Goal: Task Accomplishment & Management: Use online tool/utility

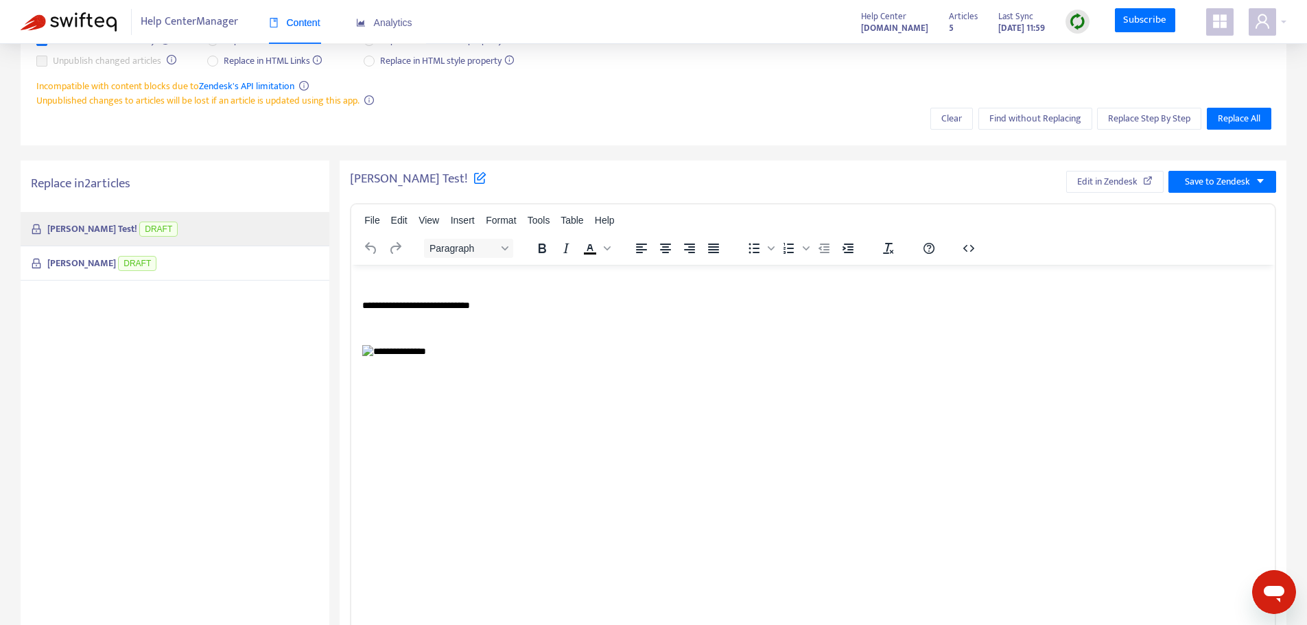
click at [709, 351] on p "To enrich screen reader interactions, please activate Accessibility in Grammarl…" at bounding box center [812, 352] width 901 height 14
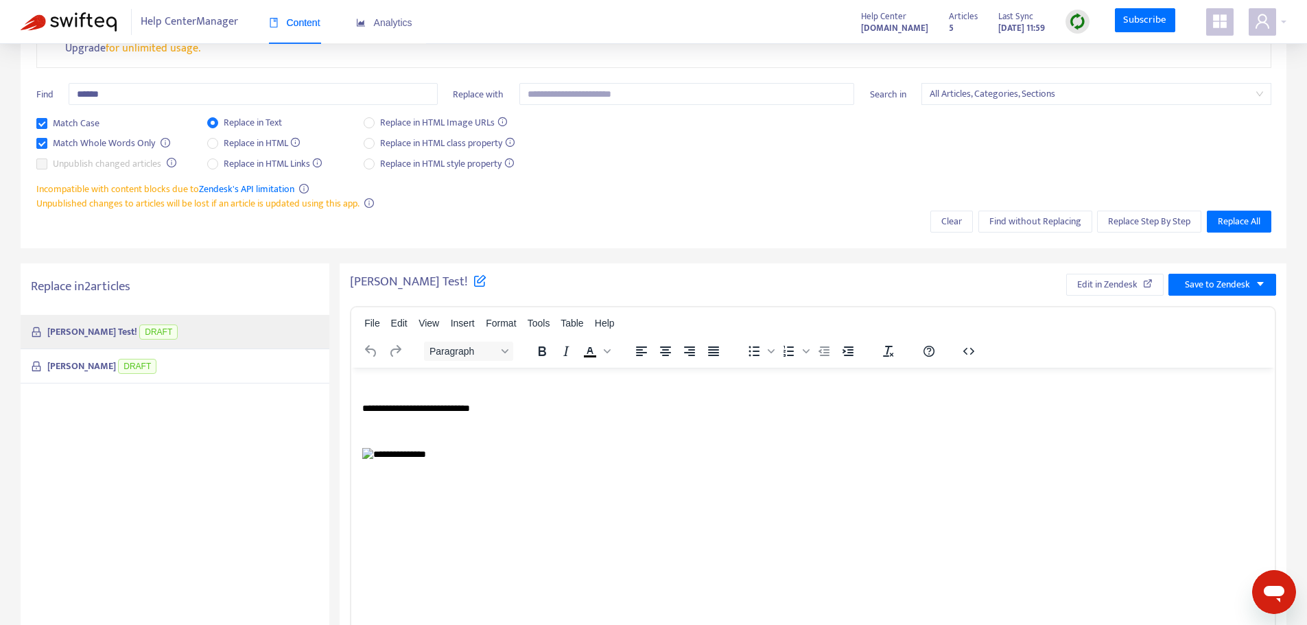
scroll to position [124, 0]
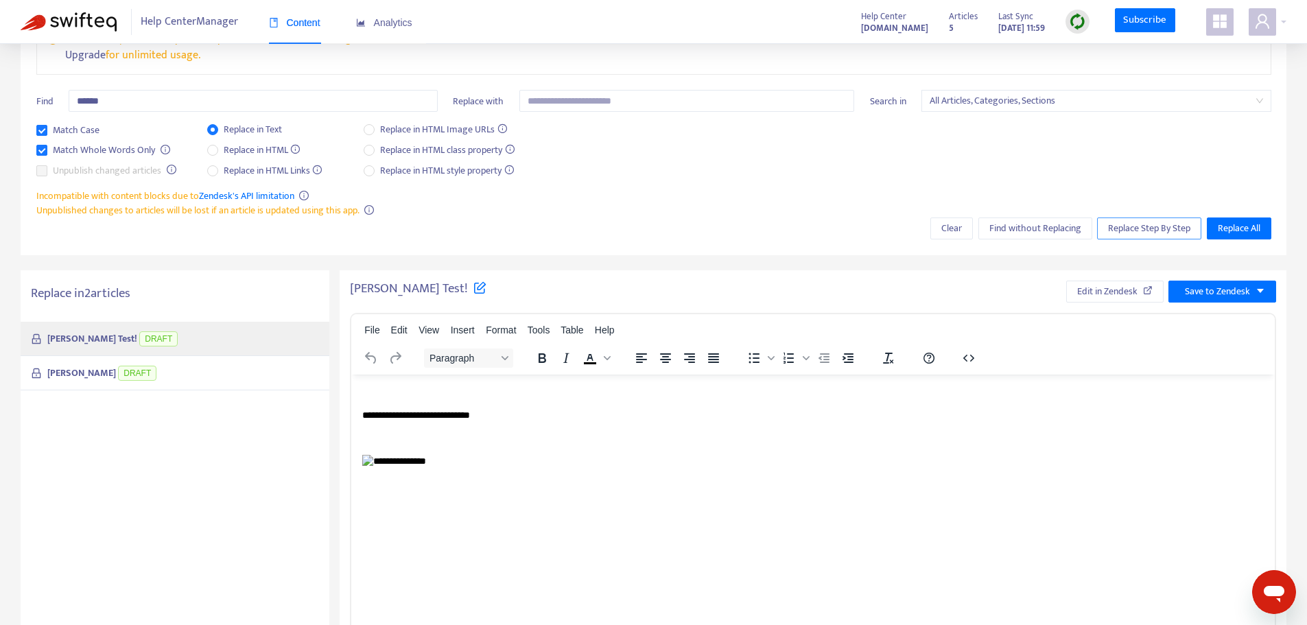
click at [1145, 230] on span "Replace Step By Step" at bounding box center [1149, 228] width 82 height 15
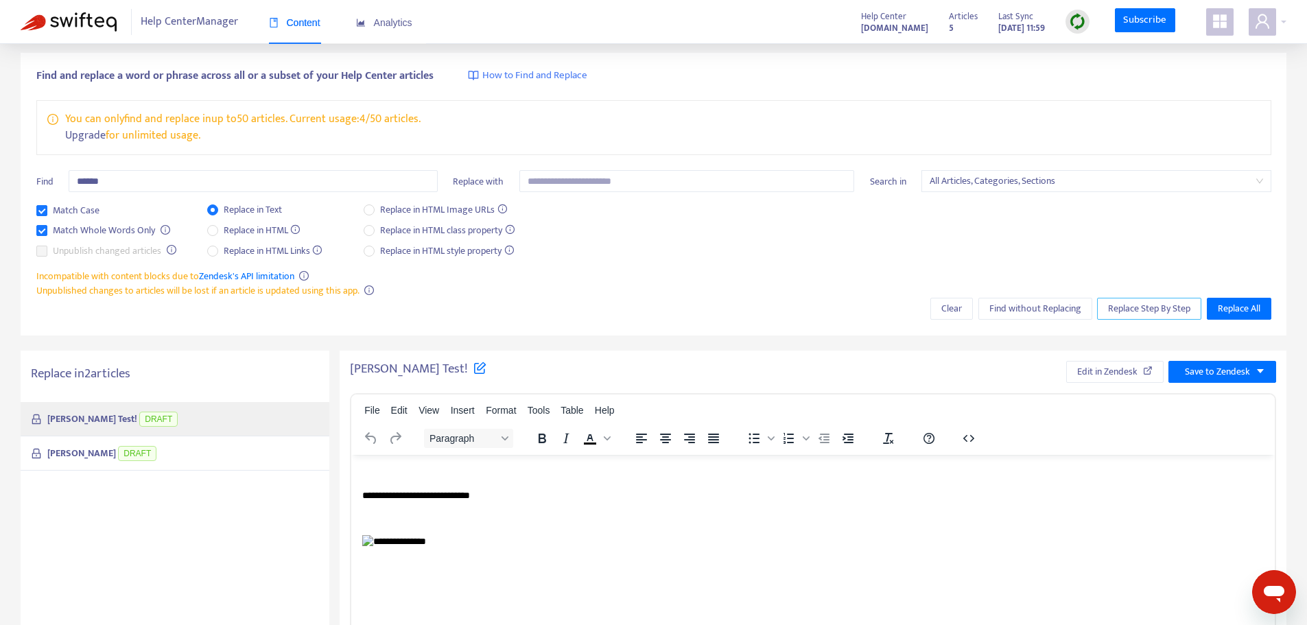
scroll to position [45, 0]
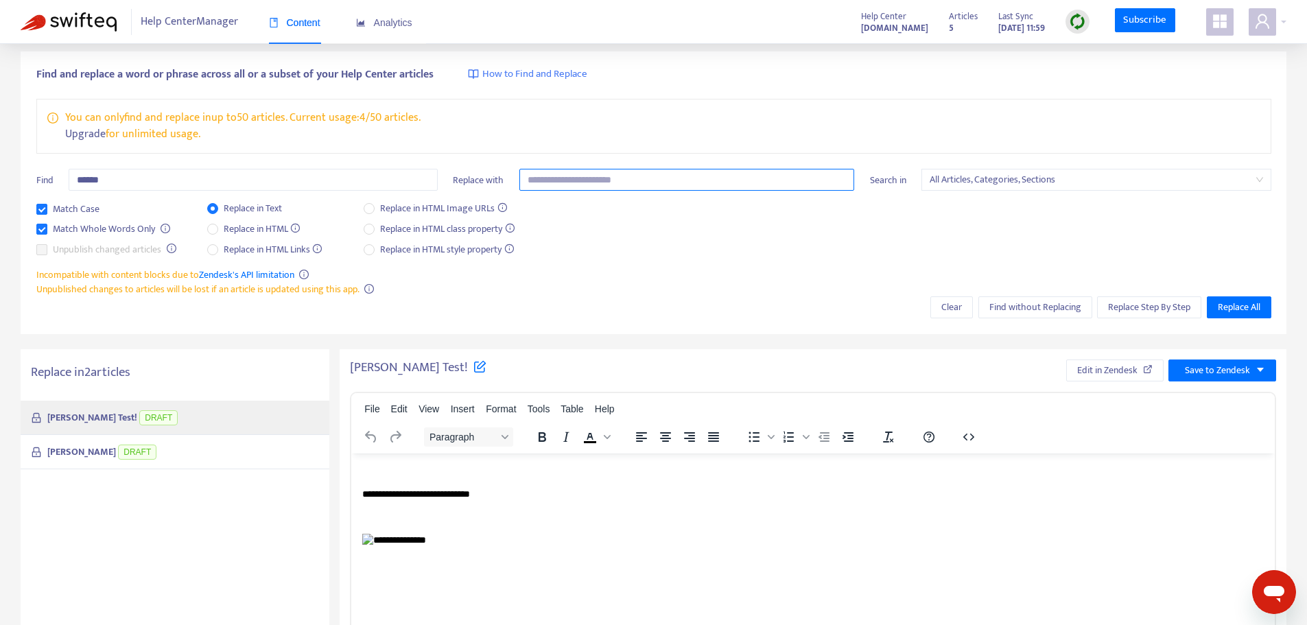
click at [678, 174] on input "text" at bounding box center [686, 180] width 335 height 22
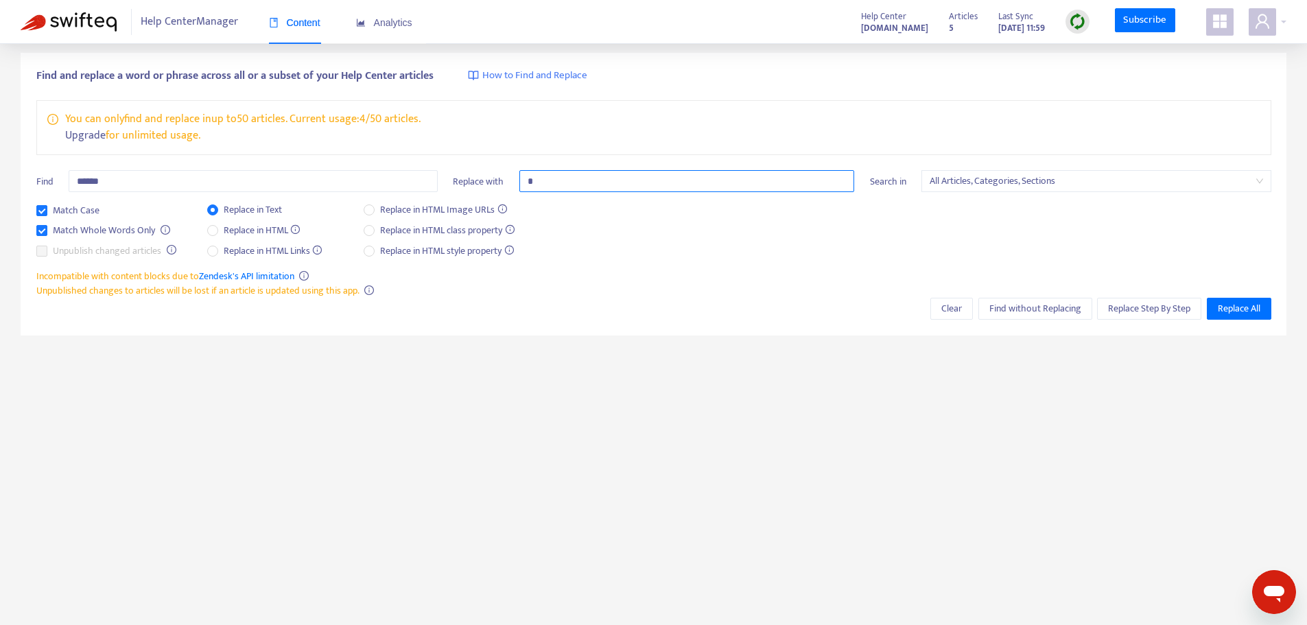
scroll to position [44, 0]
type input "*"
type input "*****"
click at [1115, 309] on span "Replace Step By Step" at bounding box center [1149, 308] width 82 height 15
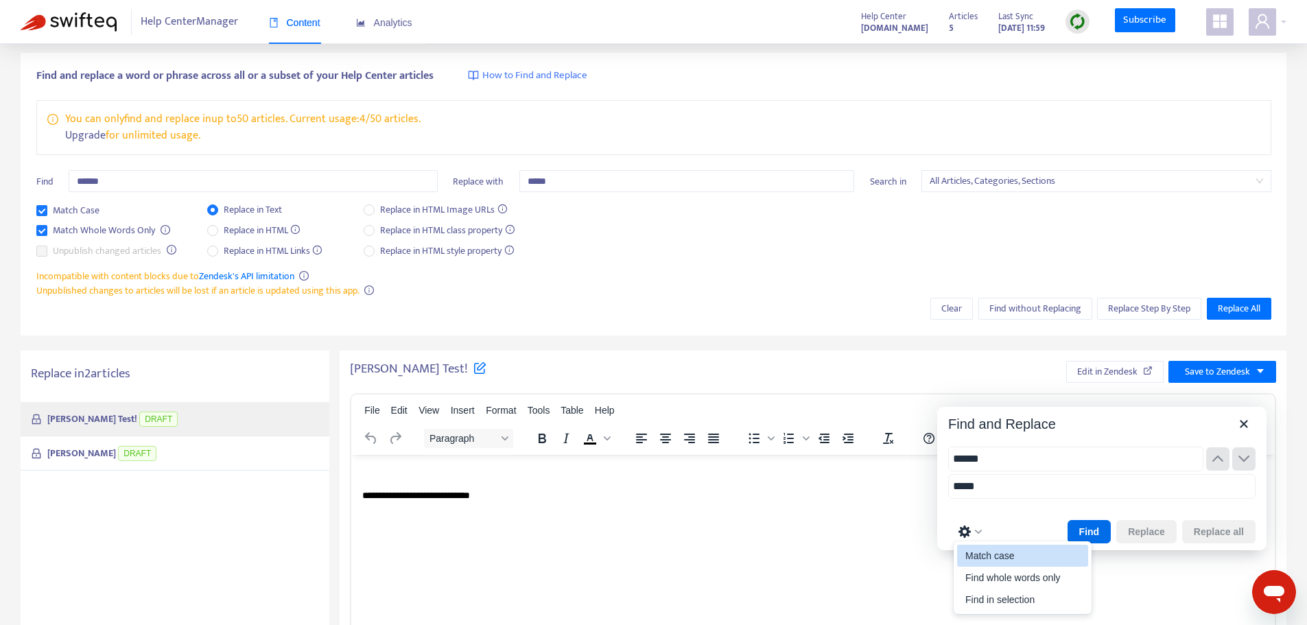
scroll to position [0, 0]
type input "******"
type input "*****"
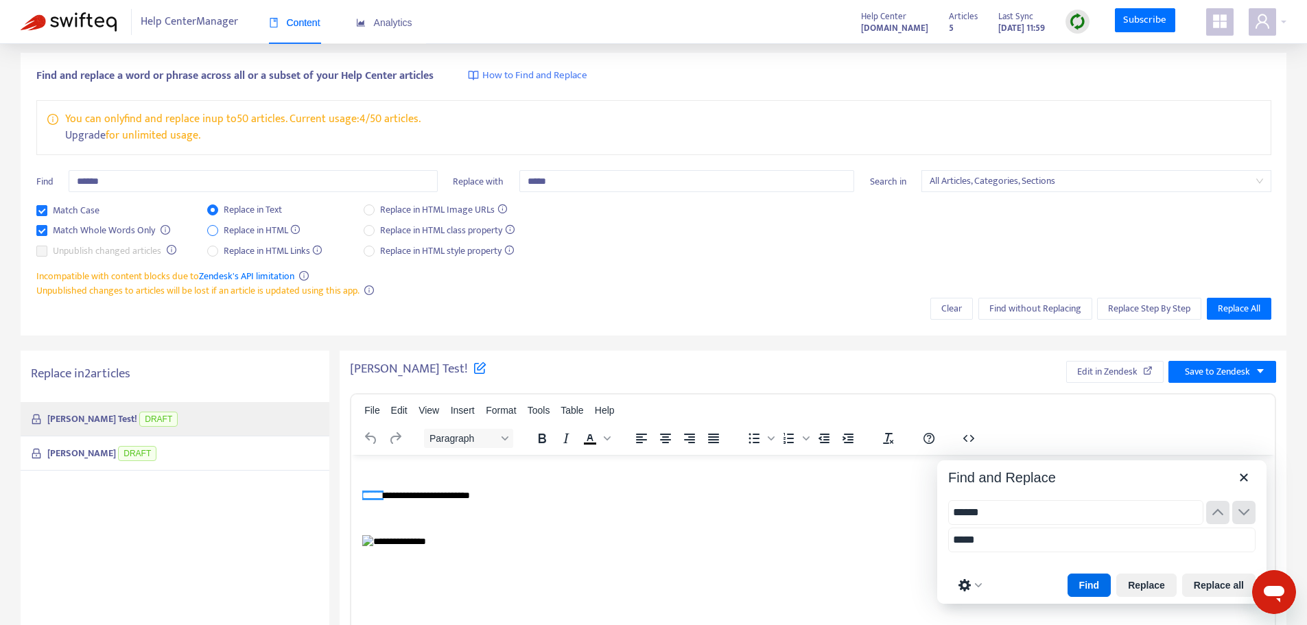
click at [259, 226] on span "Replace in HTML" at bounding box center [262, 230] width 88 height 15
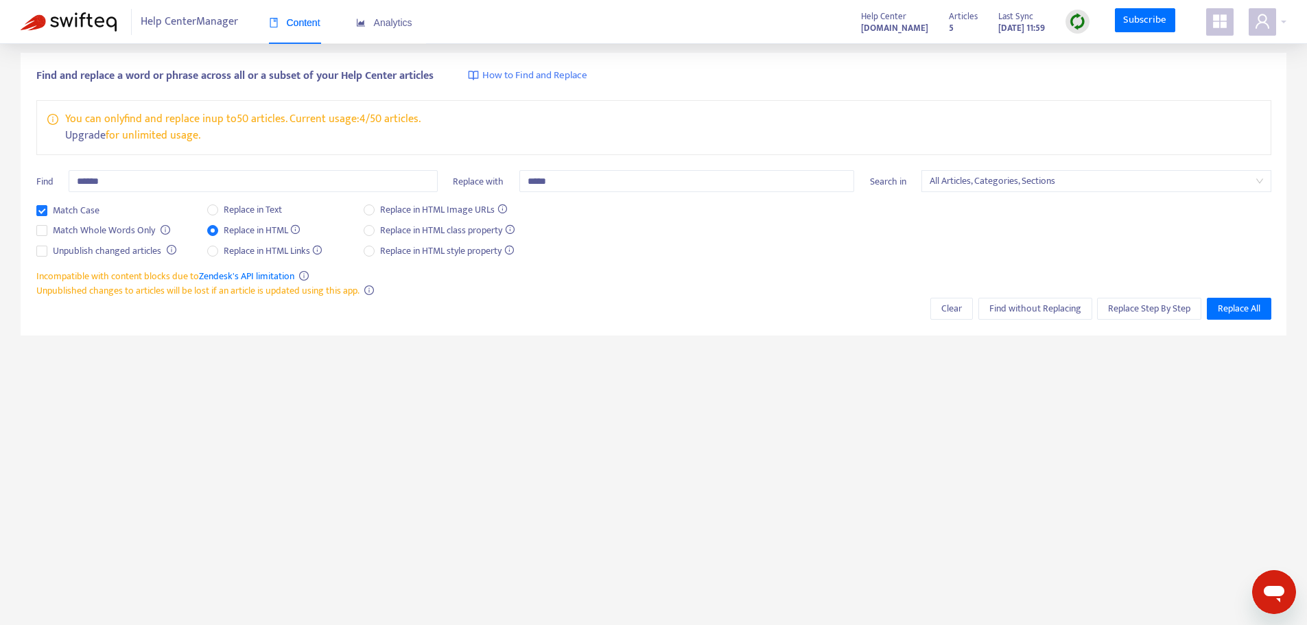
click at [1115, 322] on div "Find and replace a word or phrase across all or a subset of your Help Center ar…" at bounding box center [654, 194] width 1266 height 283
click at [1111, 307] on span "Replace Step By Step" at bounding box center [1149, 308] width 82 height 15
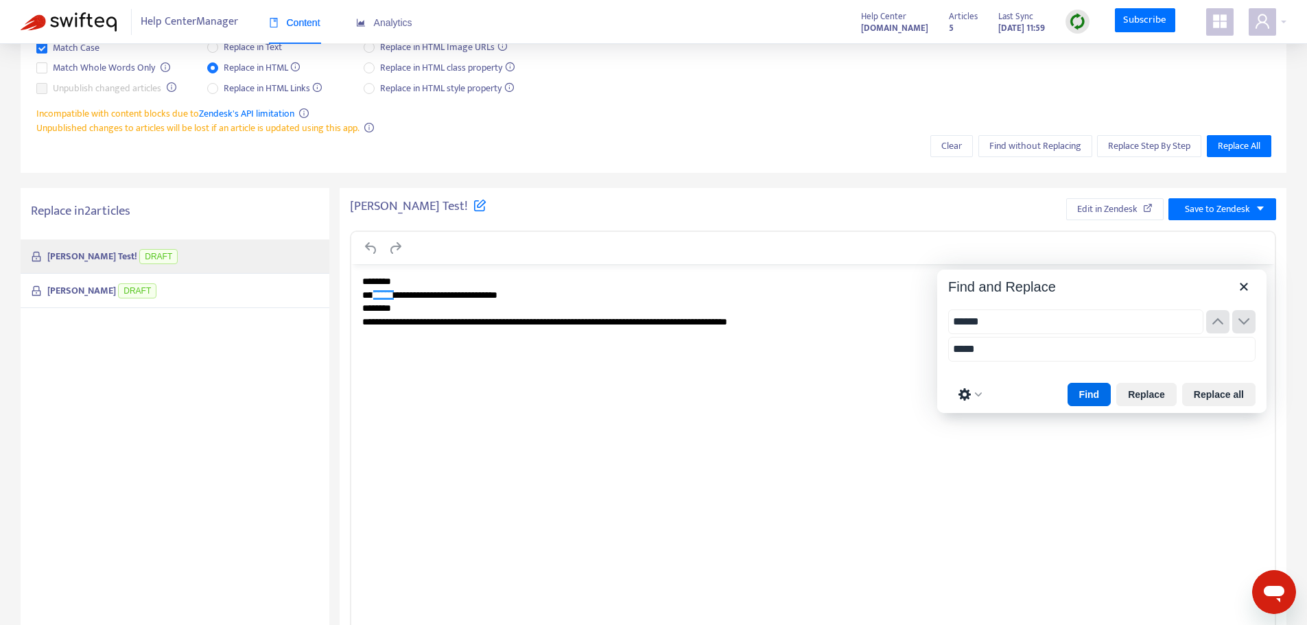
scroll to position [207, 0]
click at [778, 326] on p "**********" at bounding box center [812, 301] width 901 height 54
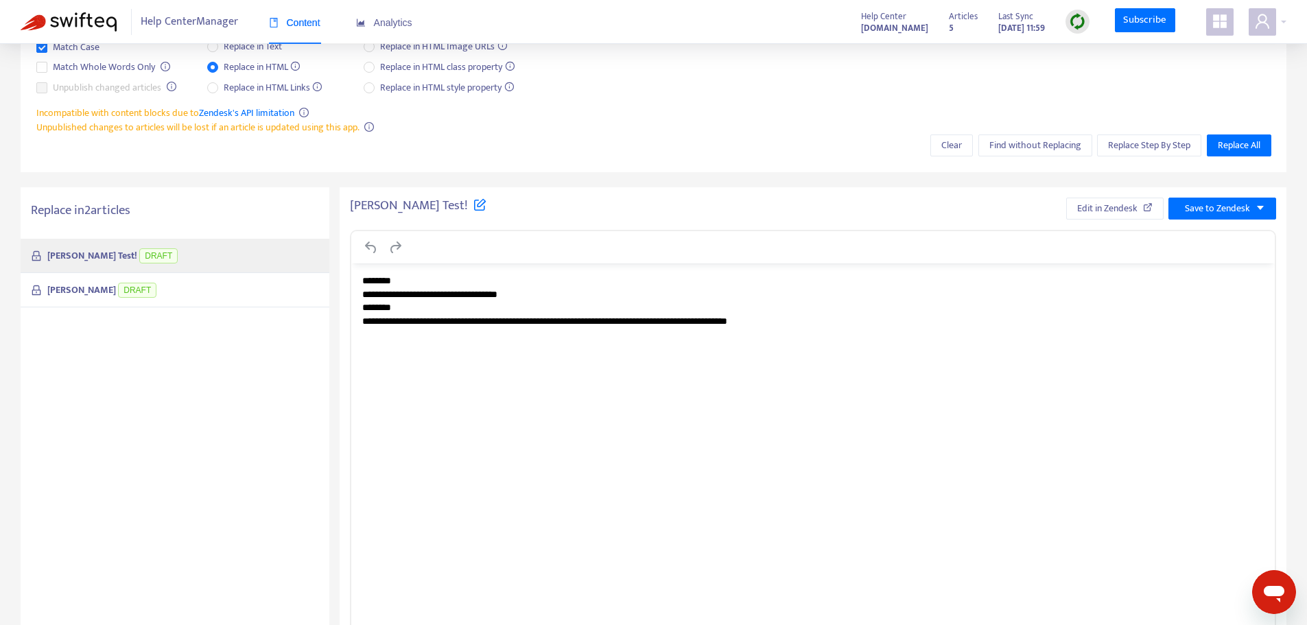
click at [768, 319] on p "**********" at bounding box center [812, 301] width 901 height 54
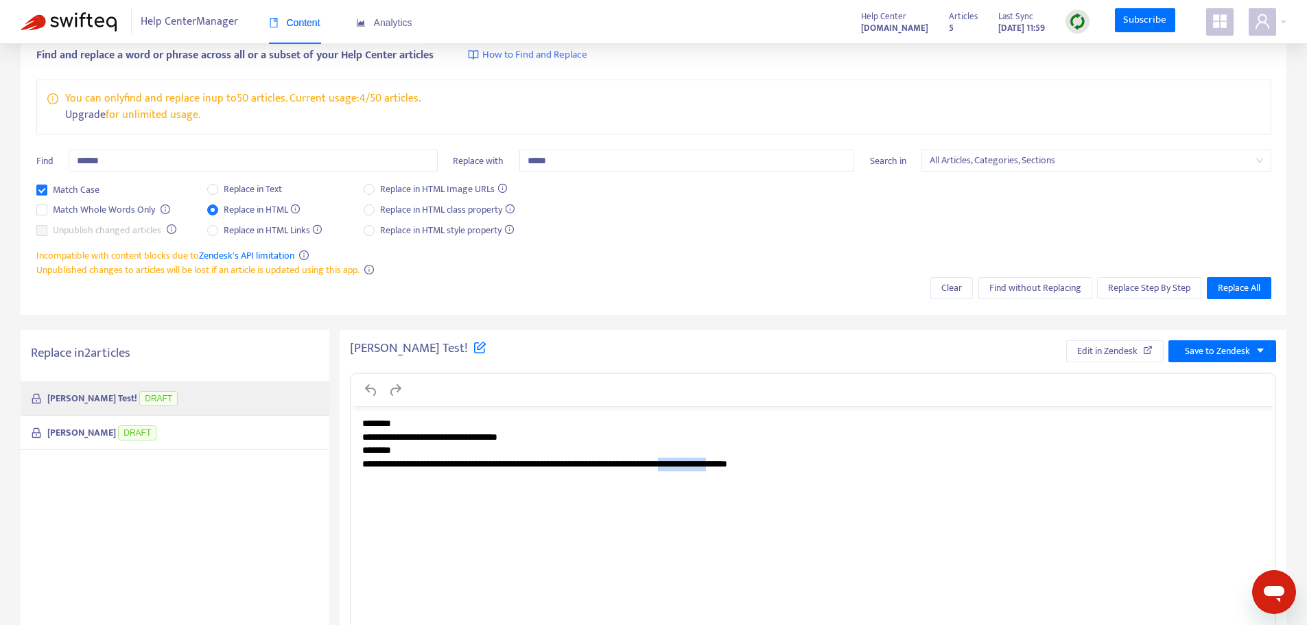
scroll to position [64, 0]
click at [644, 161] on input "*****" at bounding box center [686, 161] width 335 height 22
click at [1128, 294] on span "Replace Step By Step" at bounding box center [1149, 288] width 82 height 15
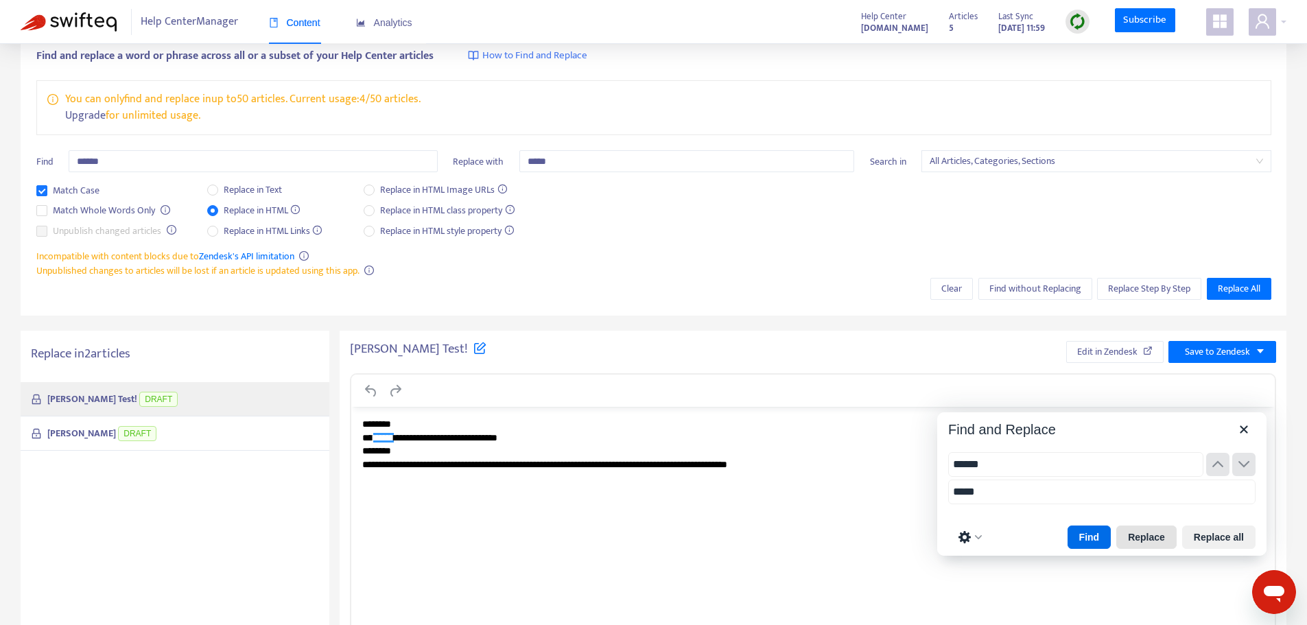
click at [1148, 544] on button "Replace" at bounding box center [1146, 536] width 60 height 23
click at [825, 277] on div "Incompatible with content blocks due to Zendesk's API limitation Unpublished ch…" at bounding box center [653, 263] width 1235 height 29
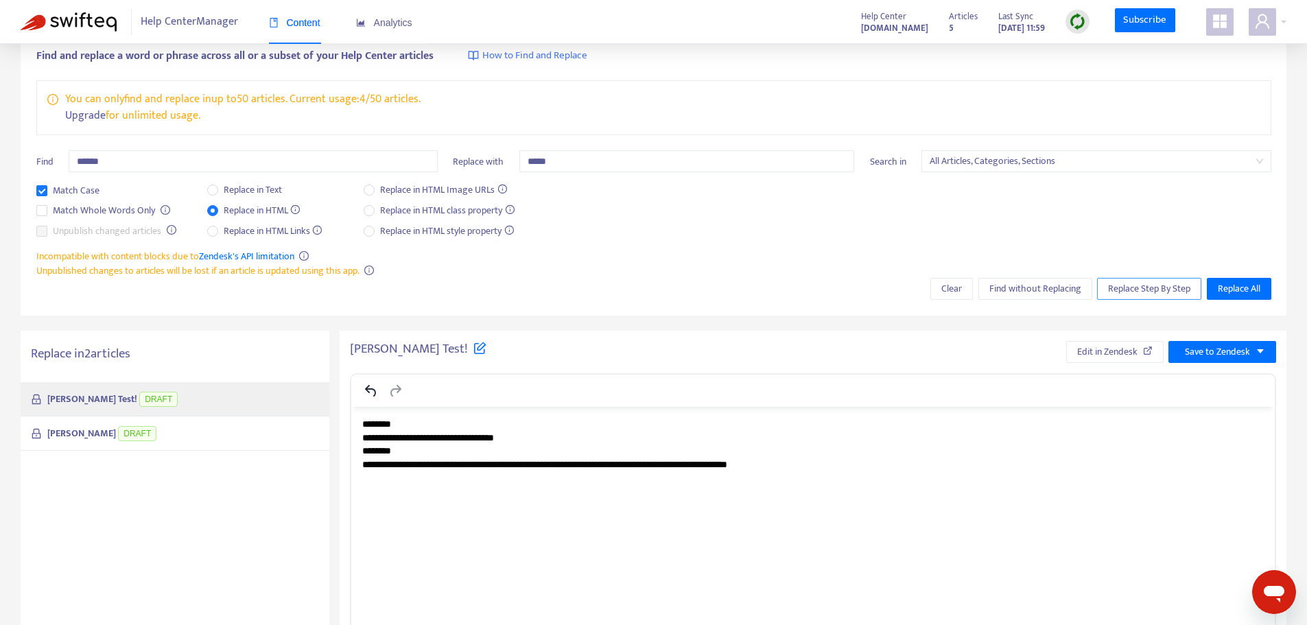
click at [1135, 291] on span "Replace Step By Step" at bounding box center [1149, 288] width 82 height 15
click at [1037, 296] on button "Find without Replacing" at bounding box center [1035, 289] width 114 height 22
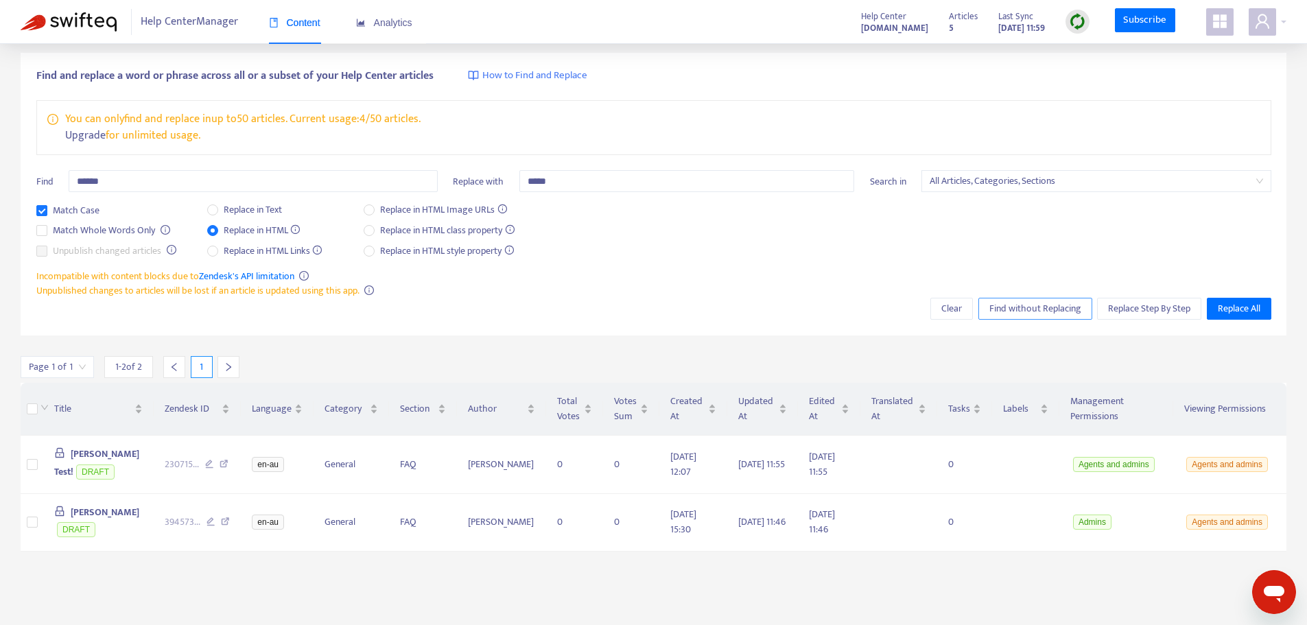
click at [1032, 309] on span "Find without Replacing" at bounding box center [1035, 308] width 92 height 15
click at [1138, 318] on button "Replace Step By Step" at bounding box center [1149, 309] width 104 height 22
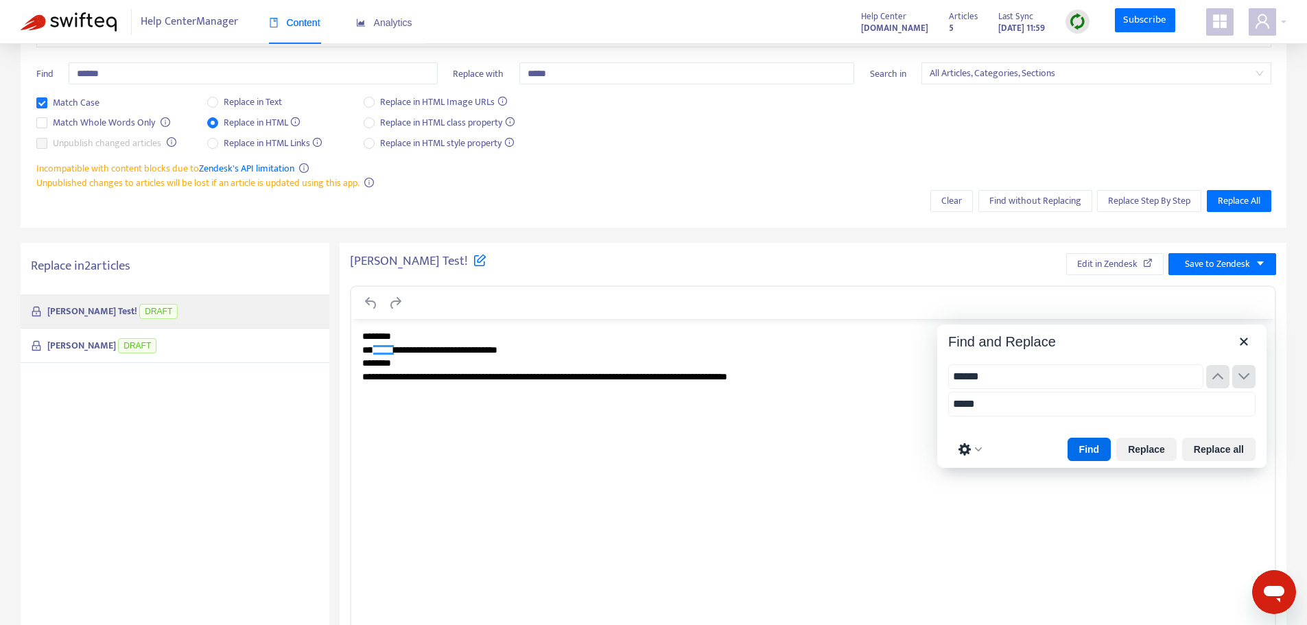
scroll to position [152, 0]
click at [1137, 449] on button "Replace" at bounding box center [1146, 448] width 60 height 23
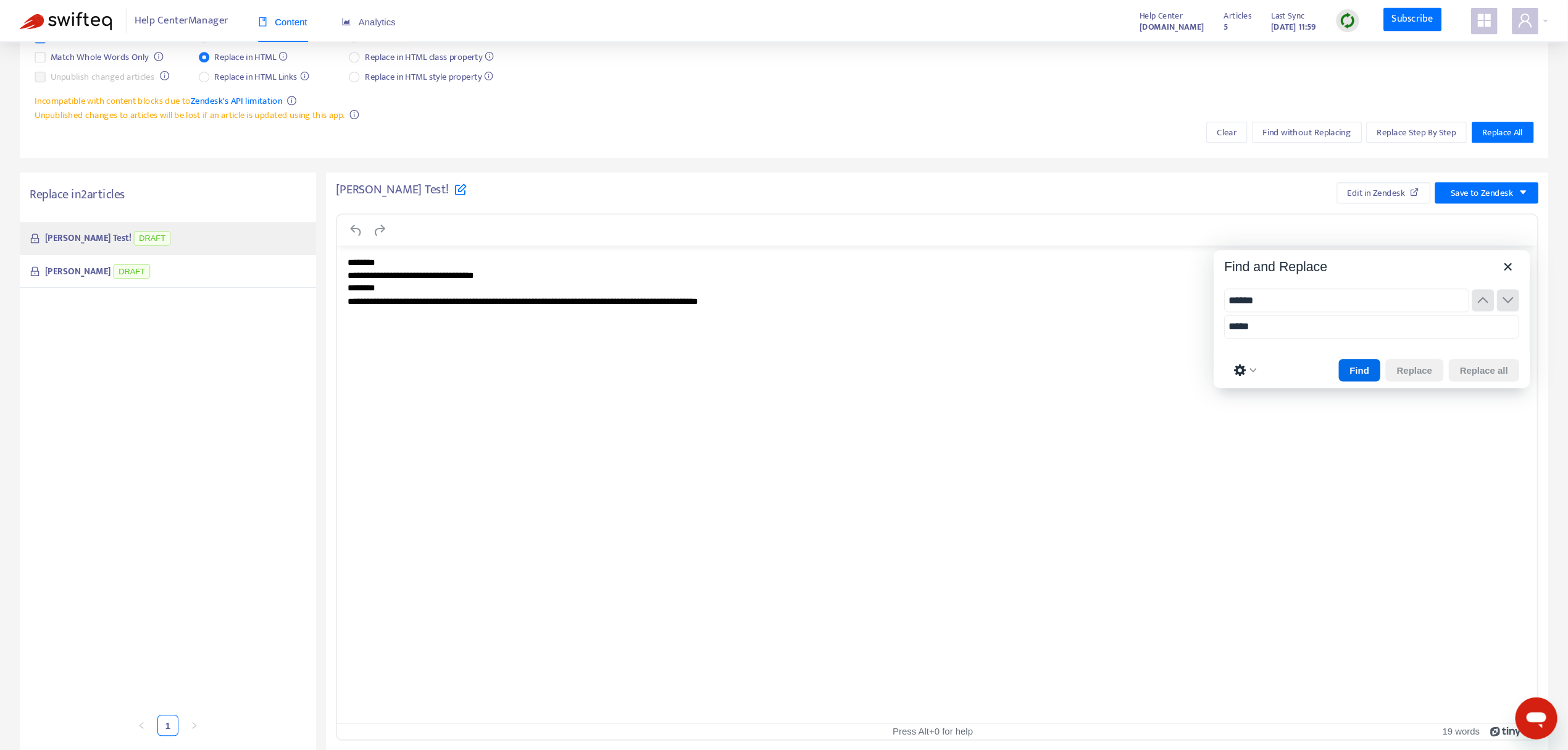
scroll to position [149, 0]
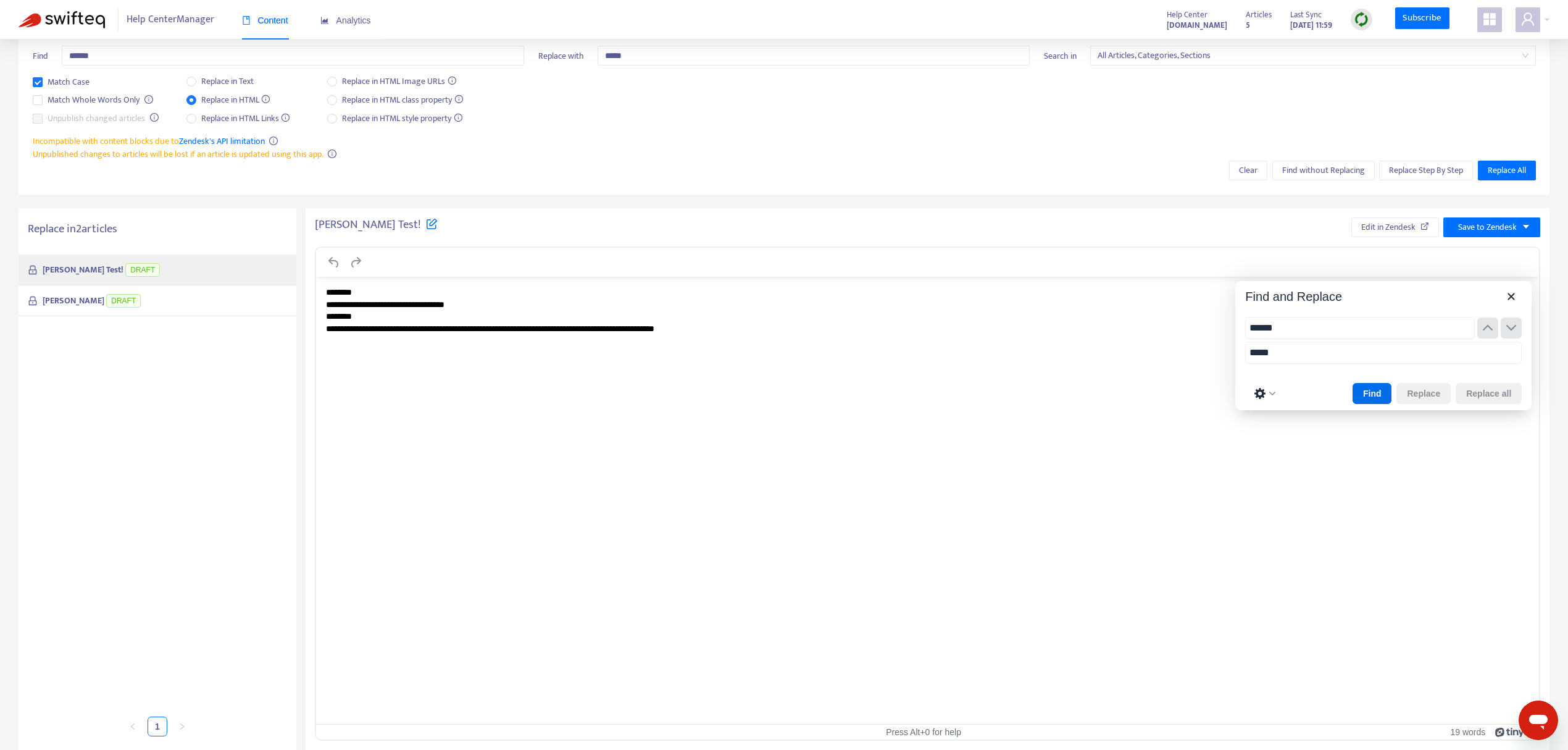
drag, startPoint x: 1141, startPoint y: 1, endPoint x: 1040, endPoint y: 233, distance: 253.0
click at [1040, 233] on div "Pham Test! Edit in Zendesk Save to Zendesk" at bounding box center [928, 227] width 1226 height 20
click at [222, 310] on div "Daniel Test DRAFT" at bounding box center [158, 301] width 278 height 31
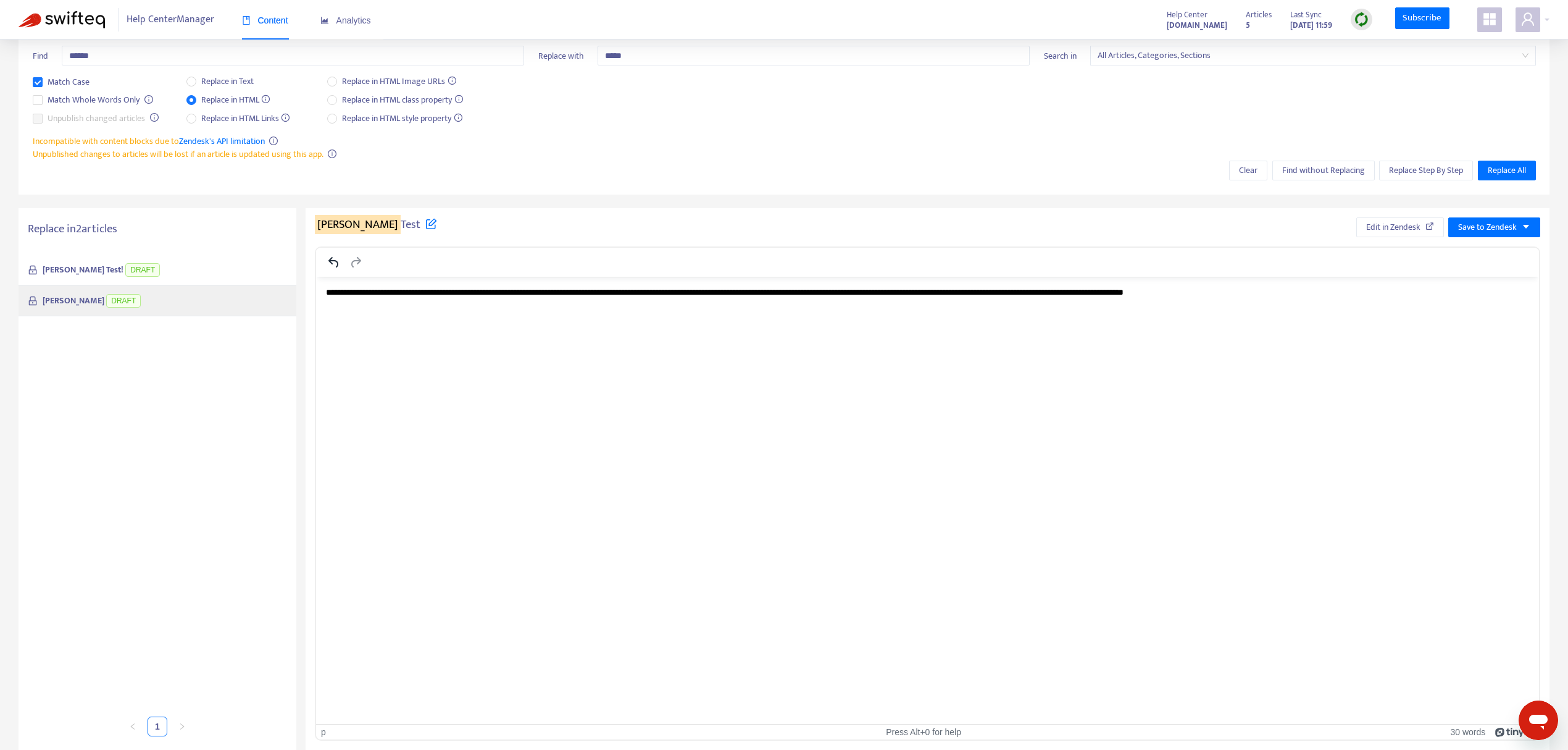
click at [193, 268] on div "Pham Test! DRAFT" at bounding box center [158, 270] width 278 height 31
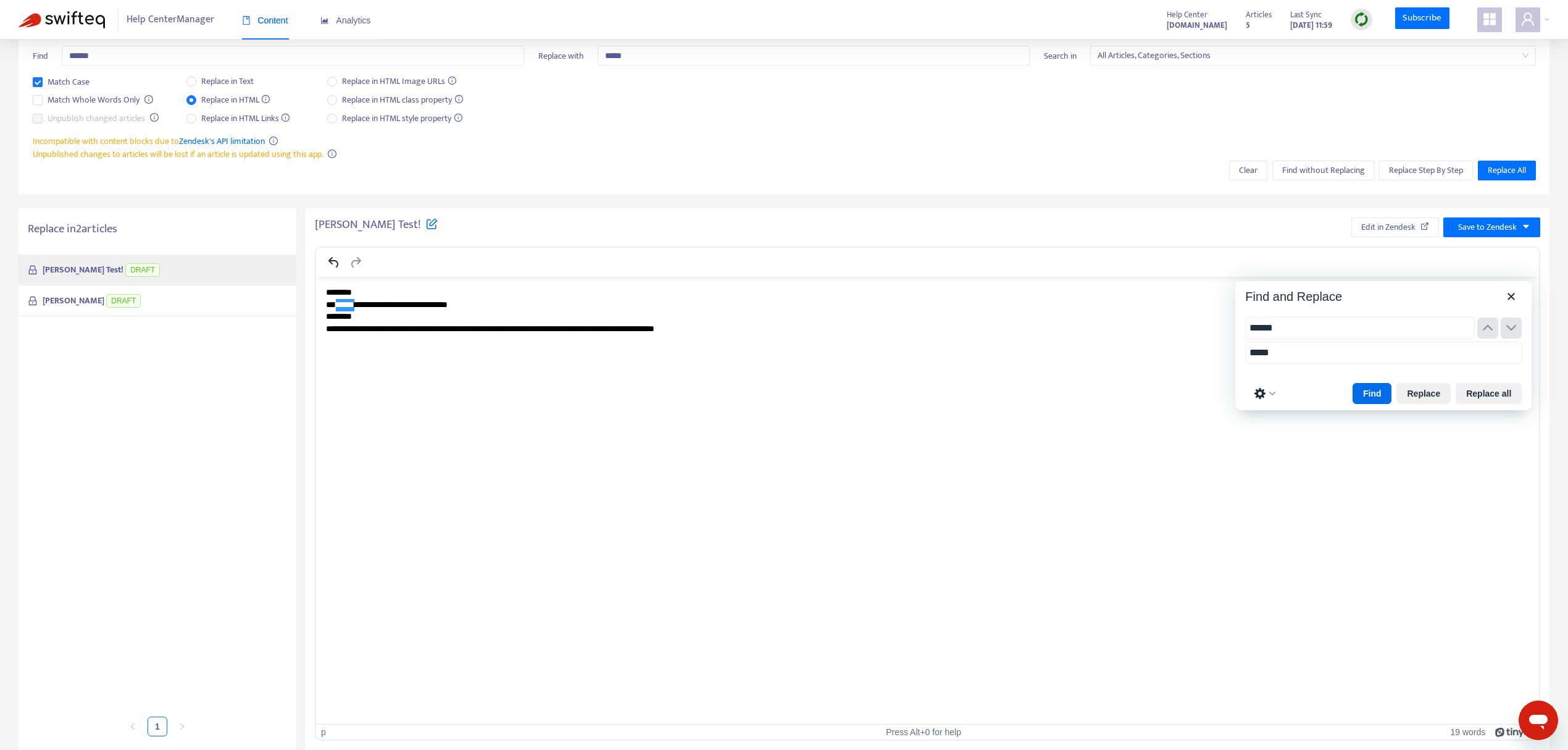
click at [188, 294] on div "Daniel Test DRAFT" at bounding box center [158, 301] width 278 height 31
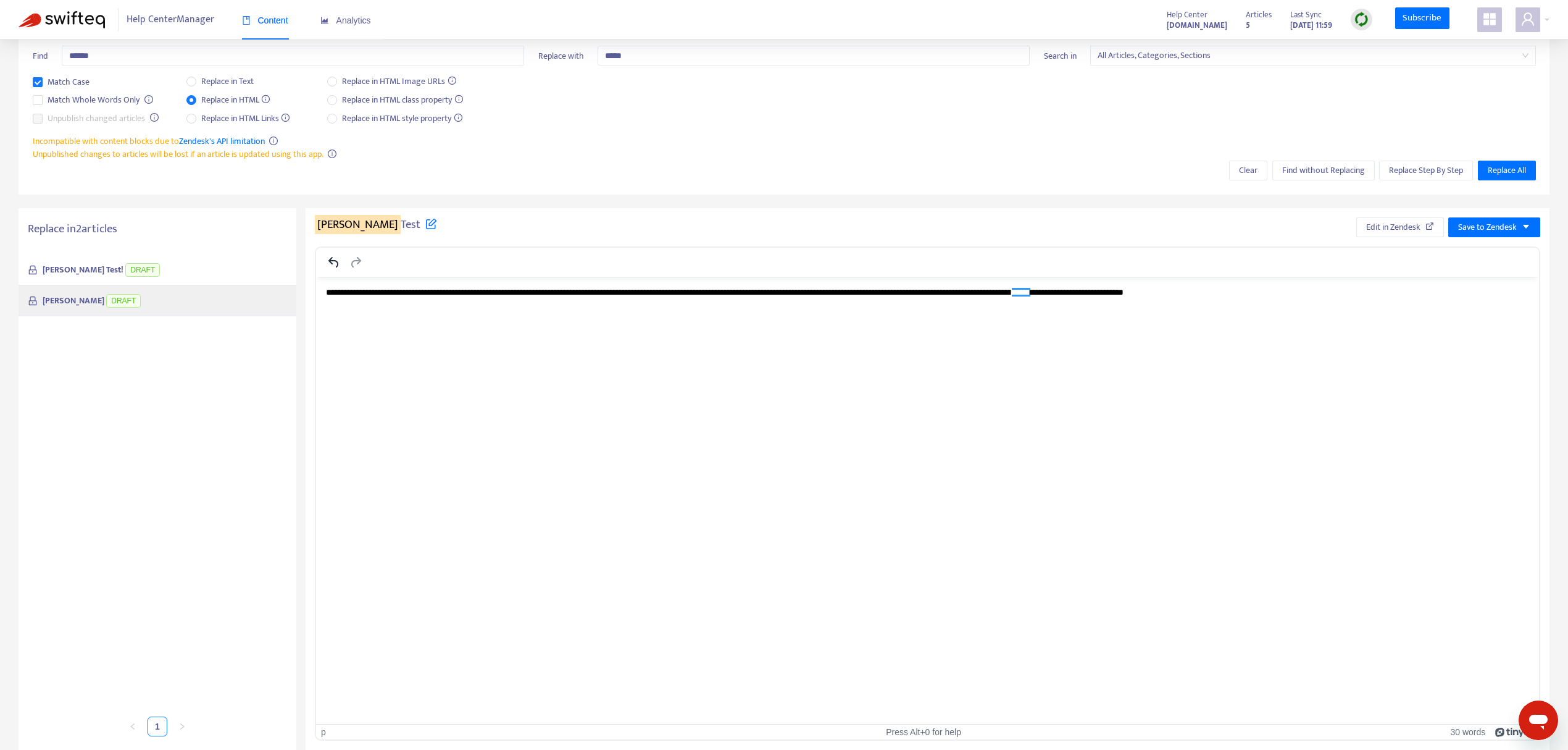
click at [951, 276] on div at bounding box center [927, 262] width 1223 height 29
click at [963, 292] on p "**********" at bounding box center [928, 293] width 1204 height 13
drag, startPoint x: 518, startPoint y: 290, endPoint x: 560, endPoint y: 292, distance: 42.0
click at [560, 292] on p "**********" at bounding box center [928, 293] width 1204 height 13
click at [840, 294] on p "**********" at bounding box center [928, 293] width 1204 height 13
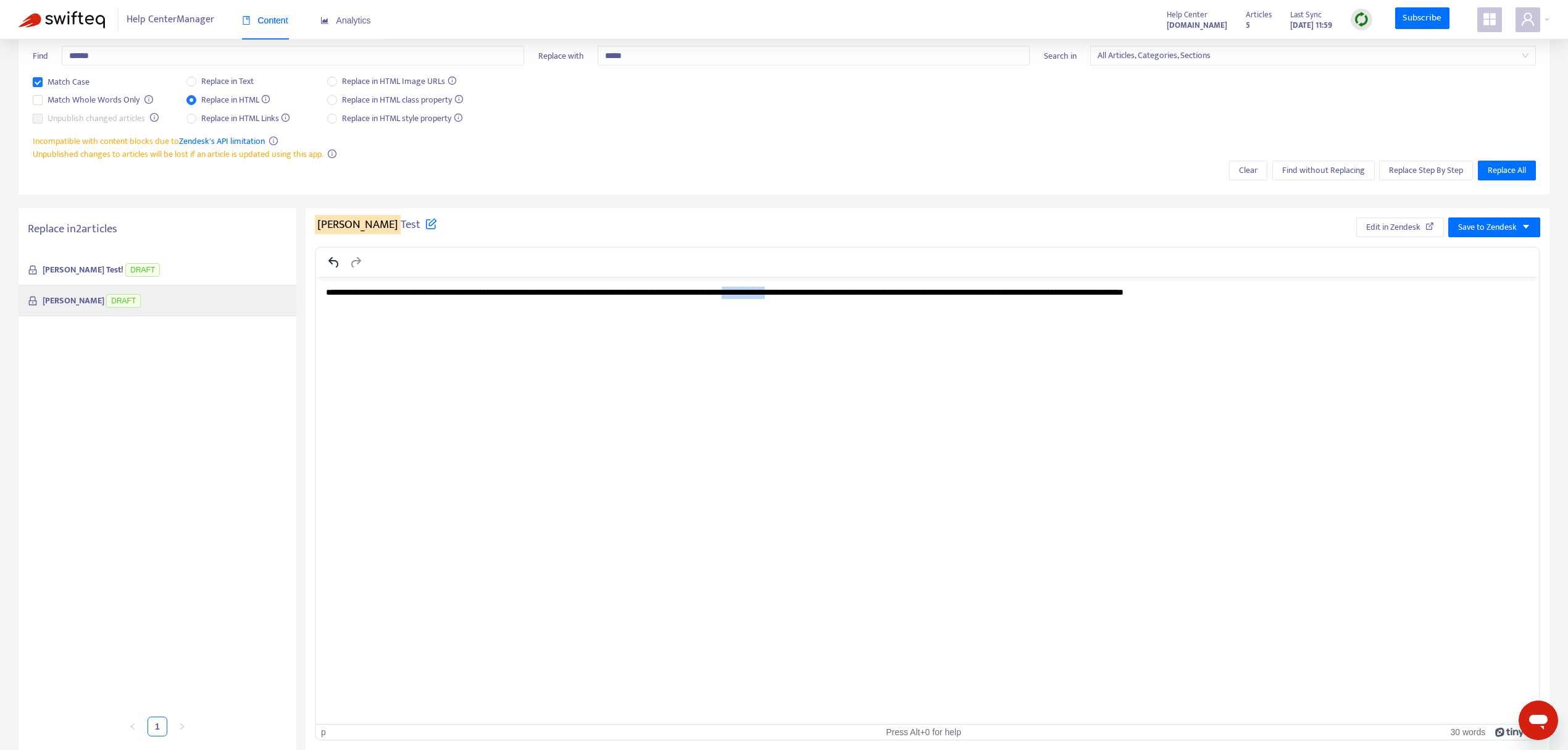
click at [840, 294] on p "**********" at bounding box center [928, 293] width 1204 height 13
click at [144, 263] on div "Pham Test! DRAFT" at bounding box center [158, 270] width 278 height 31
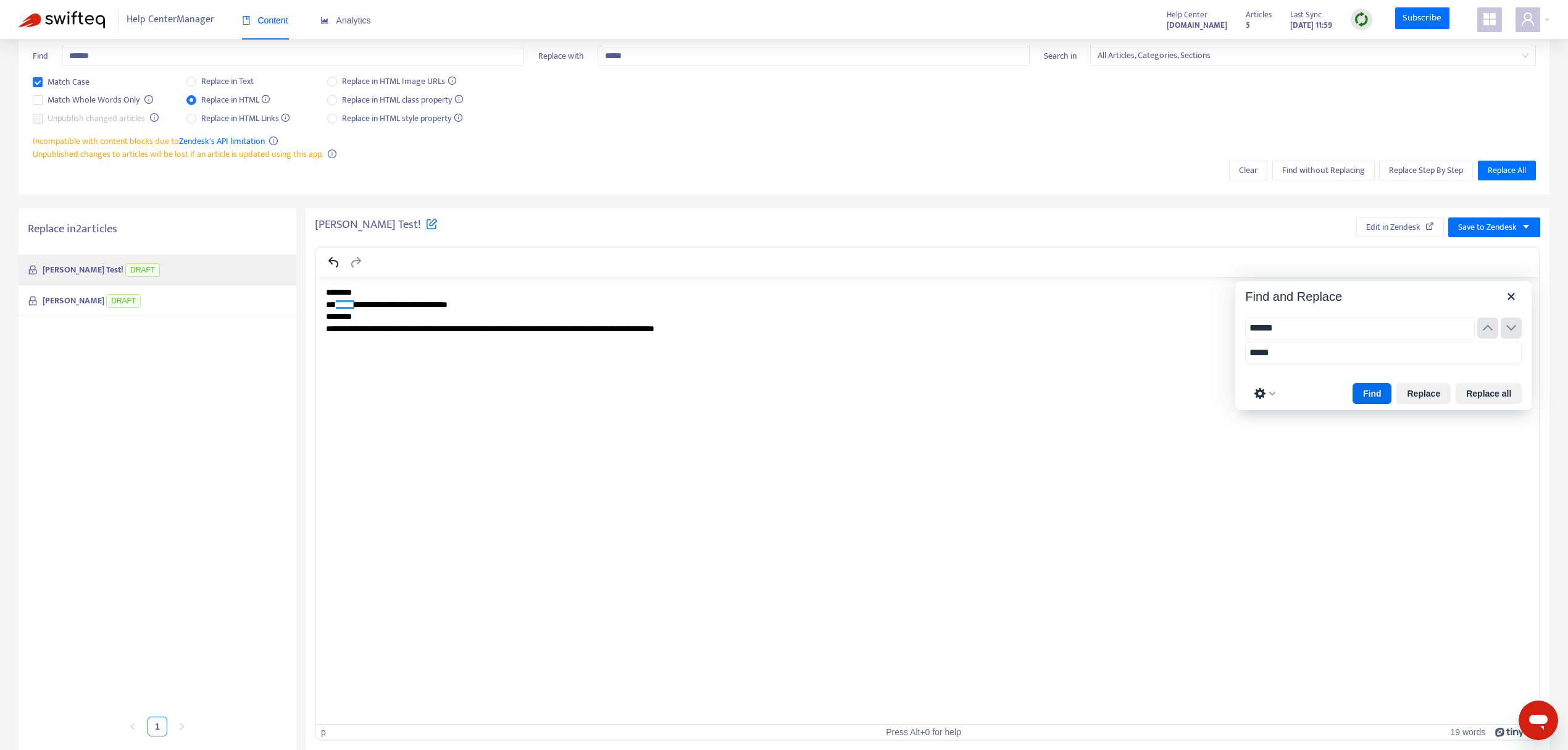
click at [687, 326] on p "**********" at bounding box center [928, 311] width 1204 height 49
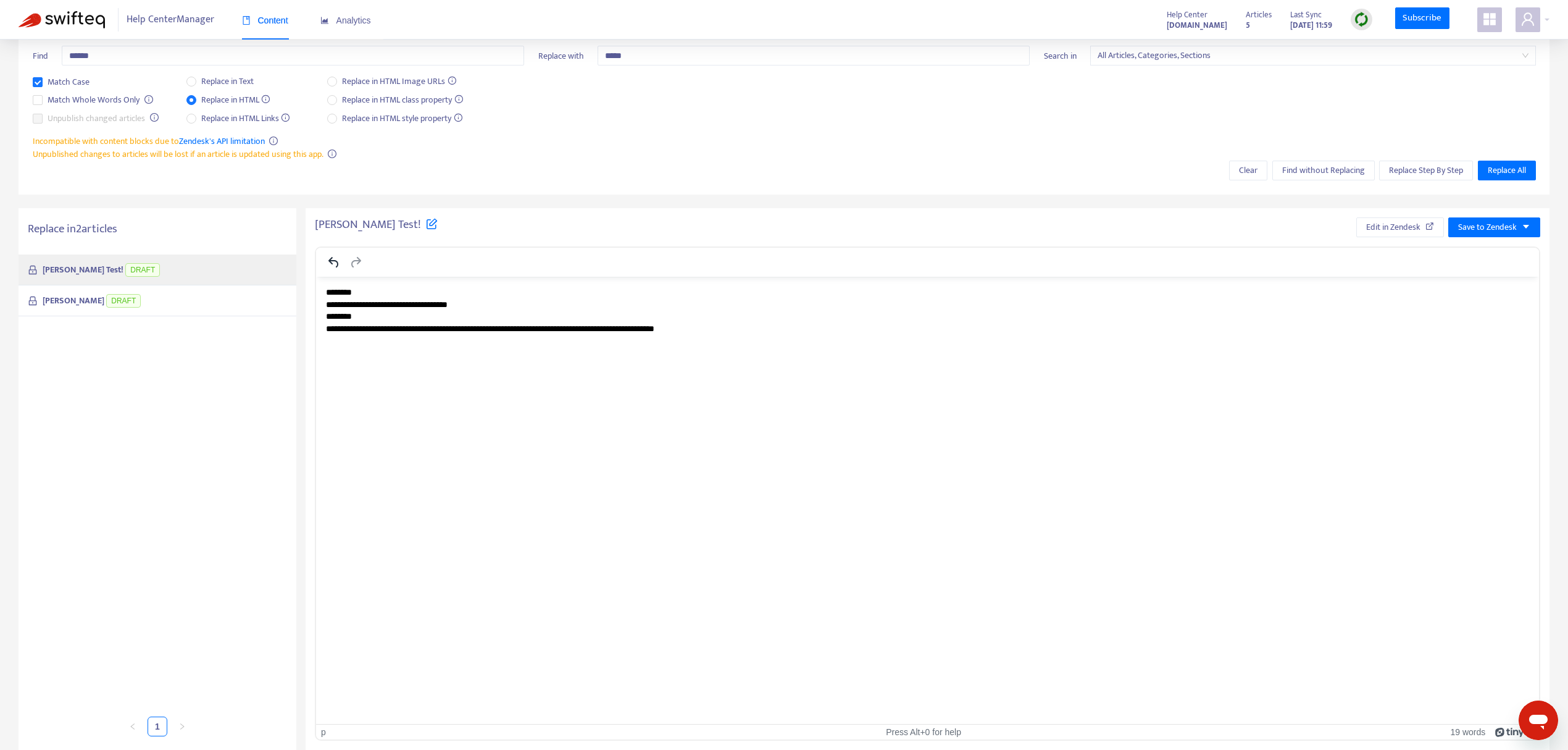
click at [687, 326] on p "**********" at bounding box center [928, 311] width 1204 height 49
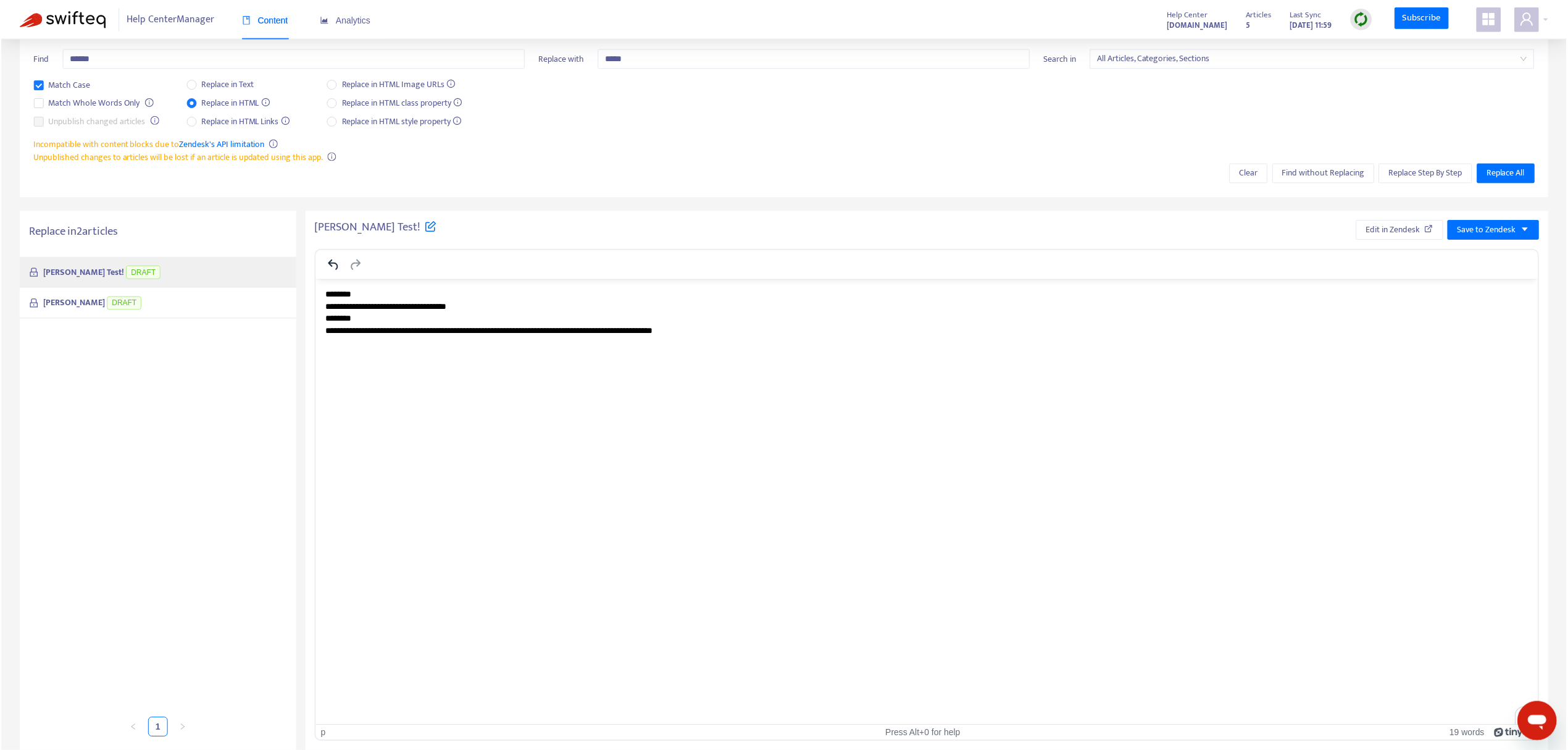
scroll to position [143, 0]
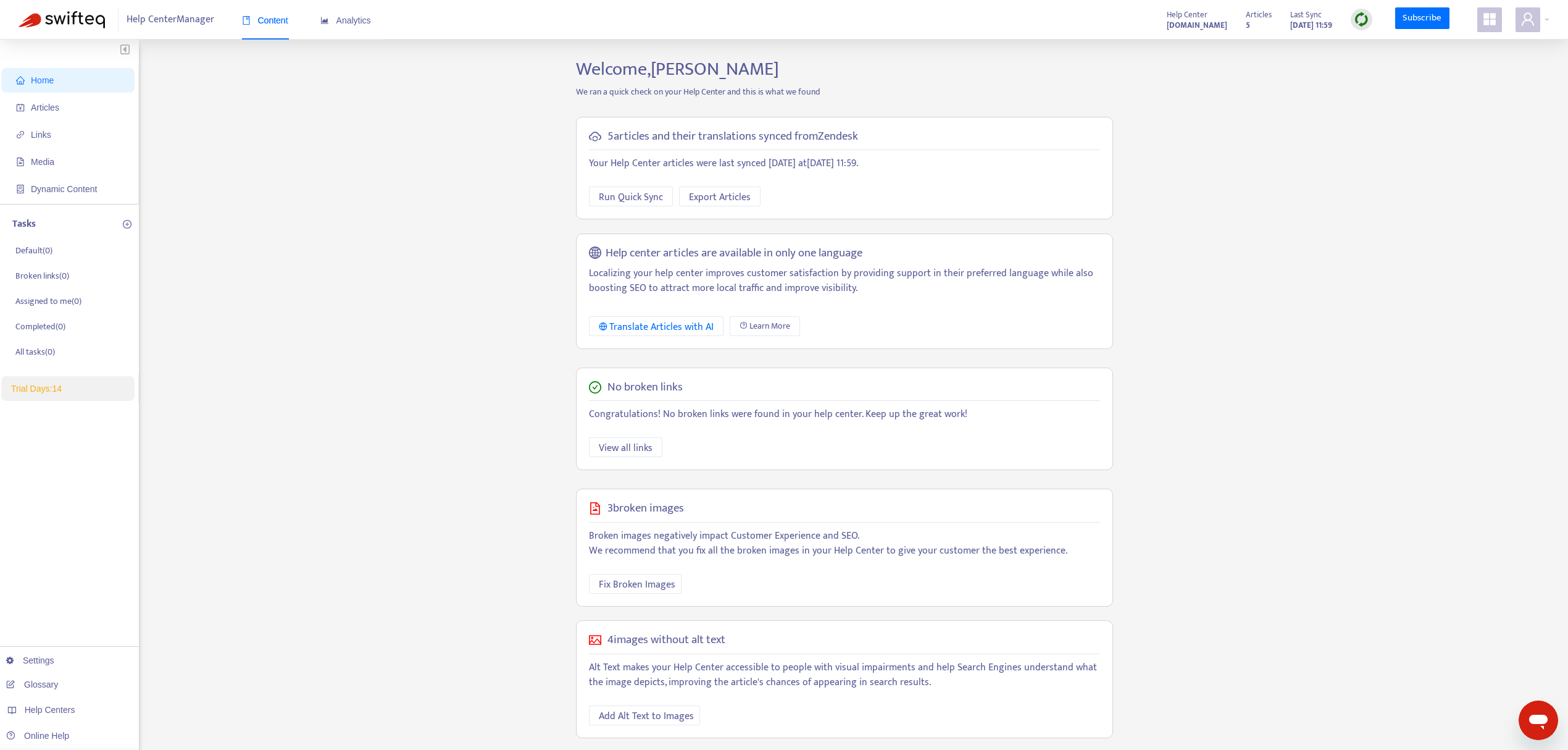
scroll to position [40, 0]
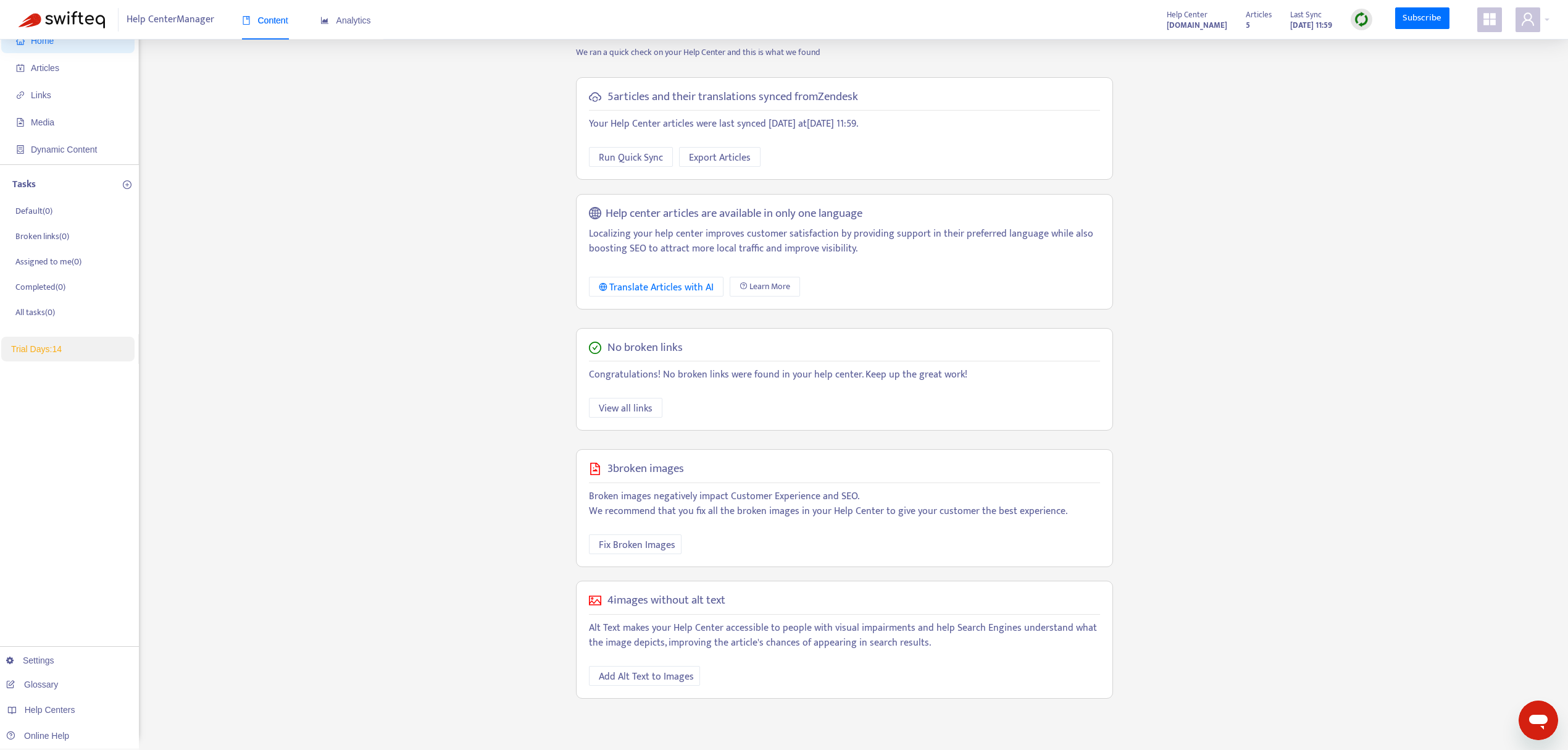
click at [680, 603] on h5 "4 images without alt text" at bounding box center [666, 601] width 118 height 14
click at [415, 518] on div "Home Articles Links Media Dynamic Content Tasks Default ( 0 ) Broken links ( 0 …" at bounding box center [784, 380] width 1531 height 723
click at [664, 683] on span "Add Alt Text to Images" at bounding box center [646, 676] width 95 height 15
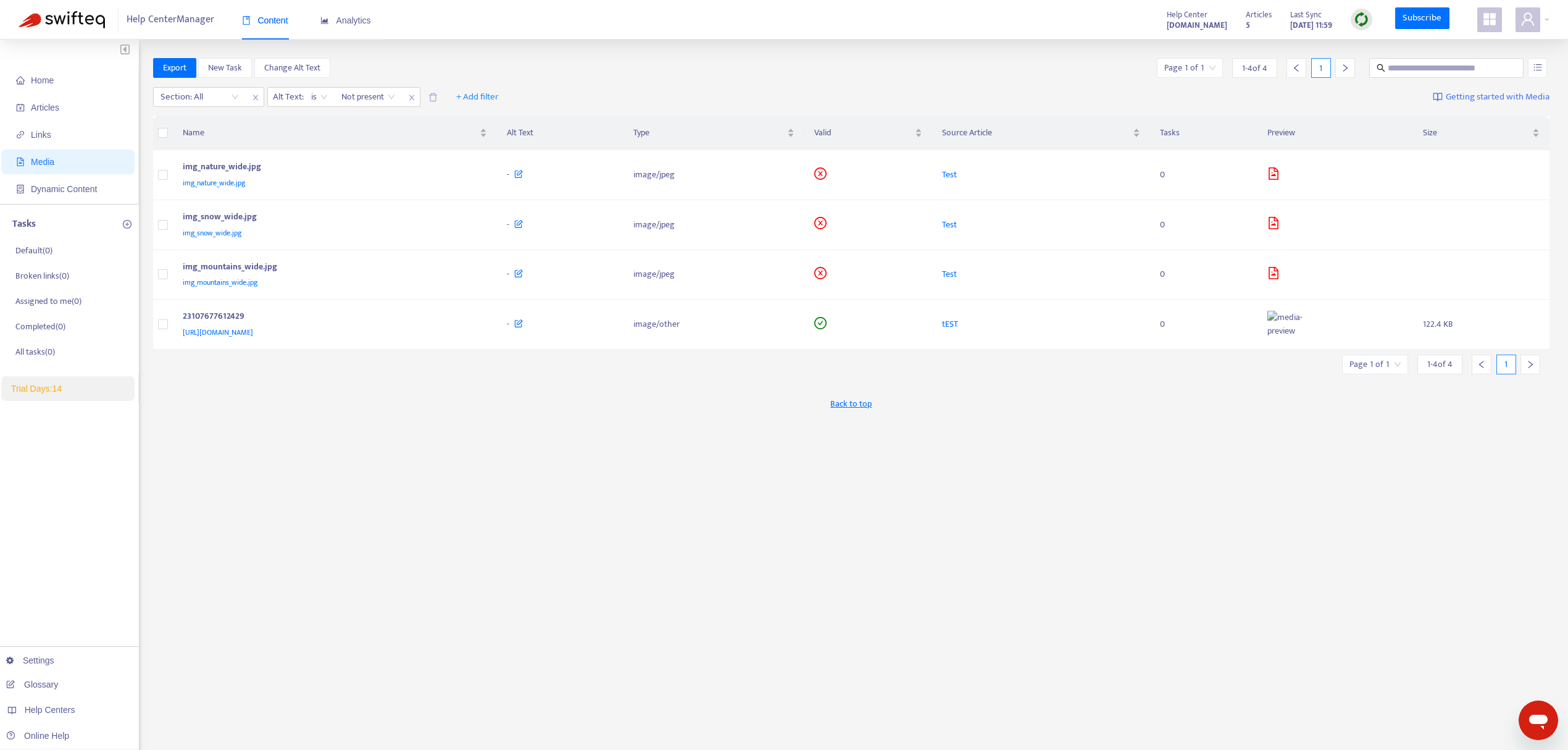
click at [40, 158] on span "Media" at bounding box center [42, 161] width 23 height 10
click at [39, 131] on span "Links" at bounding box center [41, 134] width 21 height 10
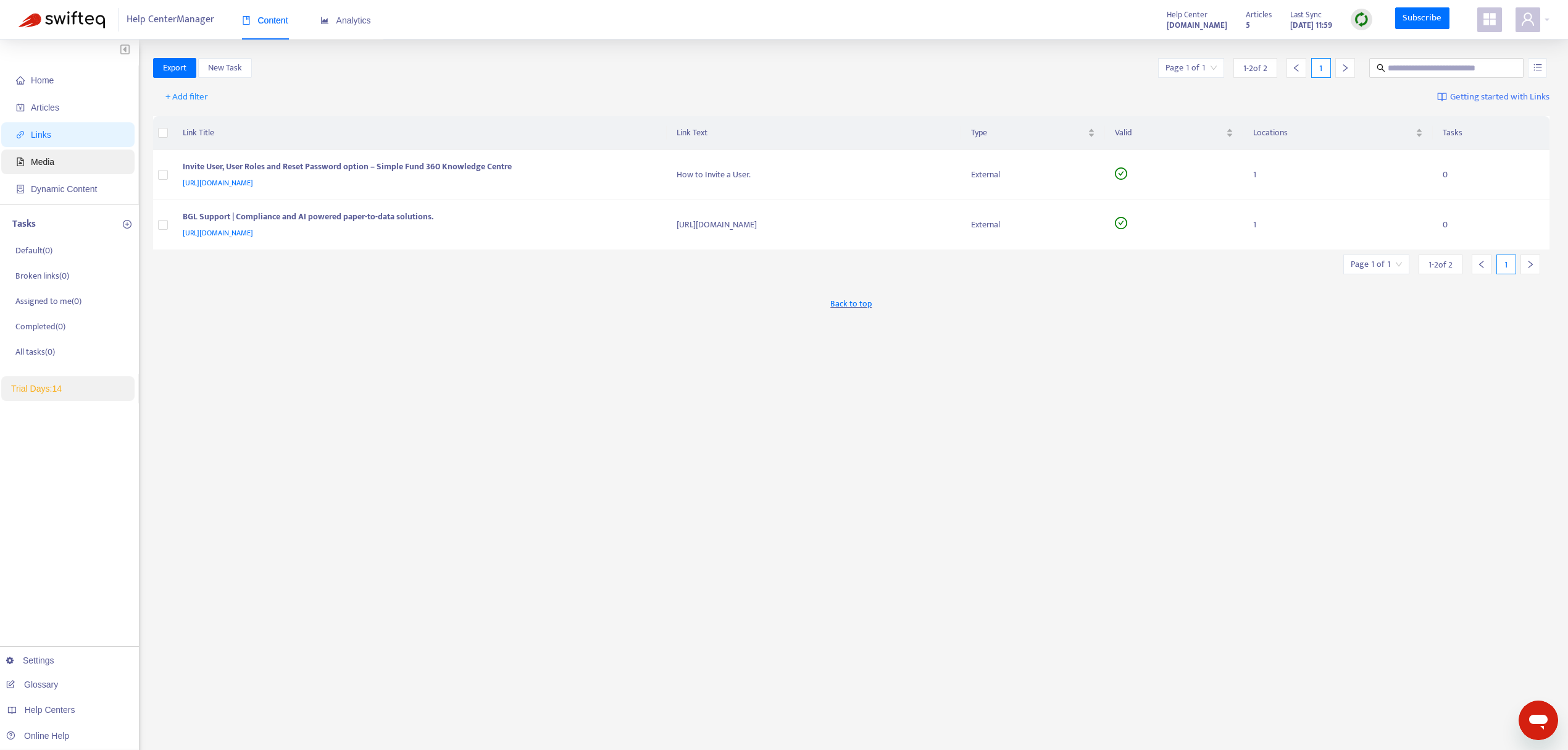
click at [26, 158] on span "Media" at bounding box center [70, 161] width 109 height 24
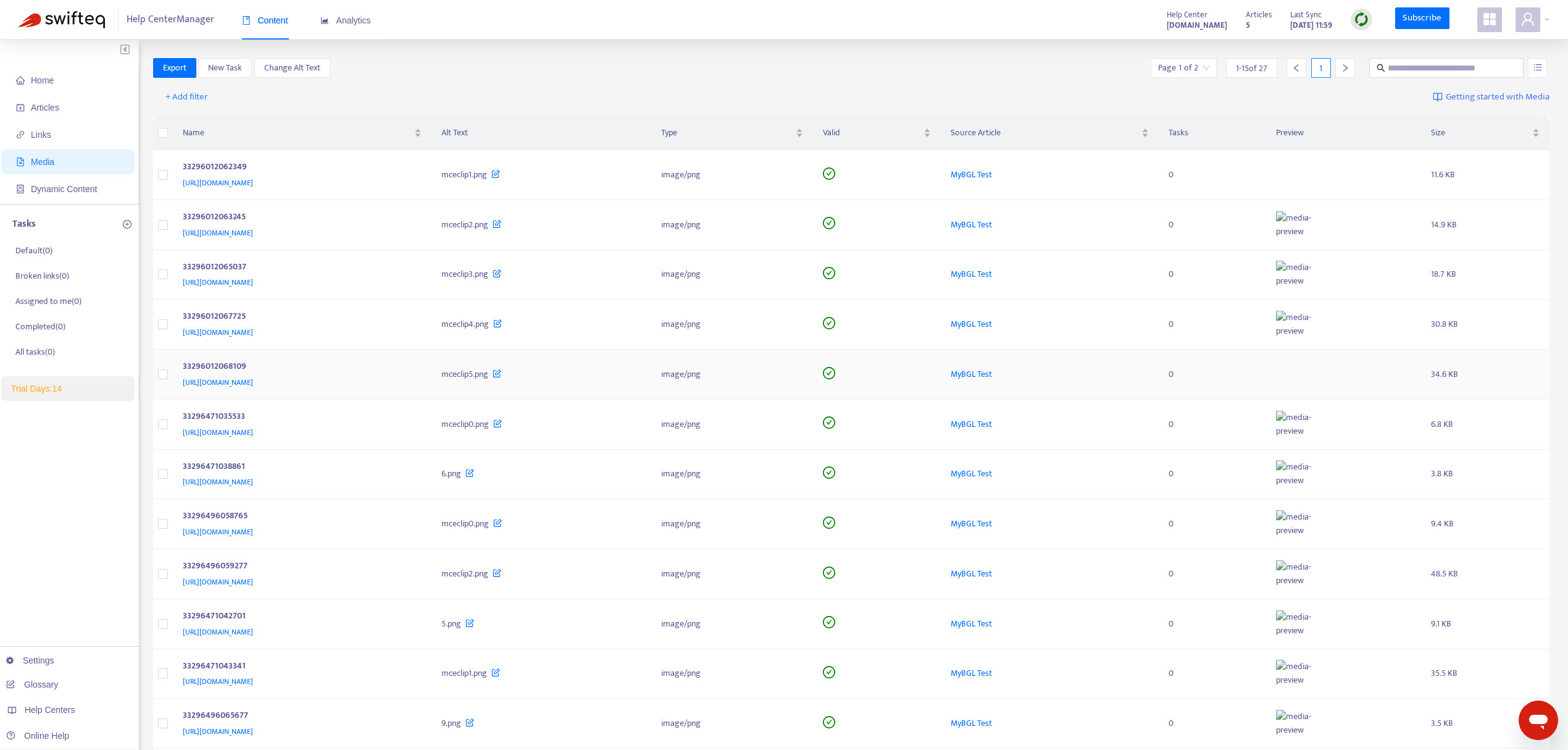
scroll to position [260, 0]
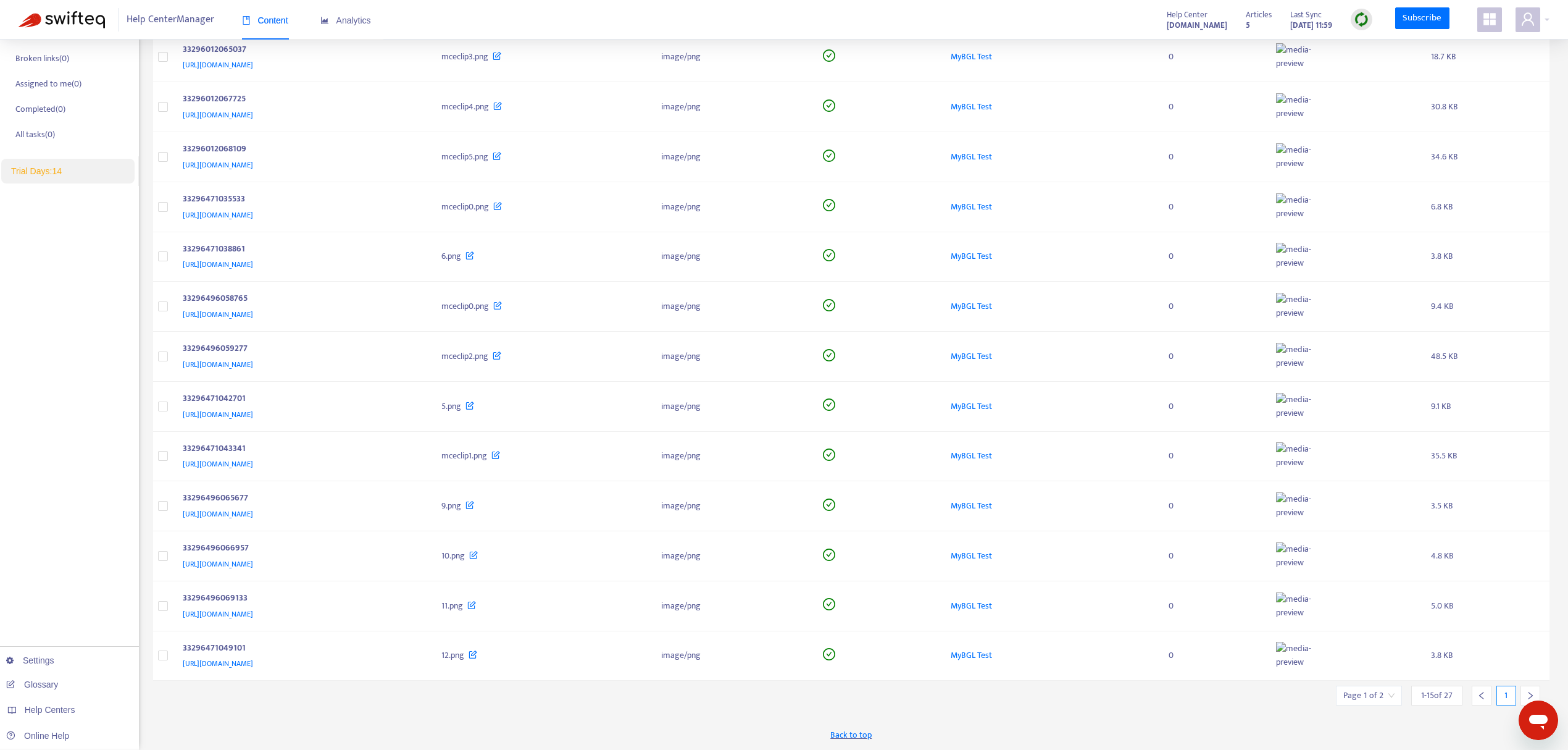
click at [1525, 692] on div at bounding box center [1531, 695] width 20 height 20
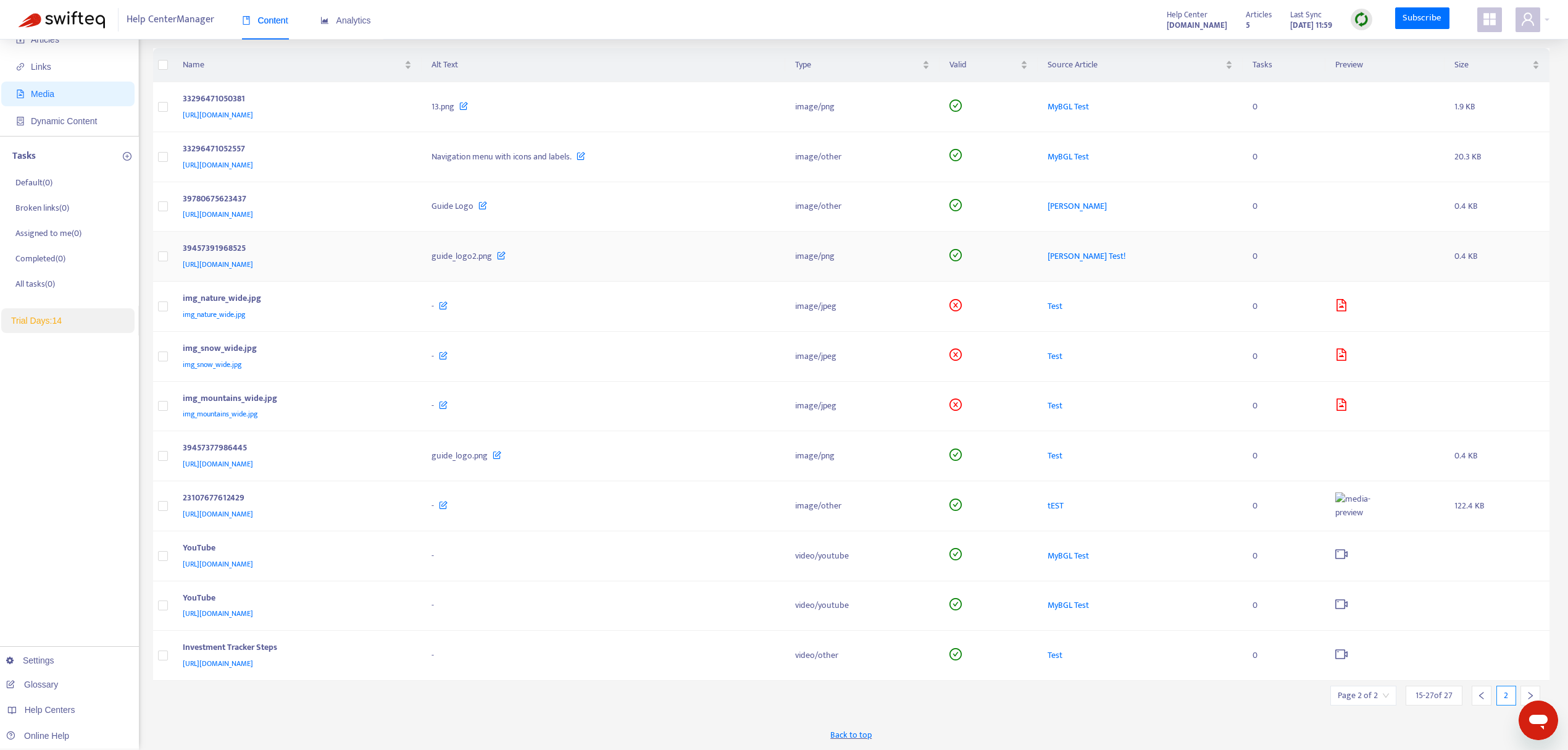
scroll to position [0, 0]
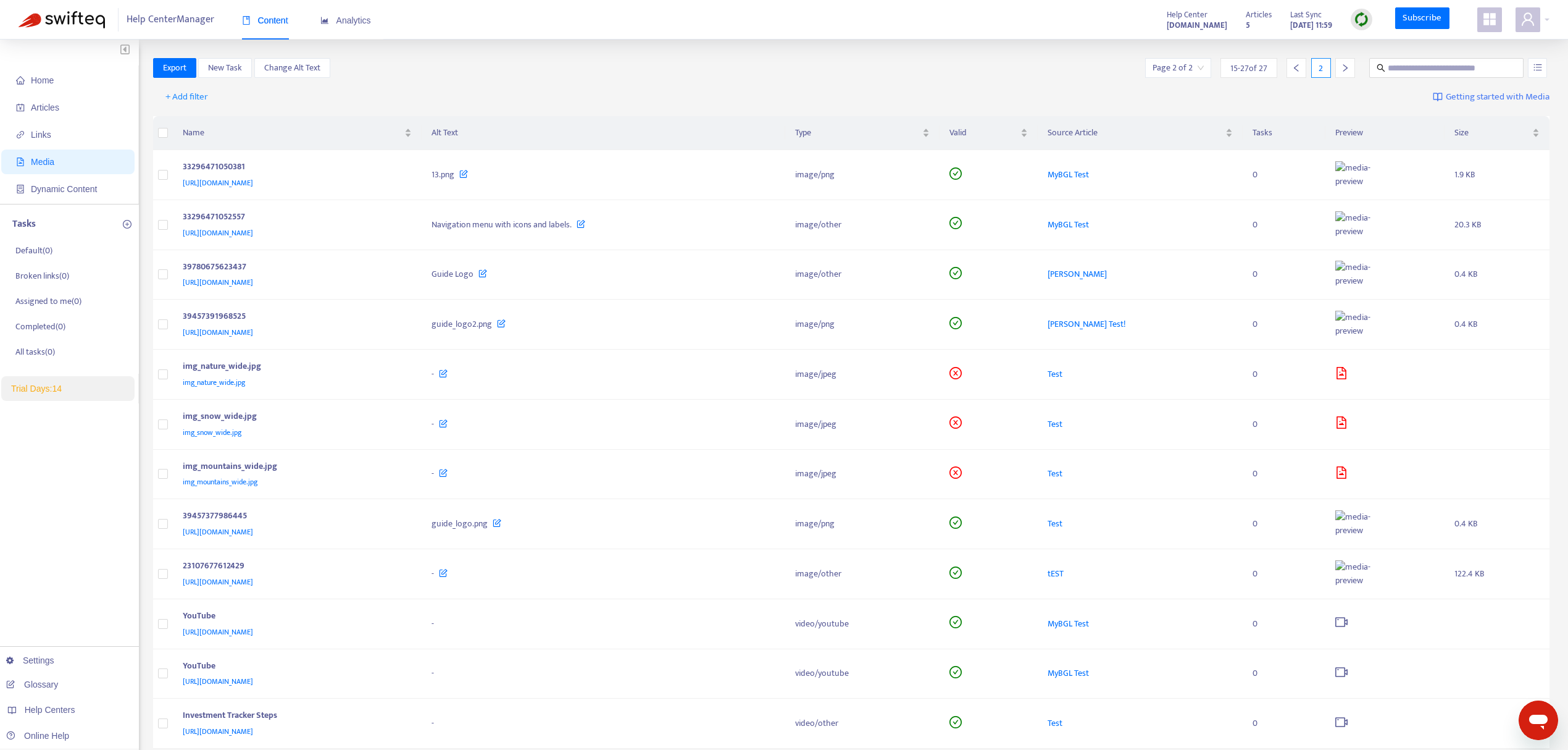
click at [168, 137] on th at bounding box center [163, 133] width 20 height 34
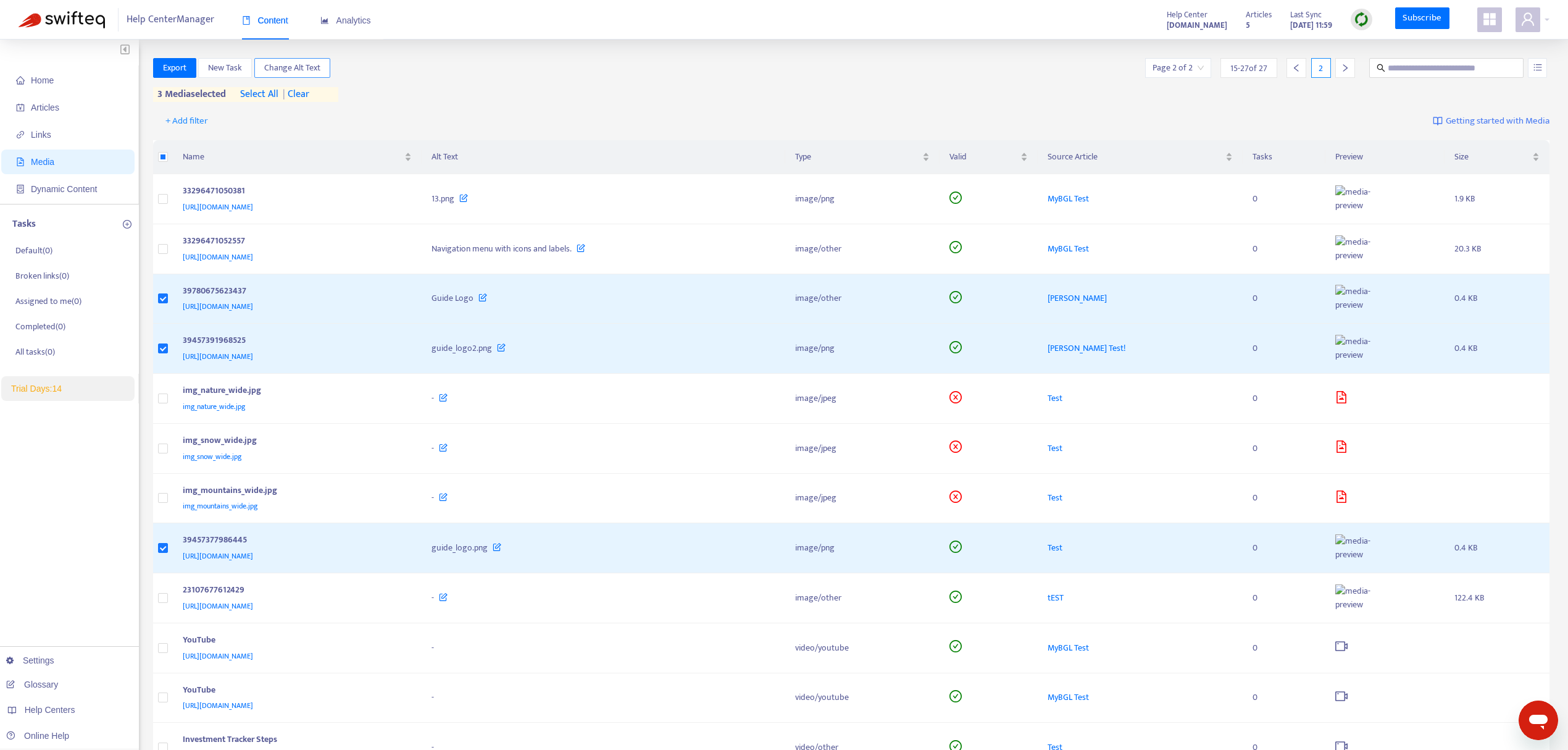
click at [287, 68] on span "Change Alt Text" at bounding box center [293, 68] width 56 height 14
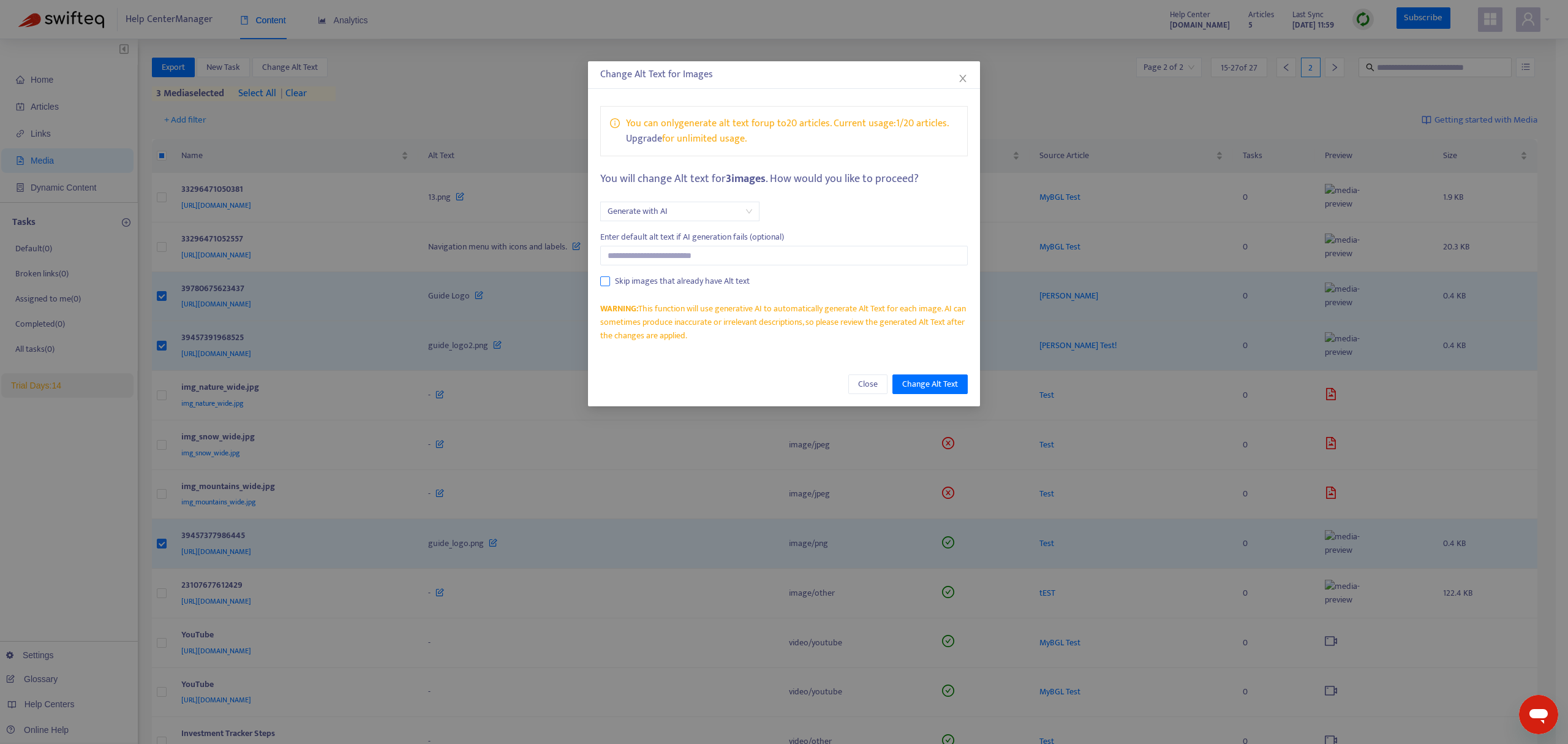
click at [640, 284] on span "Skip images that already have Alt text" at bounding box center [682, 280] width 145 height 13
click at [640, 280] on span "Skip images that already have Alt text" at bounding box center [682, 280] width 145 height 13
click at [750, 209] on span "Generate with AI" at bounding box center [680, 211] width 145 height 19
click at [941, 385] on span "Change Alt Text" at bounding box center [930, 384] width 55 height 13
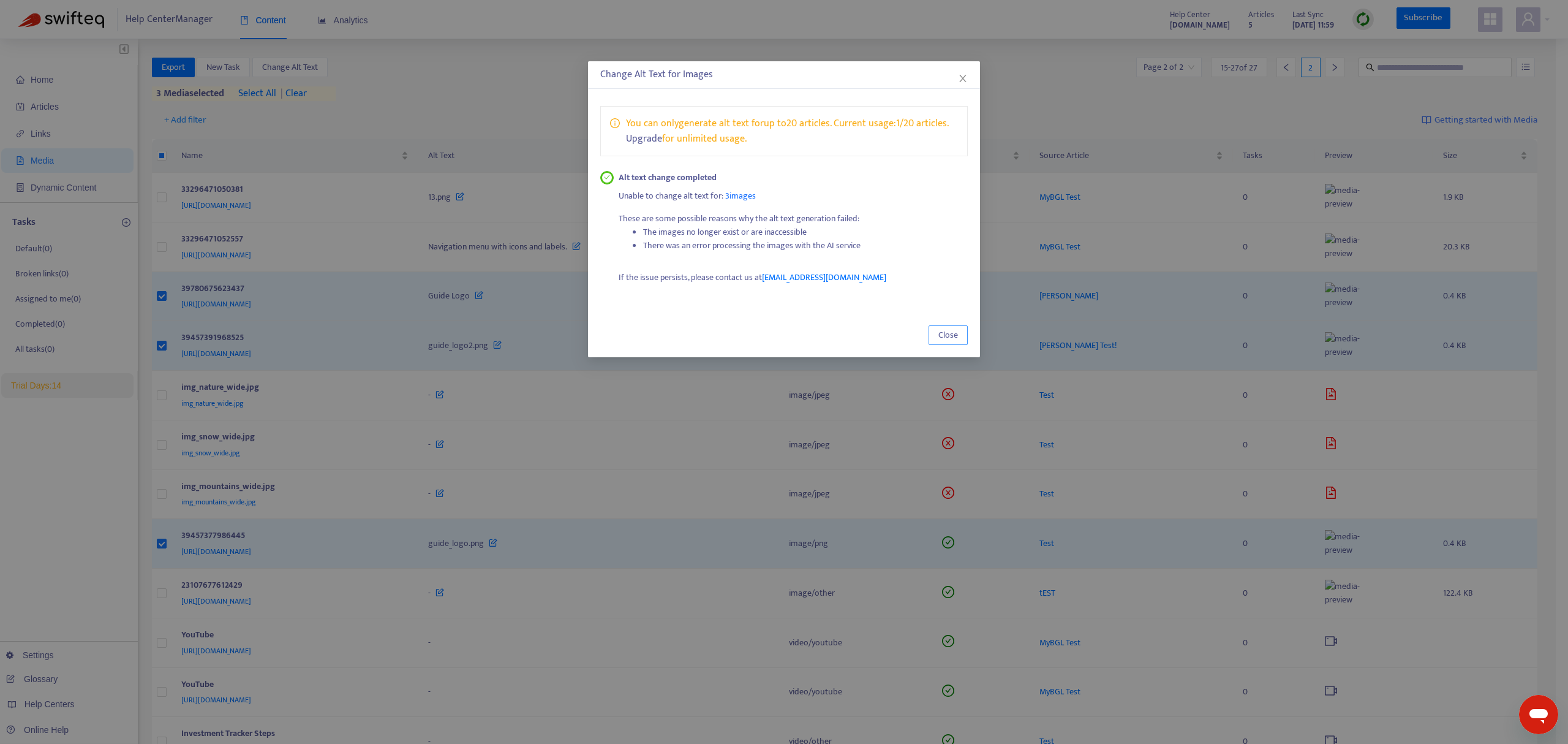
click at [938, 333] on span "Close" at bounding box center [948, 335] width 20 height 13
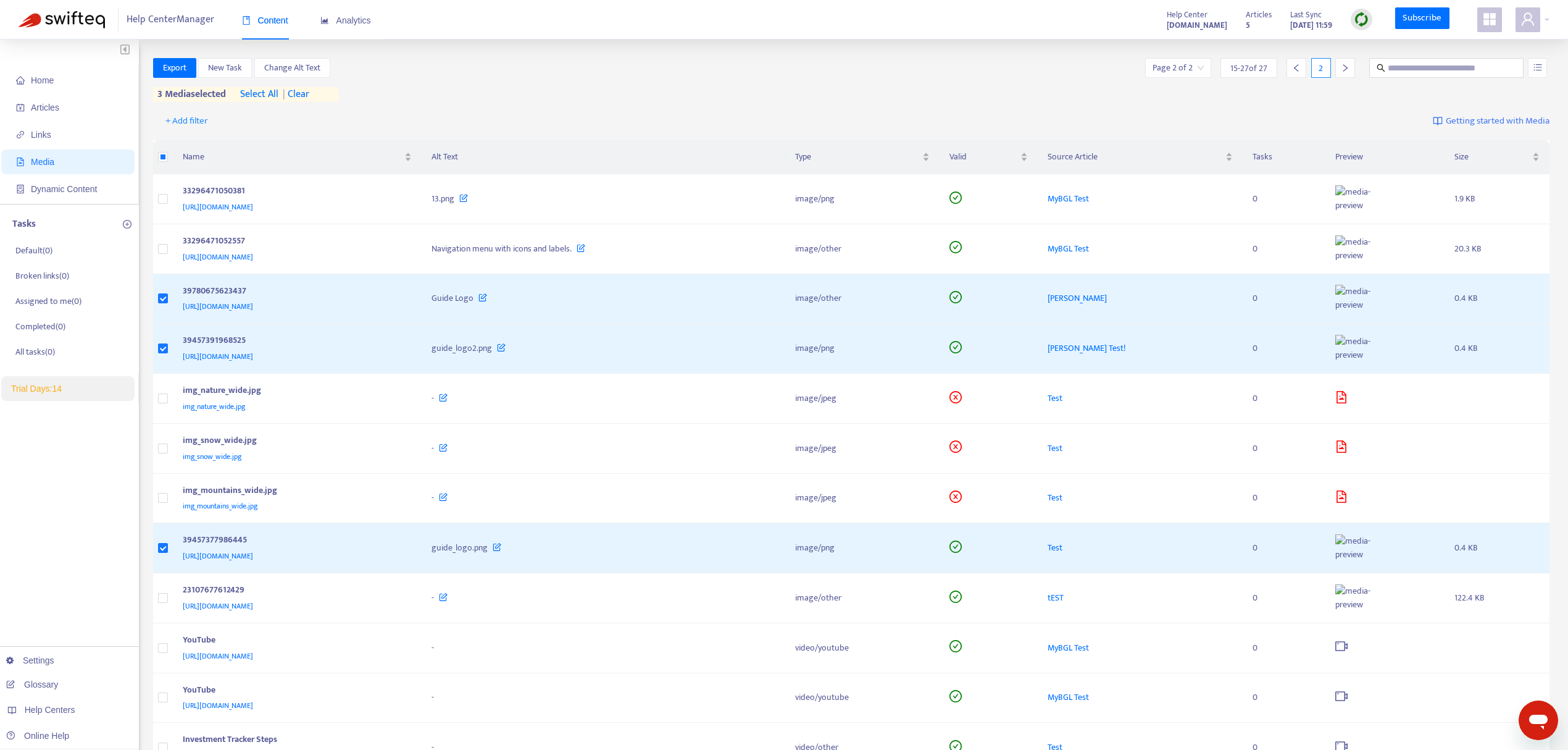
click at [1366, 15] on img at bounding box center [1361, 19] width 15 height 15
click at [1385, 60] on link "Full Sync" at bounding box center [1383, 65] width 44 height 14
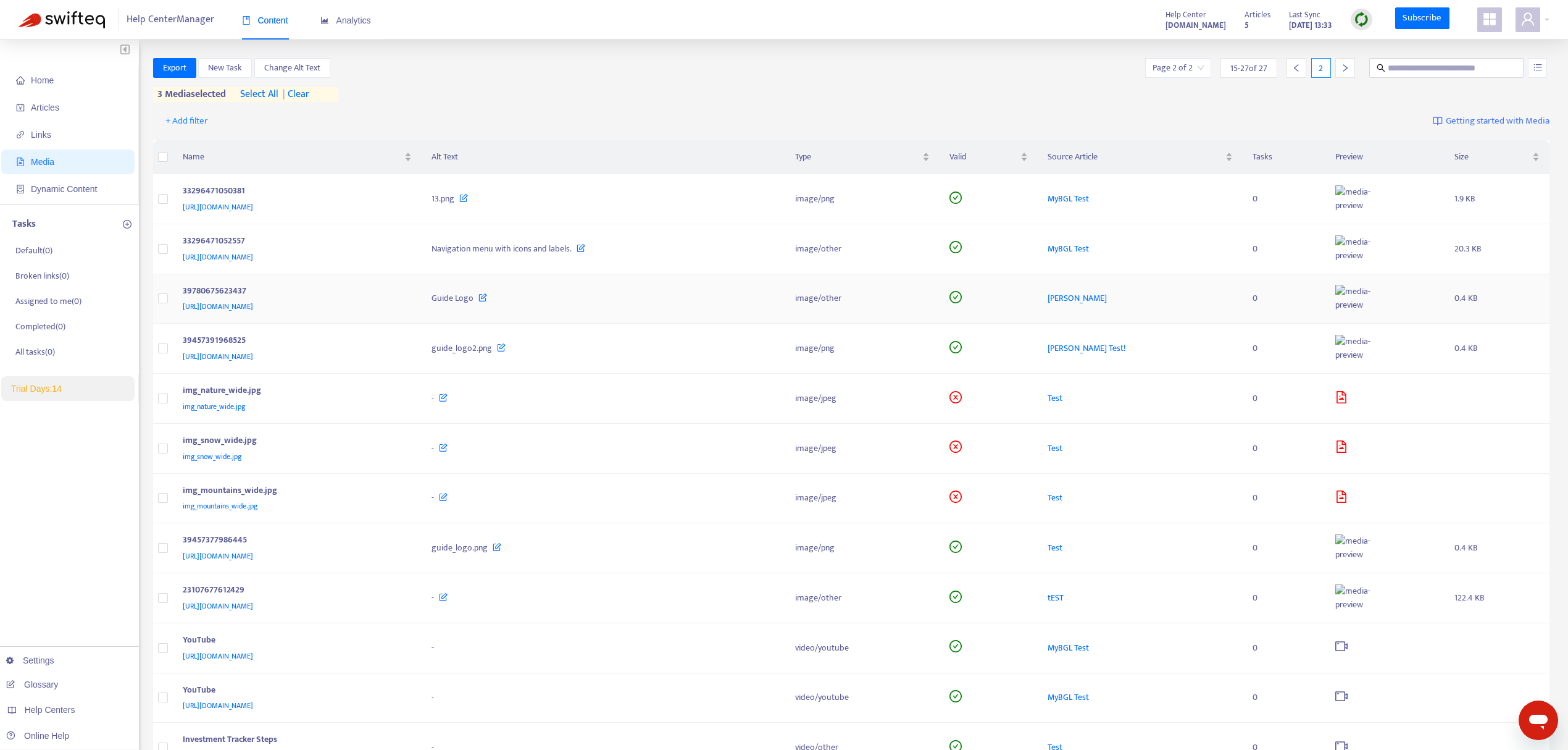
click at [487, 299] on icon at bounding box center [483, 294] width 9 height 14
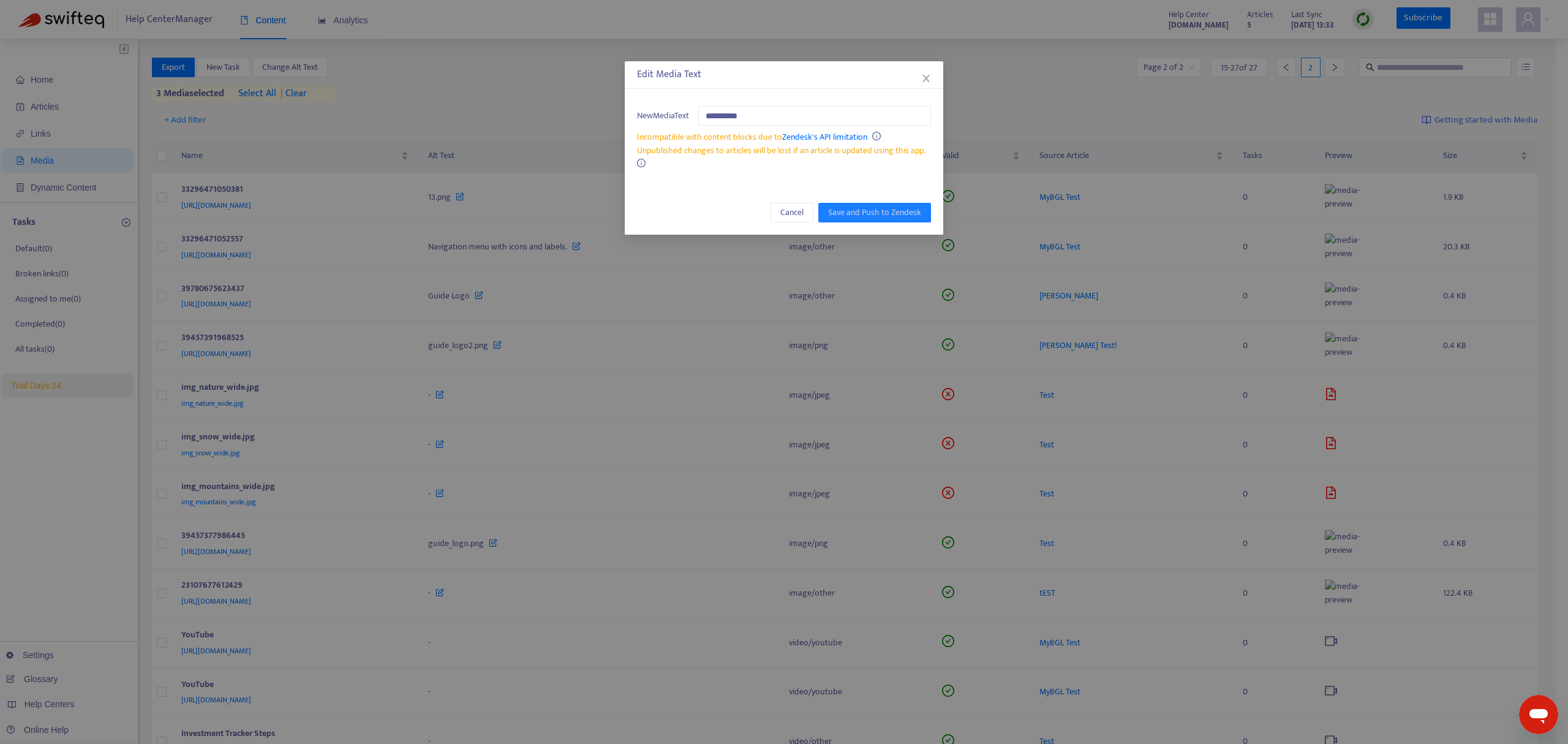
click at [742, 153] on span "Unpublished changes to articles will be lost if an article is updated using thi…" at bounding box center [780, 151] width 288 height 14
click at [788, 212] on span "Cancel" at bounding box center [792, 212] width 23 height 13
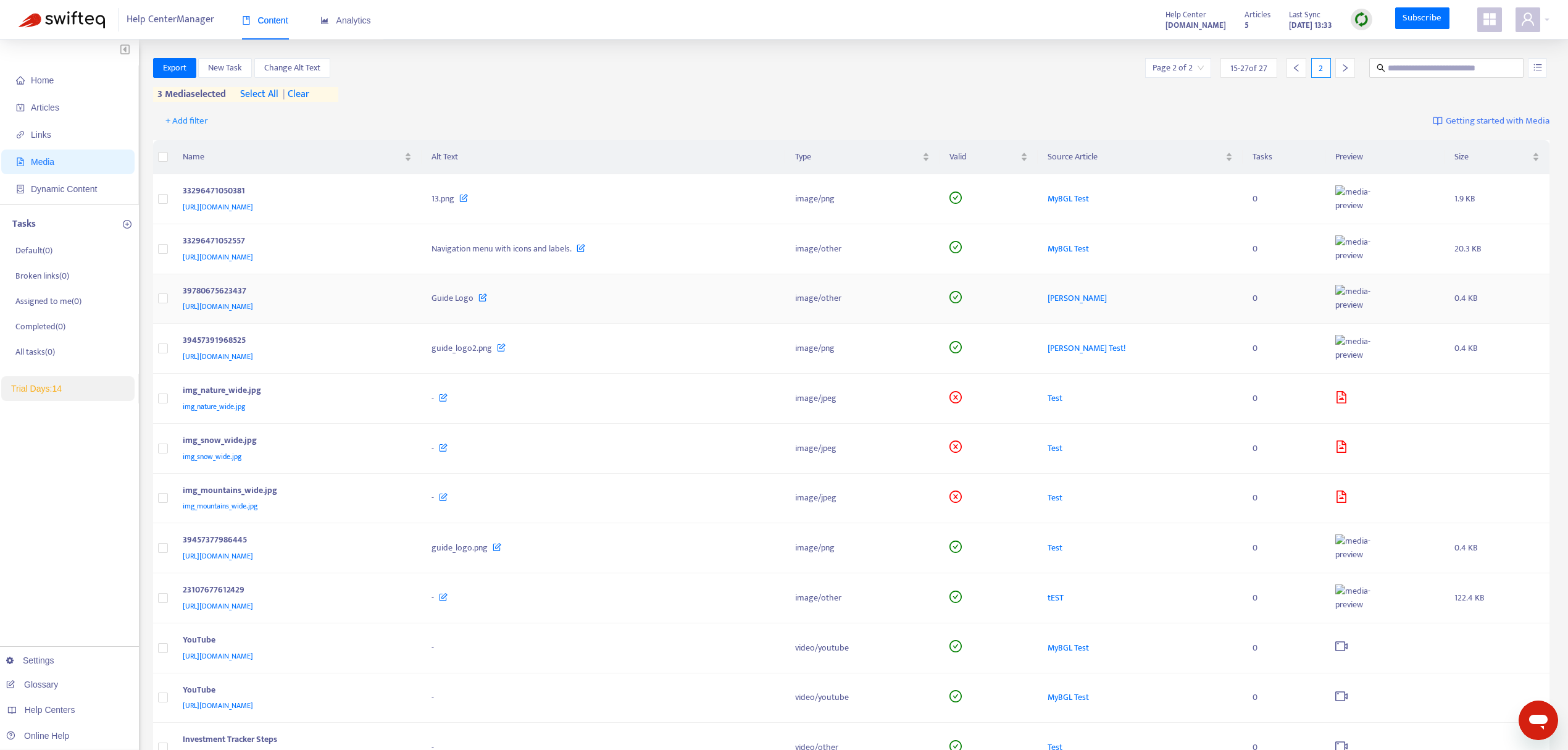
click at [487, 303] on span at bounding box center [480, 298] width 14 height 14
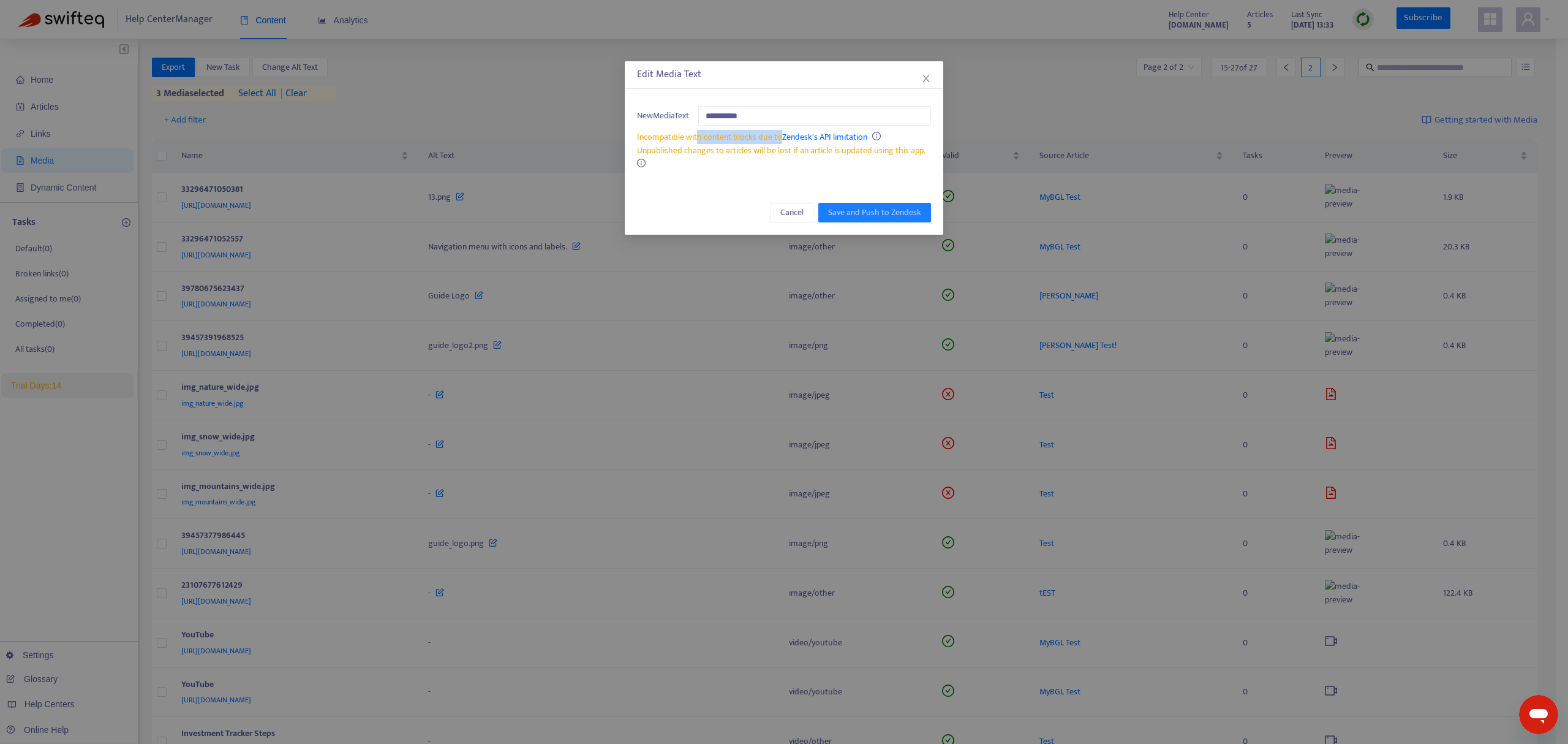
drag, startPoint x: 697, startPoint y: 136, endPoint x: 780, endPoint y: 138, distance: 83.0
click at [780, 138] on span "Incompatible with content blocks due to Zendesk's API limitation" at bounding box center [752, 137] width 230 height 14
click at [746, 155] on span "Unpublished changes to articles will be lost if an article is updated using thi…" at bounding box center [780, 151] width 288 height 14
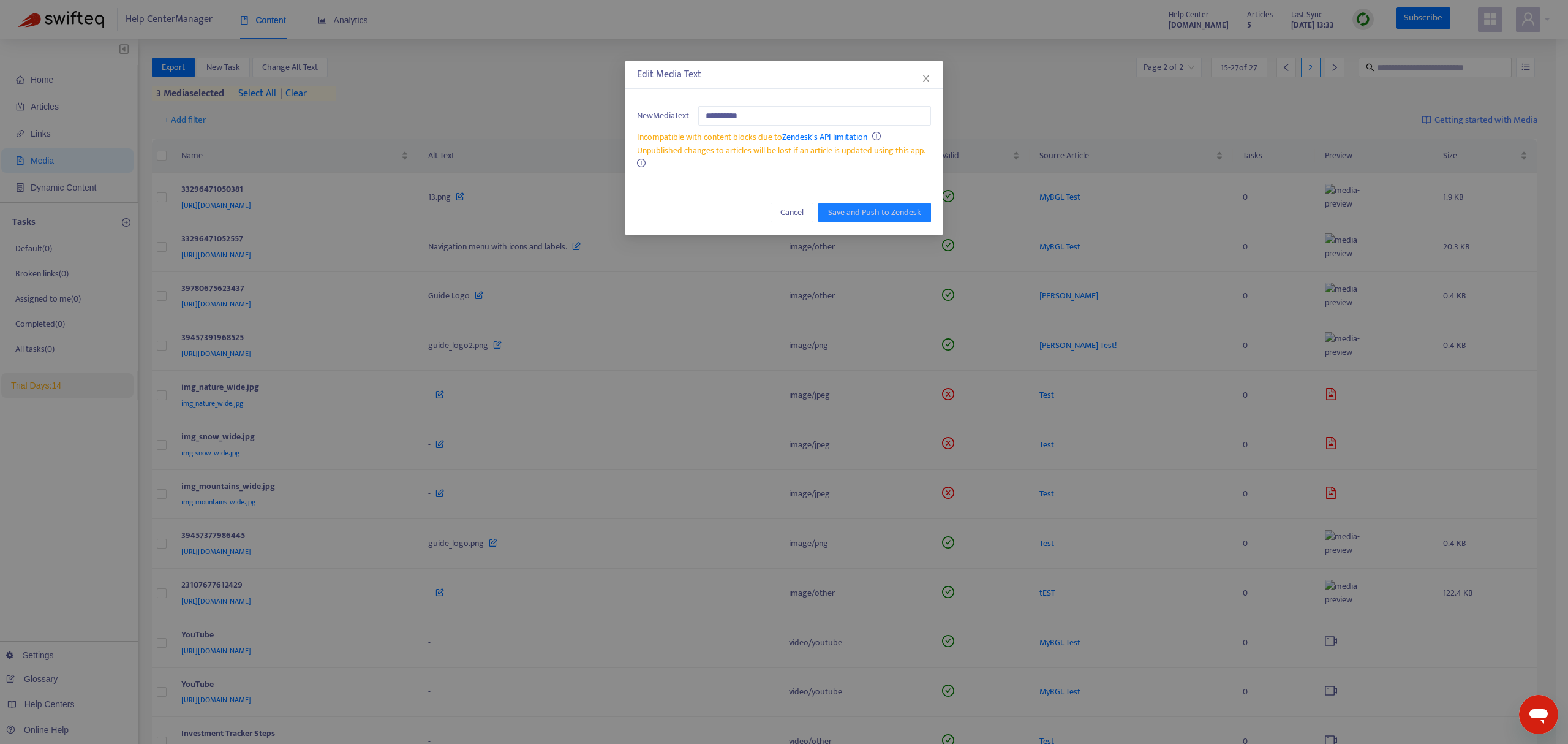
click at [747, 135] on span "Incompatible with content blocks due to Zendesk's API limitation" at bounding box center [752, 137] width 230 height 14
click at [746, 135] on span "Incompatible with content blocks due to Zendesk's API limitation" at bounding box center [752, 137] width 230 height 14
click at [787, 214] on span "Cancel" at bounding box center [792, 212] width 23 height 13
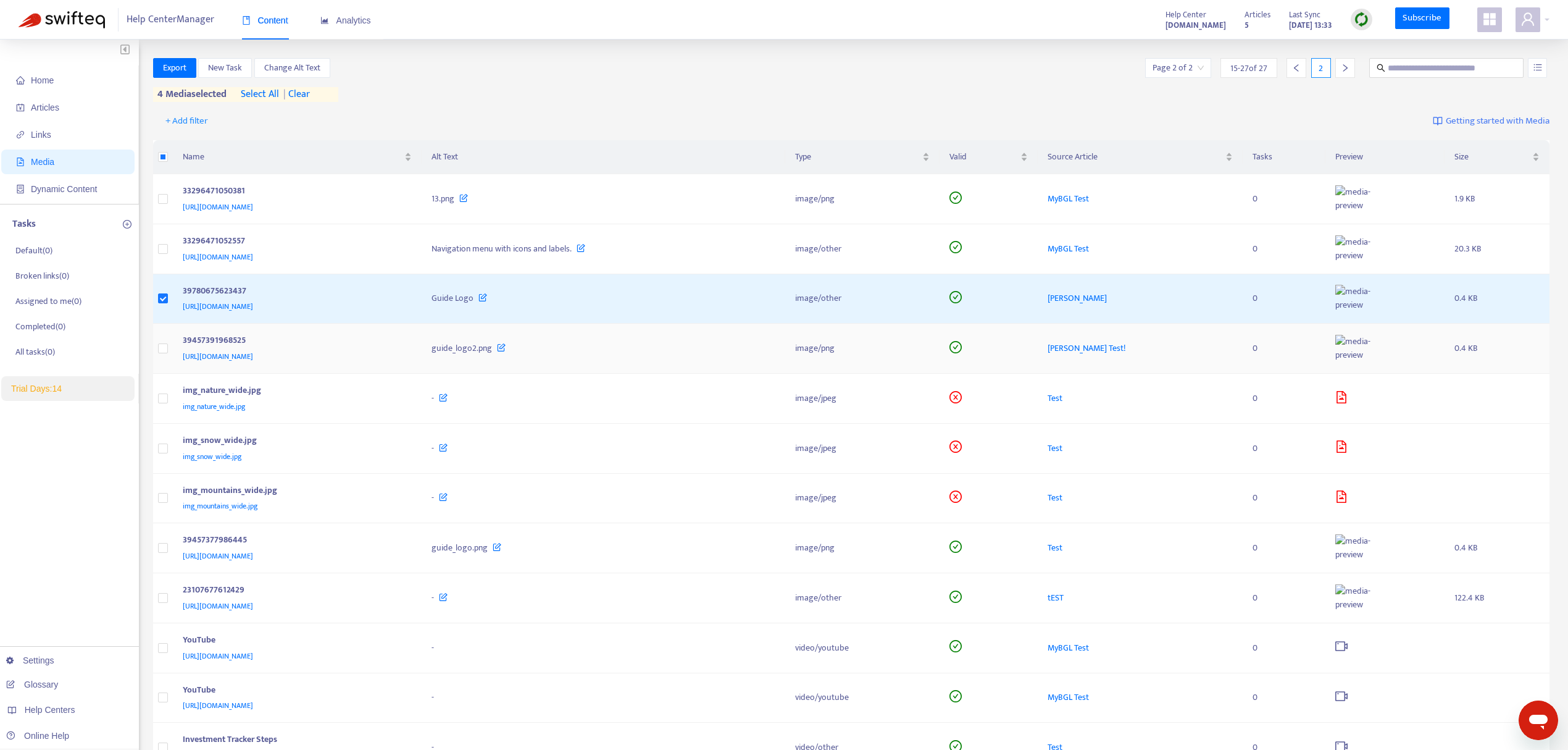
click at [157, 345] on td at bounding box center [163, 348] width 20 height 50
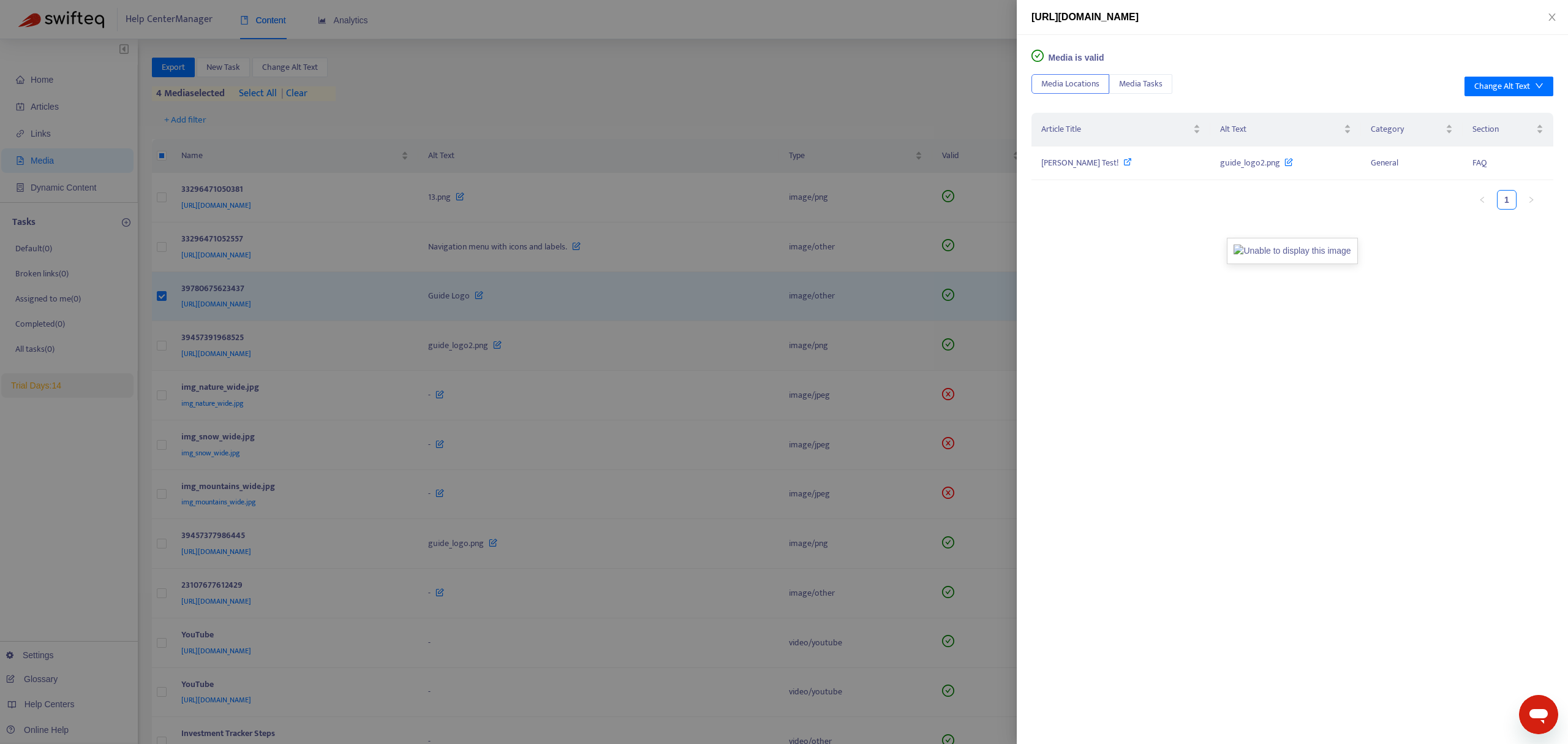
click at [155, 342] on div at bounding box center [784, 372] width 1568 height 744
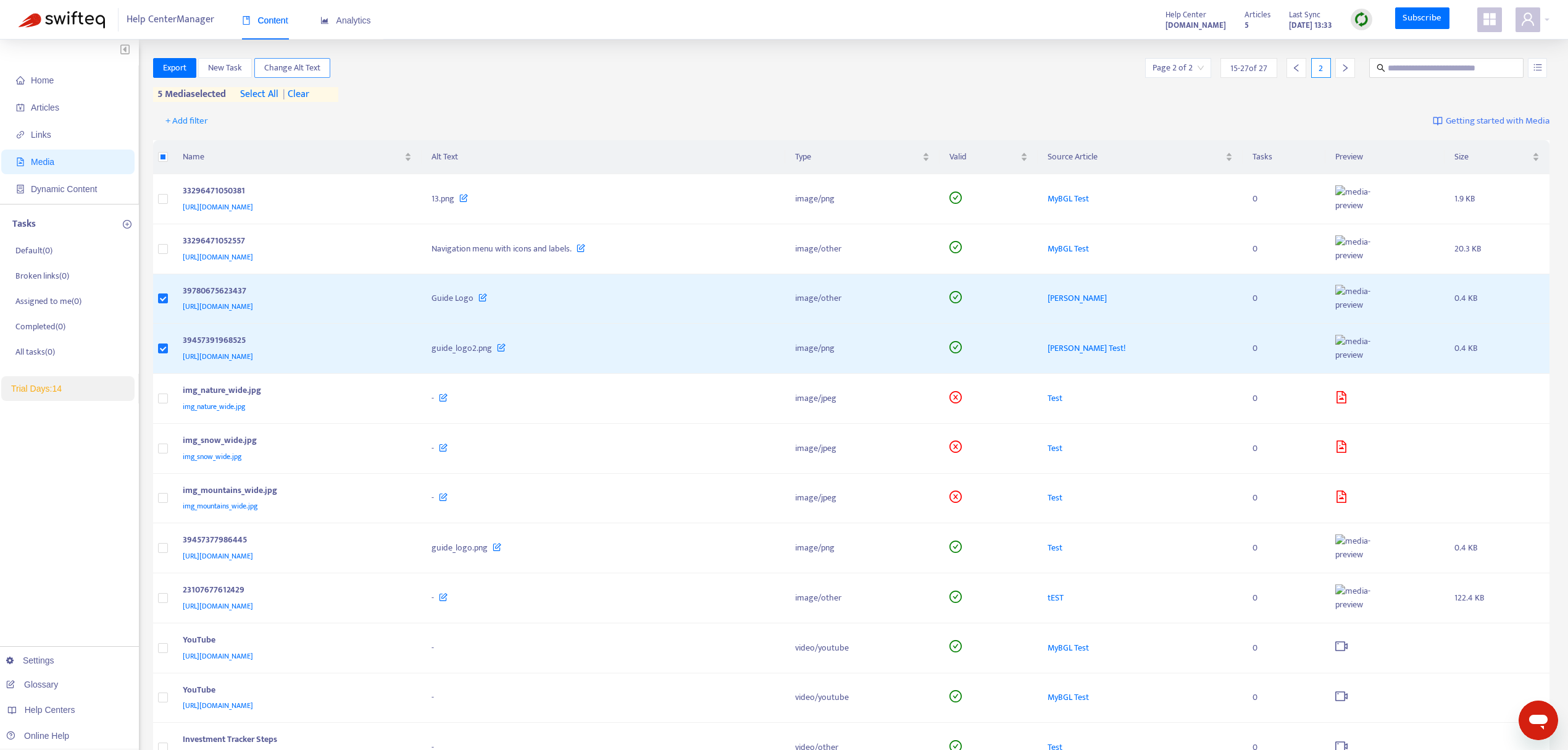
click at [307, 75] on span "Change Alt Text" at bounding box center [293, 68] width 56 height 14
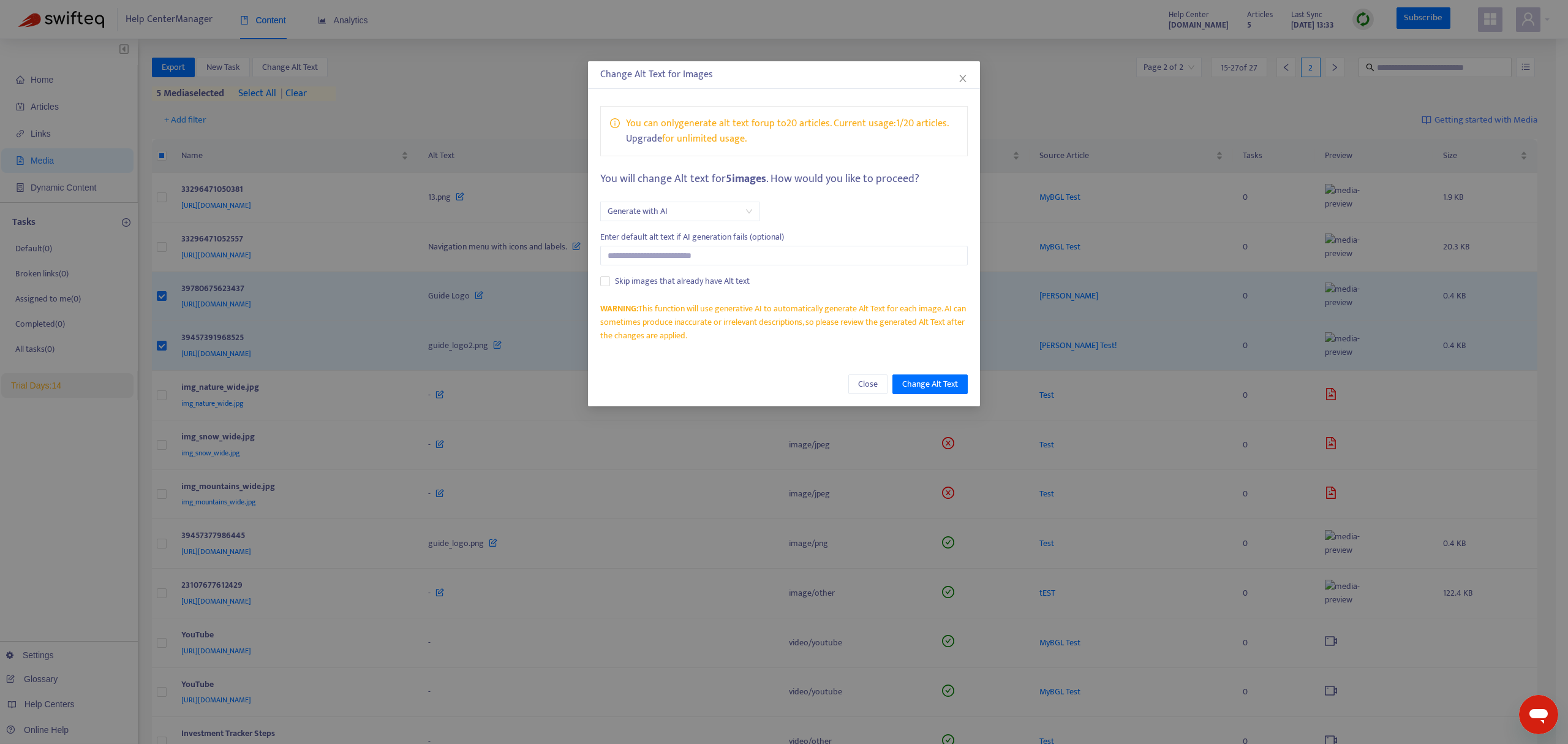
click at [751, 325] on div "WARNING: This function will use generative AI to automatically generate Alt Tex…" at bounding box center [784, 322] width 368 height 40
click at [863, 385] on span "Close" at bounding box center [868, 384] width 20 height 13
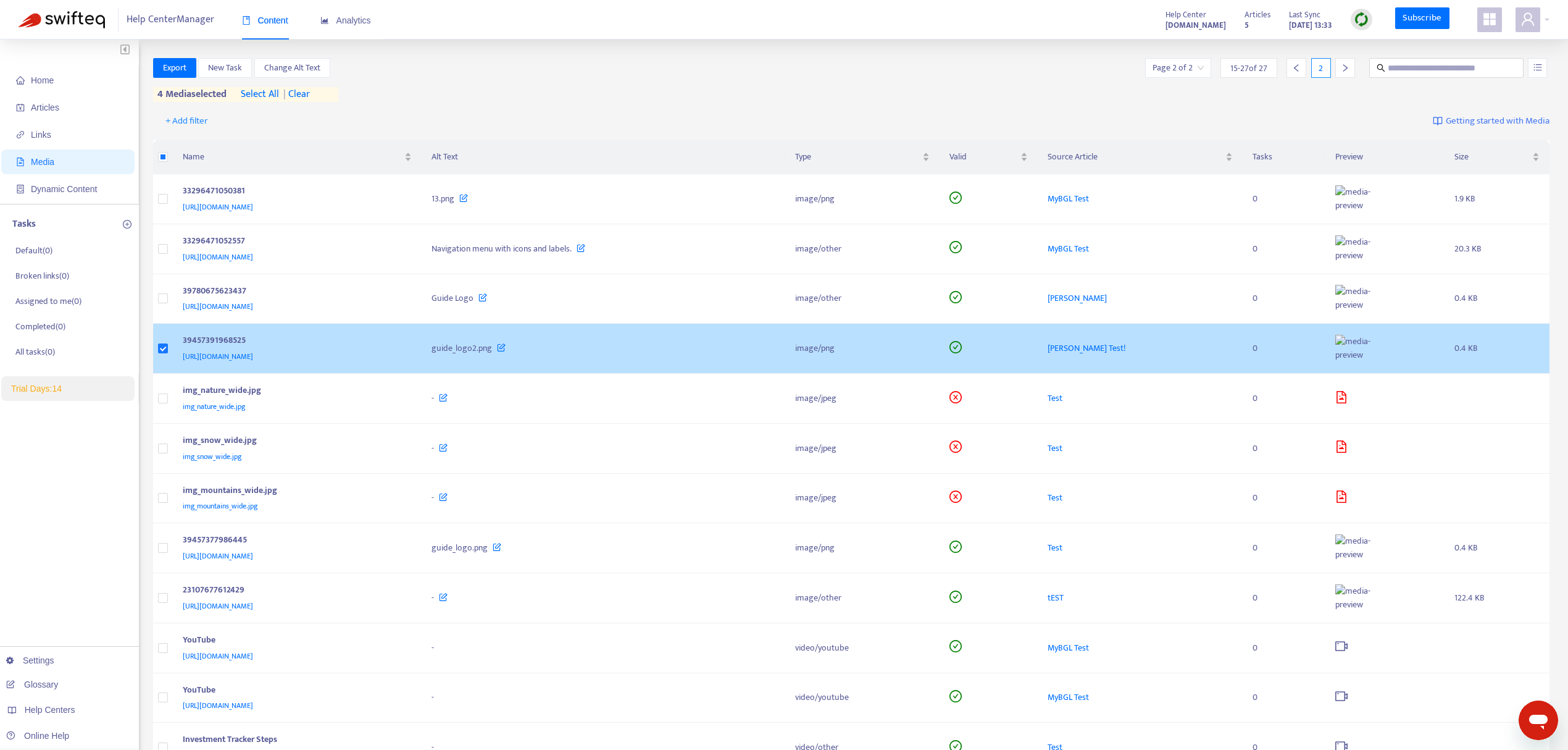
click at [154, 346] on td at bounding box center [163, 348] width 20 height 50
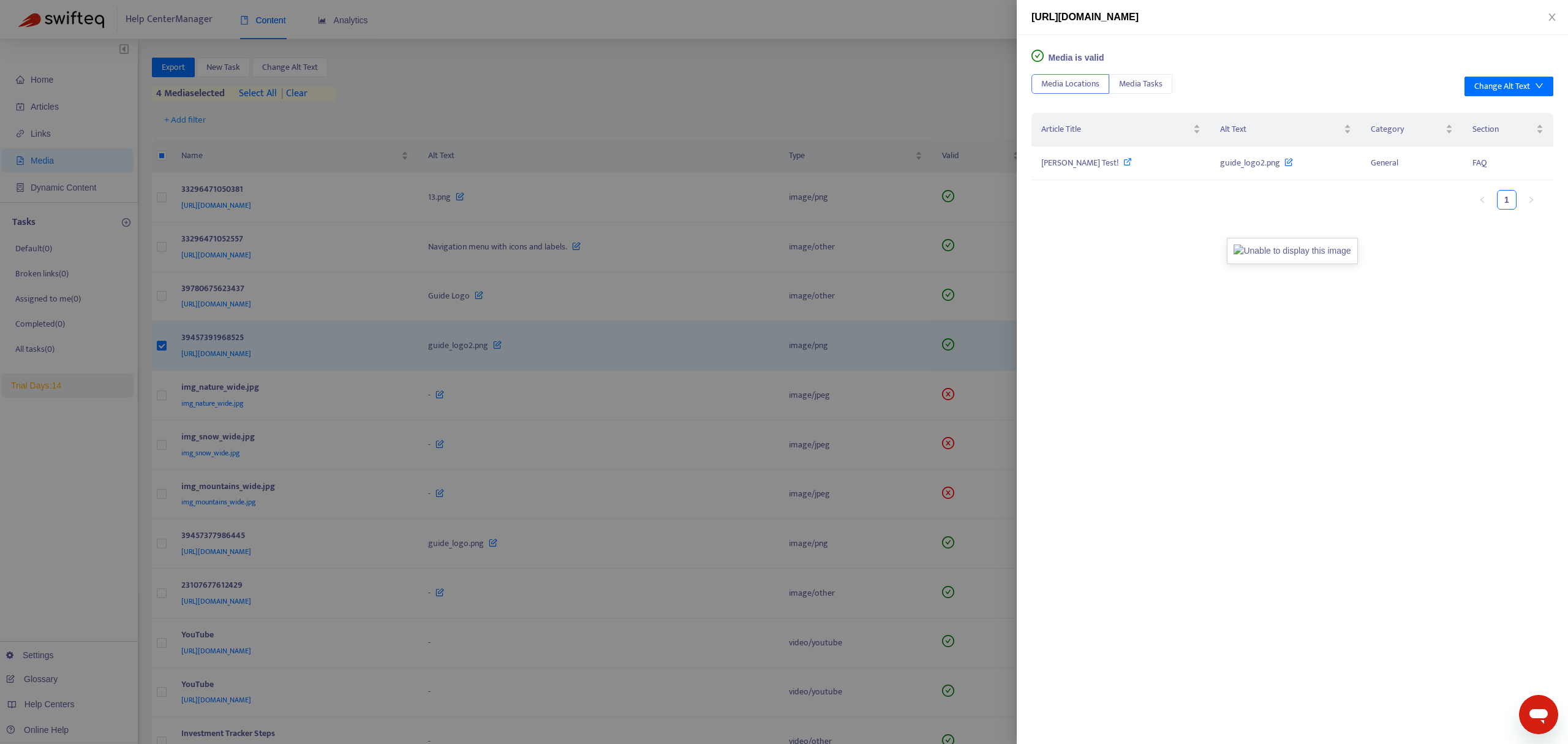
click at [652, 303] on div at bounding box center [784, 372] width 1568 height 744
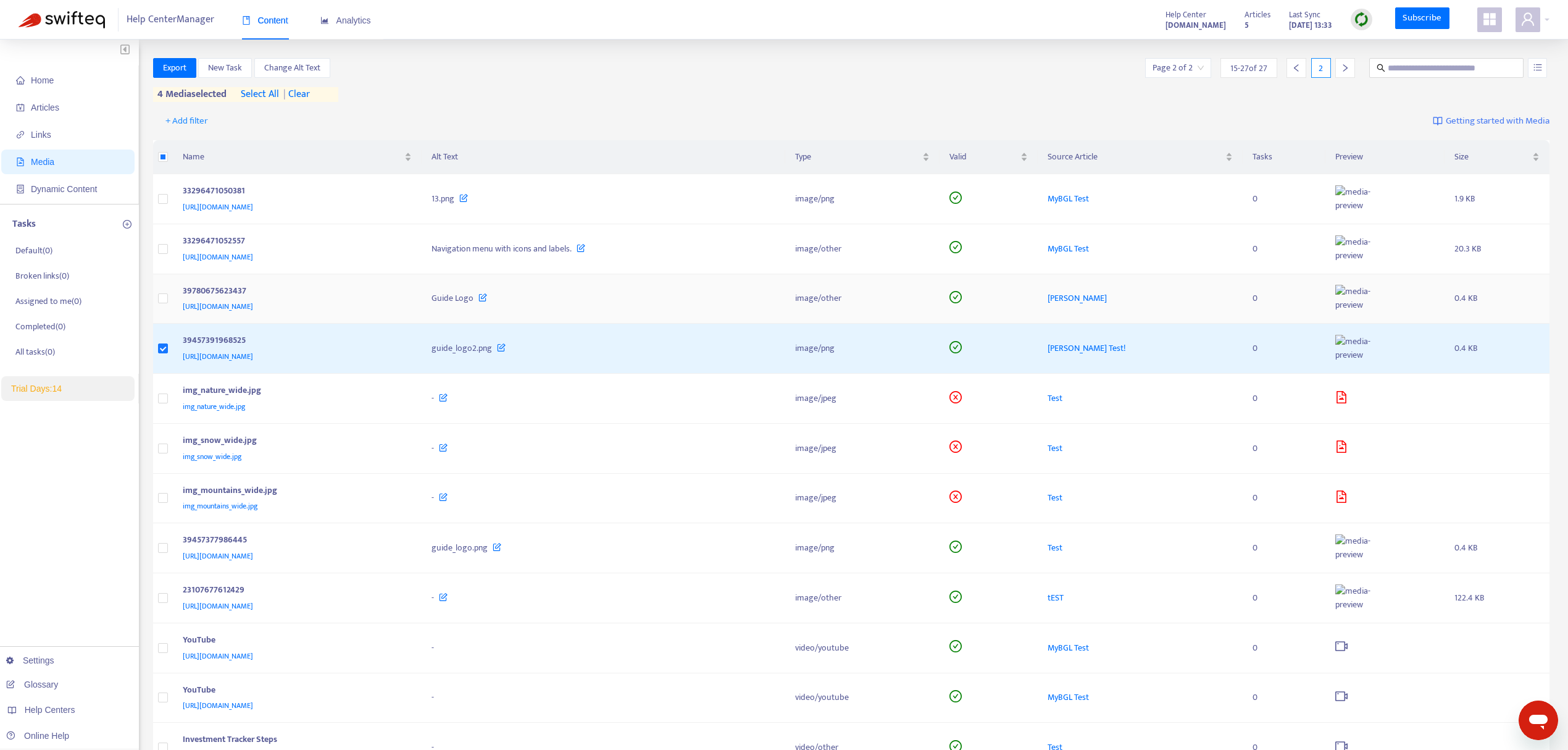
click at [487, 296] on icon at bounding box center [483, 294] width 9 height 14
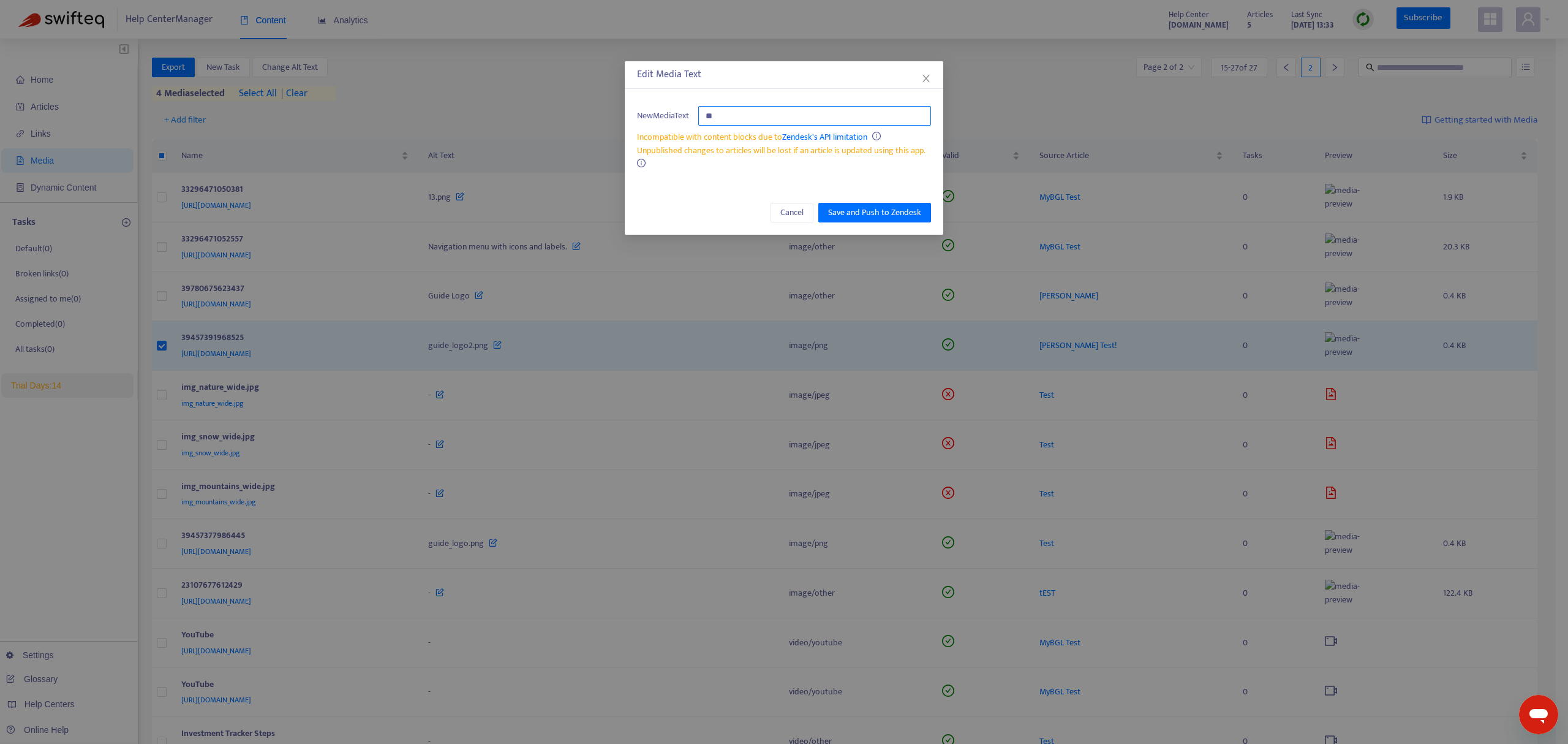
type input "*"
click at [832, 213] on span "Save and Push to Zendesk" at bounding box center [874, 212] width 93 height 13
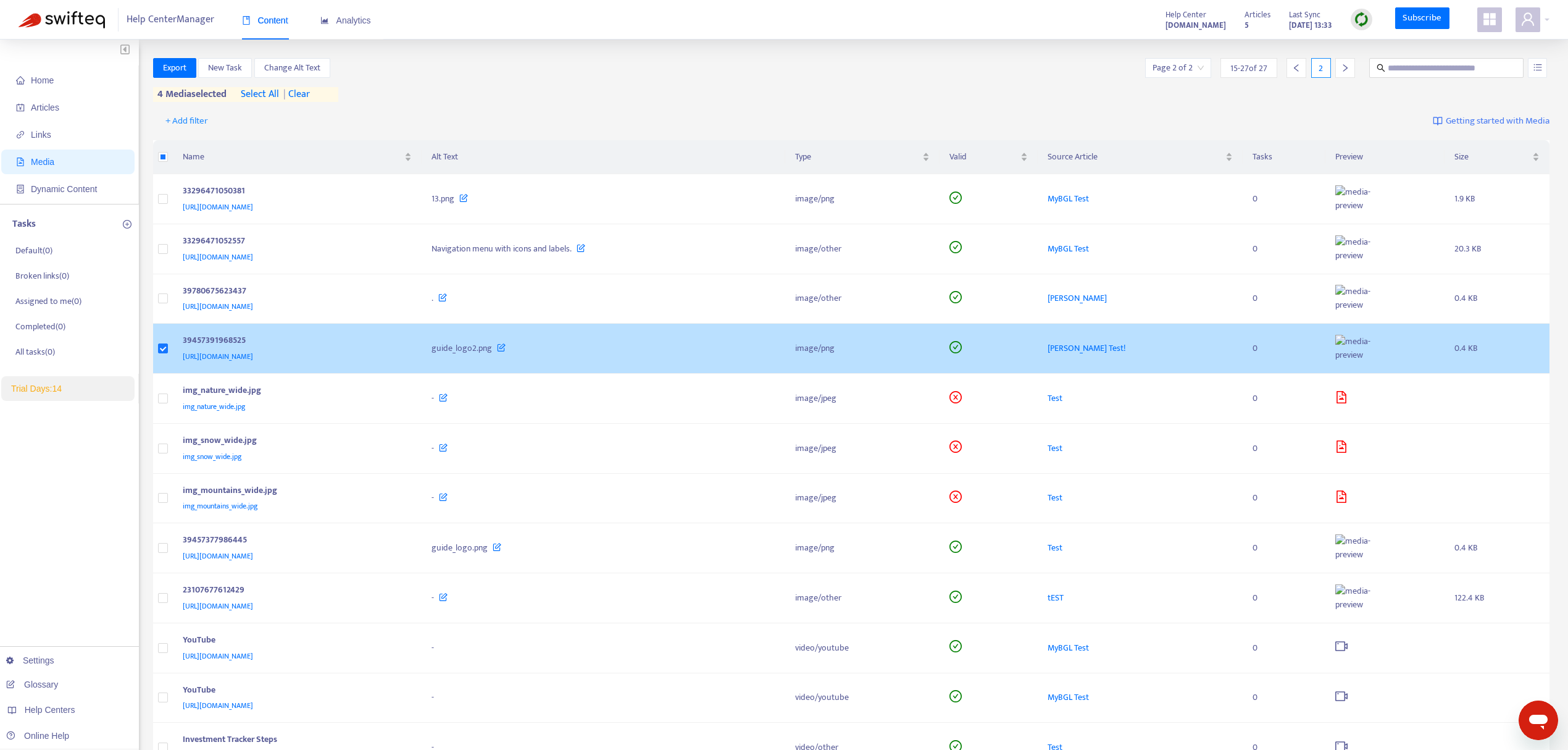
click at [506, 349] on icon at bounding box center [501, 345] width 9 height 14
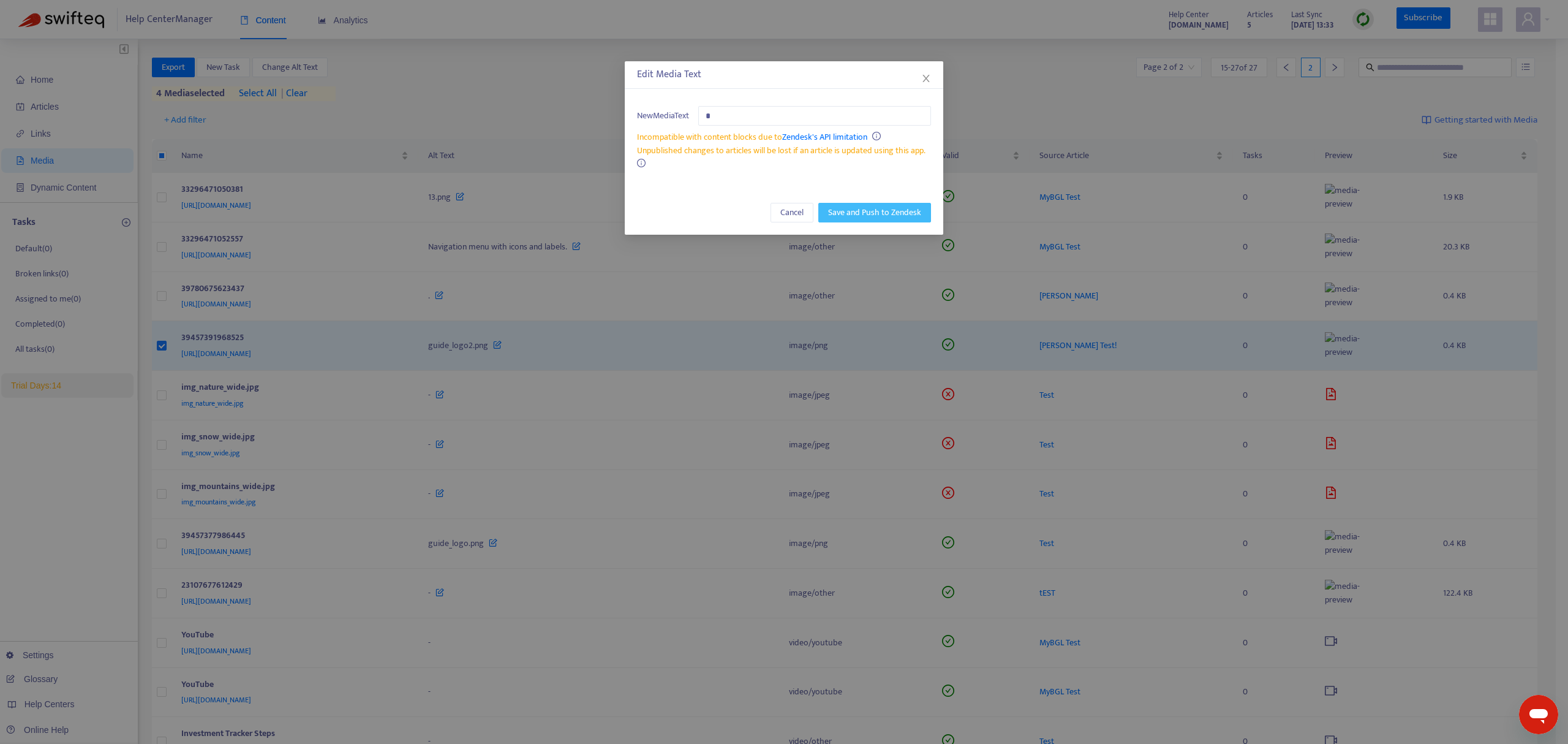
type input "*"
click at [849, 210] on span "Save and Push to Zendesk" at bounding box center [874, 212] width 93 height 13
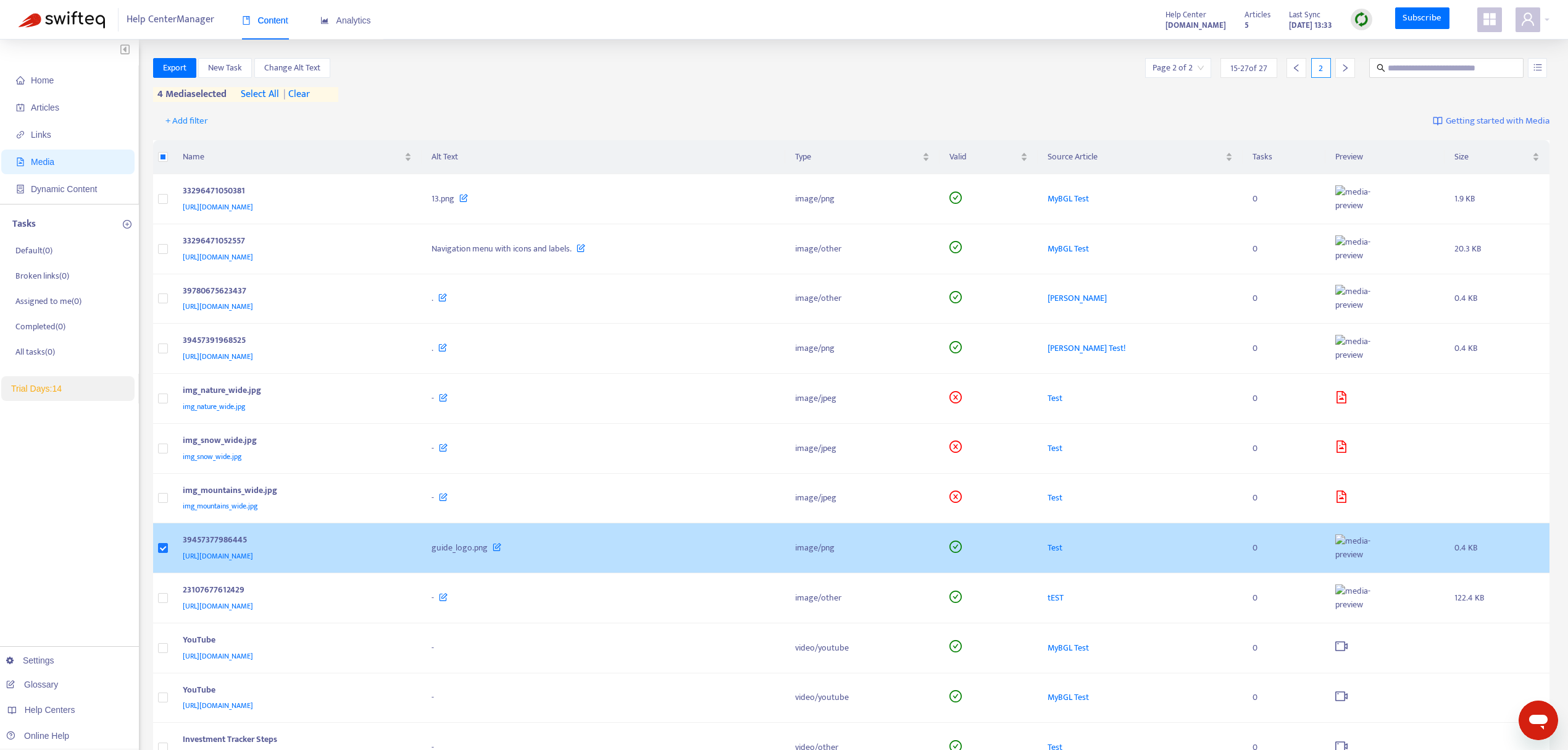
click at [501, 549] on icon at bounding box center [497, 544] width 9 height 14
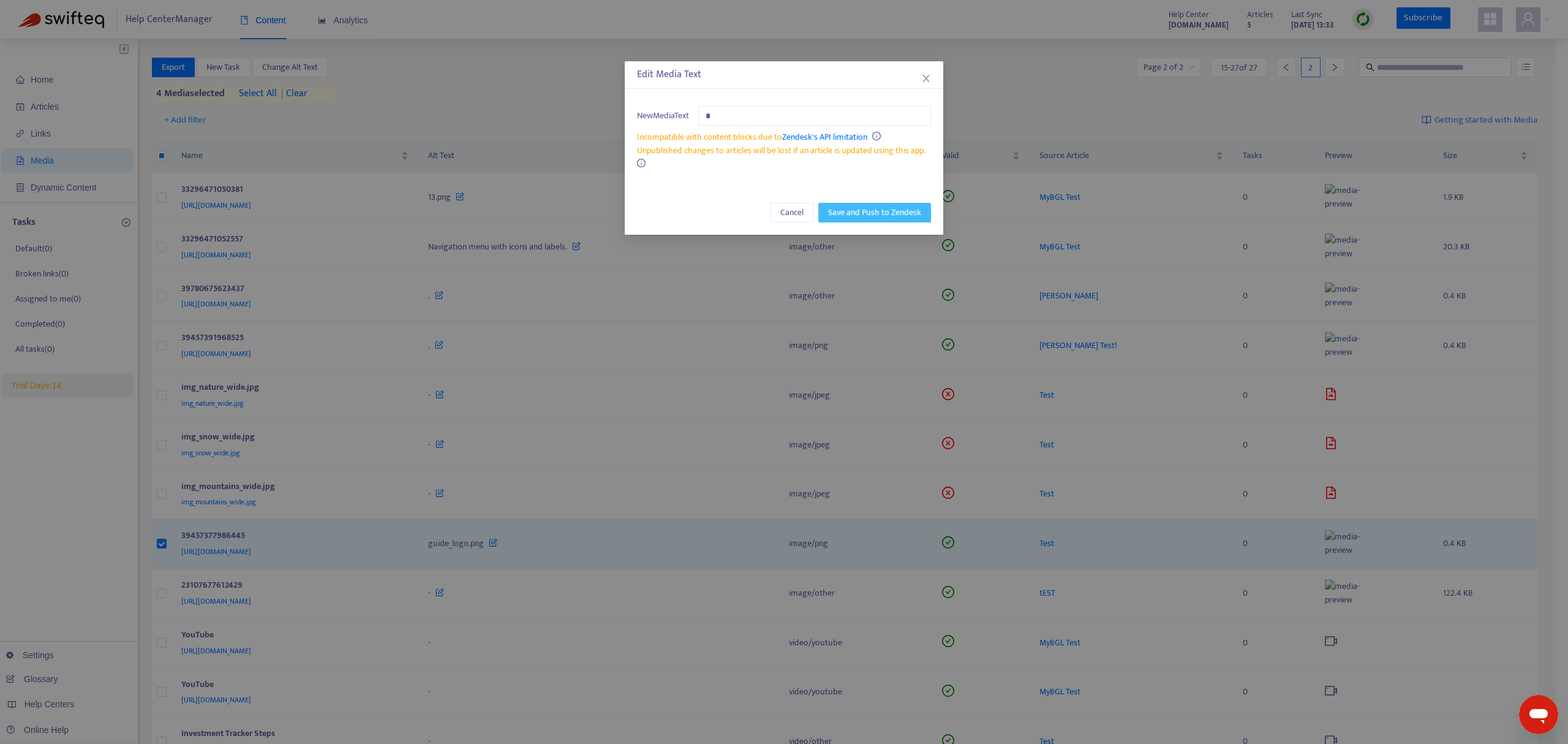
type input "*"
click at [854, 212] on span "Save and Push to Zendesk" at bounding box center [874, 212] width 93 height 13
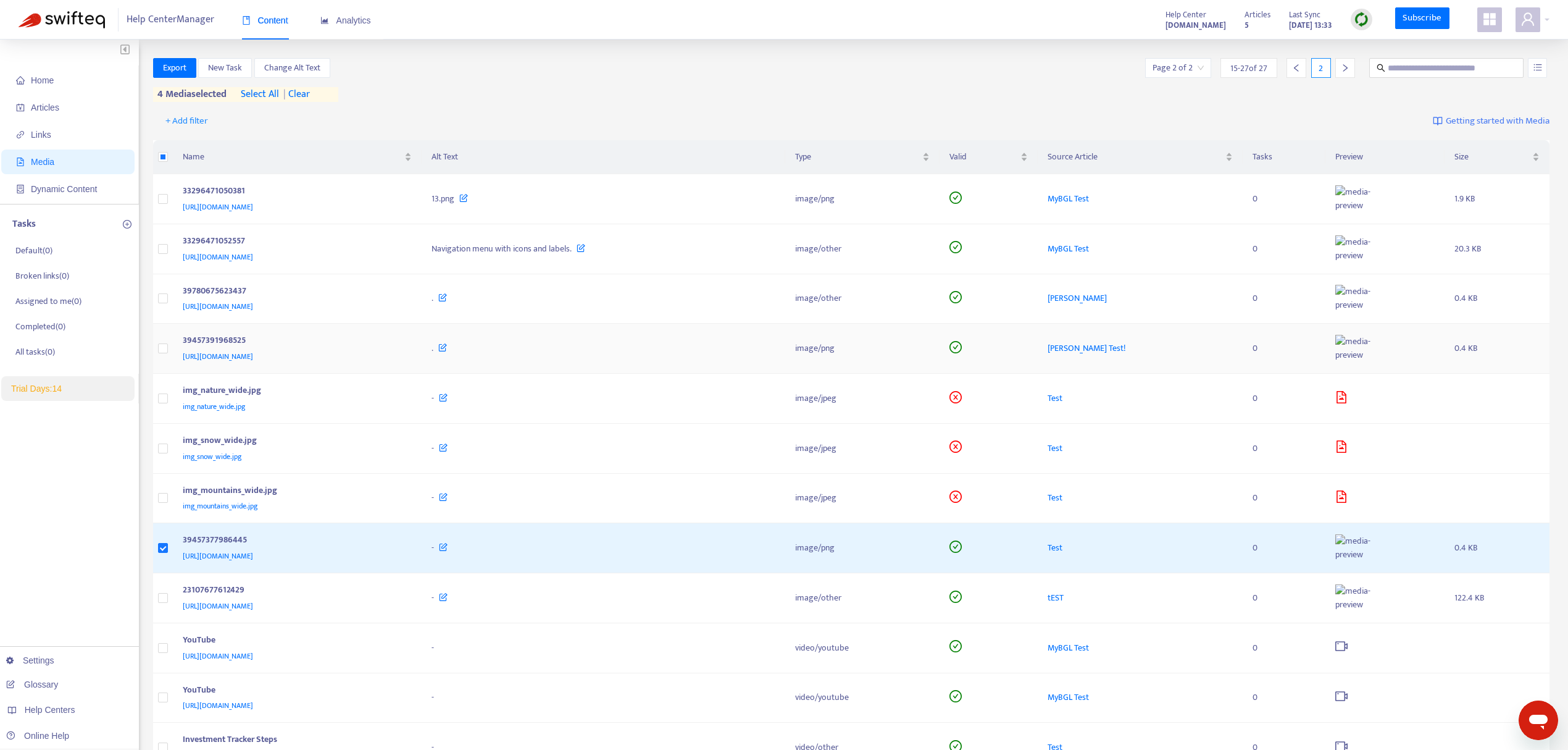
click at [170, 349] on td at bounding box center [163, 348] width 20 height 50
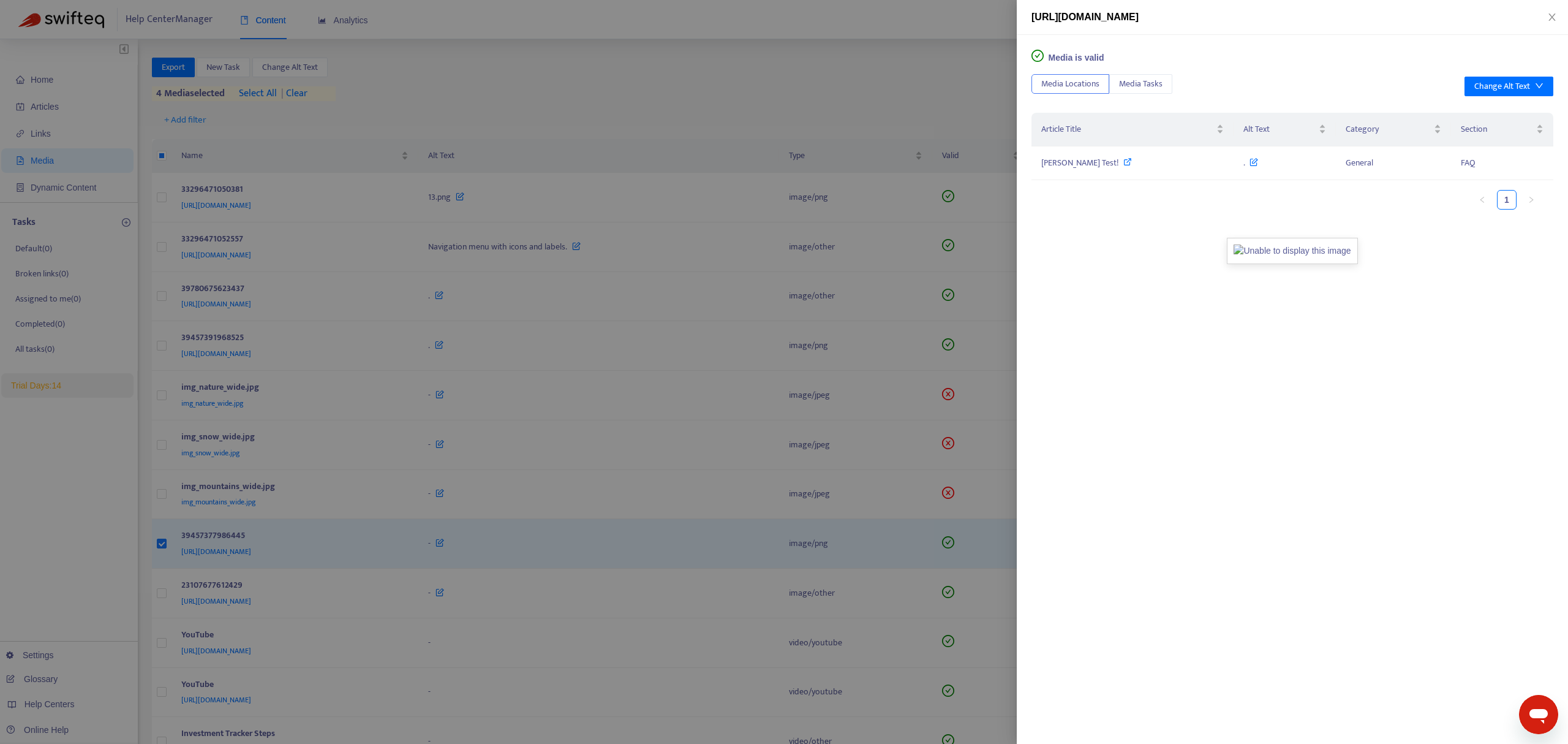
click at [613, 253] on div at bounding box center [784, 372] width 1568 height 744
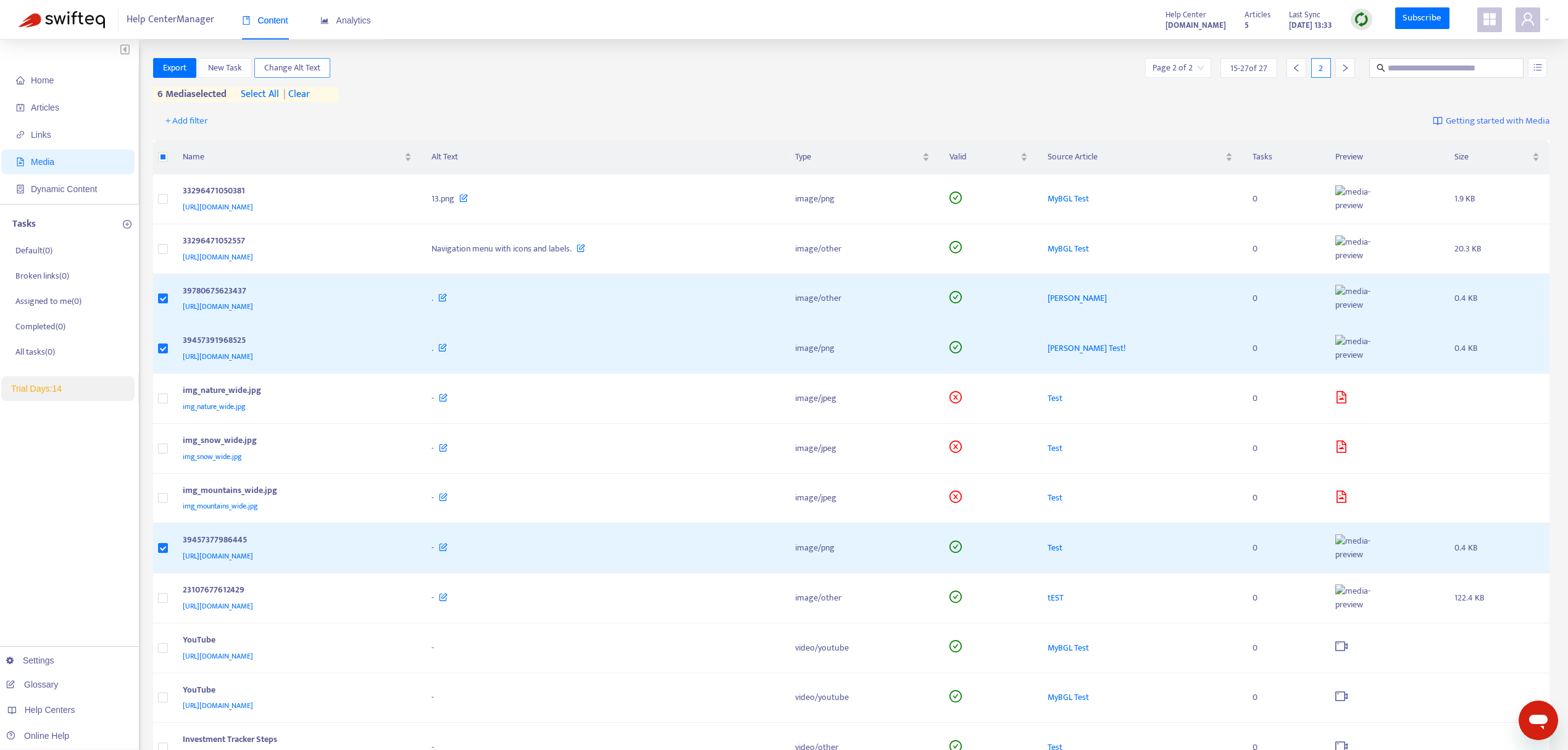
click at [294, 64] on span "Change Alt Text" at bounding box center [293, 68] width 56 height 14
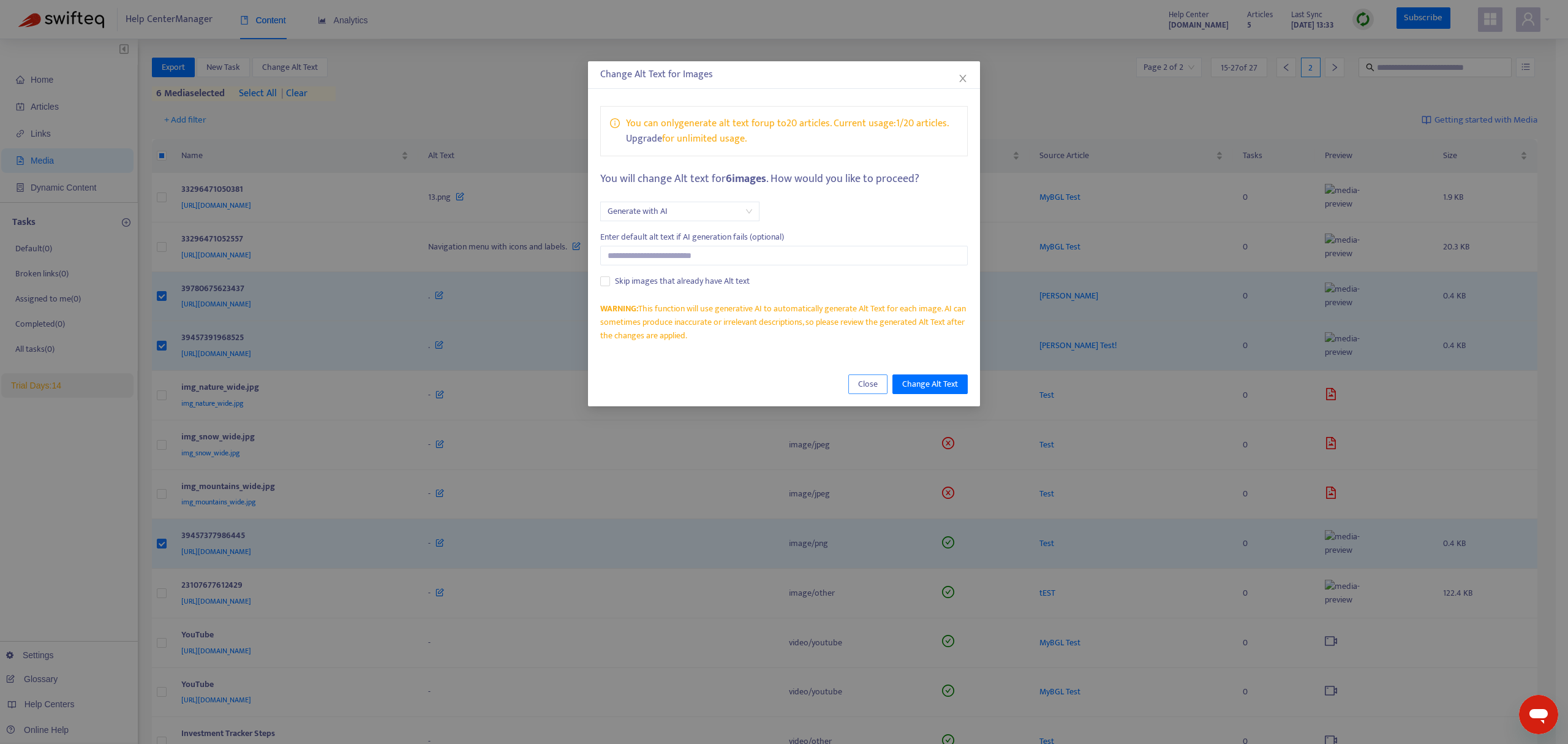
click at [870, 388] on span "Close" at bounding box center [868, 384] width 20 height 13
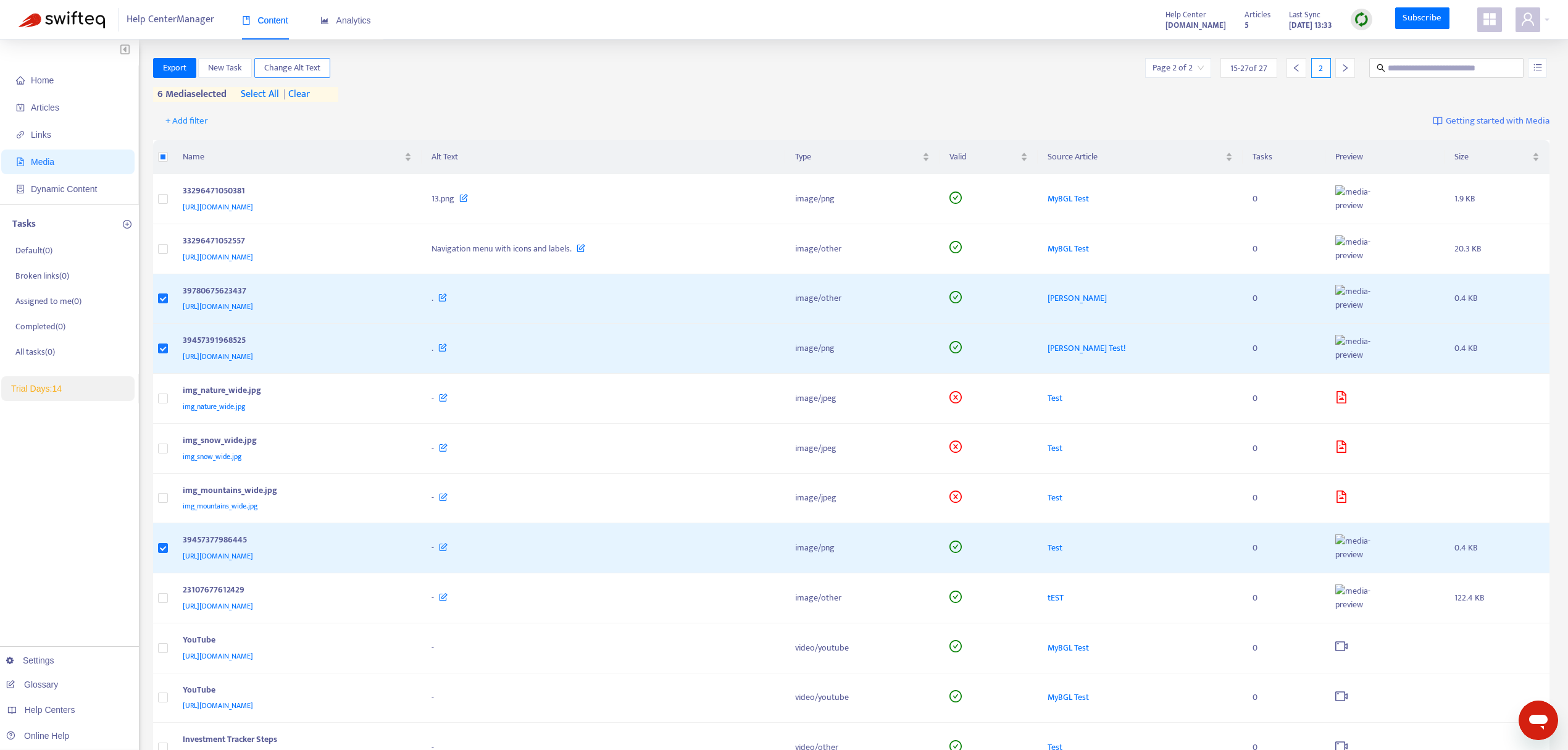
click at [285, 70] on span "Change Alt Text" at bounding box center [293, 68] width 56 height 14
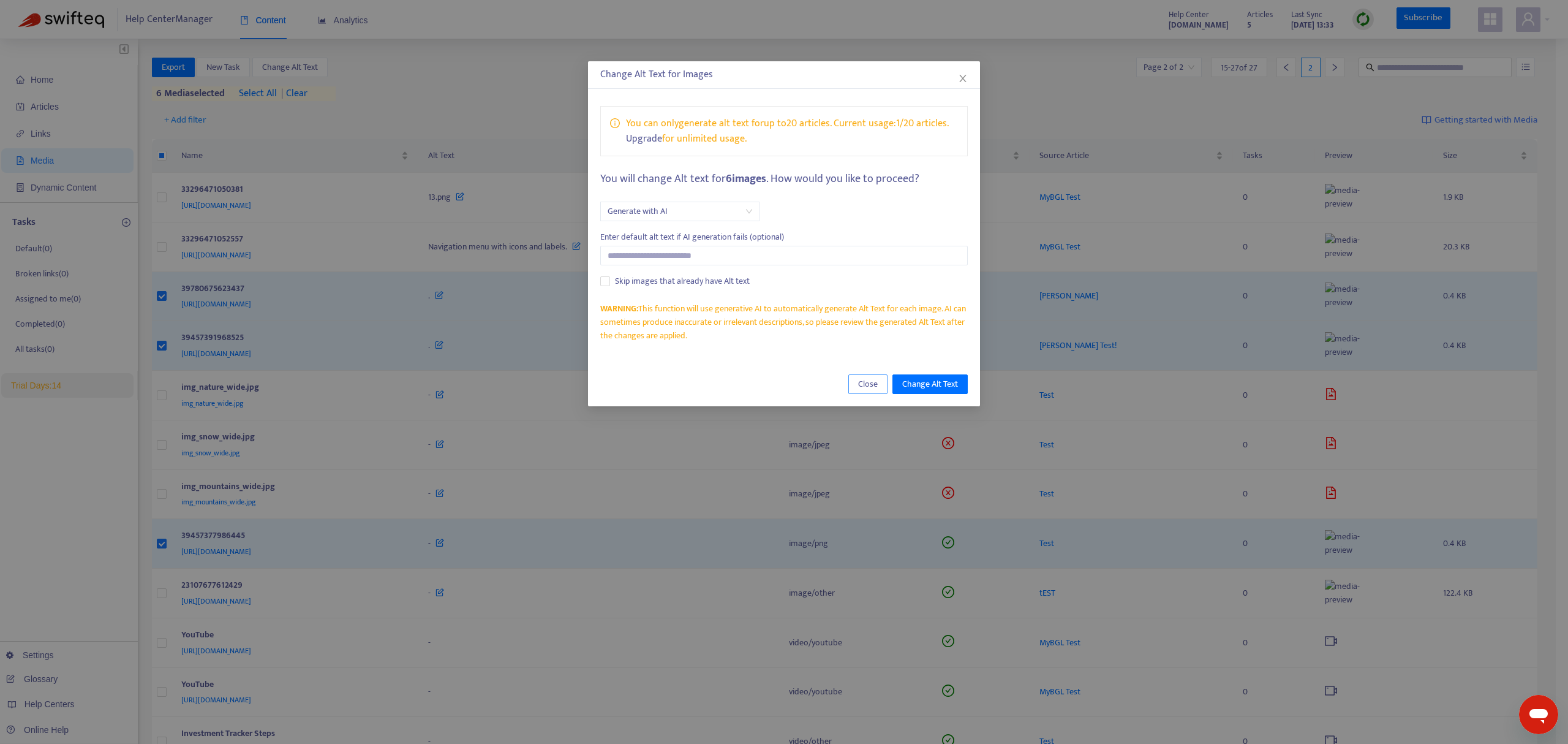
click at [870, 386] on span "Close" at bounding box center [868, 384] width 20 height 13
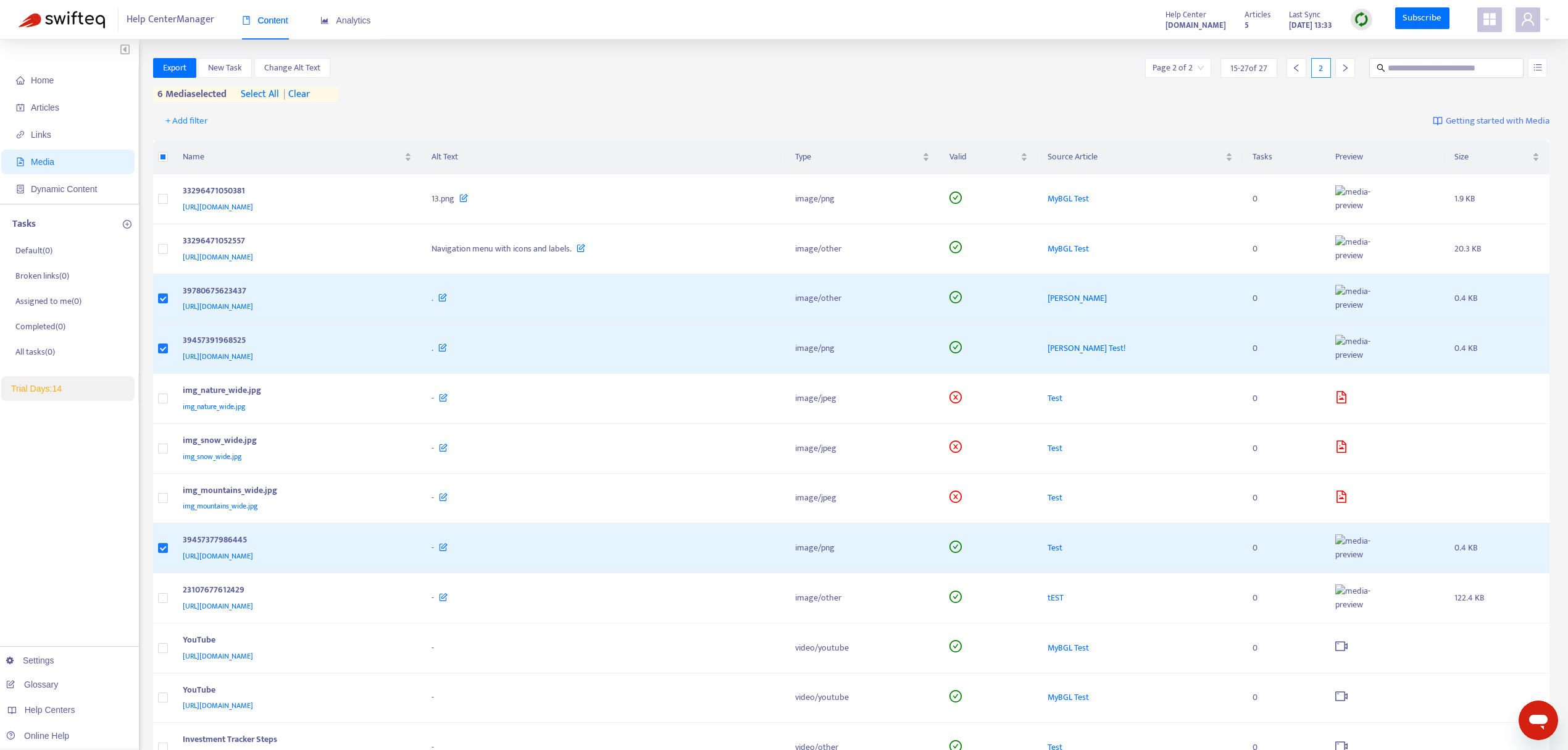
click at [302, 95] on span "| clear" at bounding box center [294, 95] width 31 height 14
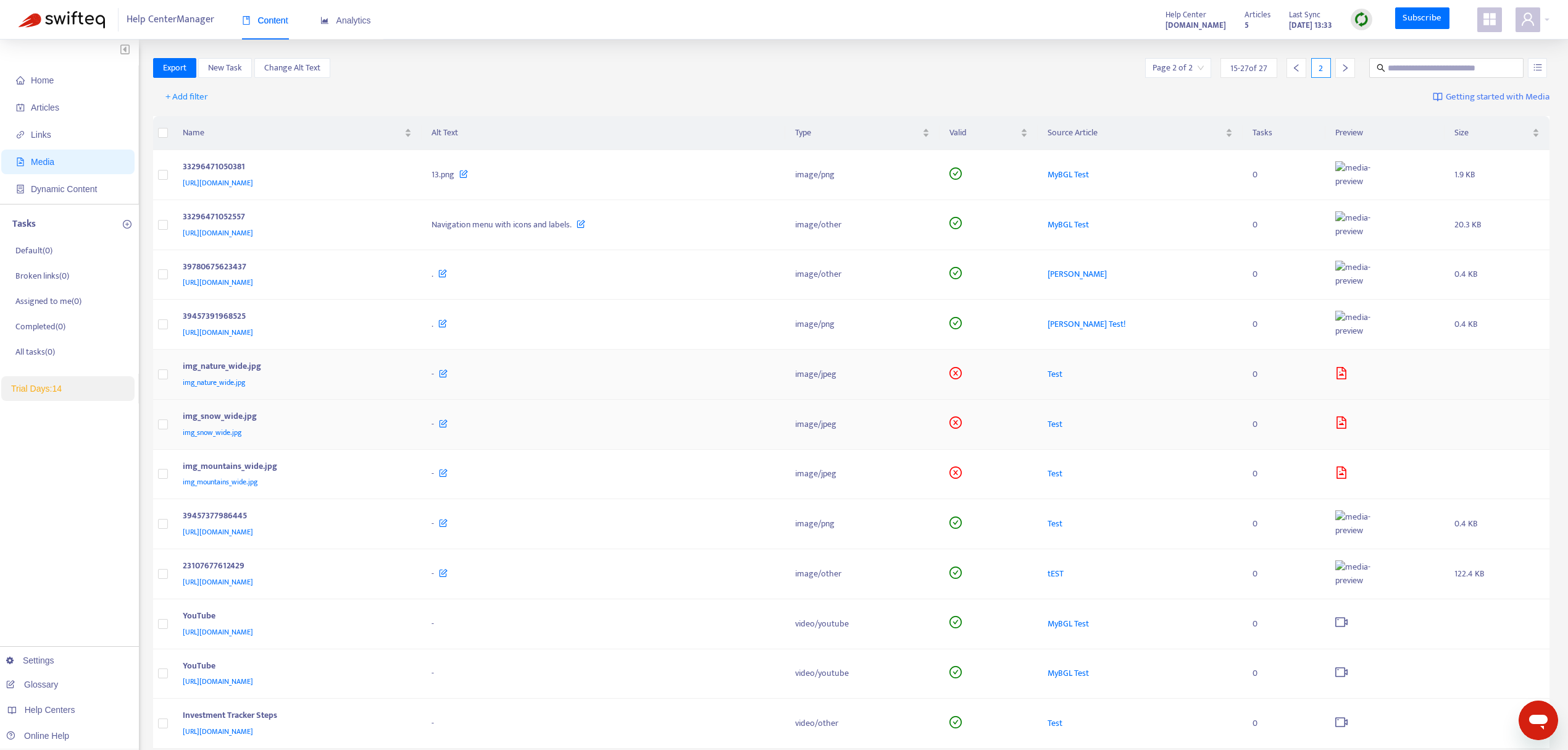
scroll to position [73, 0]
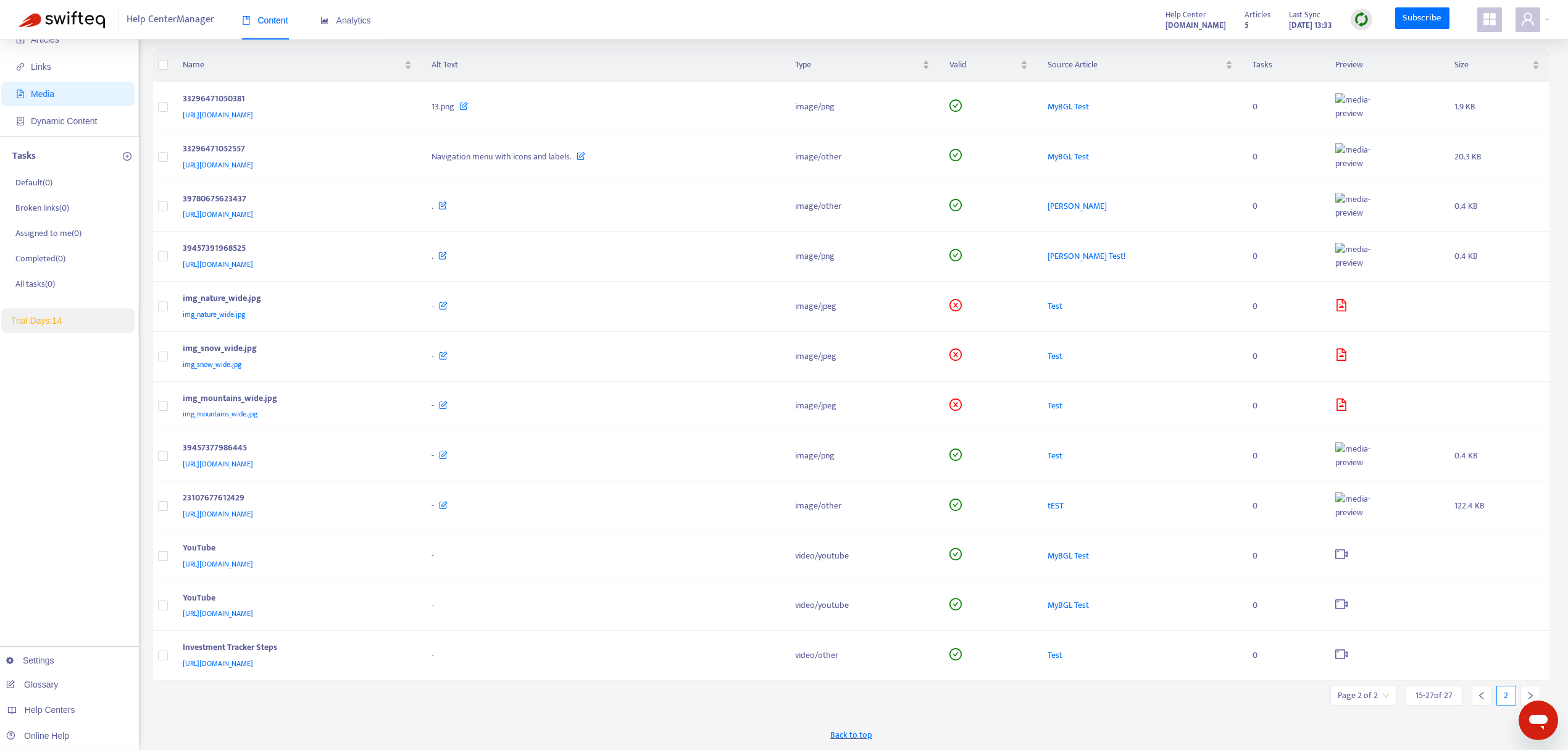
click at [846, 730] on span "Back to top" at bounding box center [852, 735] width 41 height 13
click at [1476, 697] on div at bounding box center [1482, 695] width 20 height 20
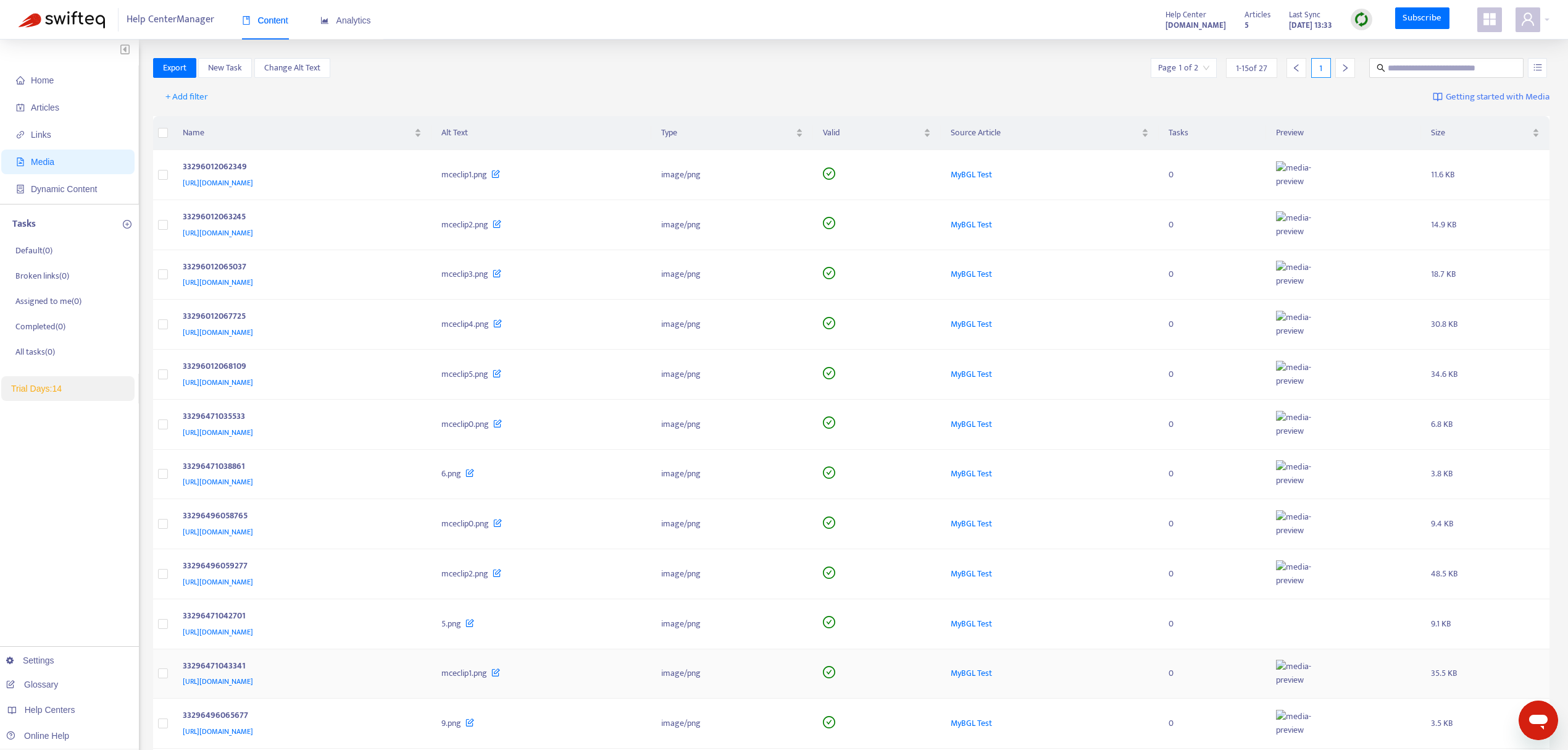
scroll to position [260, 0]
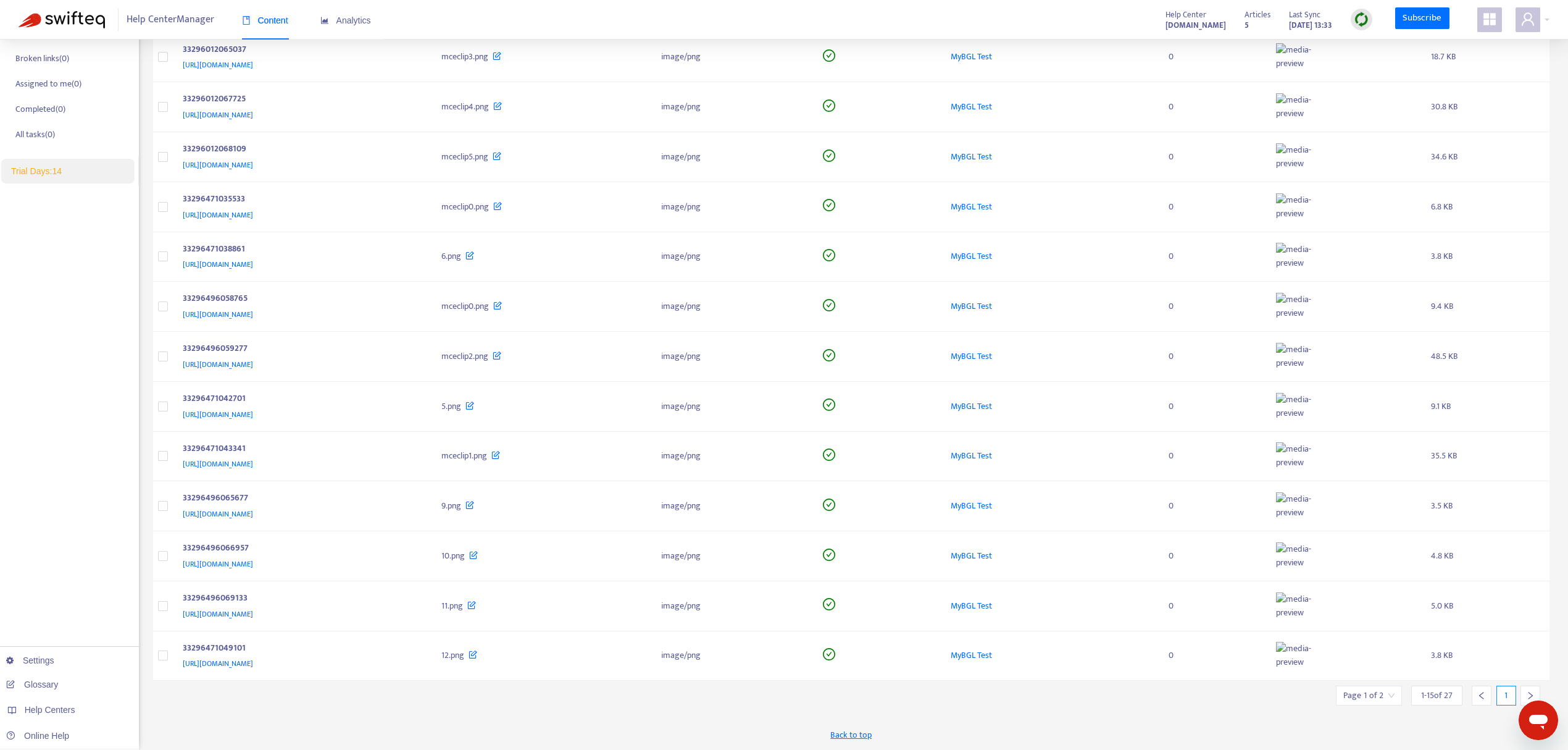
click at [1527, 687] on div at bounding box center [1531, 695] width 20 height 20
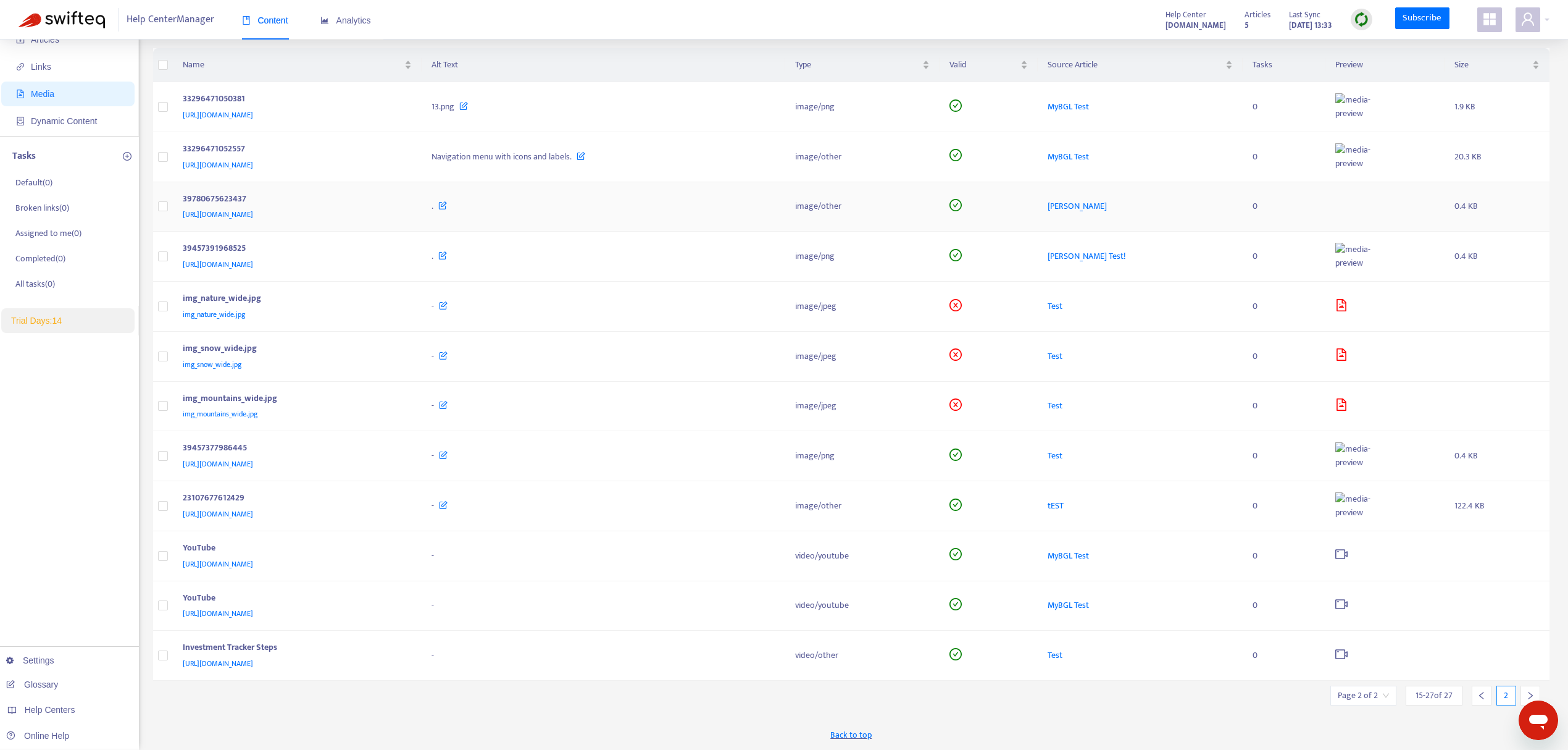
scroll to position [0, 0]
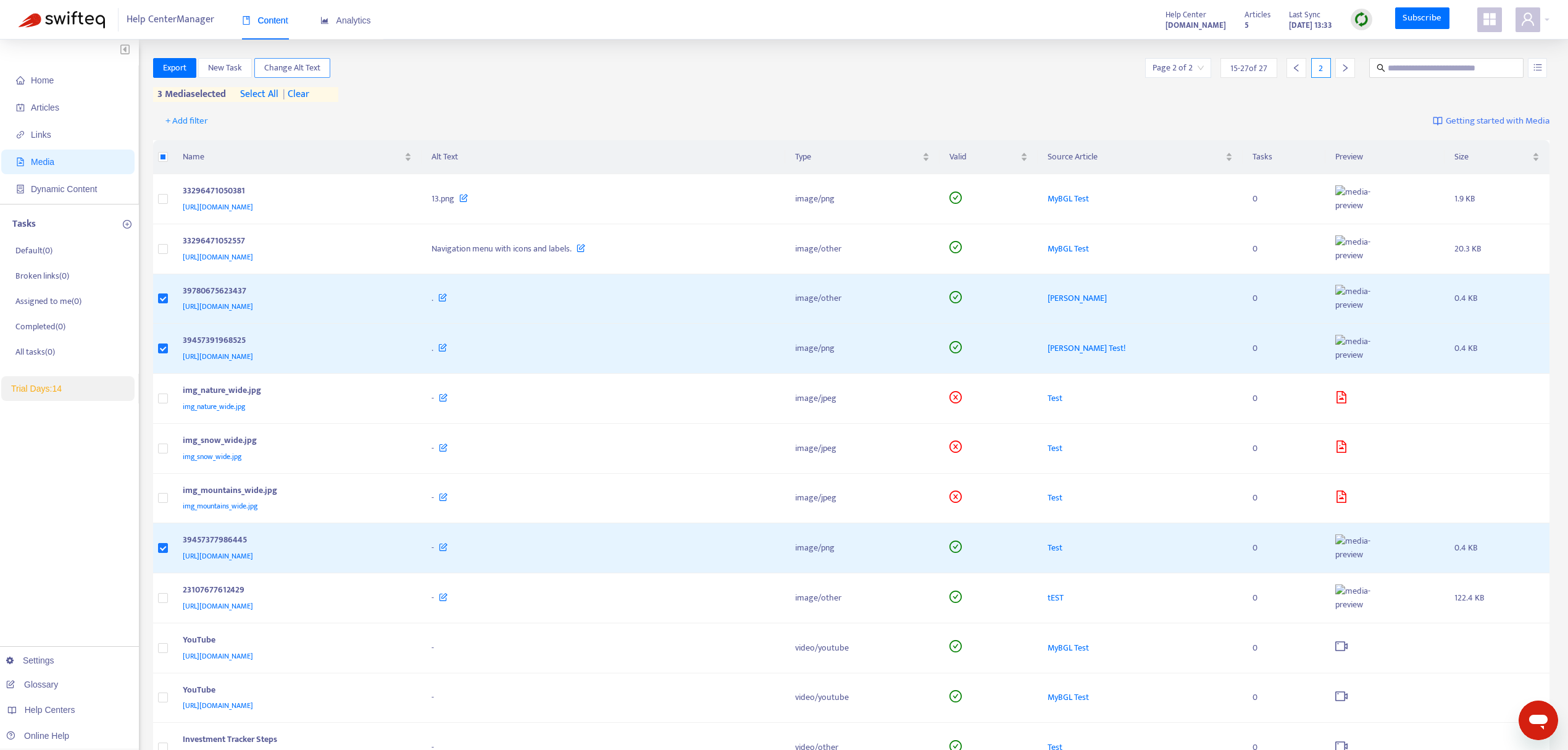
click at [312, 70] on span "Change Alt Text" at bounding box center [293, 68] width 56 height 14
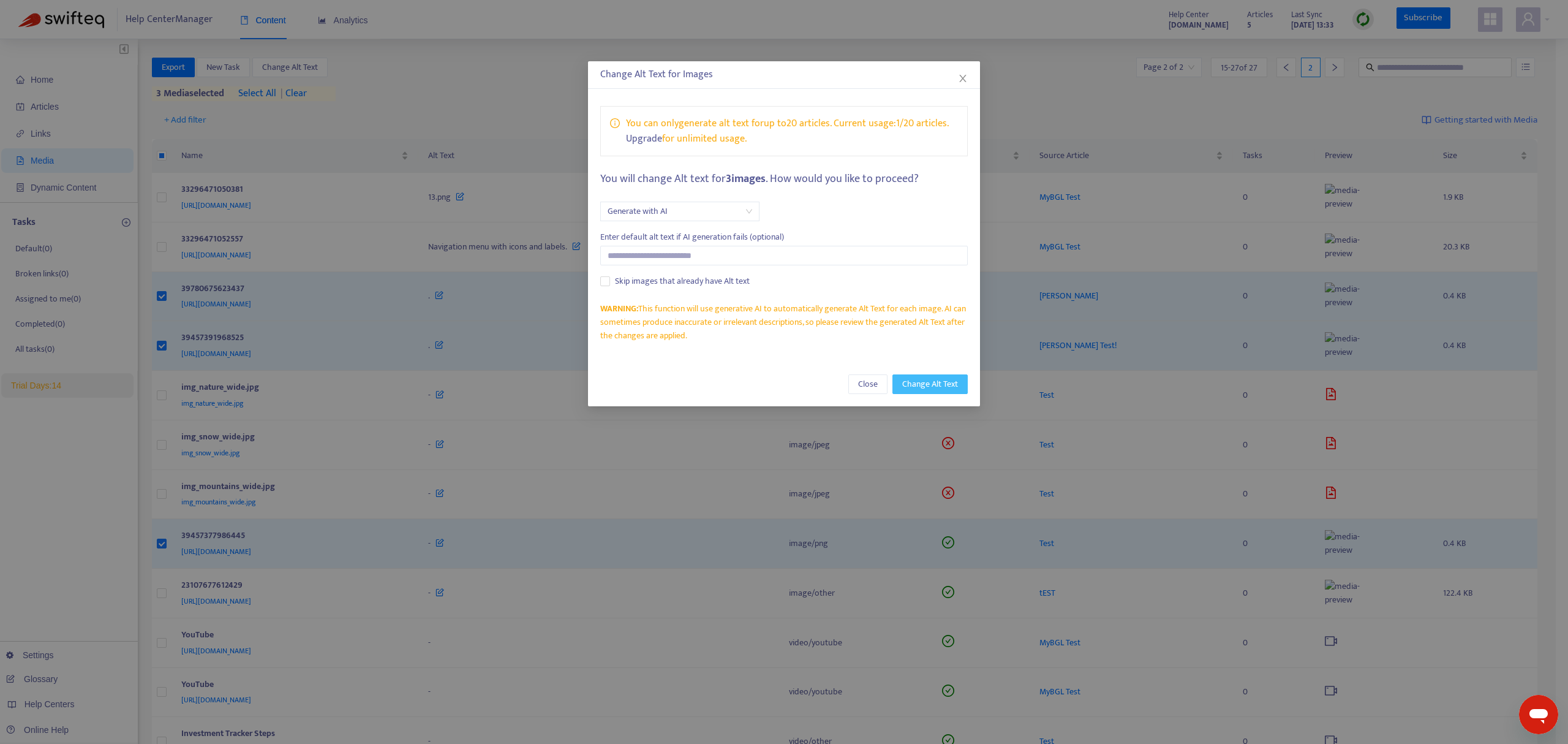
click at [922, 382] on span "Change Alt Text" at bounding box center [930, 384] width 55 height 13
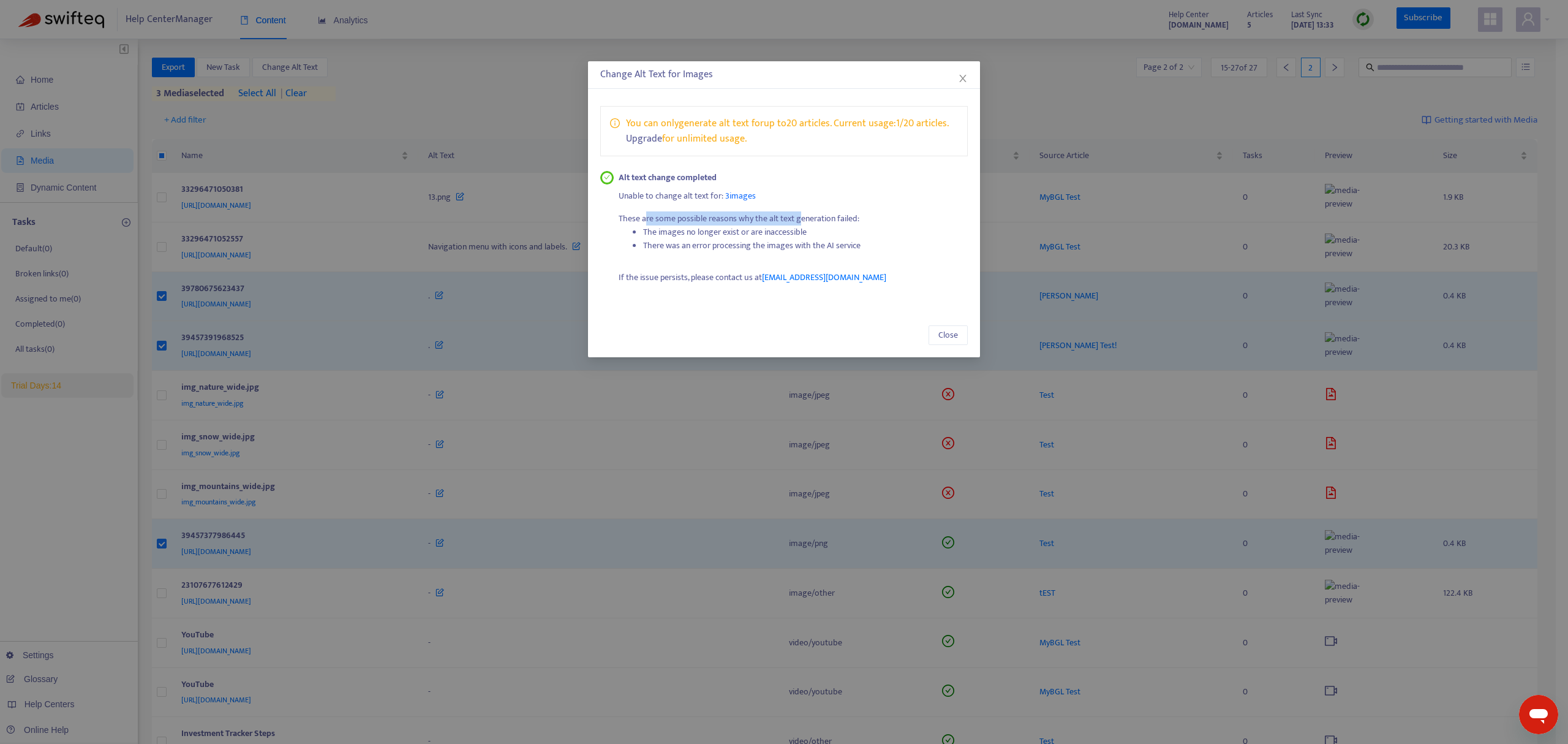
drag, startPoint x: 645, startPoint y: 217, endPoint x: 801, endPoint y: 221, distance: 156.1
click at [801, 221] on p "These are some possible reasons why the alt text generation failed: The images …" at bounding box center [794, 237] width 350 height 50
click at [730, 228] on li "The images no longer exist or are inaccessible" at bounding box center [805, 231] width 325 height 13
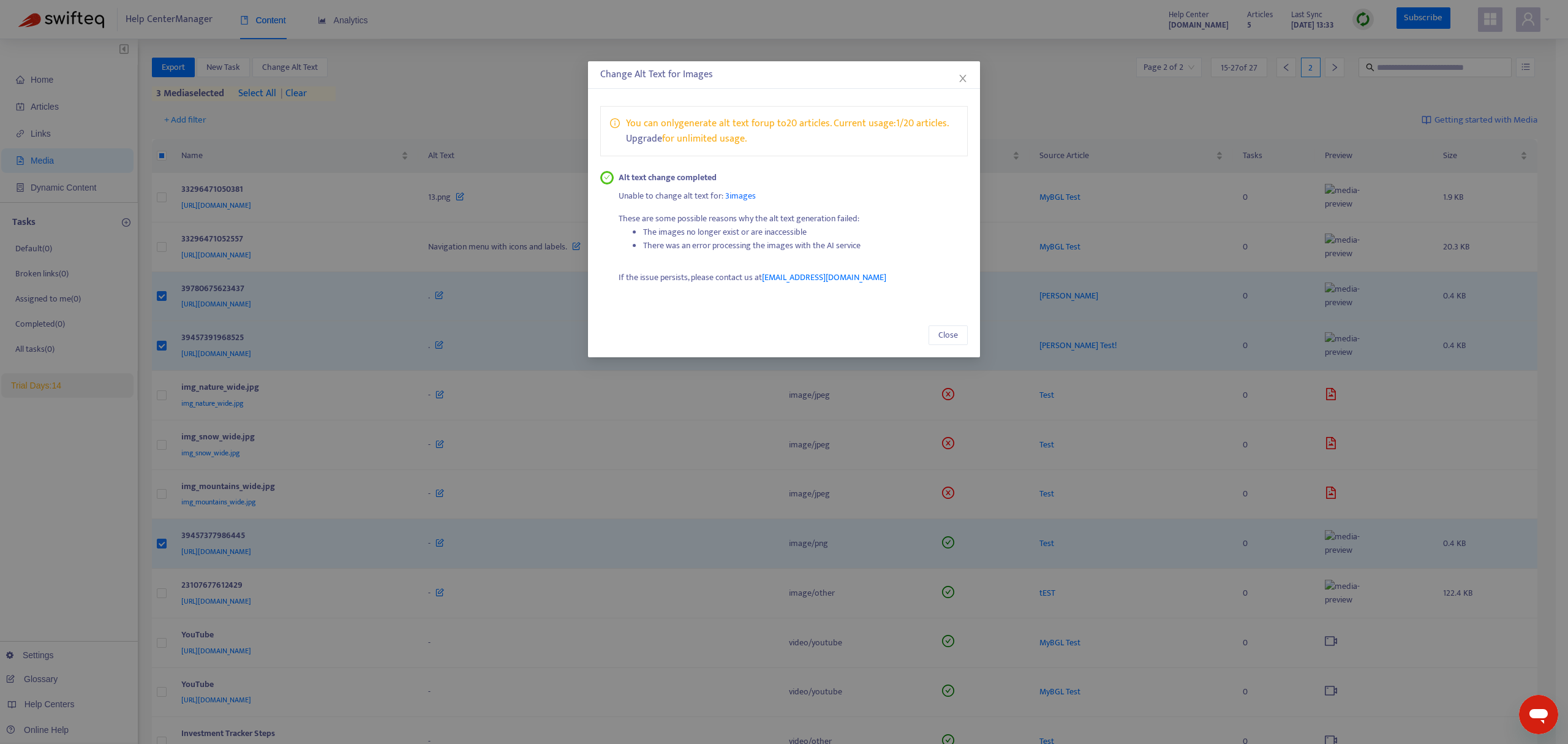
click at [706, 246] on li "There was an error processing the images with the AI service" at bounding box center [805, 246] width 325 height 13
click at [691, 229] on li "The images no longer exist or are inaccessible" at bounding box center [805, 231] width 325 height 13
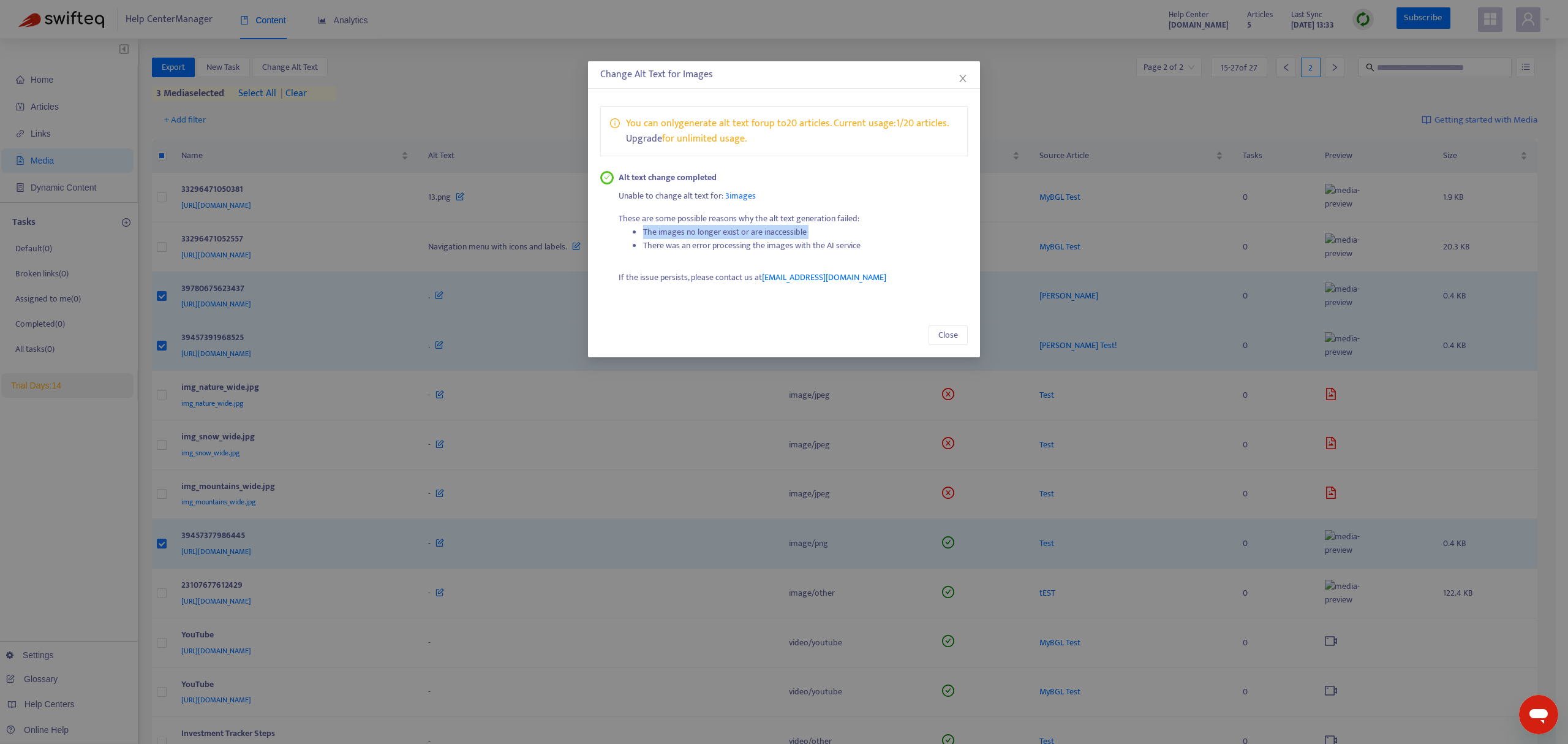
click at [691, 229] on li "The images no longer exist or are inaccessible" at bounding box center [805, 231] width 325 height 13
click at [685, 214] on p "These are some possible reasons why the alt text generation failed: The images …" at bounding box center [794, 237] width 350 height 50
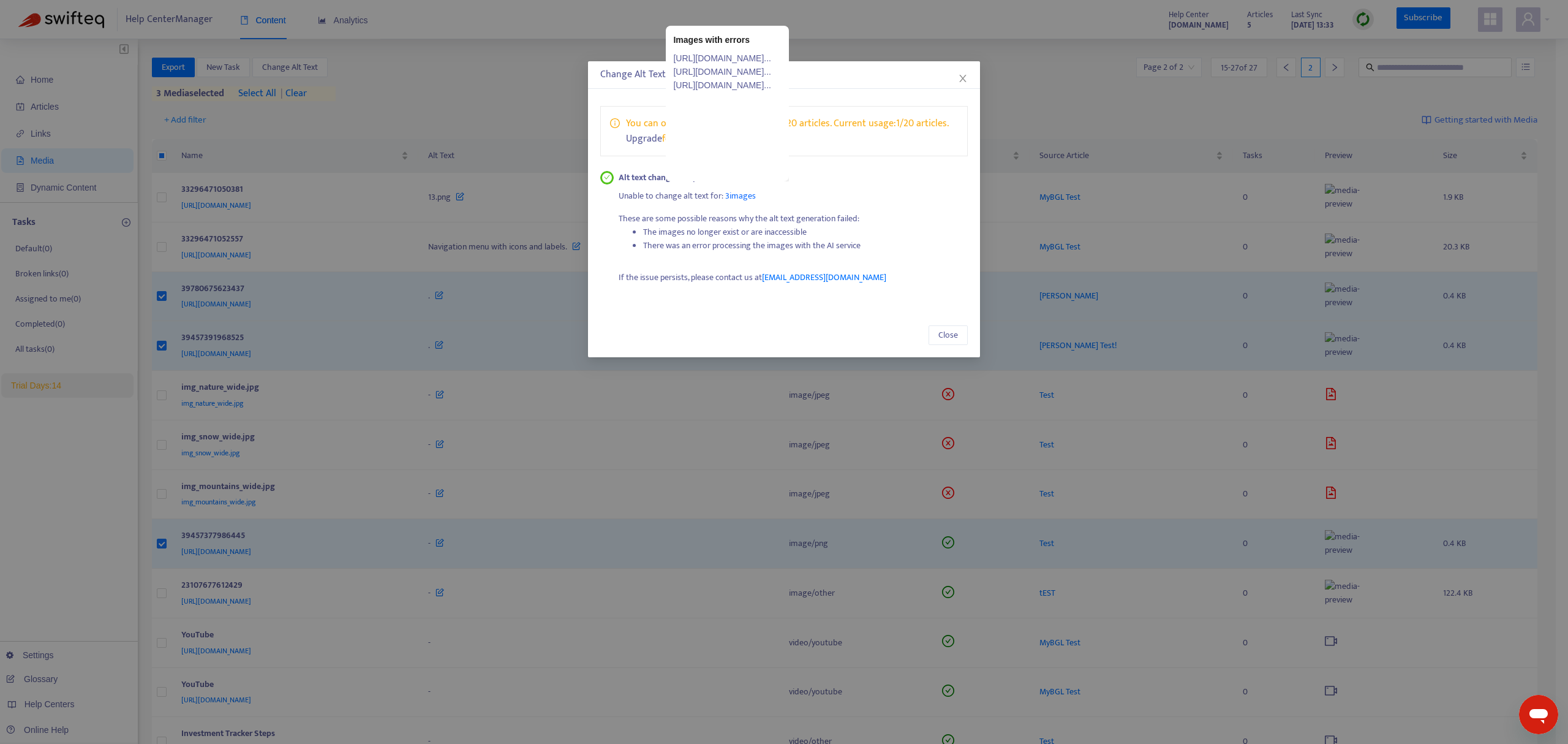
click at [740, 194] on span "3 images" at bounding box center [740, 196] width 30 height 14
click at [954, 327] on button "Close" at bounding box center [948, 335] width 39 height 20
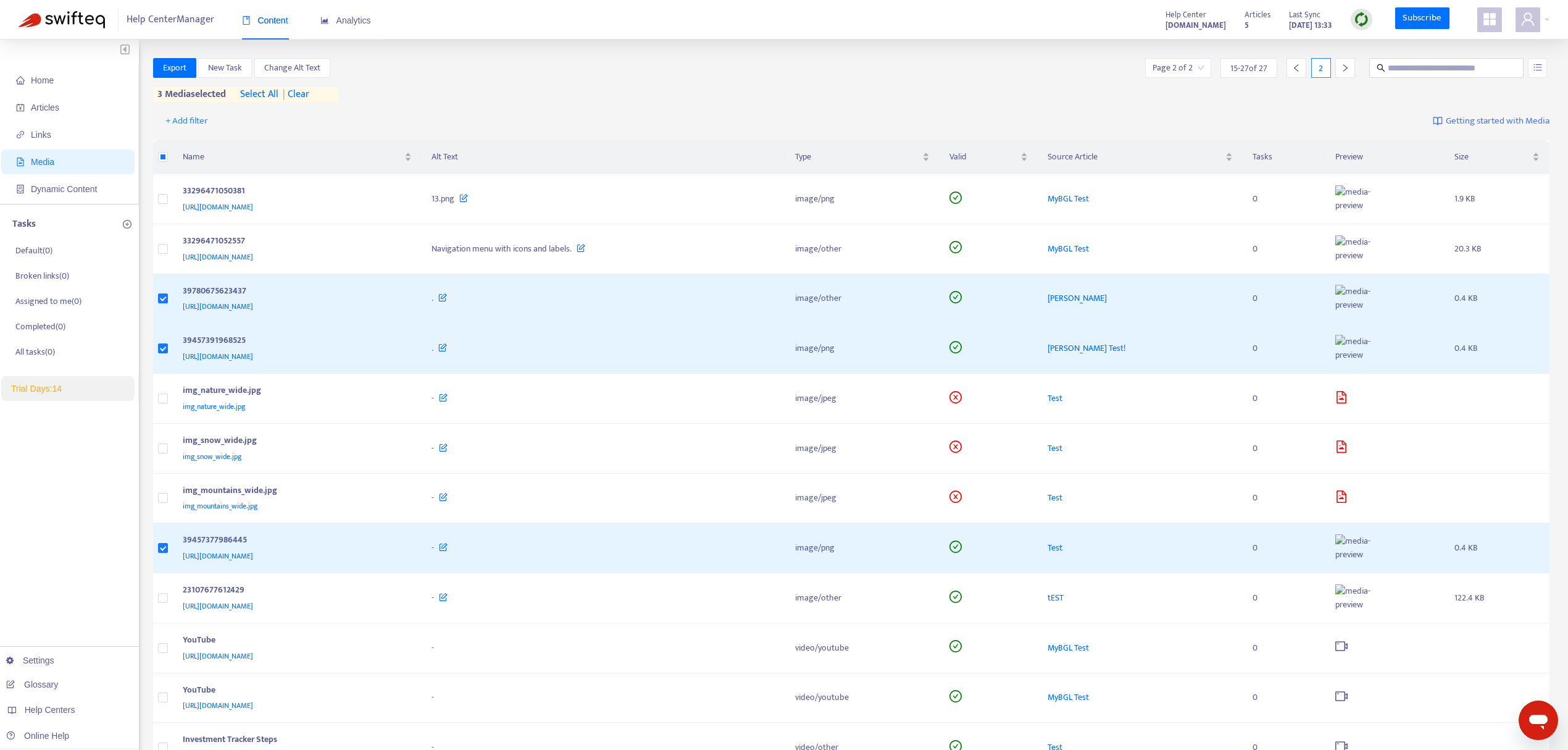
click at [77, 163] on span "Media" at bounding box center [70, 161] width 109 height 24
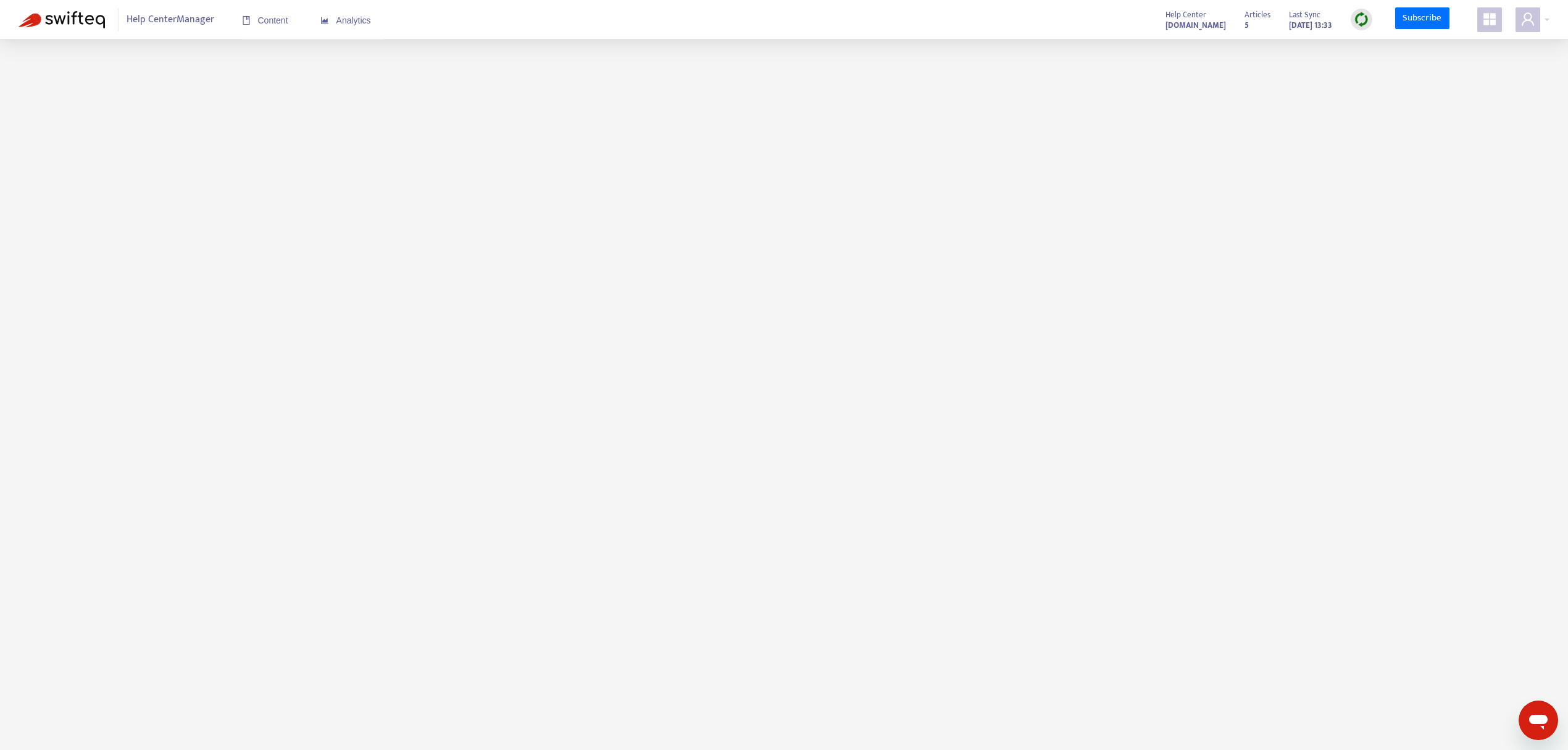
click at [1355, 19] on img at bounding box center [1361, 19] width 15 height 15
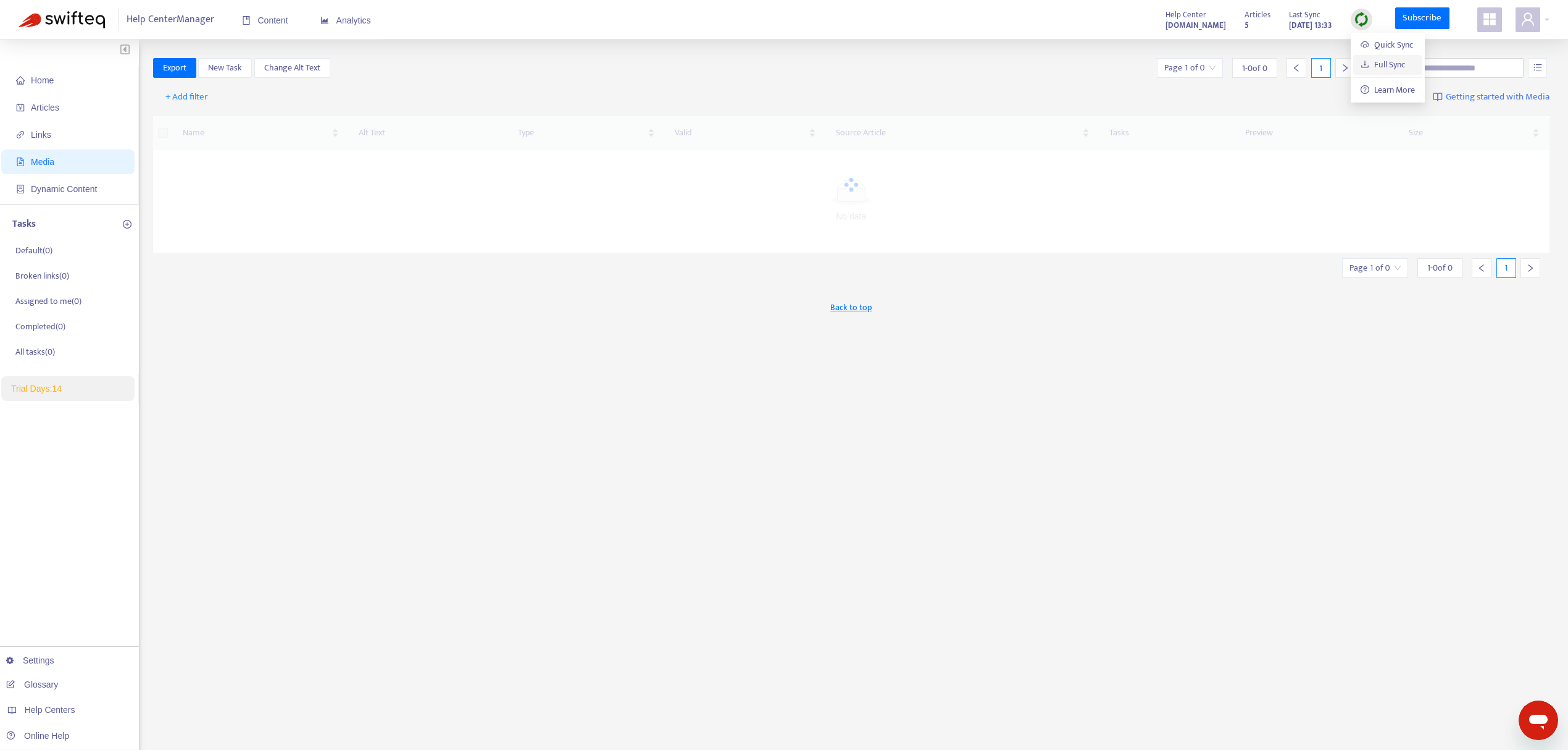
click at [1361, 68] on link "Full Sync" at bounding box center [1383, 65] width 44 height 14
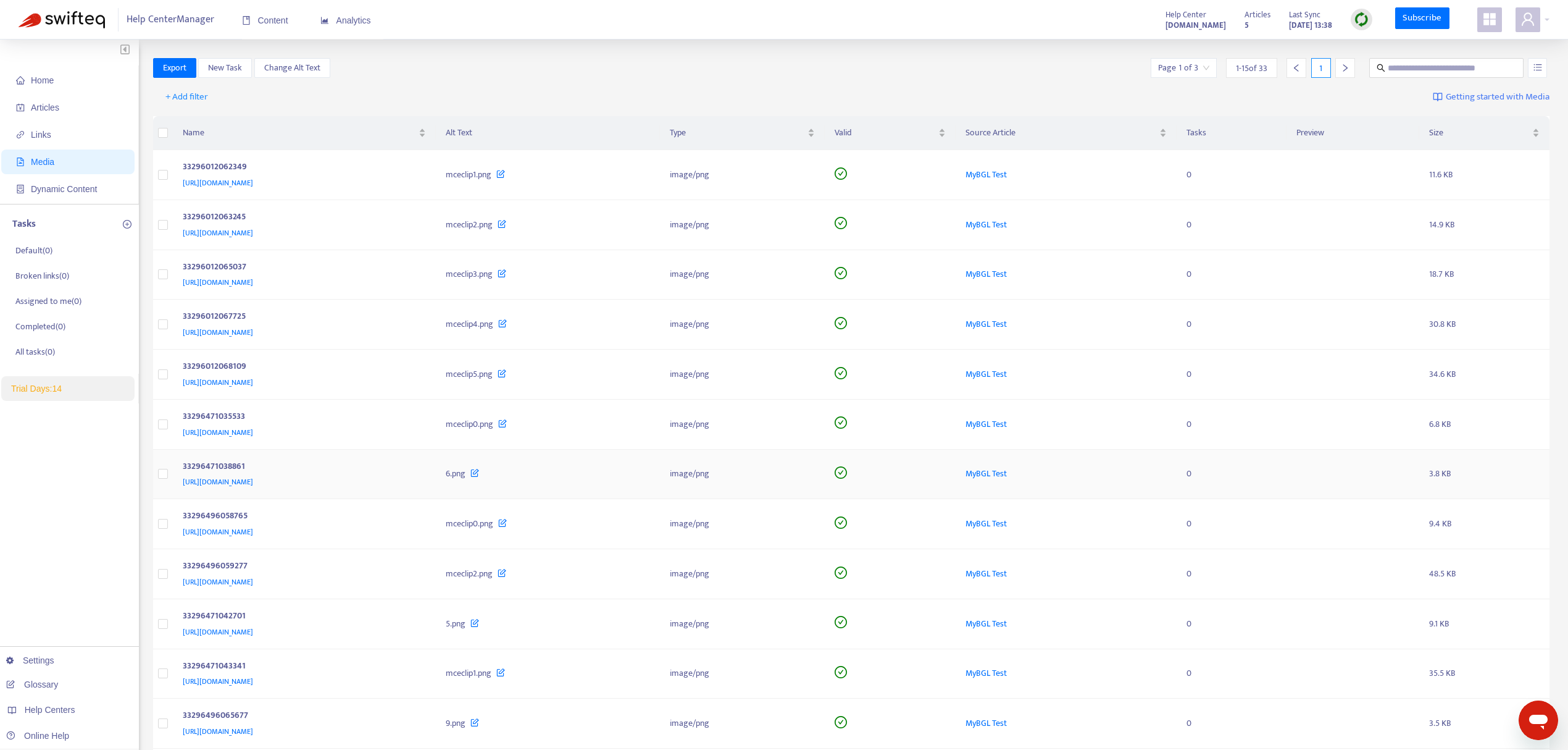
scroll to position [260, 0]
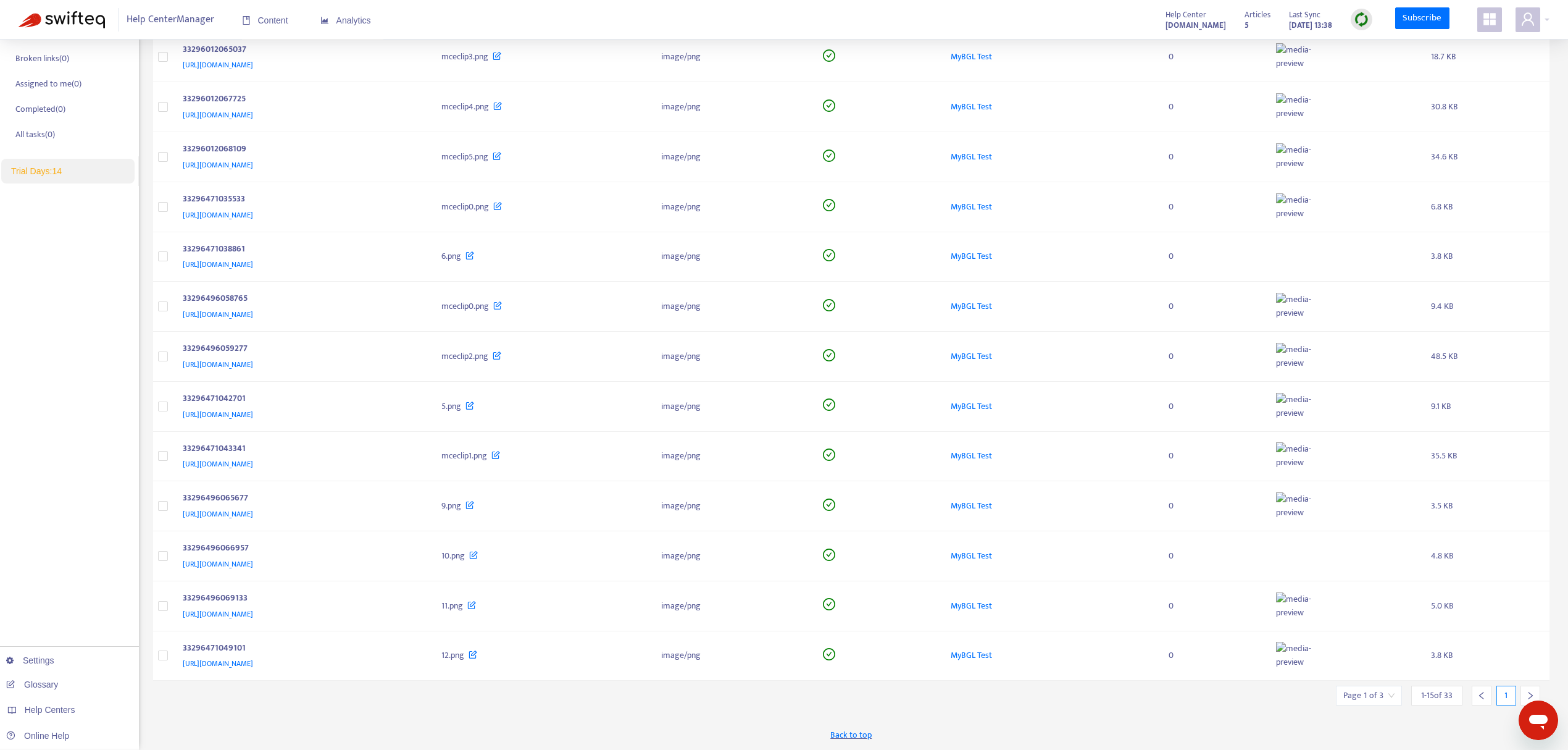
drag, startPoint x: 1527, startPoint y: 693, endPoint x: 1340, endPoint y: 621, distance: 200.4
click at [1527, 693] on icon "right" at bounding box center [1531, 696] width 9 height 9
click at [1529, 693] on icon "right" at bounding box center [1531, 696] width 9 height 9
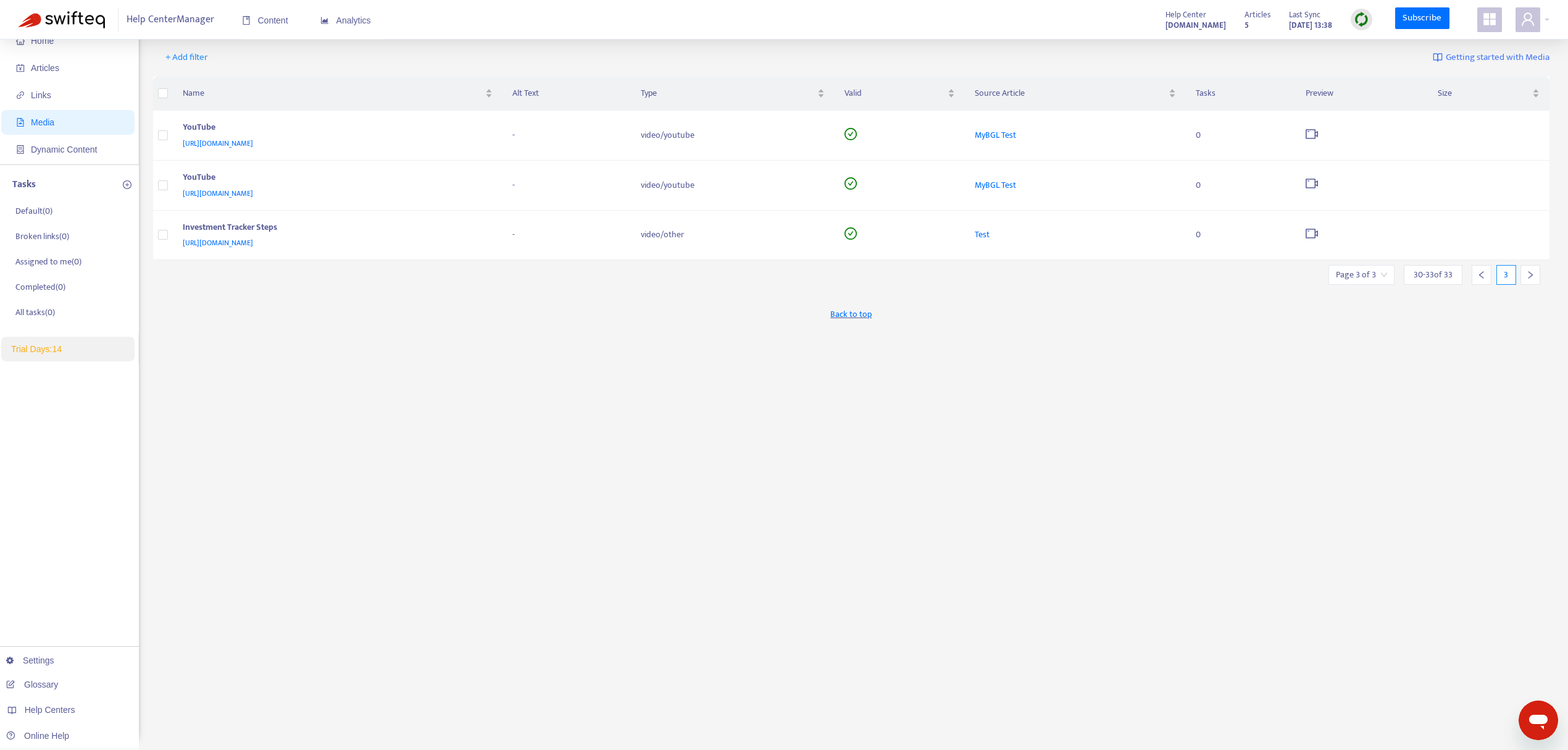
scroll to position [0, 0]
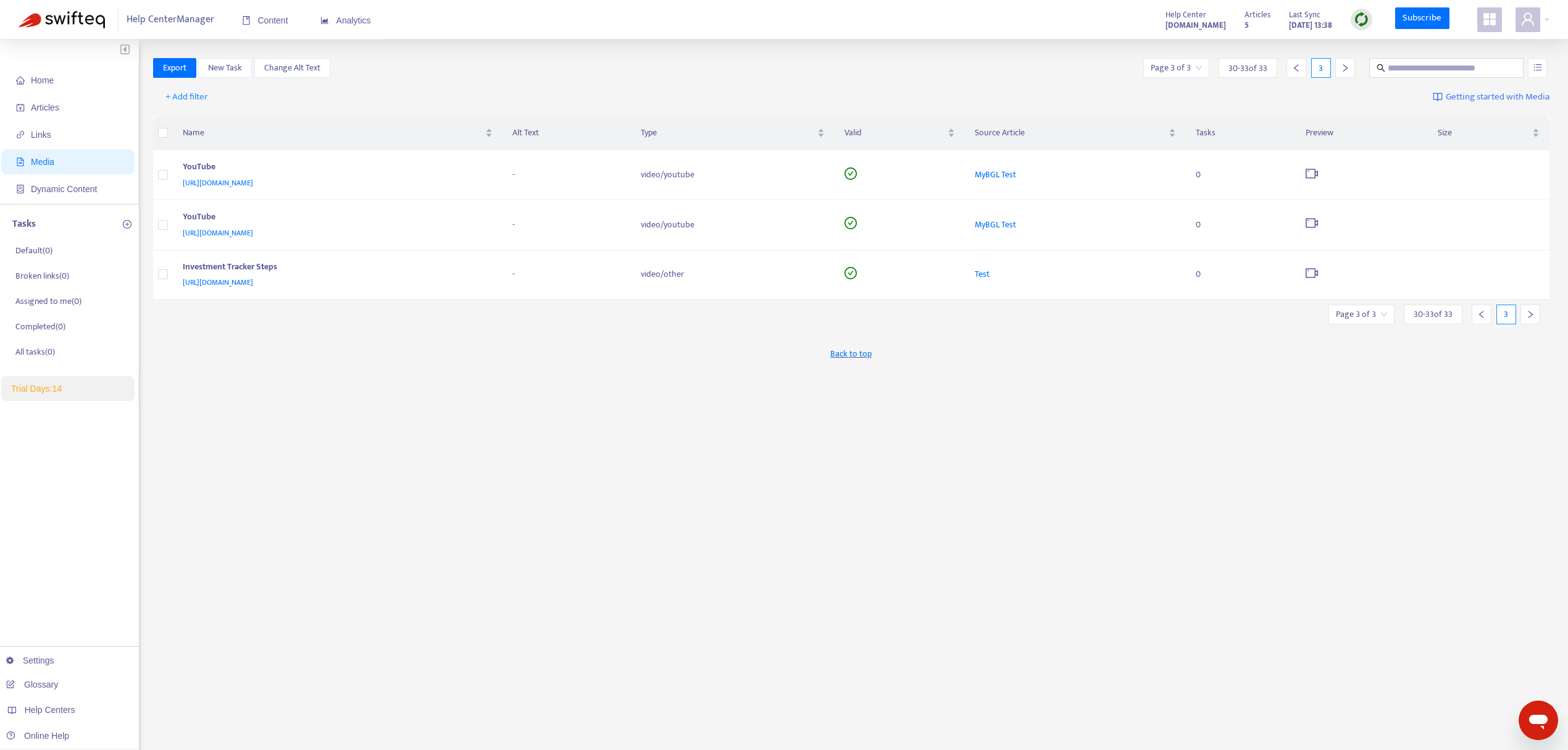
click at [1481, 313] on icon "left" at bounding box center [1482, 314] width 9 height 9
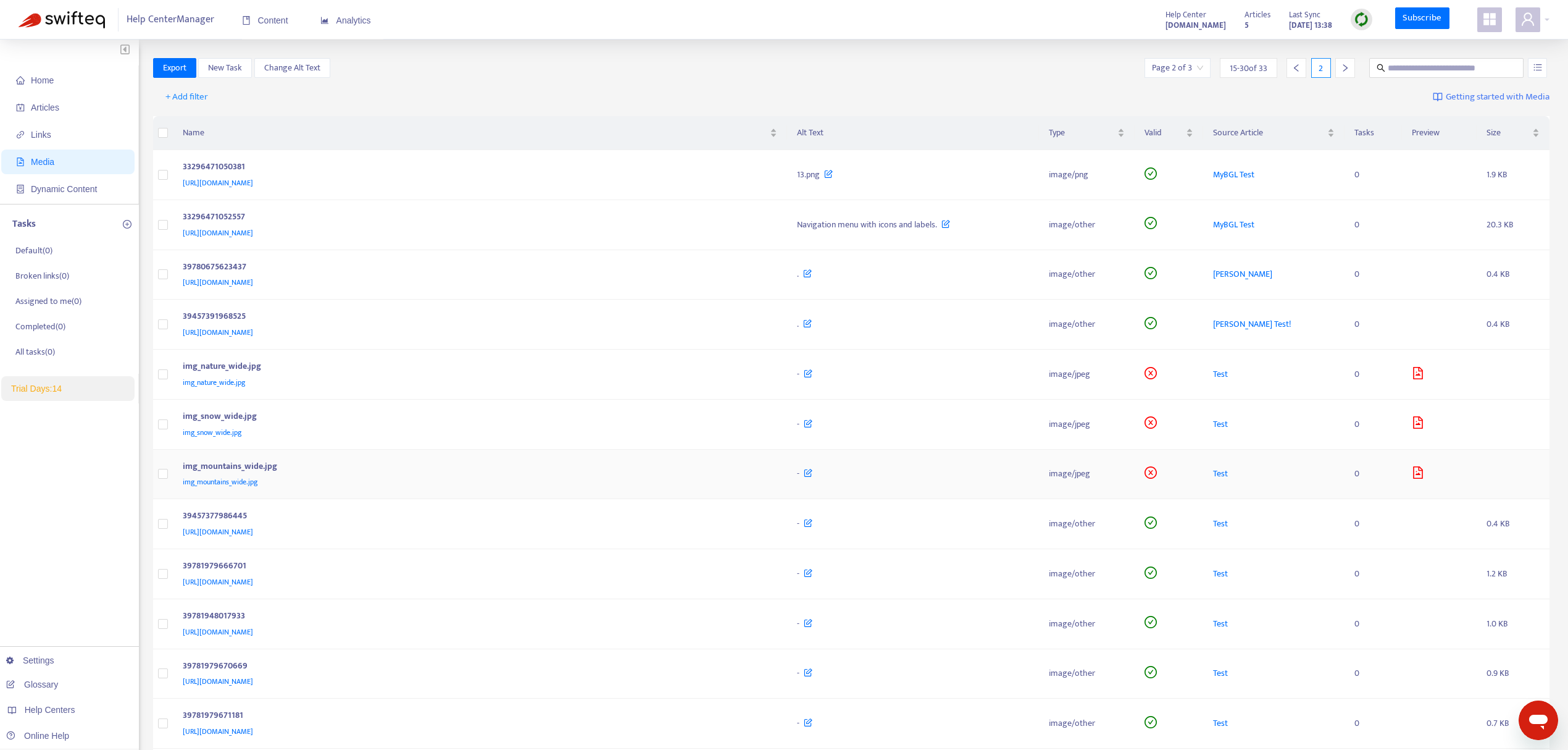
scroll to position [235, 0]
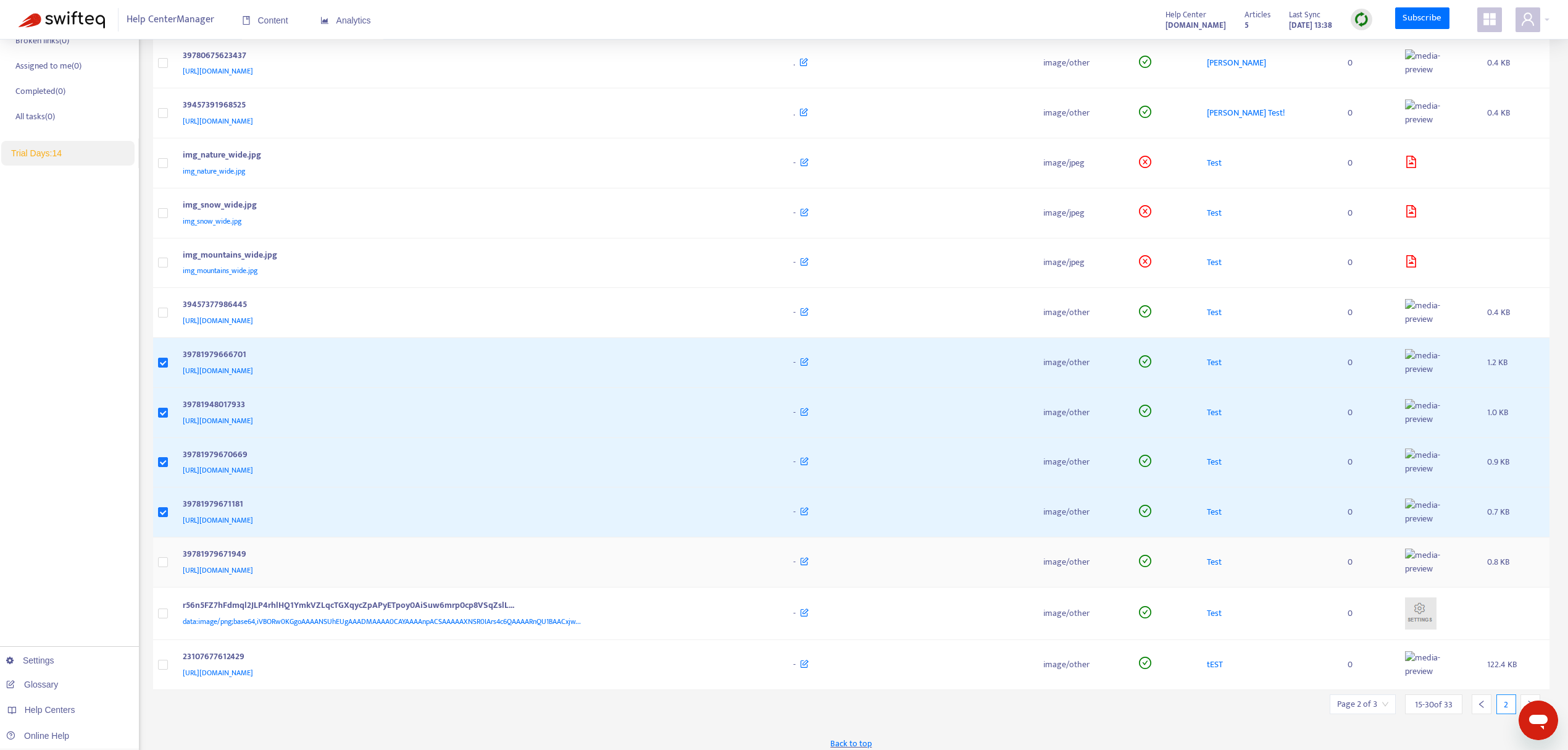
click at [158, 564] on td at bounding box center [163, 563] width 20 height 50
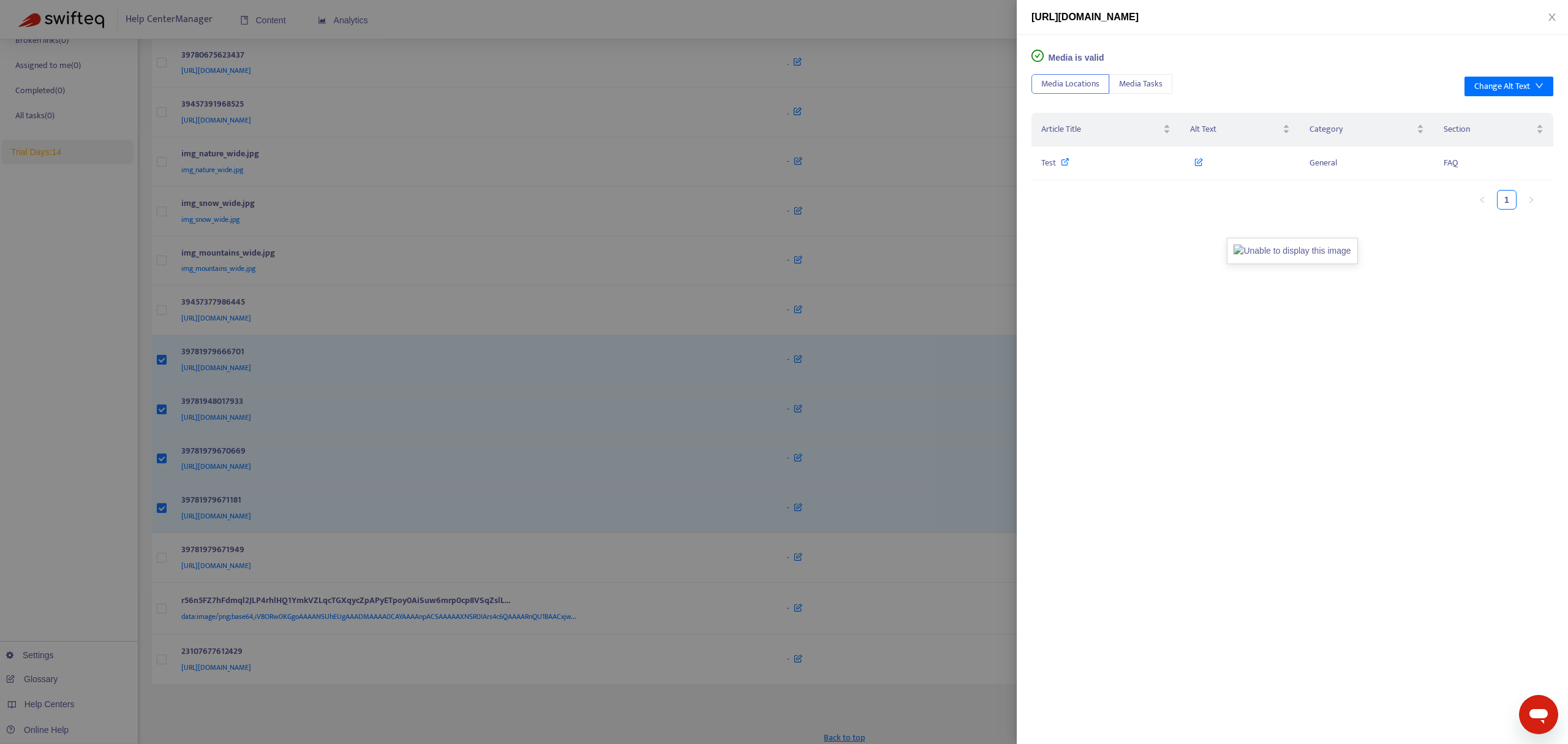
click at [910, 233] on div at bounding box center [784, 372] width 1568 height 744
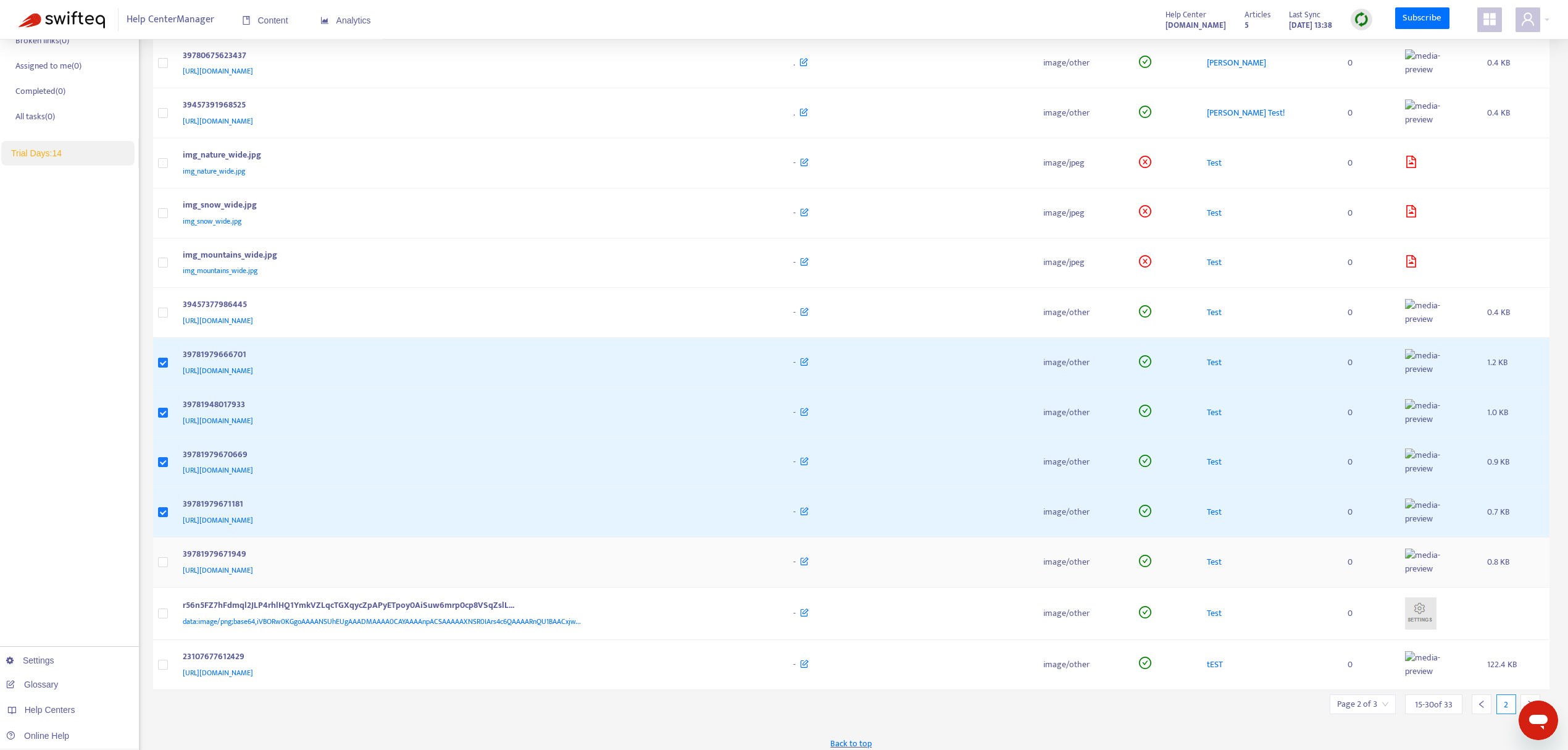
click at [168, 578] on td at bounding box center [163, 563] width 20 height 50
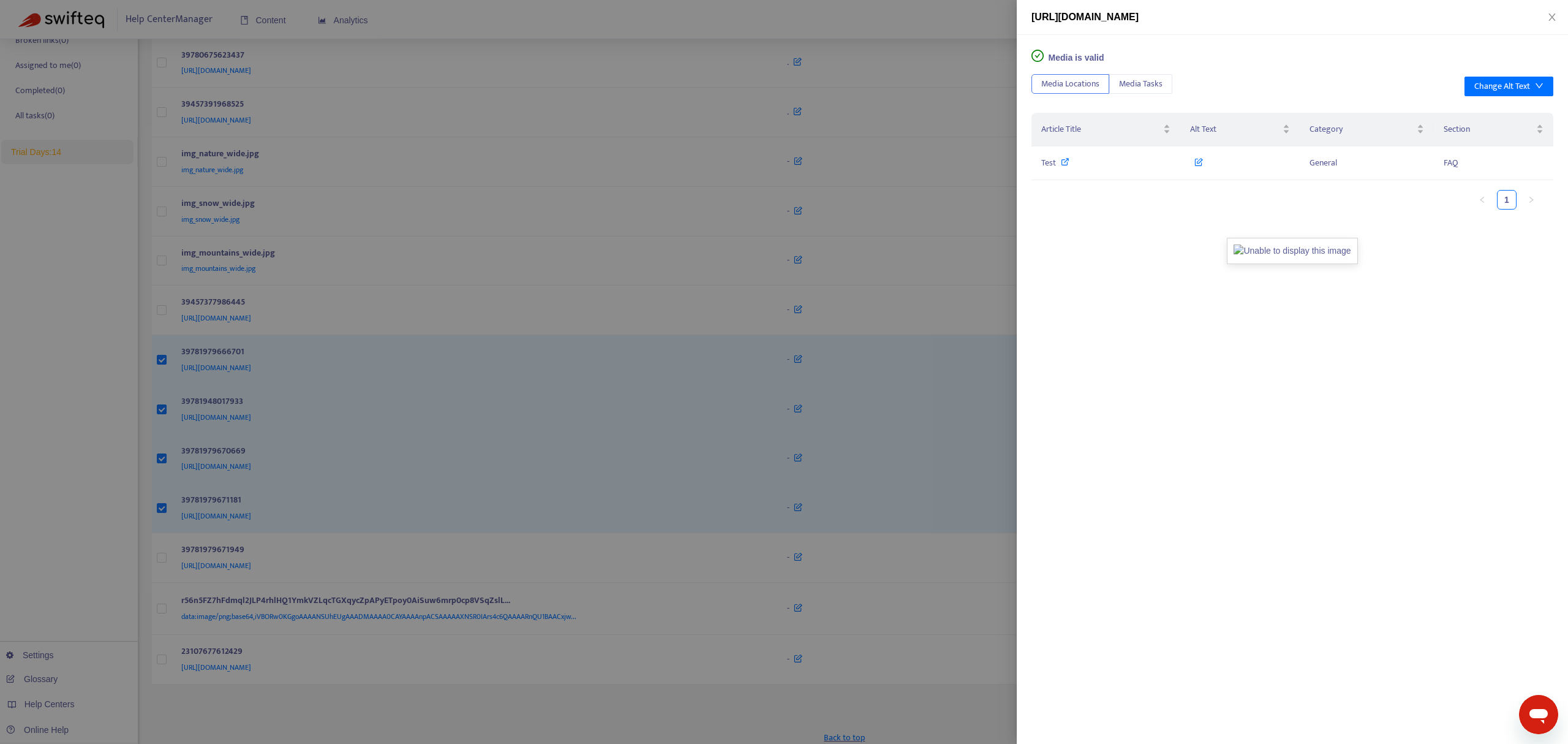
click at [182, 581] on div at bounding box center [784, 372] width 1568 height 744
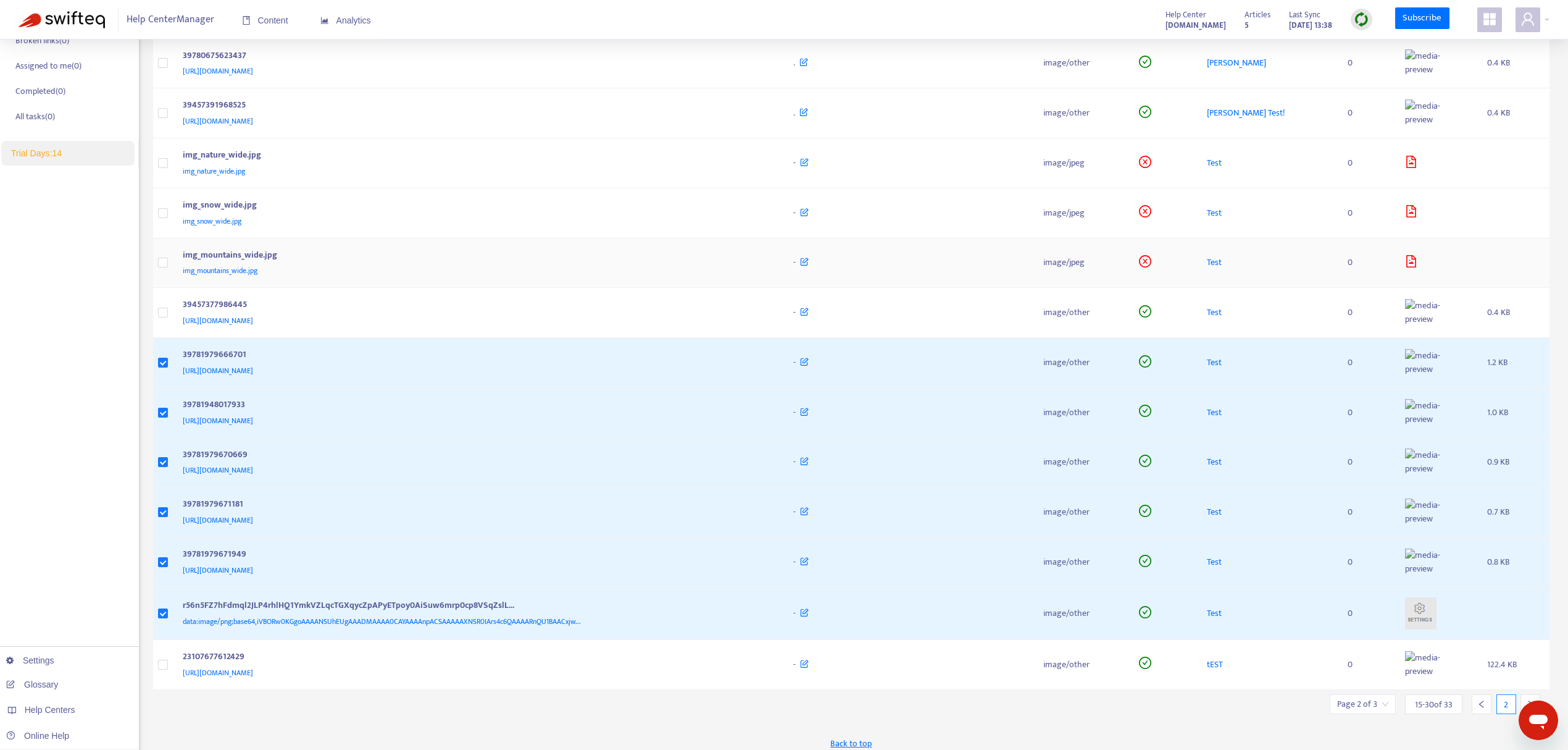
scroll to position [0, 0]
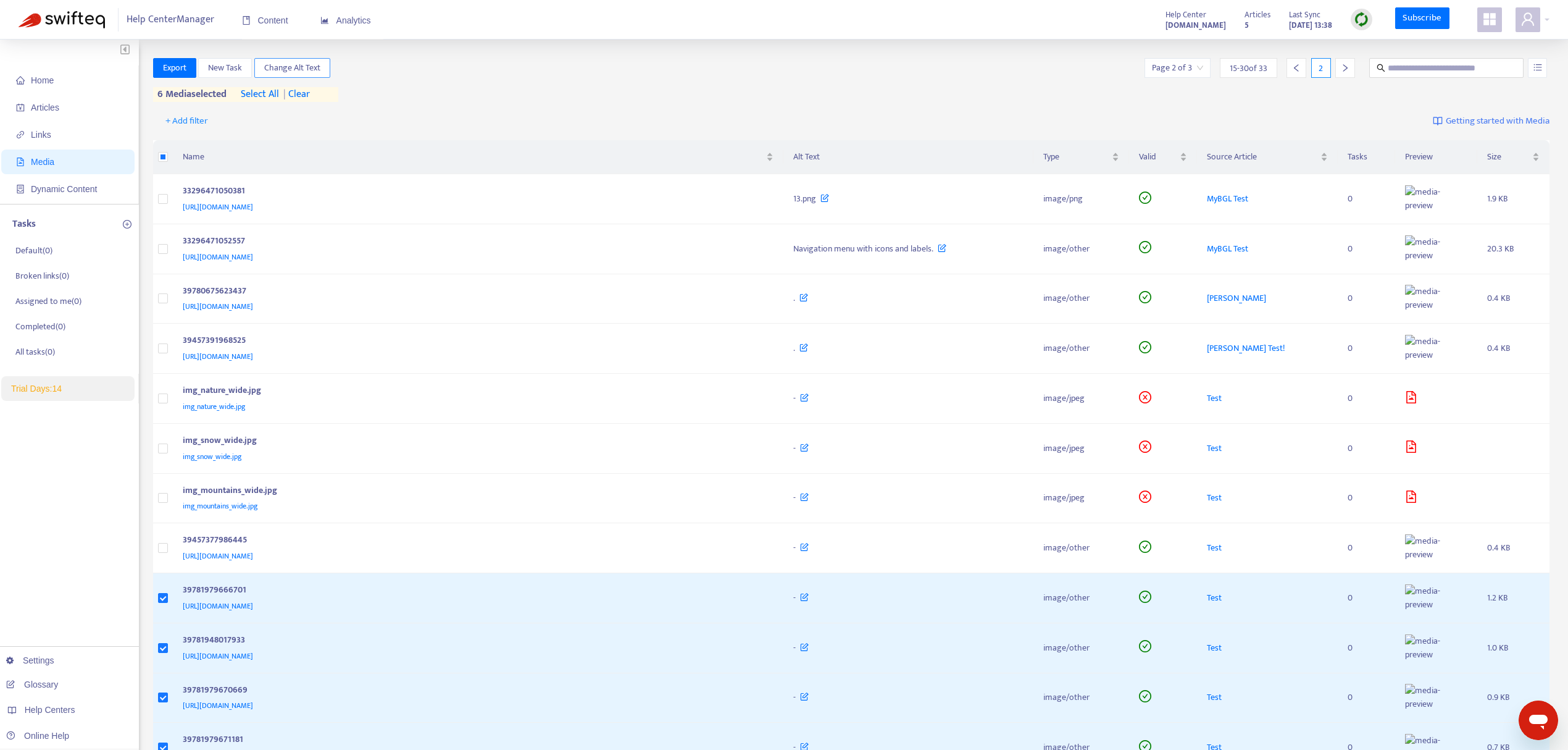
click at [293, 59] on button "Change Alt Text" at bounding box center [293, 68] width 76 height 20
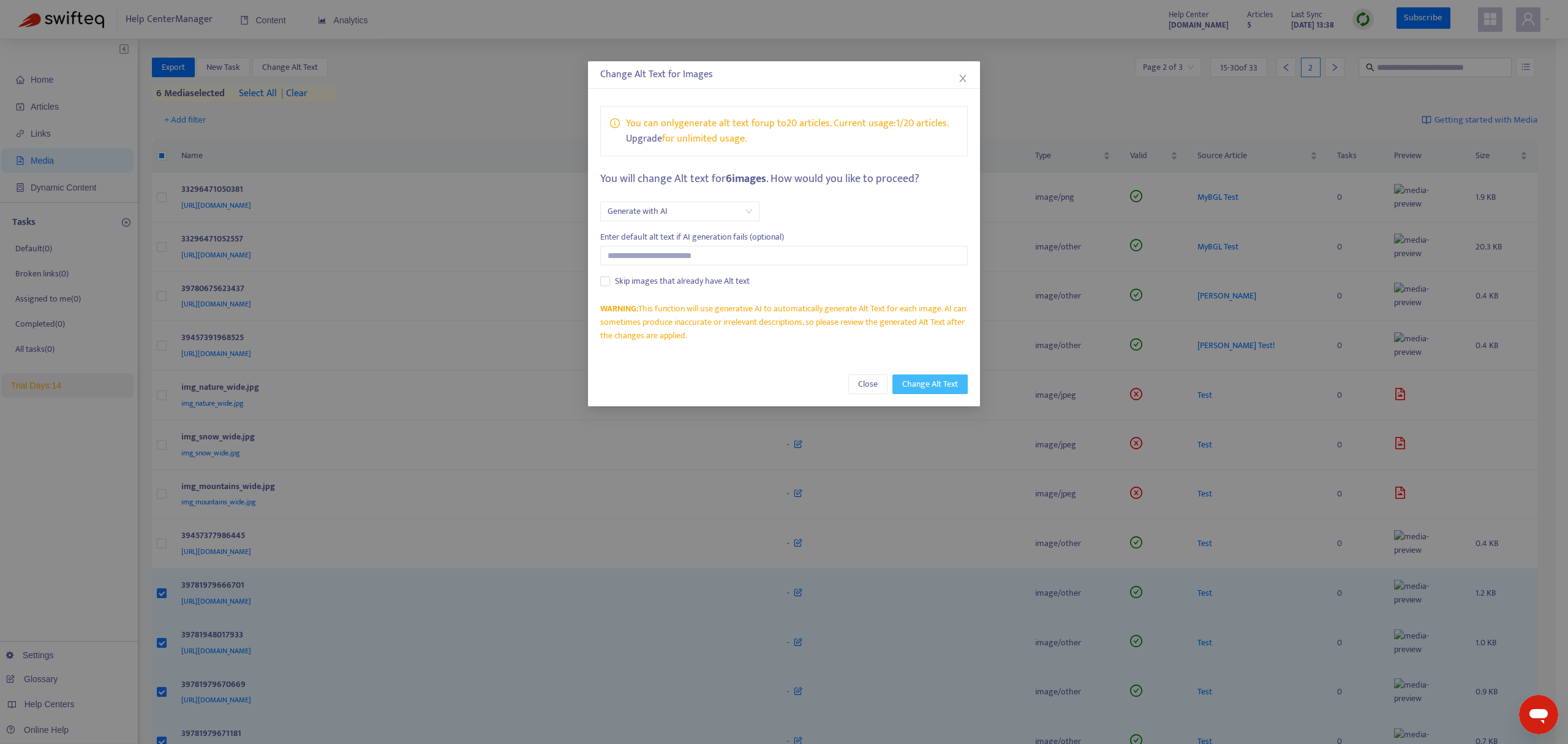
click at [907, 385] on span "Change Alt Text" at bounding box center [930, 384] width 55 height 13
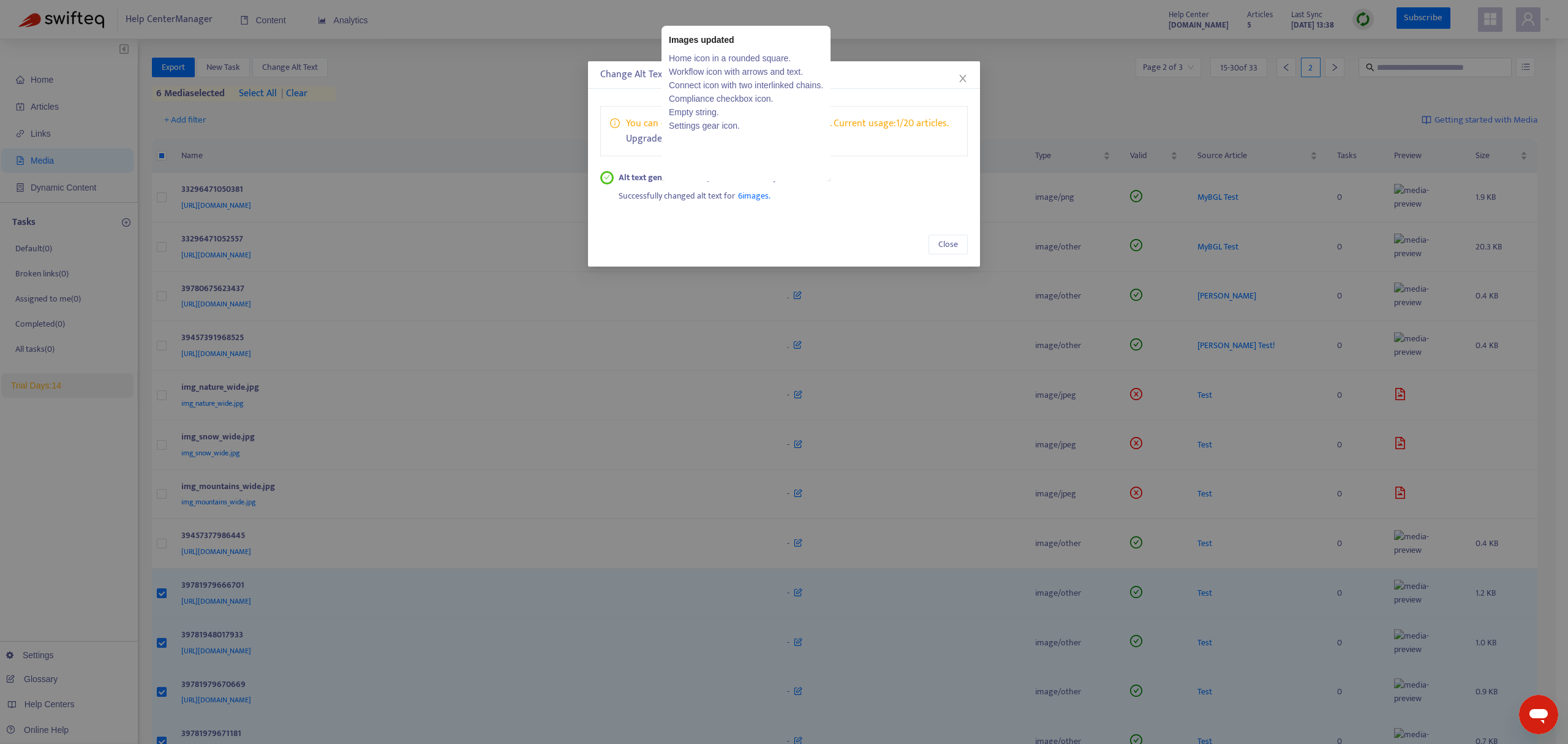
click at [744, 196] on span "6 images" at bounding box center [754, 196] width 30 height 14
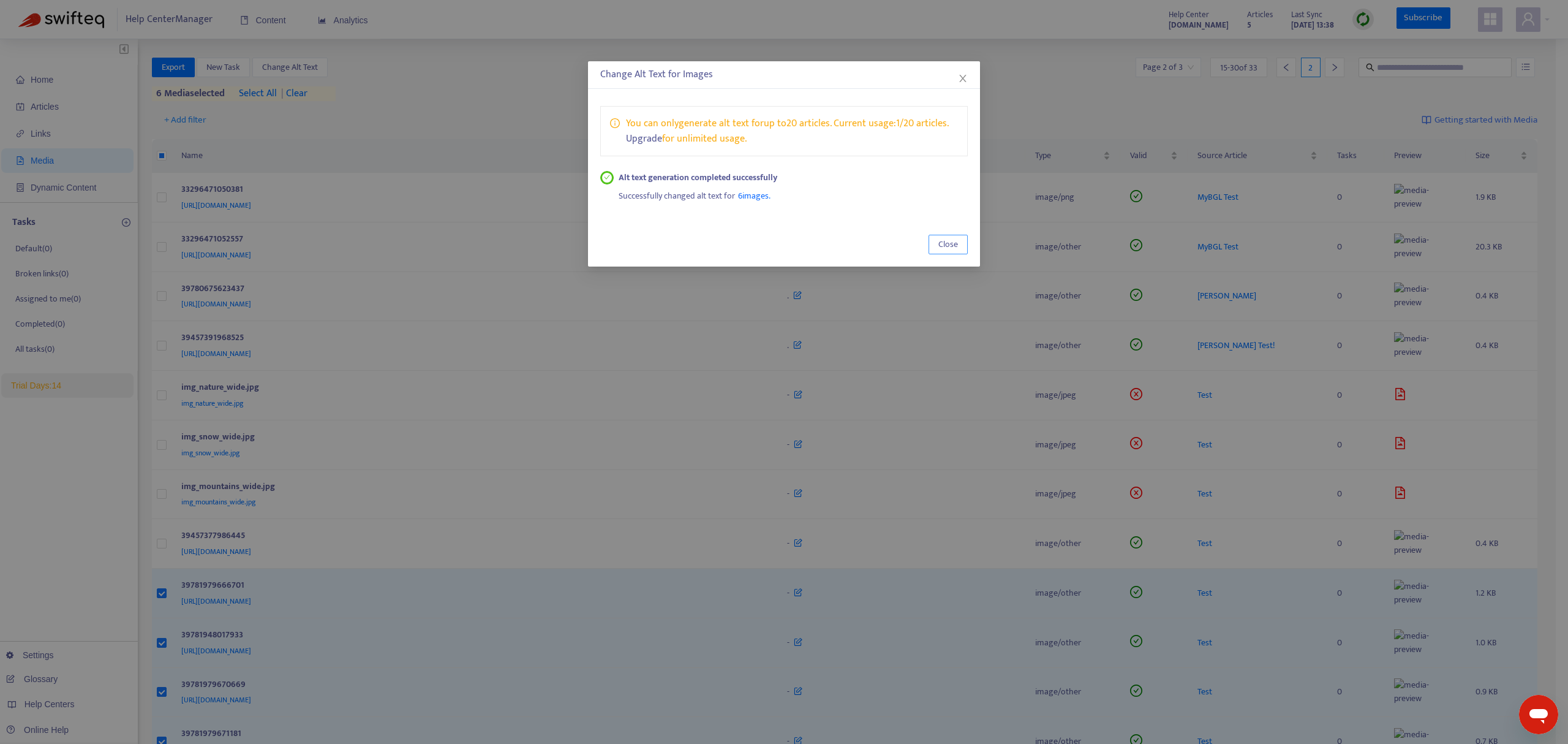
click at [946, 241] on span "Close" at bounding box center [948, 244] width 20 height 13
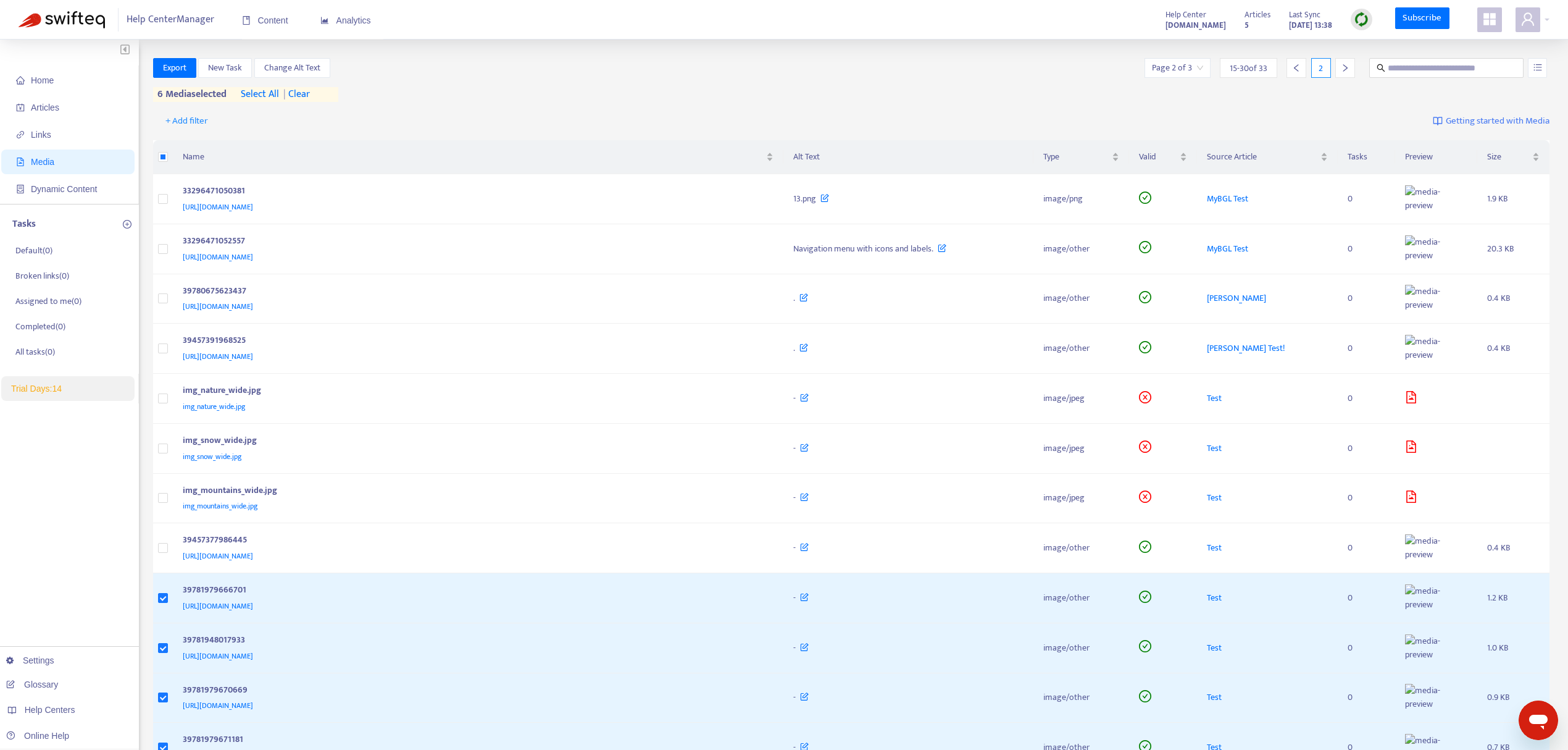
click at [1364, 23] on img at bounding box center [1361, 19] width 15 height 15
click at [1372, 59] on link "Full Sync" at bounding box center [1383, 65] width 44 height 14
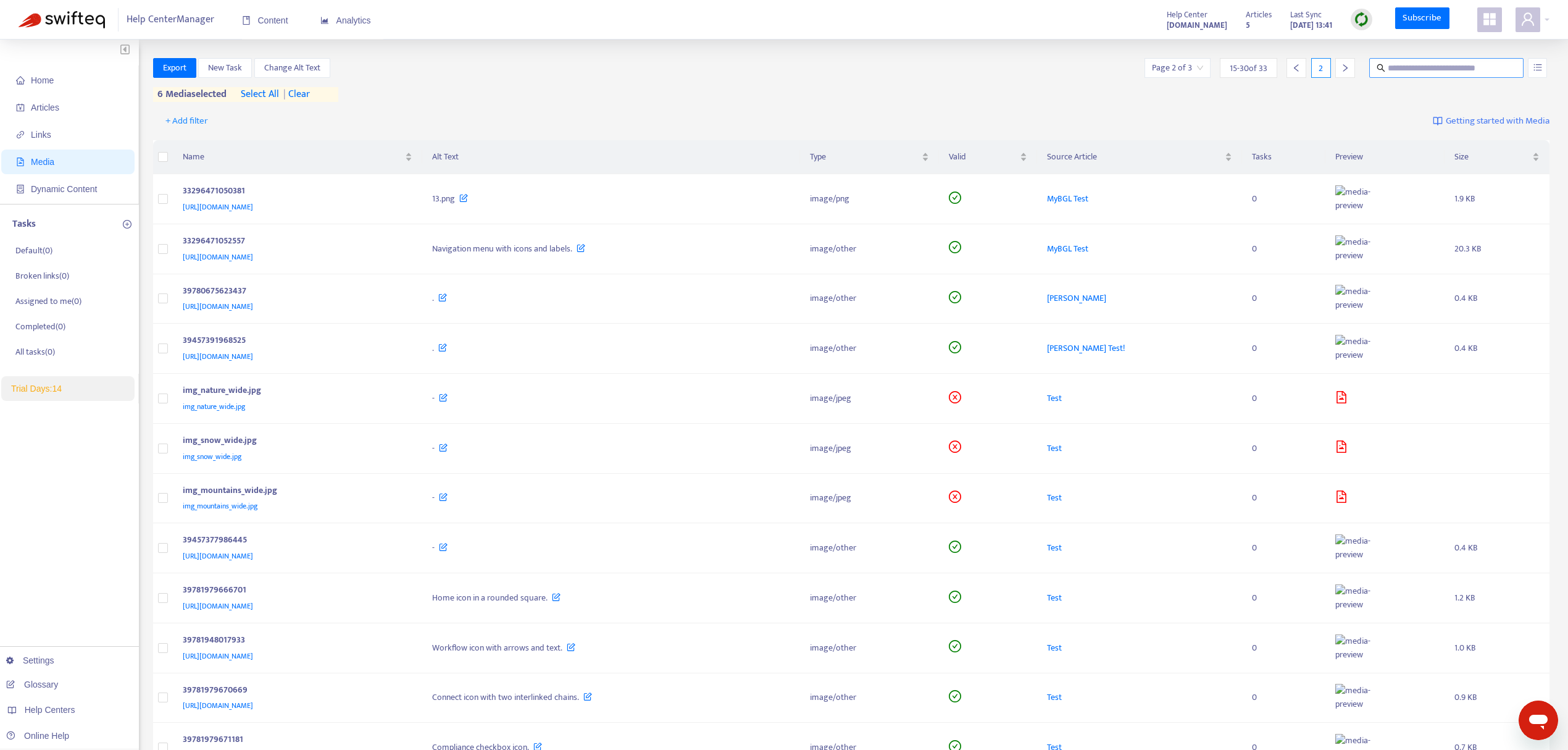
click at [1428, 72] on input "text" at bounding box center [1447, 68] width 119 height 14
type input "**********"
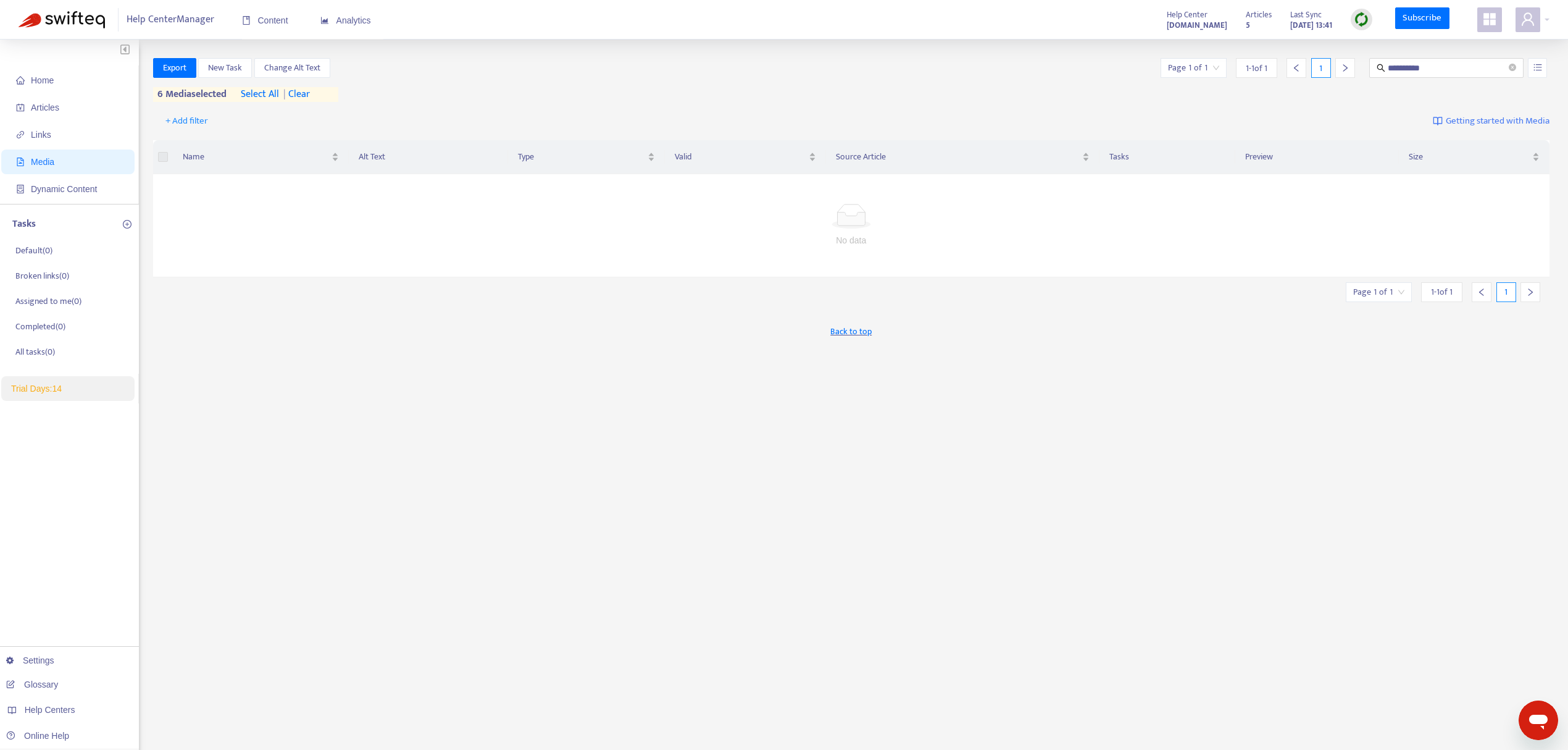
click at [1299, 64] on icon "left" at bounding box center [1297, 68] width 9 height 9
click at [1407, 59] on span "**********" at bounding box center [1446, 68] width 154 height 20
click at [1407, 75] on span "**********" at bounding box center [1446, 68] width 154 height 20
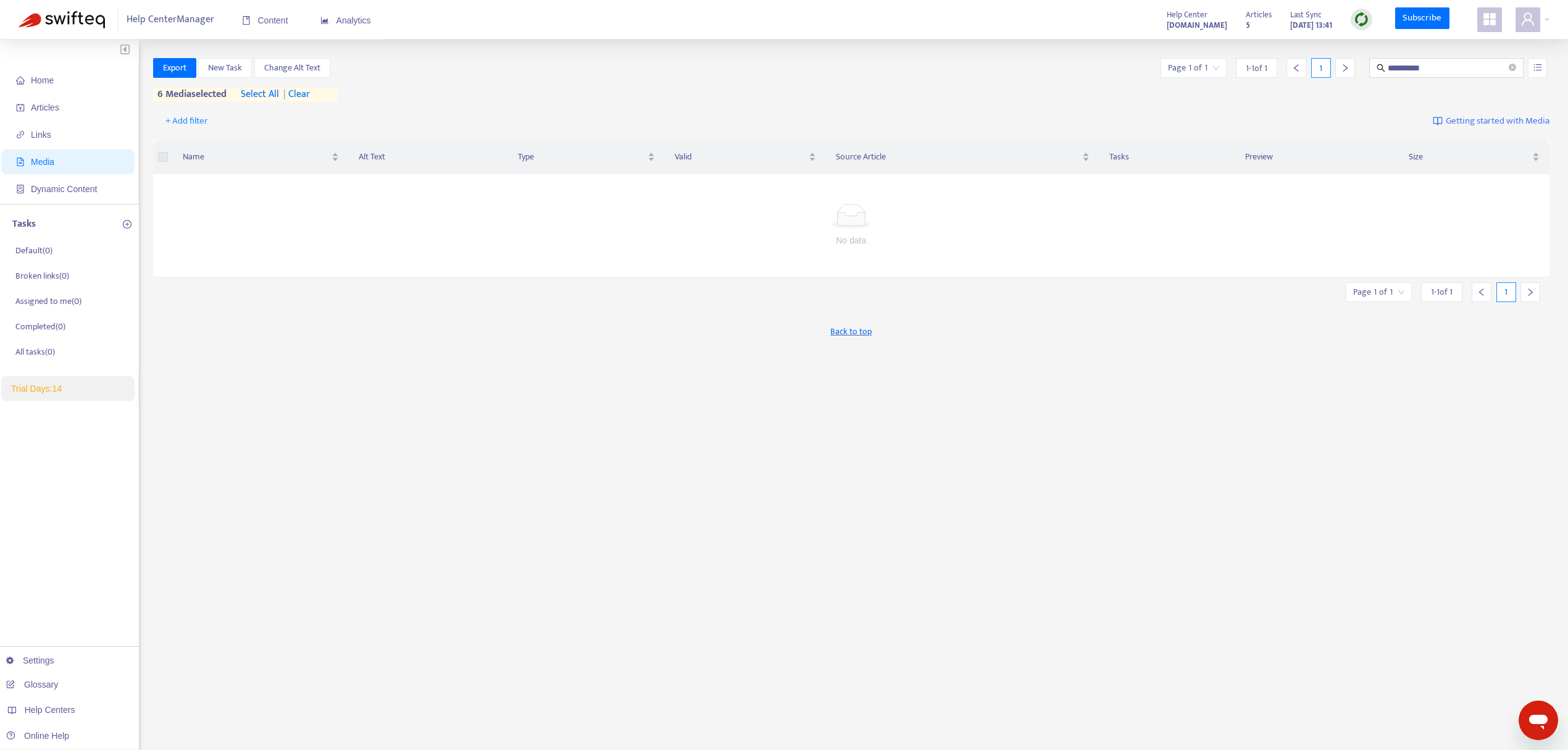
click at [305, 89] on span "| clear" at bounding box center [294, 95] width 31 height 14
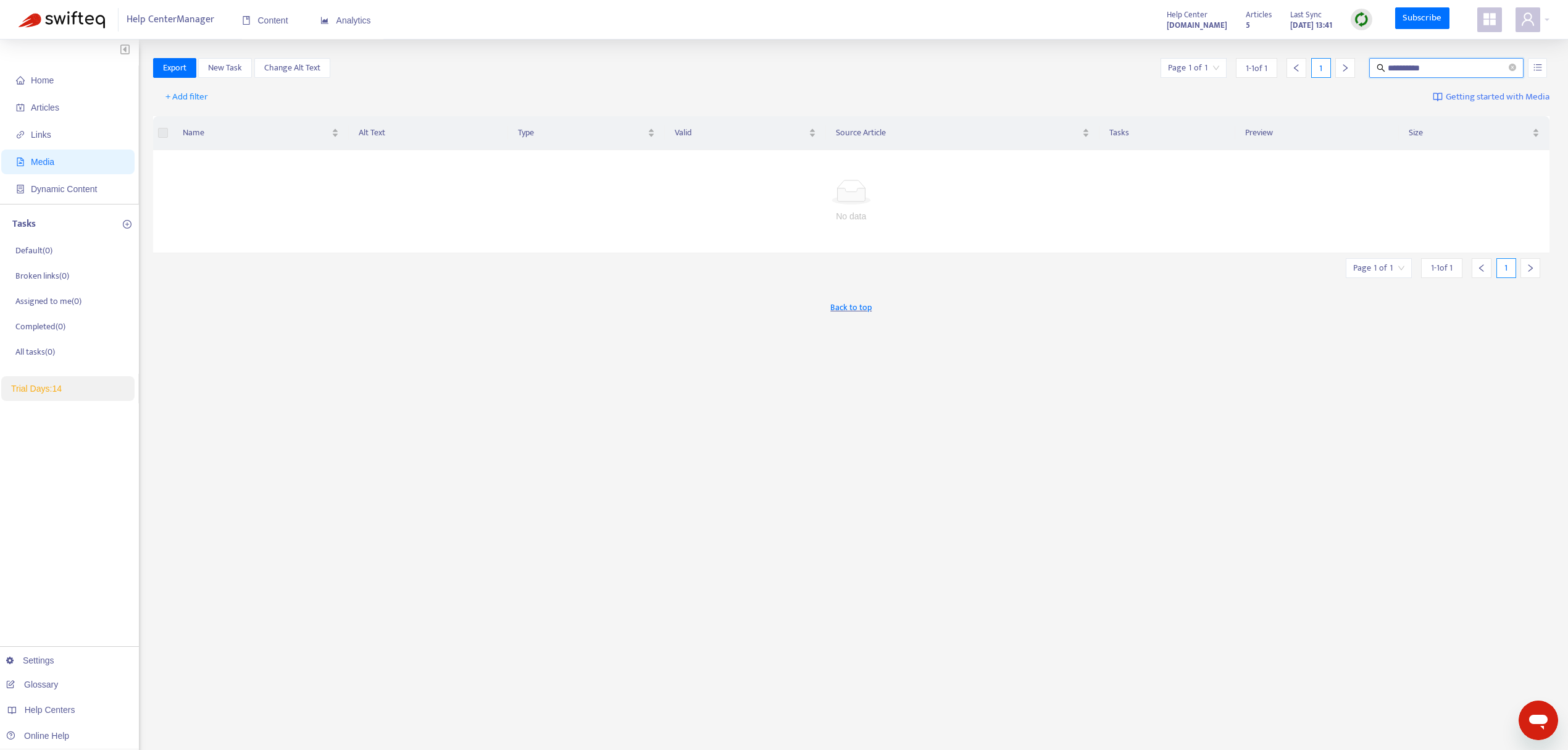
click at [1452, 66] on input "**********" at bounding box center [1447, 68] width 119 height 14
click at [1451, 66] on input "**********" at bounding box center [1447, 68] width 119 height 14
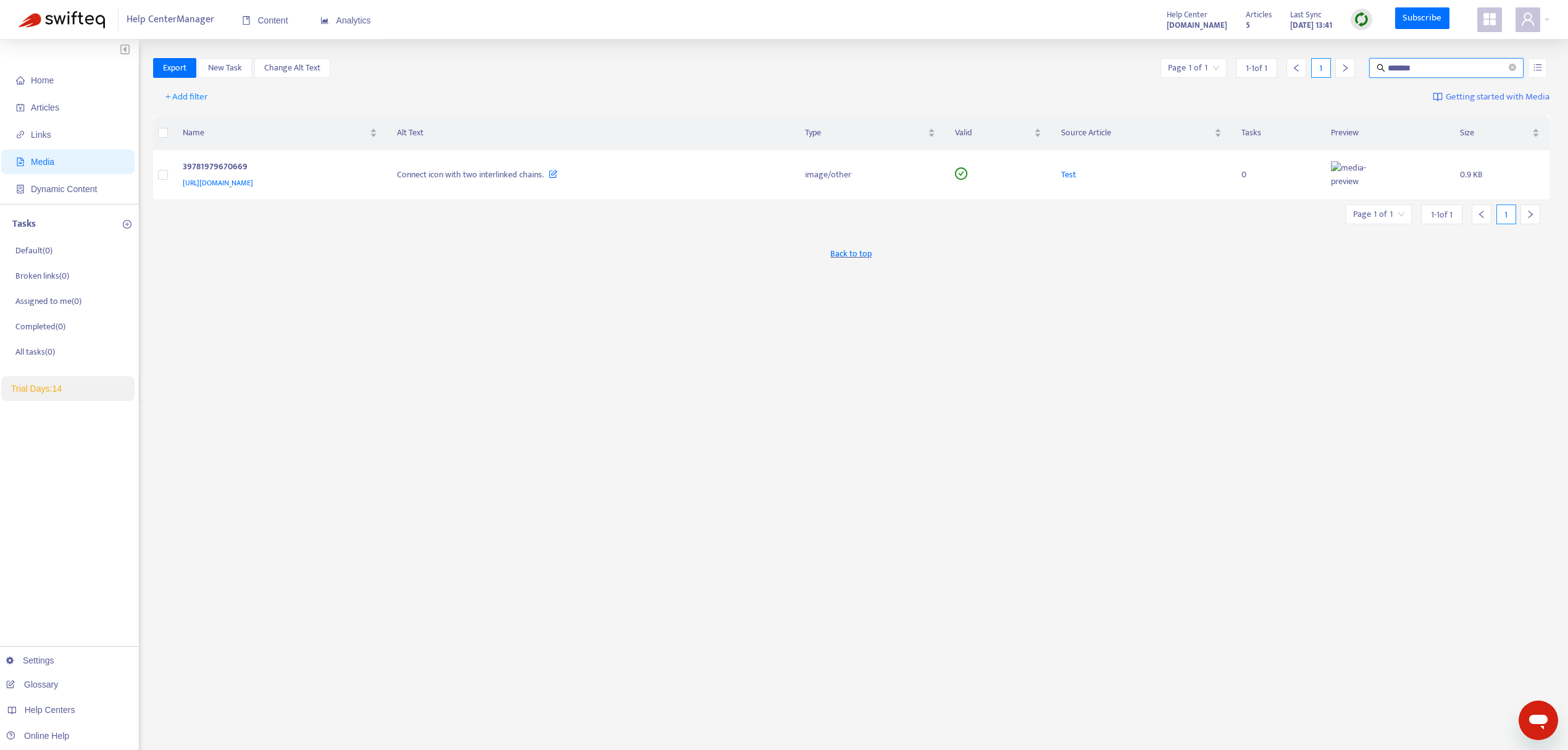
click at [1448, 74] on input "*******" at bounding box center [1447, 68] width 119 height 14
click at [1448, 73] on input "*******" at bounding box center [1447, 68] width 119 height 14
type input "**********"
click at [66, 105] on span "Articles" at bounding box center [70, 107] width 109 height 24
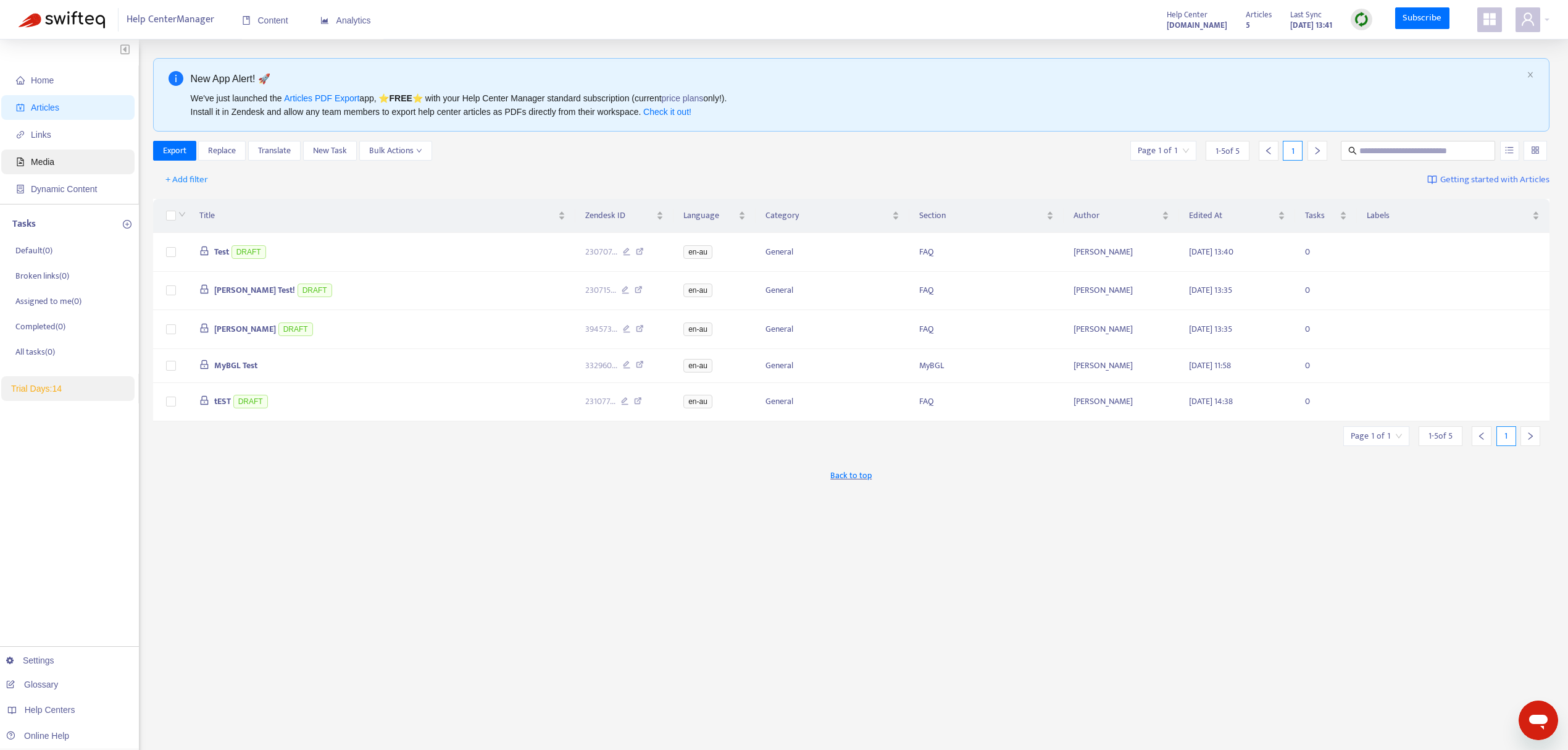
click at [52, 169] on span "Media" at bounding box center [70, 161] width 109 height 24
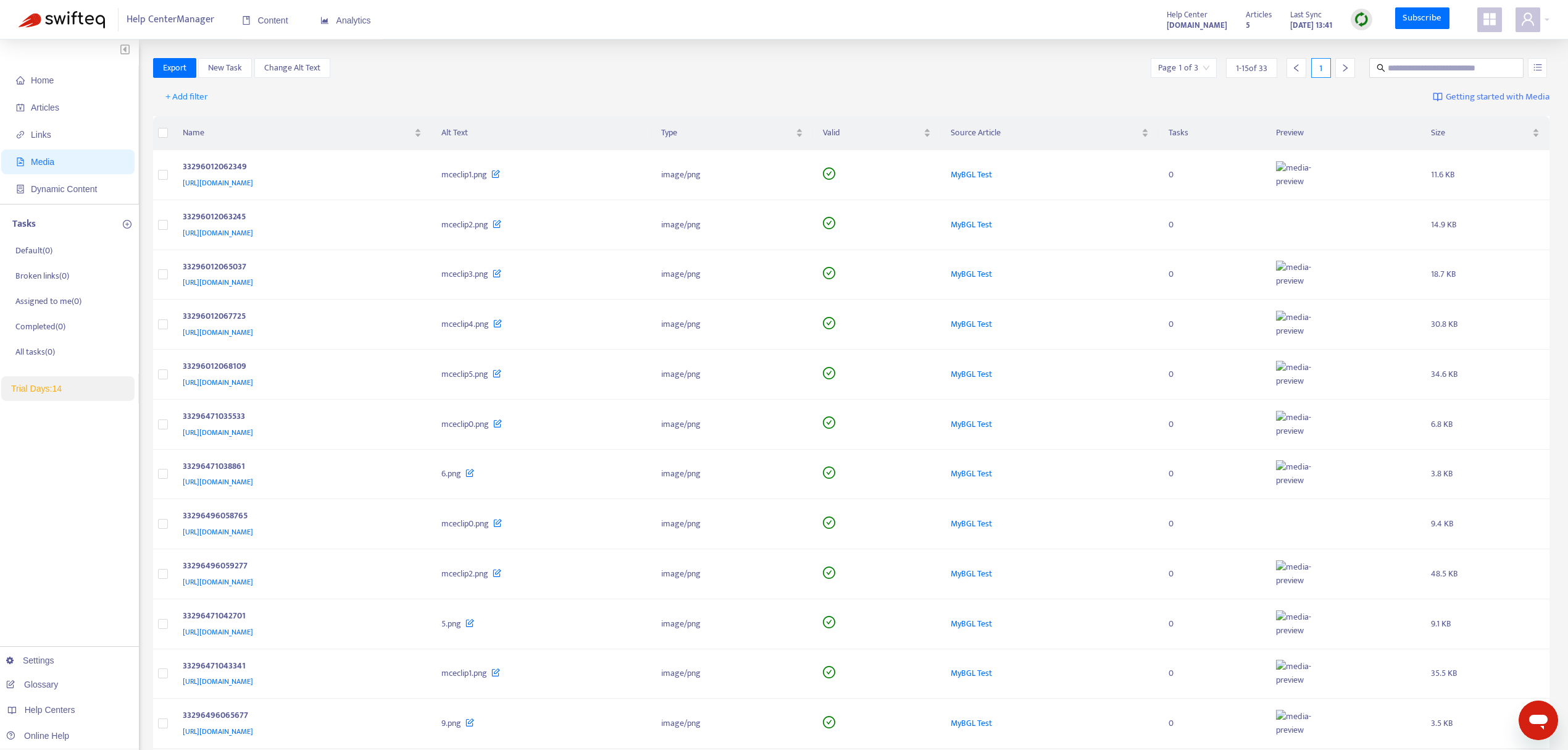
scroll to position [260, 0]
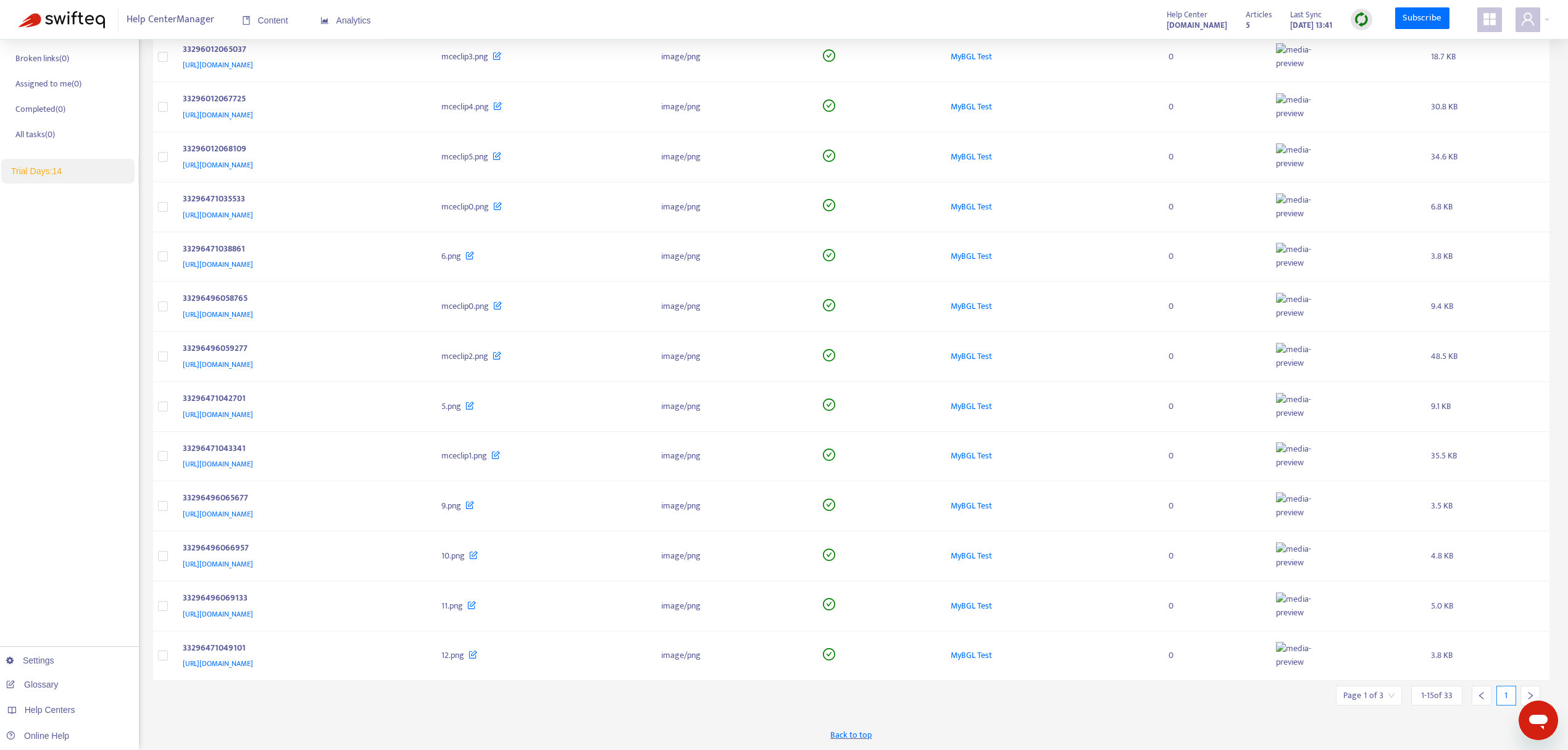
click at [1529, 692] on icon "right" at bounding box center [1531, 696] width 9 height 9
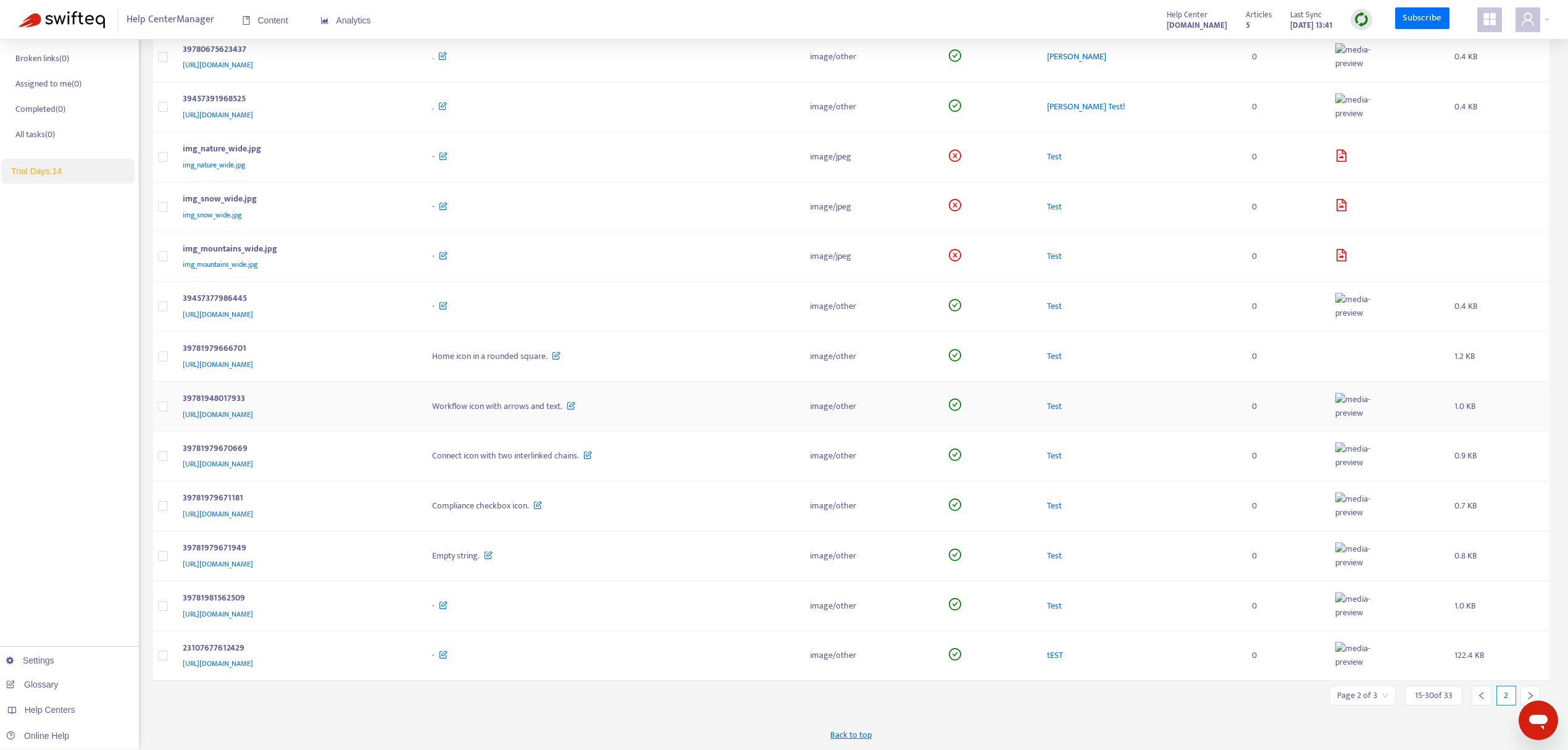
scroll to position [235, 0]
click at [542, 497] on icon at bounding box center [538, 502] width 9 height 14
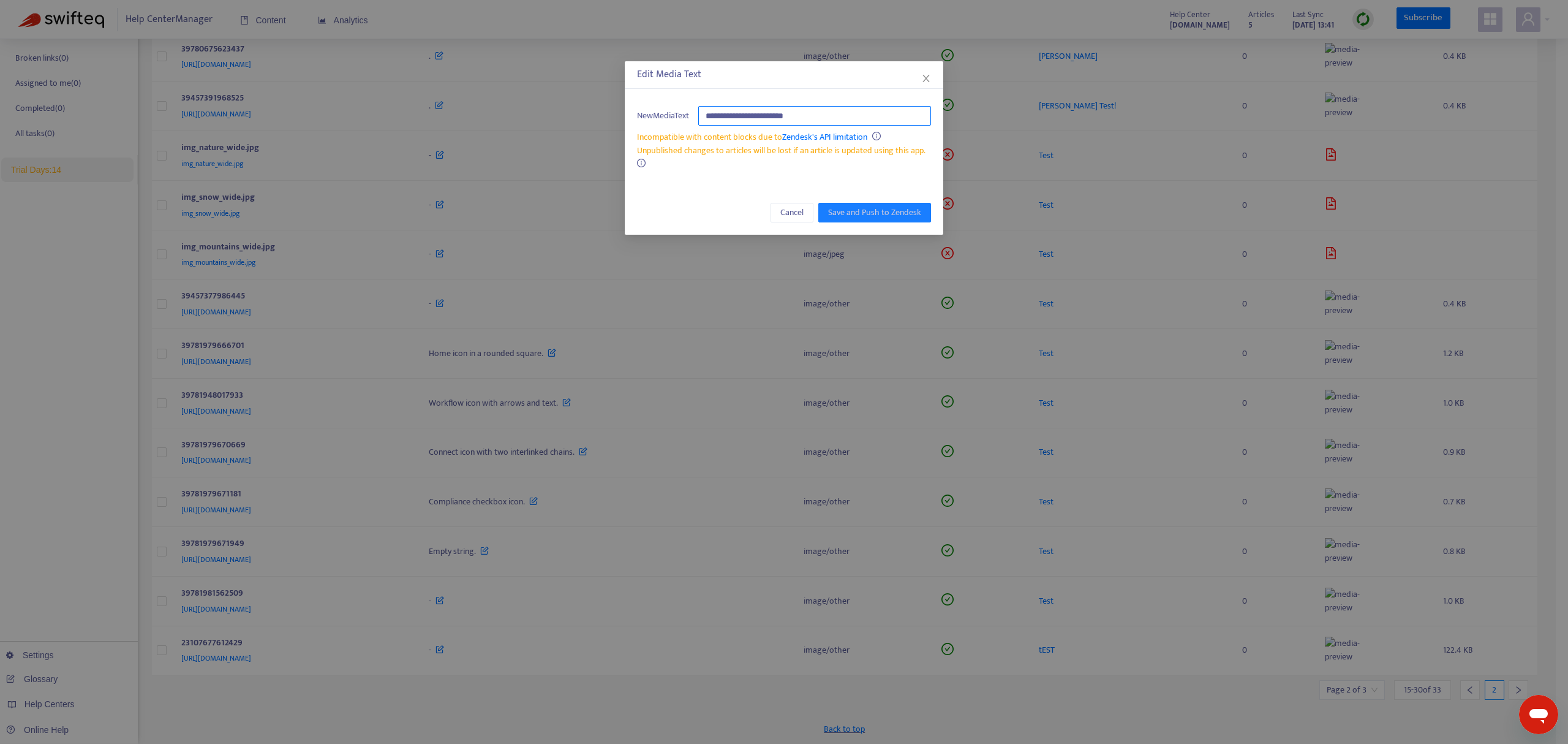
click at [758, 111] on input "**********" at bounding box center [814, 116] width 233 height 20
drag, startPoint x: 758, startPoint y: 113, endPoint x: 819, endPoint y: 113, distance: 61.0
click at [819, 113] on input "**********" at bounding box center [814, 116] width 233 height 20
type input "**********"
click at [873, 215] on span "Save and Push to Zendesk" at bounding box center [874, 212] width 93 height 13
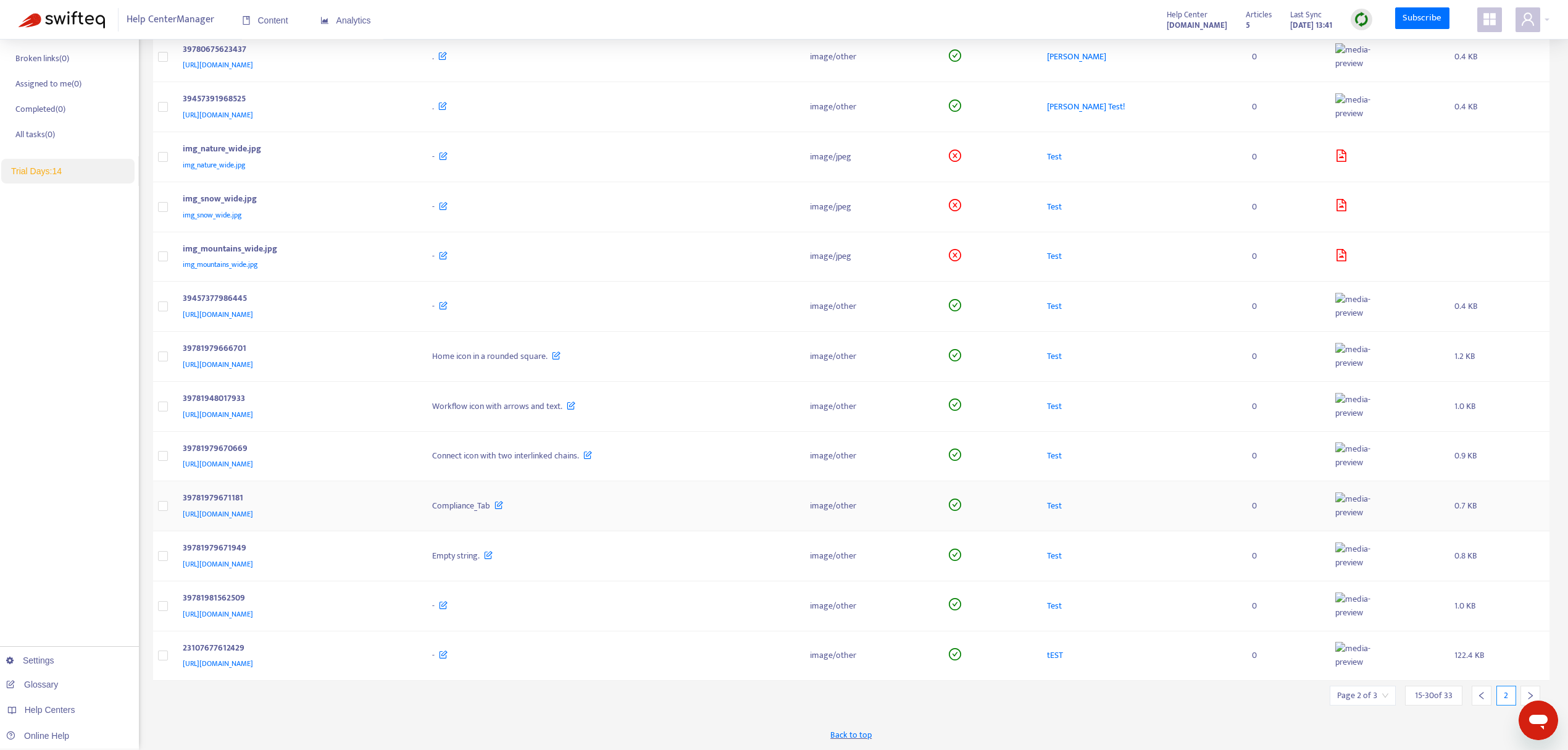
click at [491, 500] on span "Compliance_Tab" at bounding box center [461, 506] width 58 height 14
copy div "Compliance_Tab"
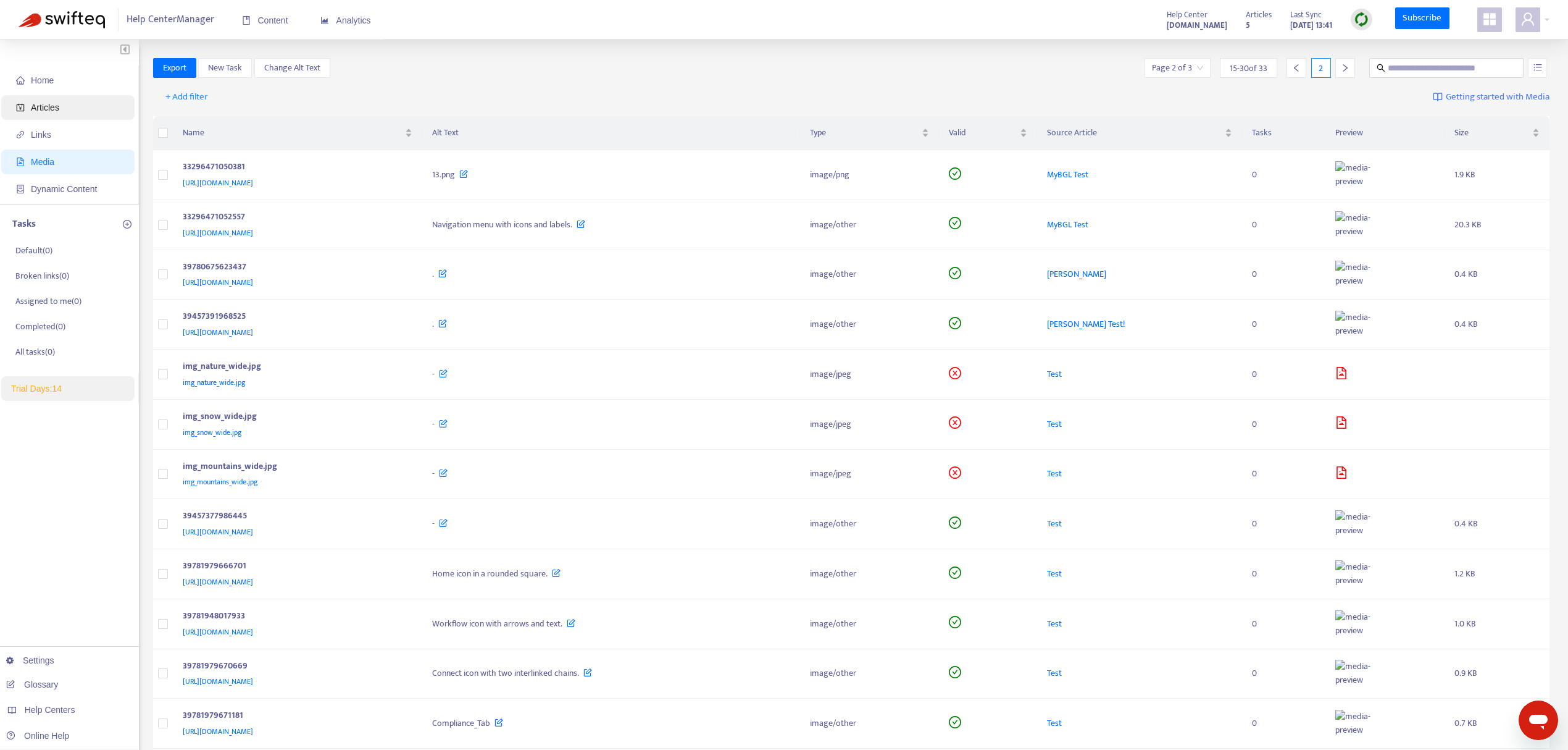
click at [58, 111] on span "Articles" at bounding box center [70, 107] width 109 height 24
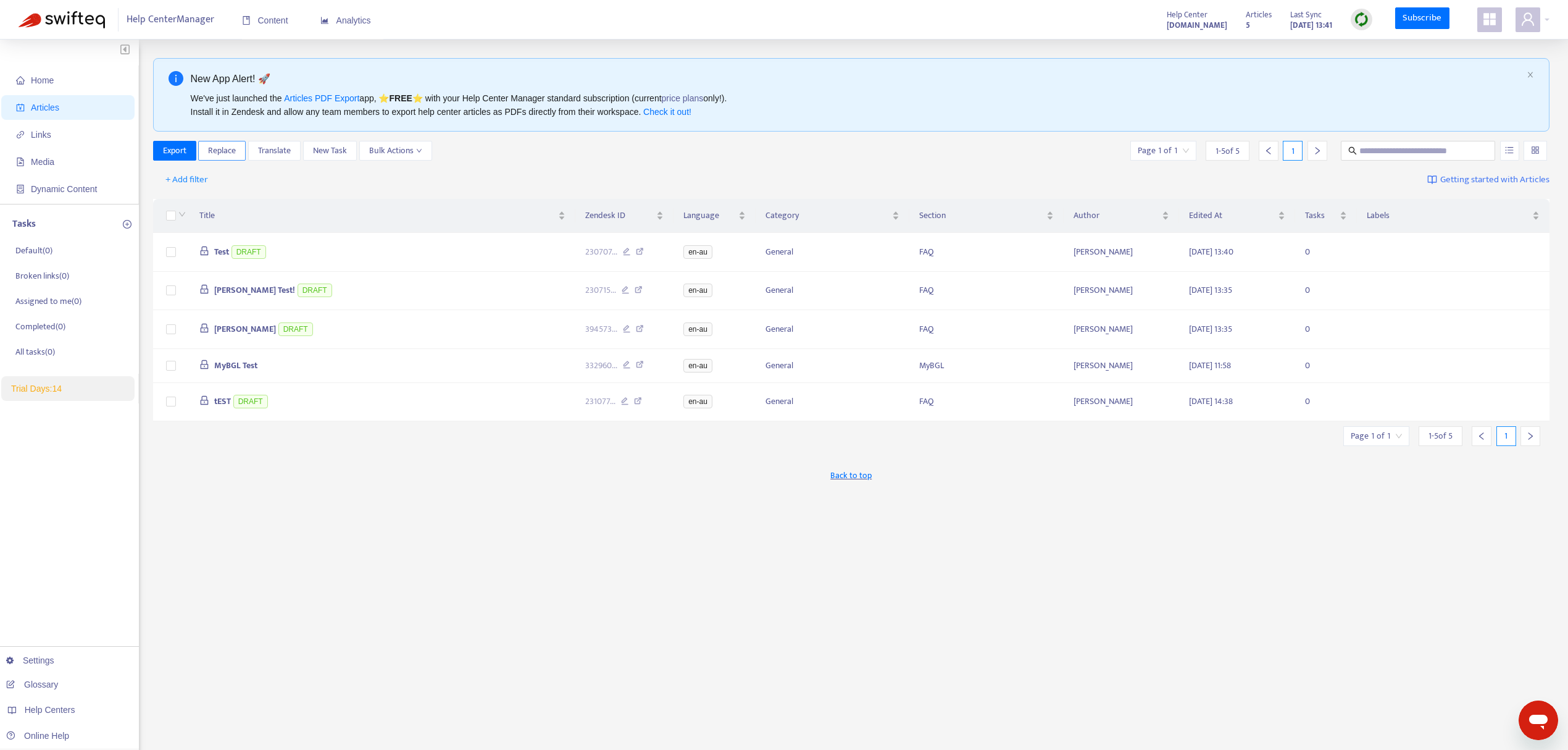
click at [226, 149] on span "Replace" at bounding box center [221, 150] width 28 height 14
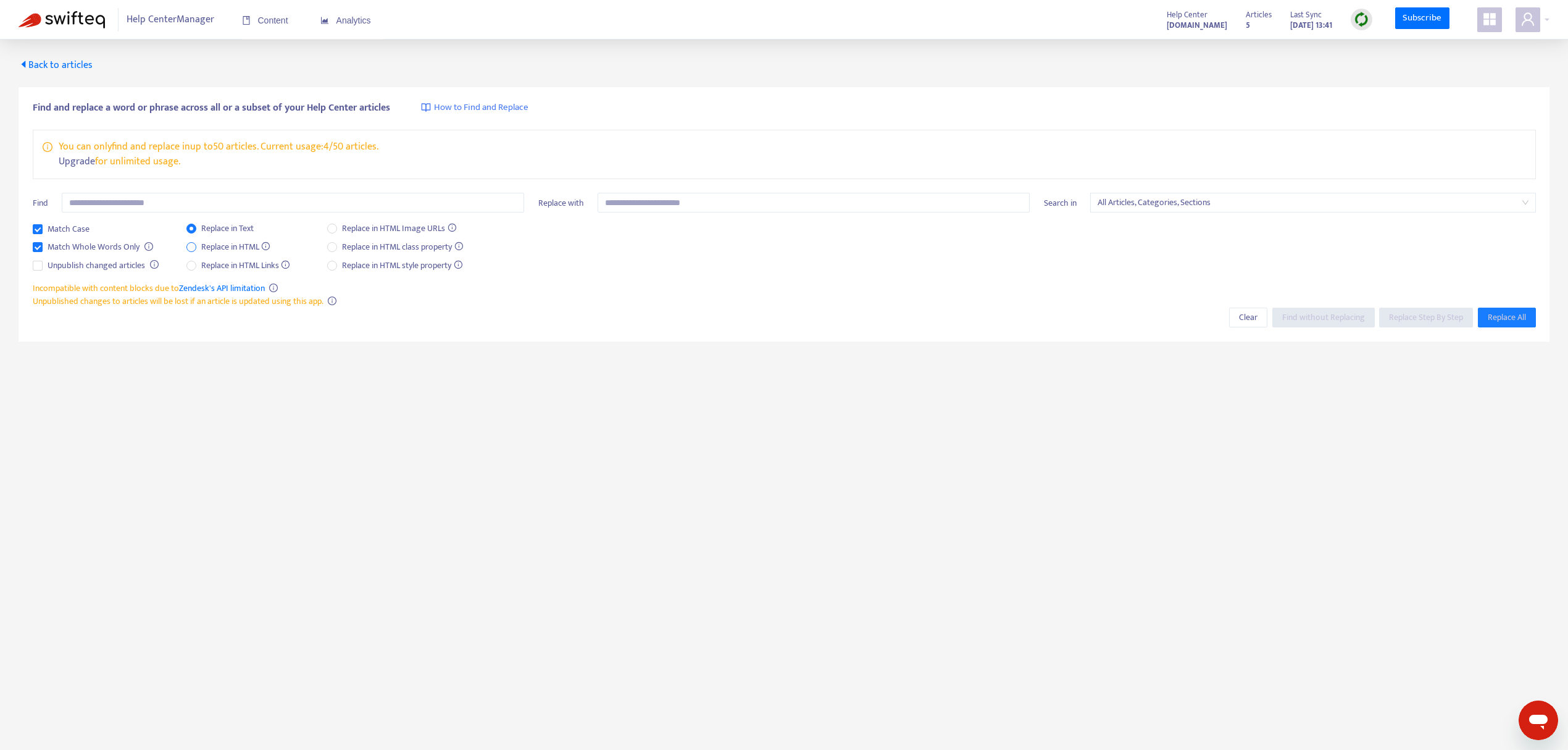
click at [240, 247] on span "Replace in HTML" at bounding box center [236, 247] width 79 height 14
click at [185, 201] on input "text" at bounding box center [293, 203] width 463 height 20
paste input "**********"
type input "**********"
click at [647, 199] on input "text" at bounding box center [814, 203] width 432 height 20
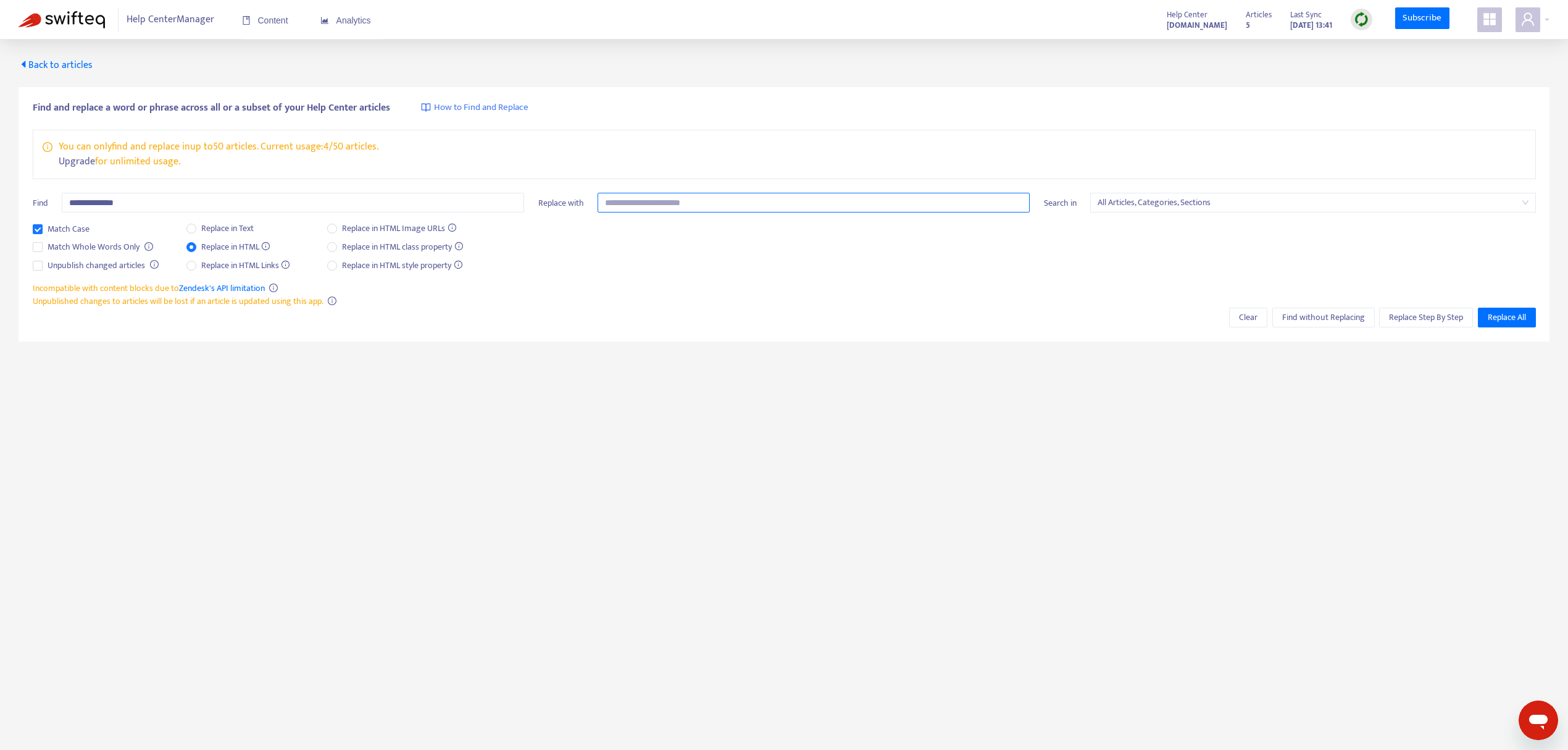
drag, startPoint x: 647, startPoint y: 199, endPoint x: 648, endPoint y: 205, distance: 6.1
click at [648, 205] on input "text" at bounding box center [814, 203] width 432 height 20
type input "*"
click at [1413, 320] on span "Replace Step By Step" at bounding box center [1426, 317] width 74 height 14
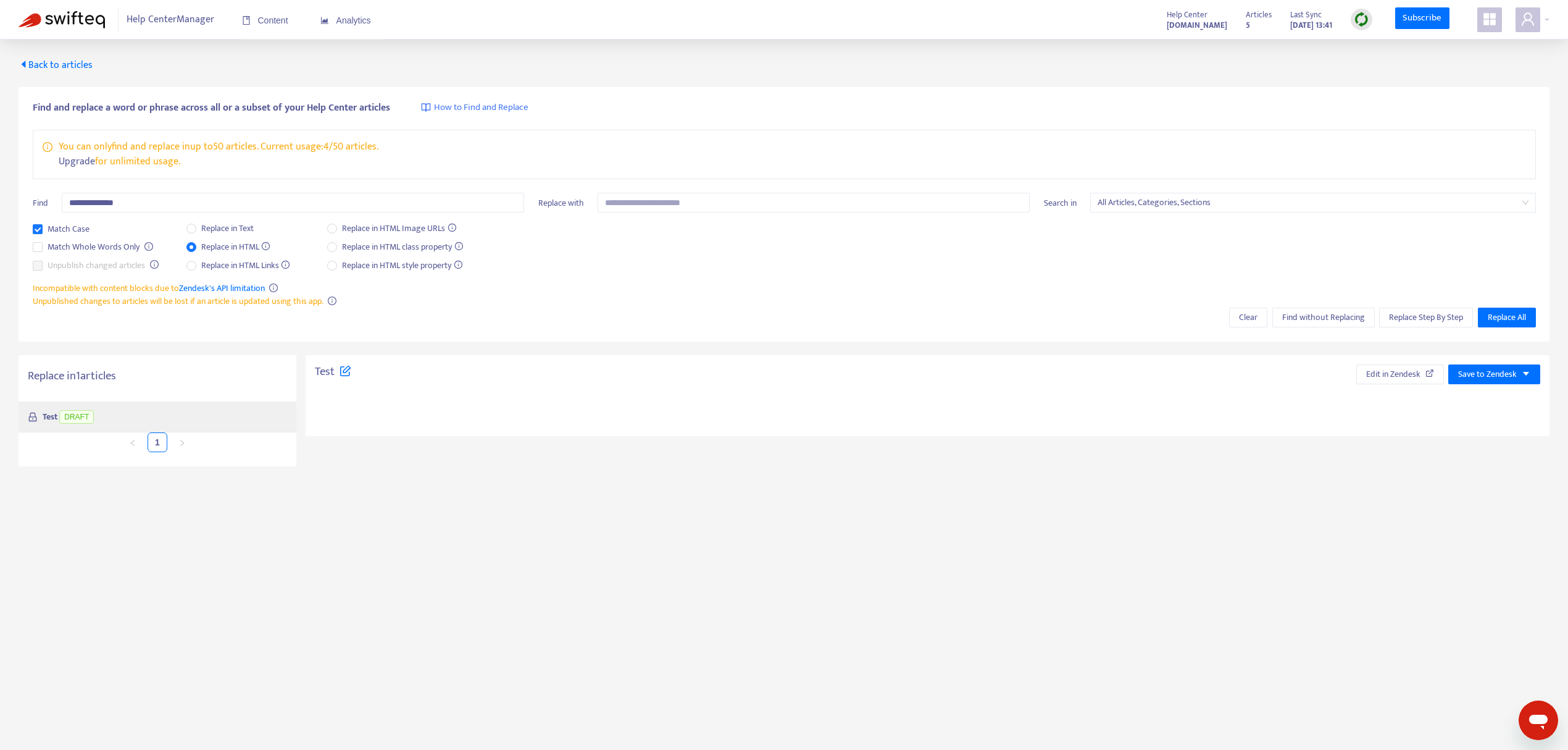
click at [126, 415] on div "Test DRAFT" at bounding box center [158, 417] width 278 height 31
type textarea "**********"
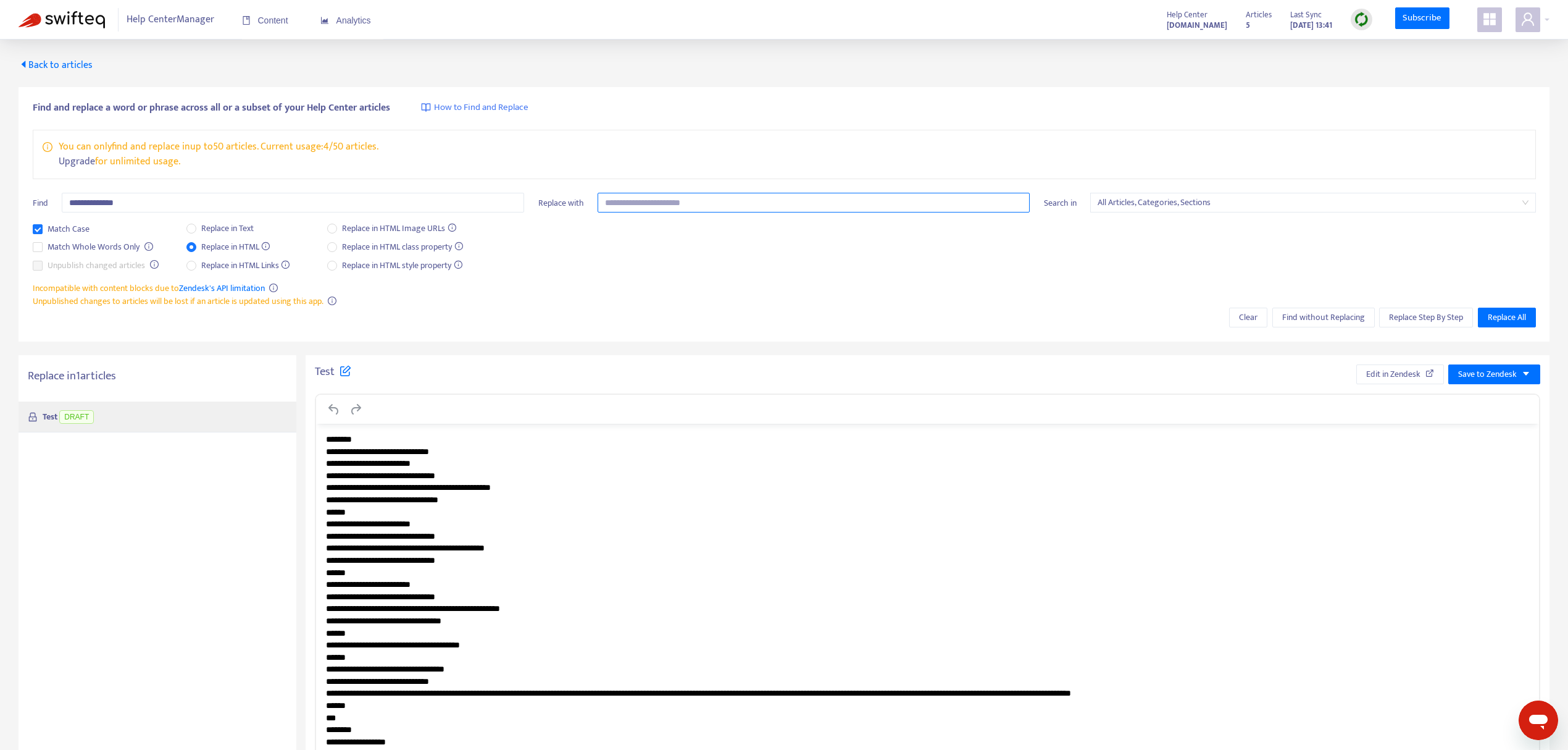
click at [636, 203] on input "text" at bounding box center [814, 203] width 432 height 20
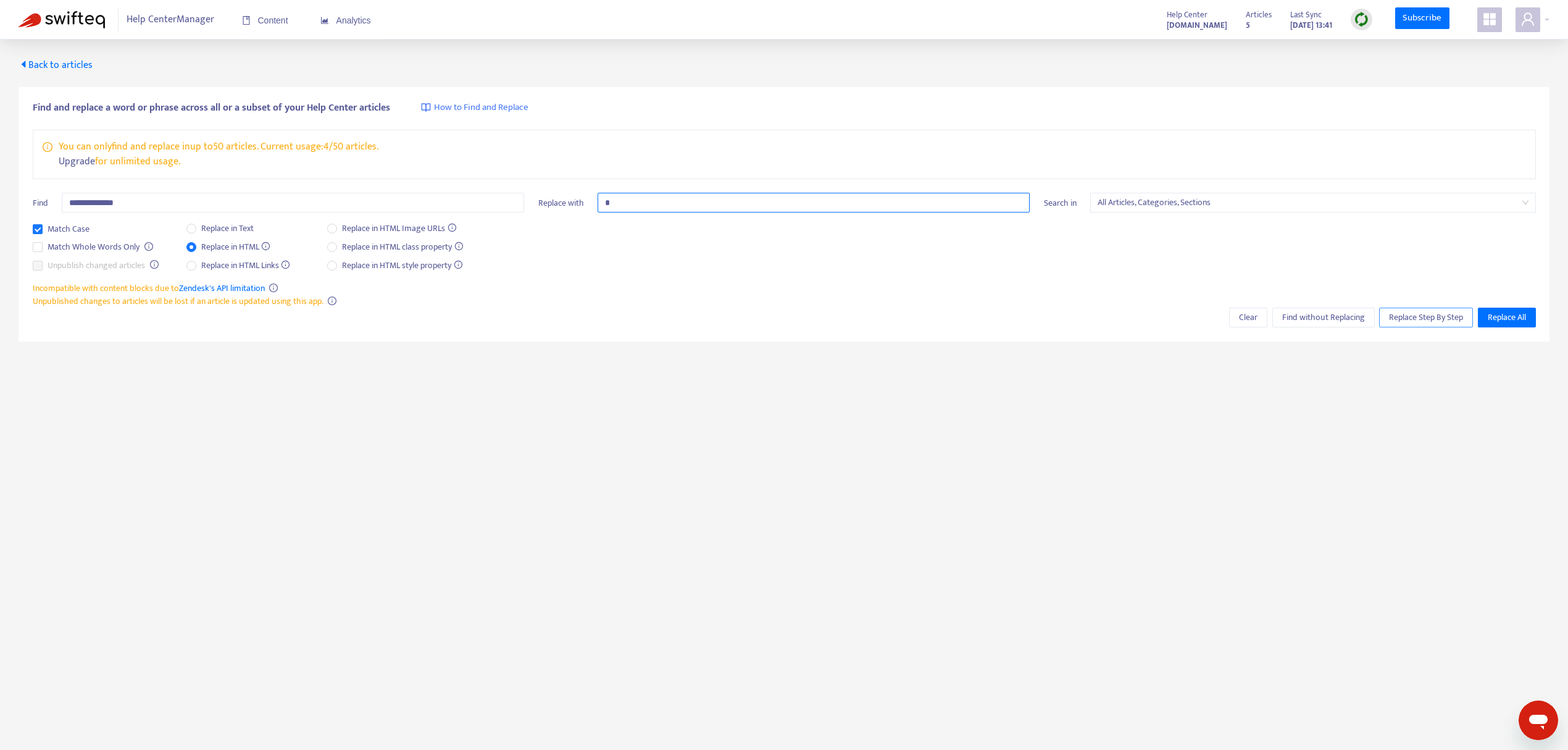
type input "*"
click at [1403, 312] on span "Replace Step By Step" at bounding box center [1426, 317] width 74 height 14
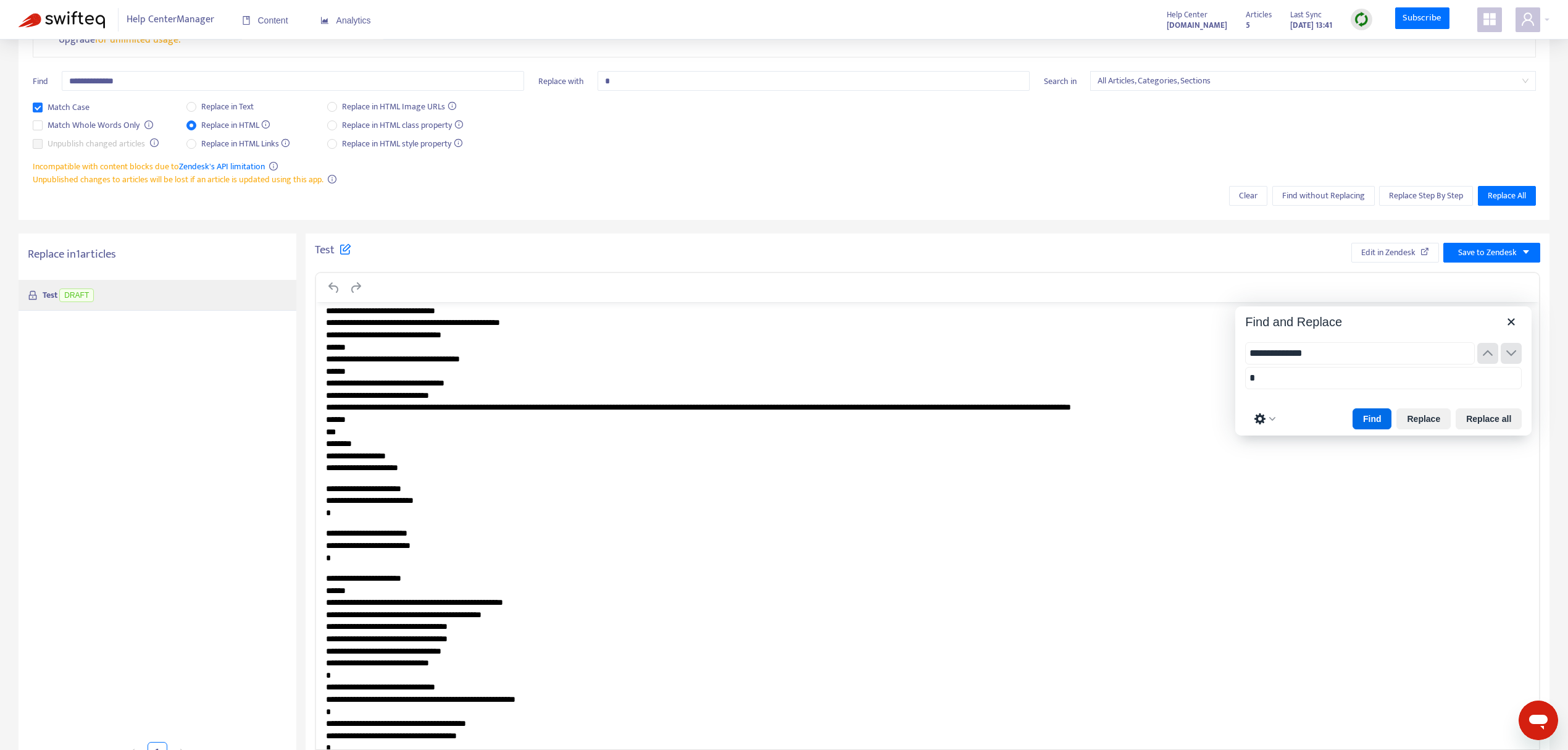
scroll to position [247, 0]
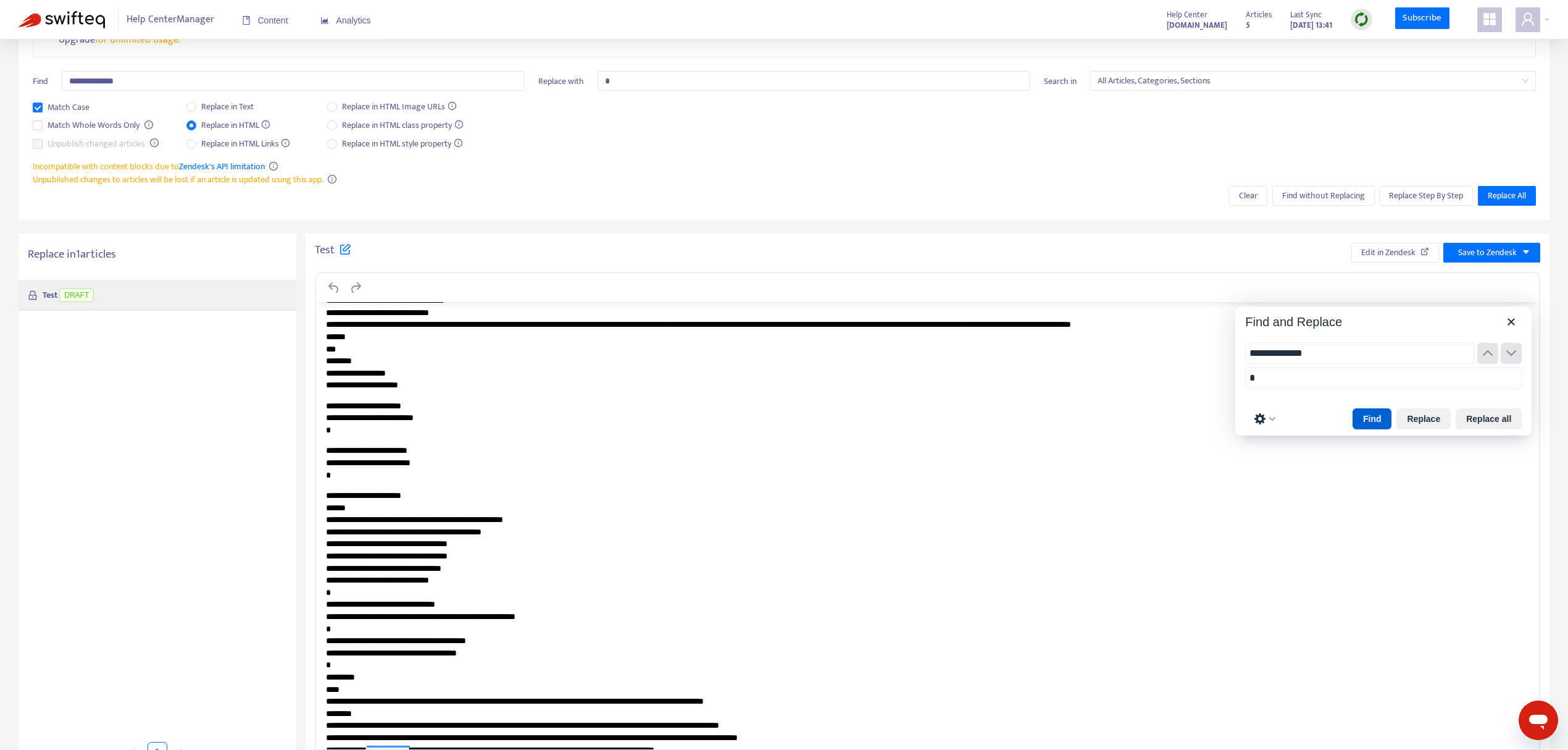
click at [1379, 420] on button "Find" at bounding box center [1373, 418] width 40 height 21
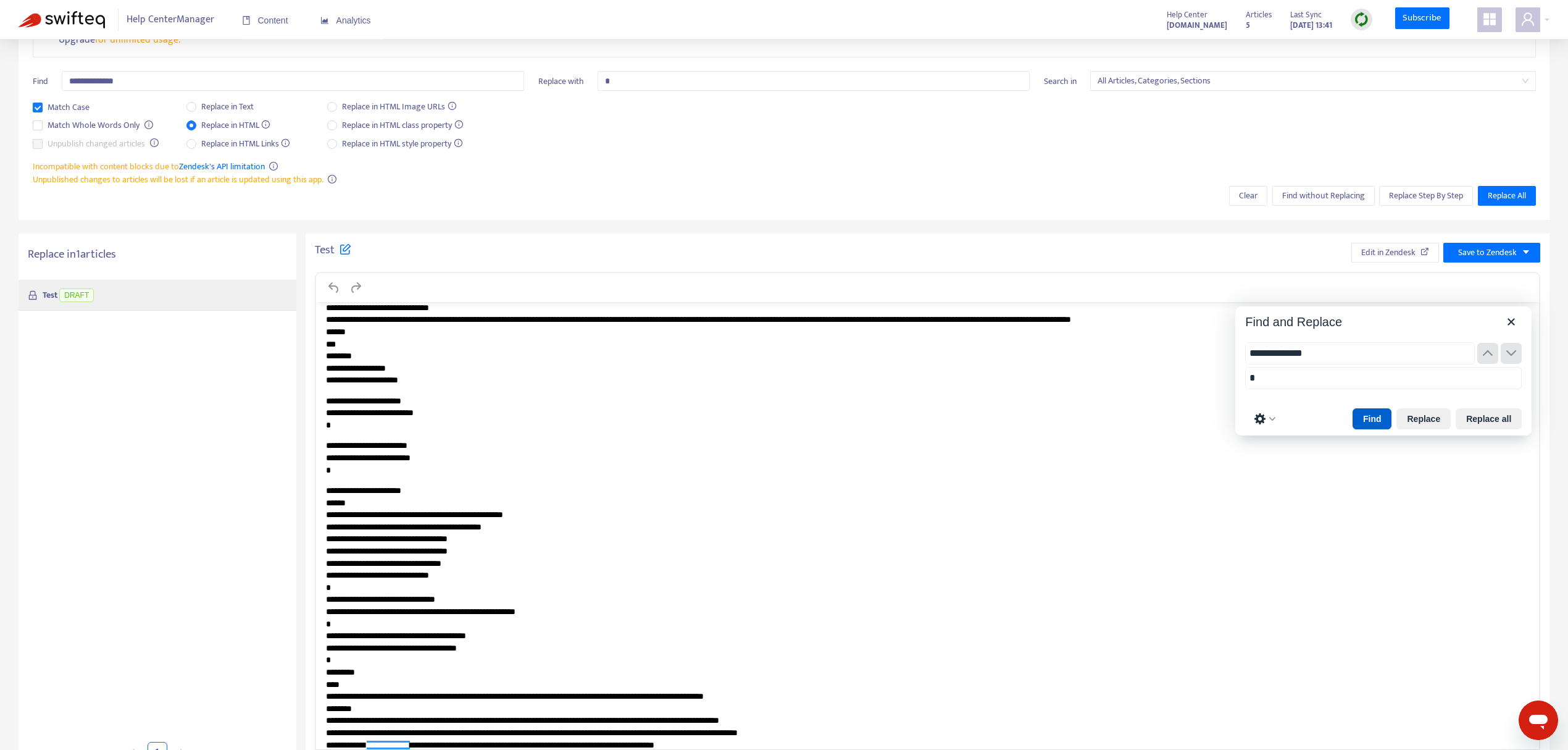
click at [1371, 423] on button "Find" at bounding box center [1373, 418] width 40 height 21
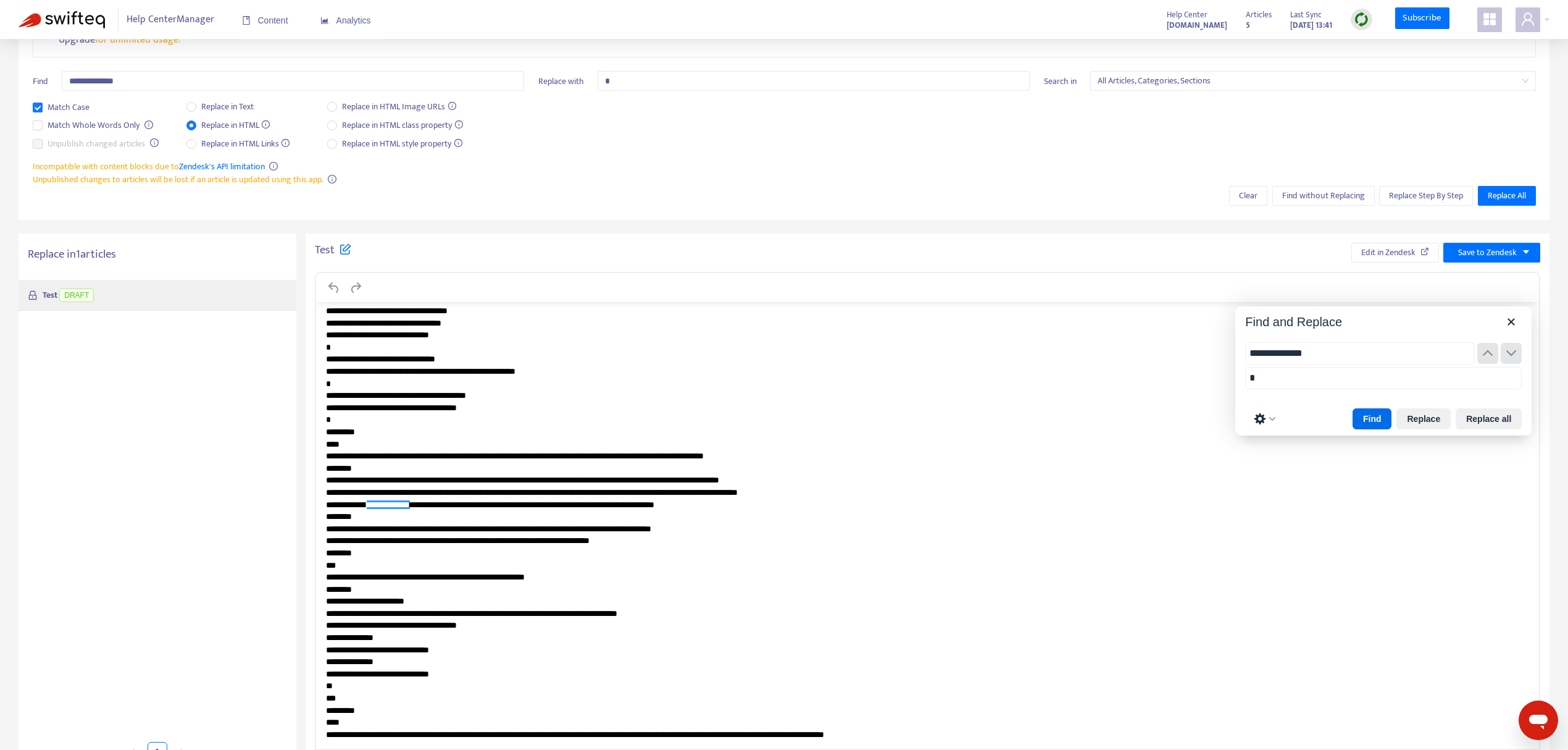
click at [701, 507] on p "**********" at bounding box center [922, 492] width 1193 height 496
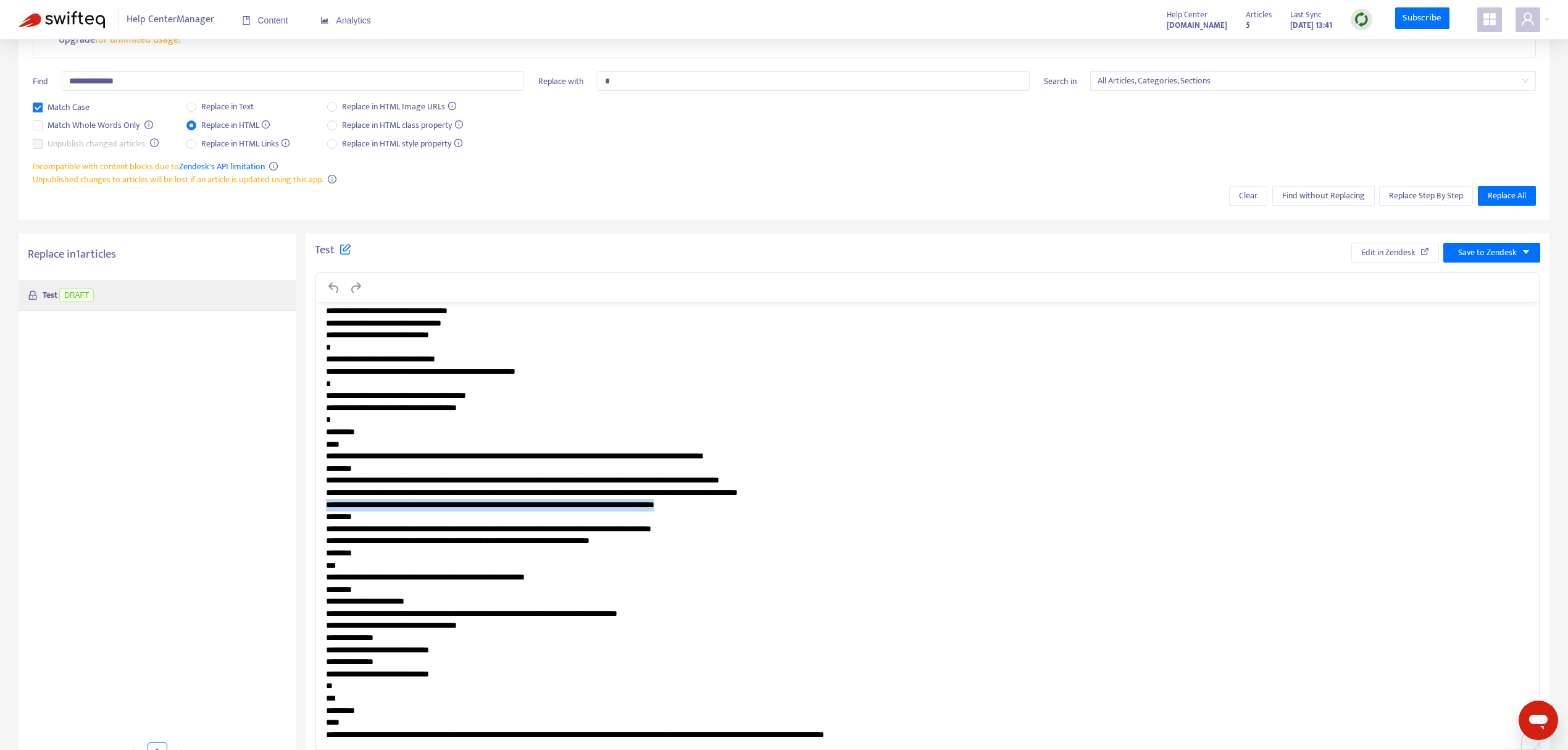
click at [701, 507] on p "**********" at bounding box center [922, 492] width 1193 height 496
click at [673, 507] on p "**********" at bounding box center [922, 492] width 1193 height 496
drag, startPoint x: 671, startPoint y: 504, endPoint x: 723, endPoint y: 502, distance: 52.0
click at [713, 502] on p "**********" at bounding box center [922, 492] width 1193 height 496
click at [762, 494] on p "**********" at bounding box center [922, 492] width 1193 height 496
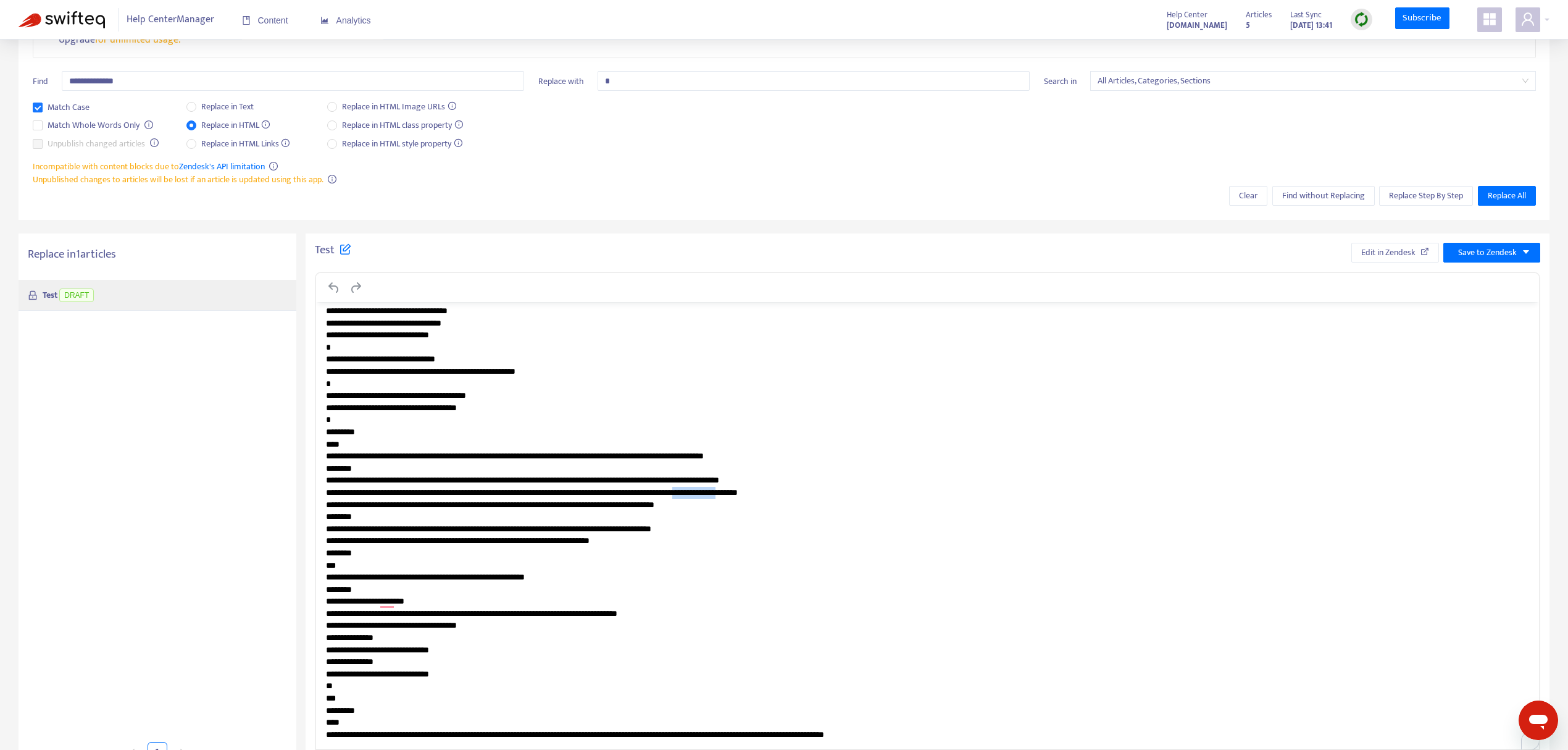
drag, startPoint x: 760, startPoint y: 494, endPoint x: 826, endPoint y: 492, distance: 66.0
click at [826, 492] on p "**********" at bounding box center [922, 492] width 1193 height 496
copy p "**********"
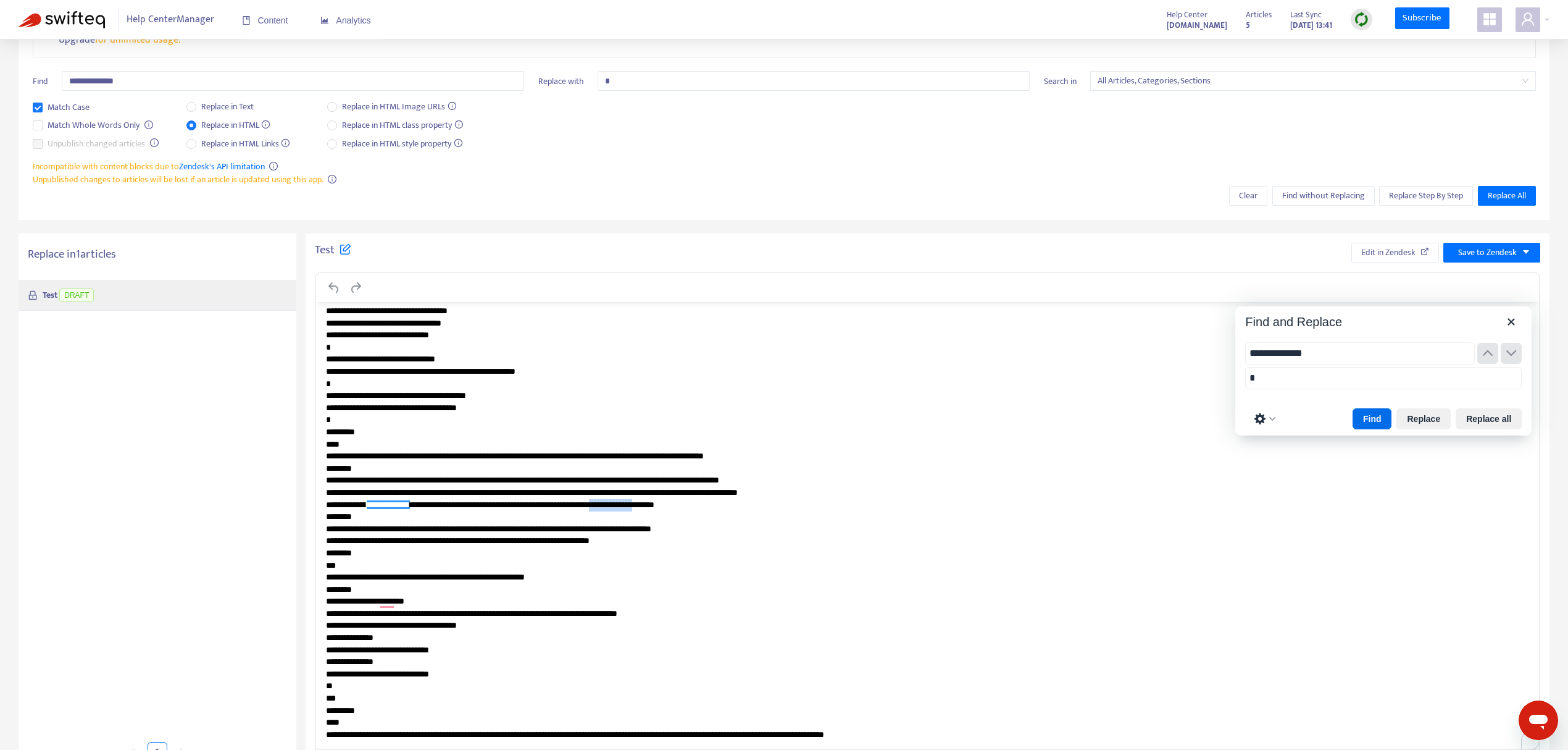
drag, startPoint x: 734, startPoint y: 504, endPoint x: 667, endPoint y: 504, distance: 67.0
click at [667, 504] on p "**********" at bounding box center [922, 492] width 1193 height 496
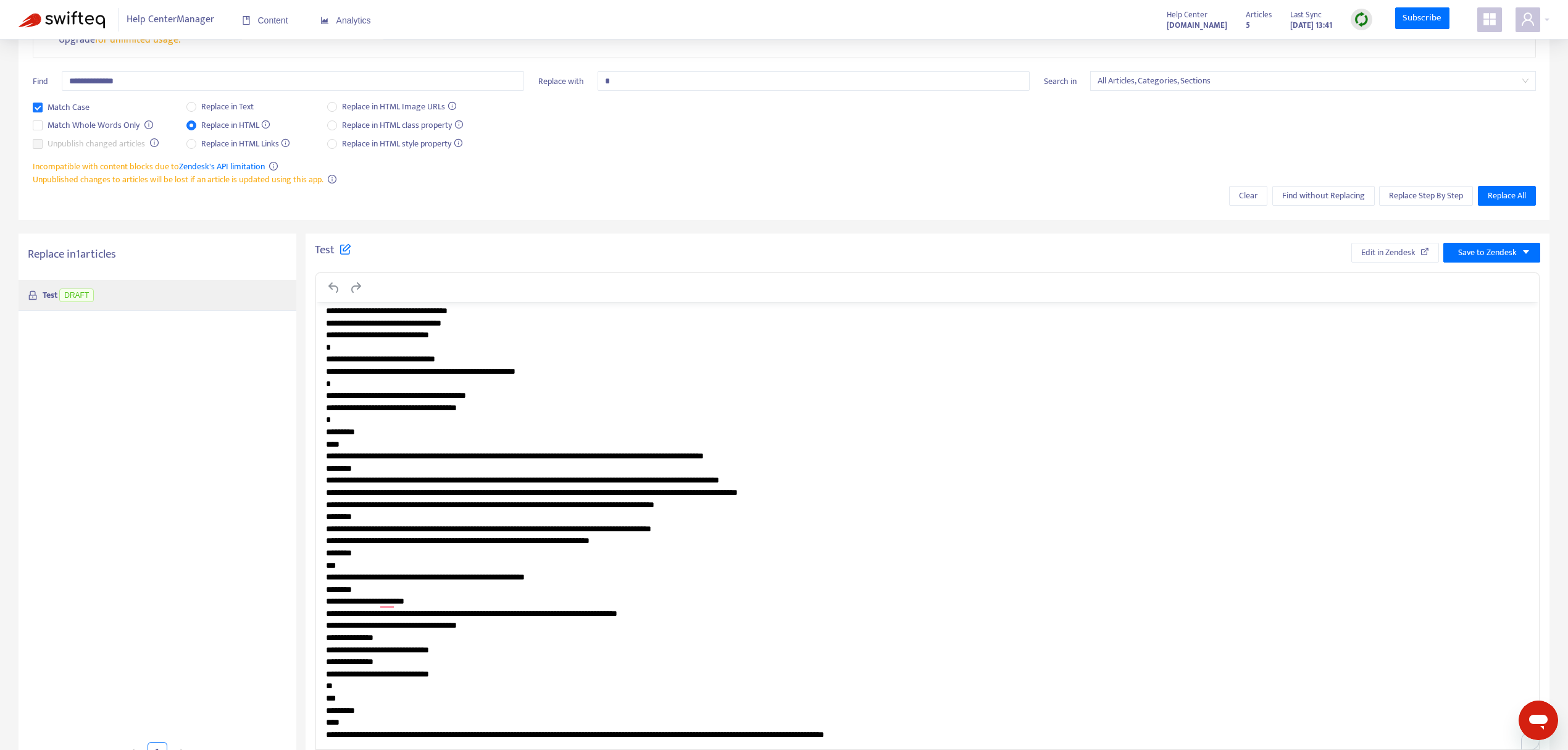
click at [671, 507] on p "**********" at bounding box center [922, 492] width 1193 height 496
drag, startPoint x: 668, startPoint y: 504, endPoint x: 735, endPoint y: 502, distance: 67.0
click at [735, 502] on p "**********" at bounding box center [922, 492] width 1193 height 496
paste body "To enrich screen reader interactions, please activate Accessibility in Grammarl…"
click at [761, 534] on p "**********" at bounding box center [922, 492] width 1193 height 496
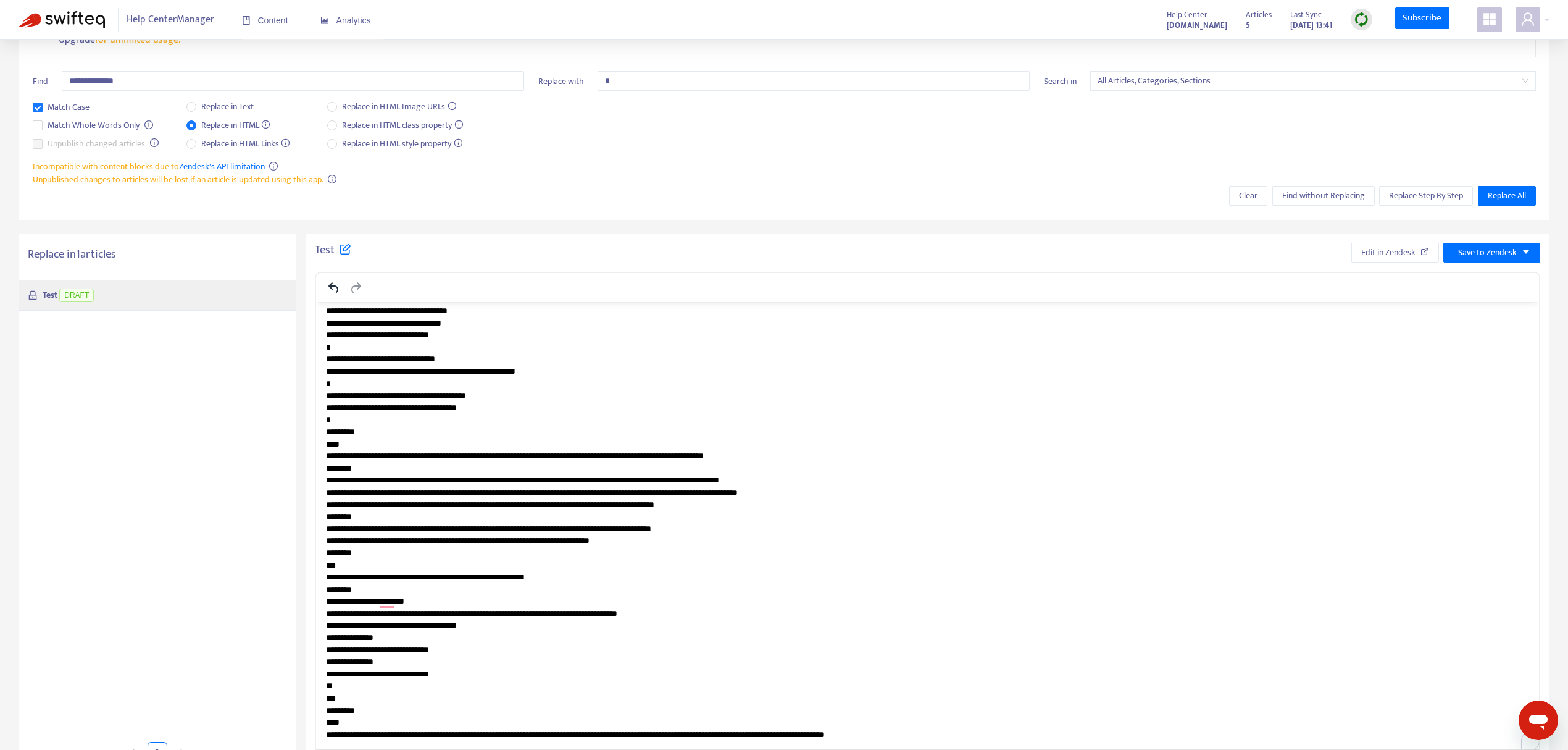
click at [838, 236] on div "Test Edit in Zendesk Save to Zendesk p Press Alt+0 for help 331 words" at bounding box center [928, 504] width 1244 height 542
click at [425, 507] on p "**********" at bounding box center [922, 492] width 1193 height 496
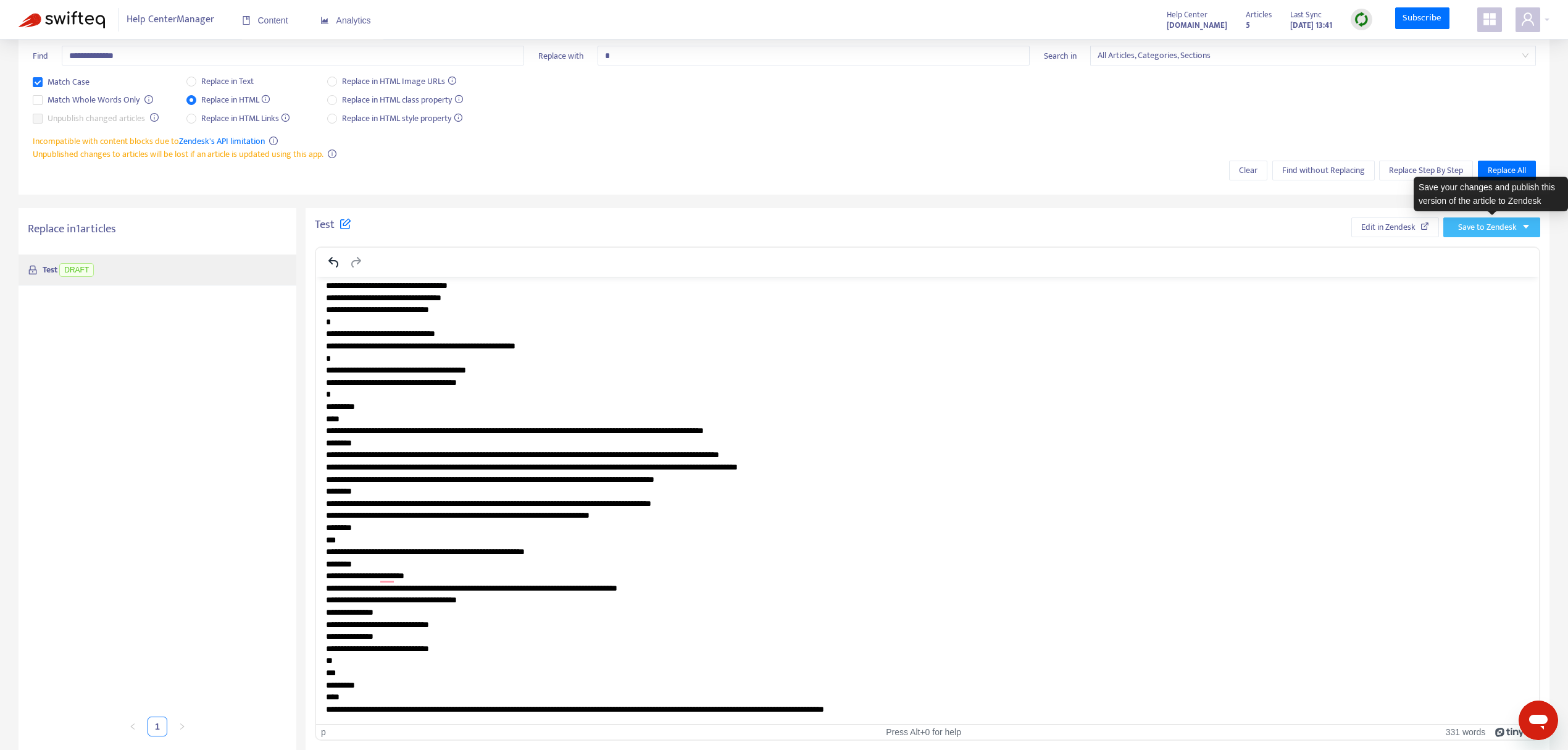
click at [1529, 225] on icon "caret-down" at bounding box center [1527, 227] width 9 height 9
click at [1473, 253] on span "Publish" at bounding box center [1477, 253] width 47 height 14
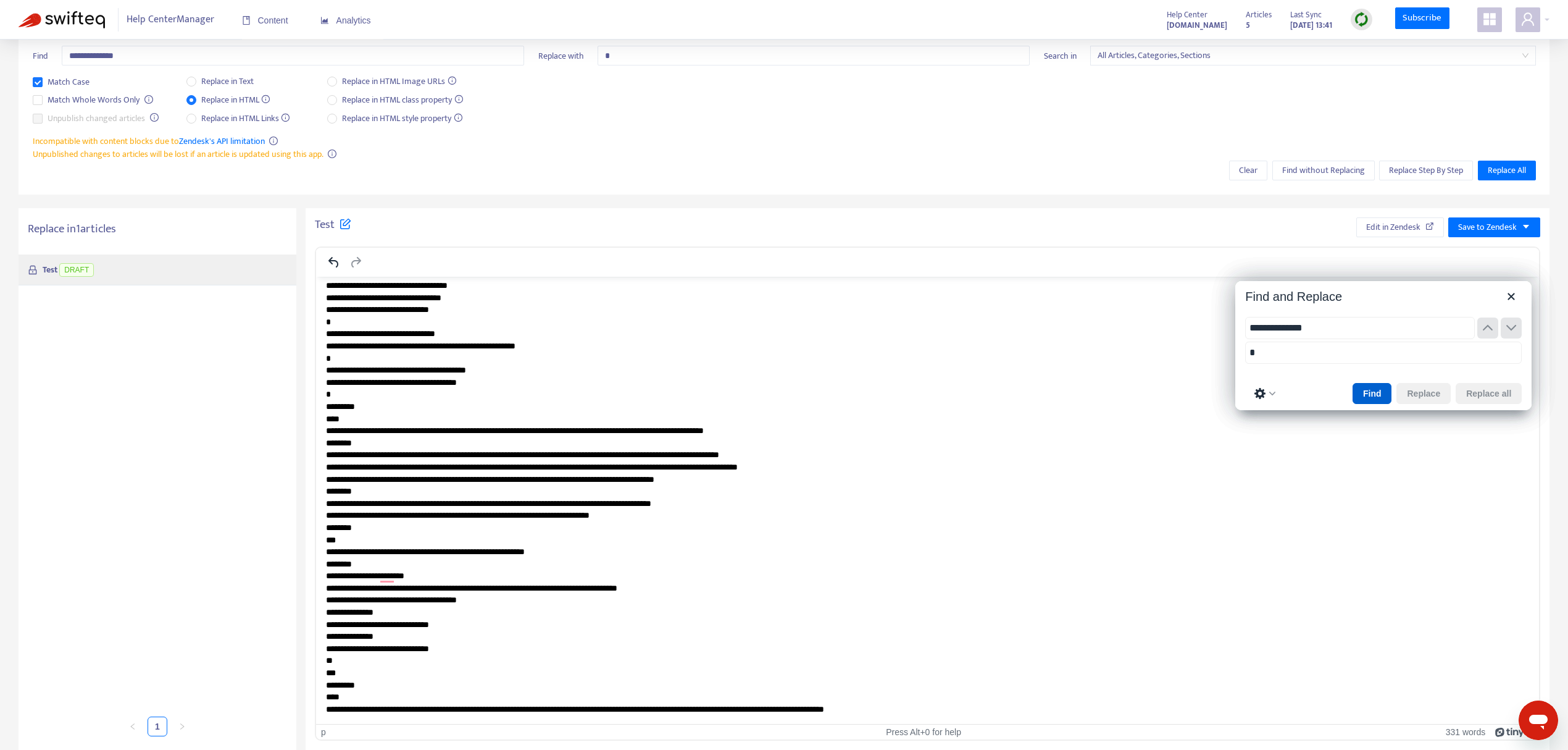
click at [1369, 398] on button "Find" at bounding box center [1373, 393] width 40 height 21
drag, startPoint x: 668, startPoint y: 482, endPoint x: 734, endPoint y: 483, distance: 66.0
click at [734, 483] on p "**********" at bounding box center [922, 467] width 1193 height 496
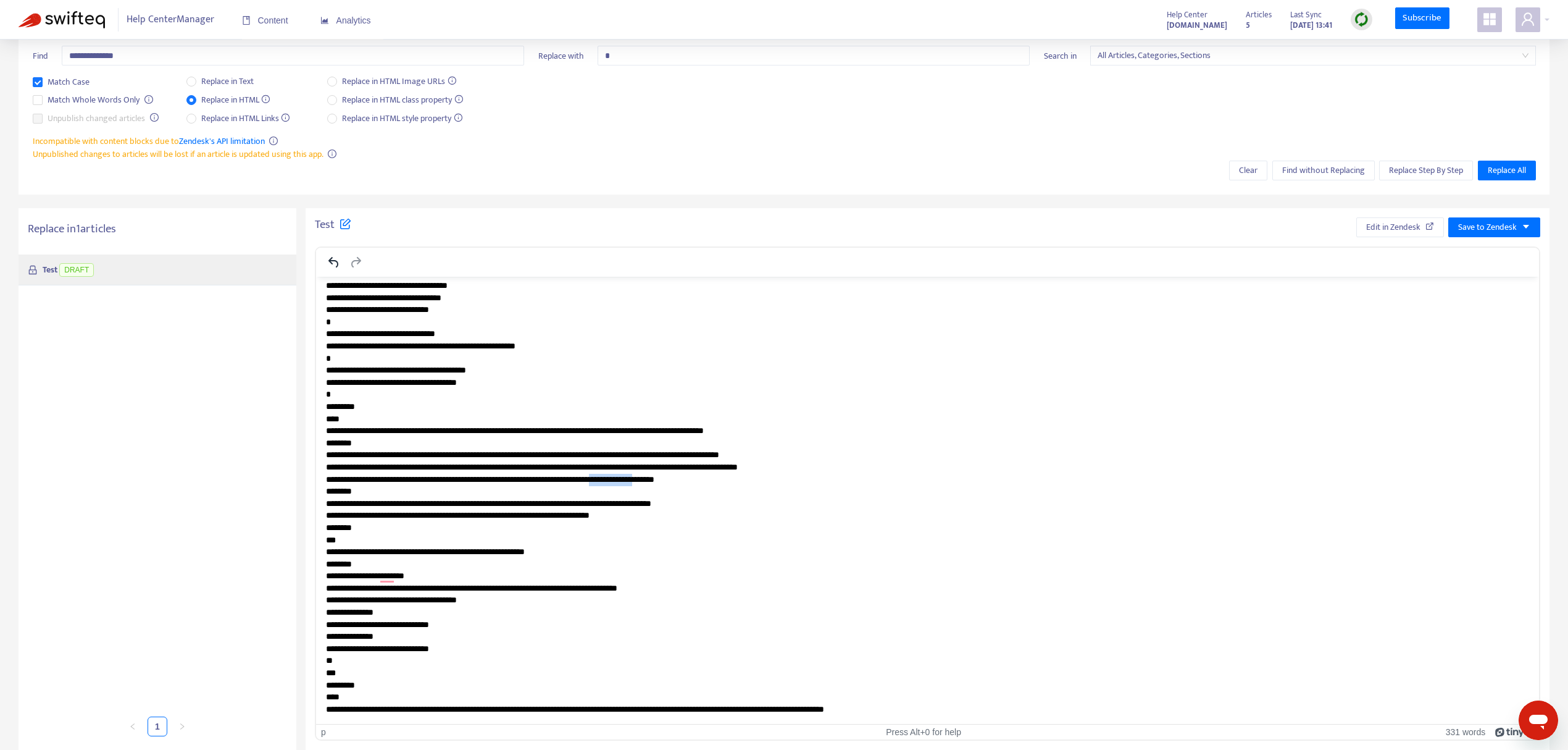
drag, startPoint x: 734, startPoint y: 480, endPoint x: 668, endPoint y: 477, distance: 66.1
click at [668, 477] on p "**********" at bounding box center [922, 467] width 1193 height 496
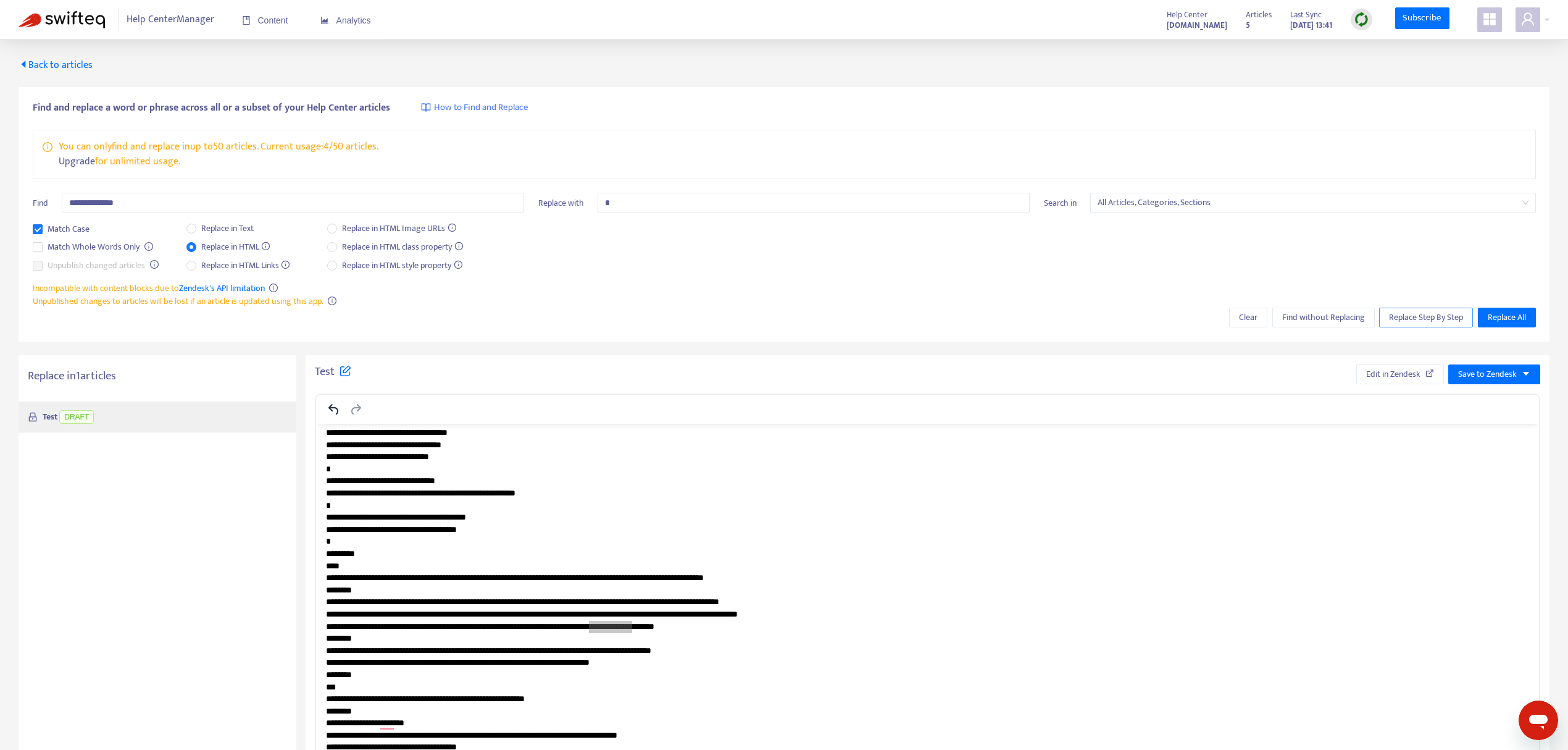
click at [1408, 313] on span "Replace Step By Step" at bounding box center [1426, 317] width 74 height 14
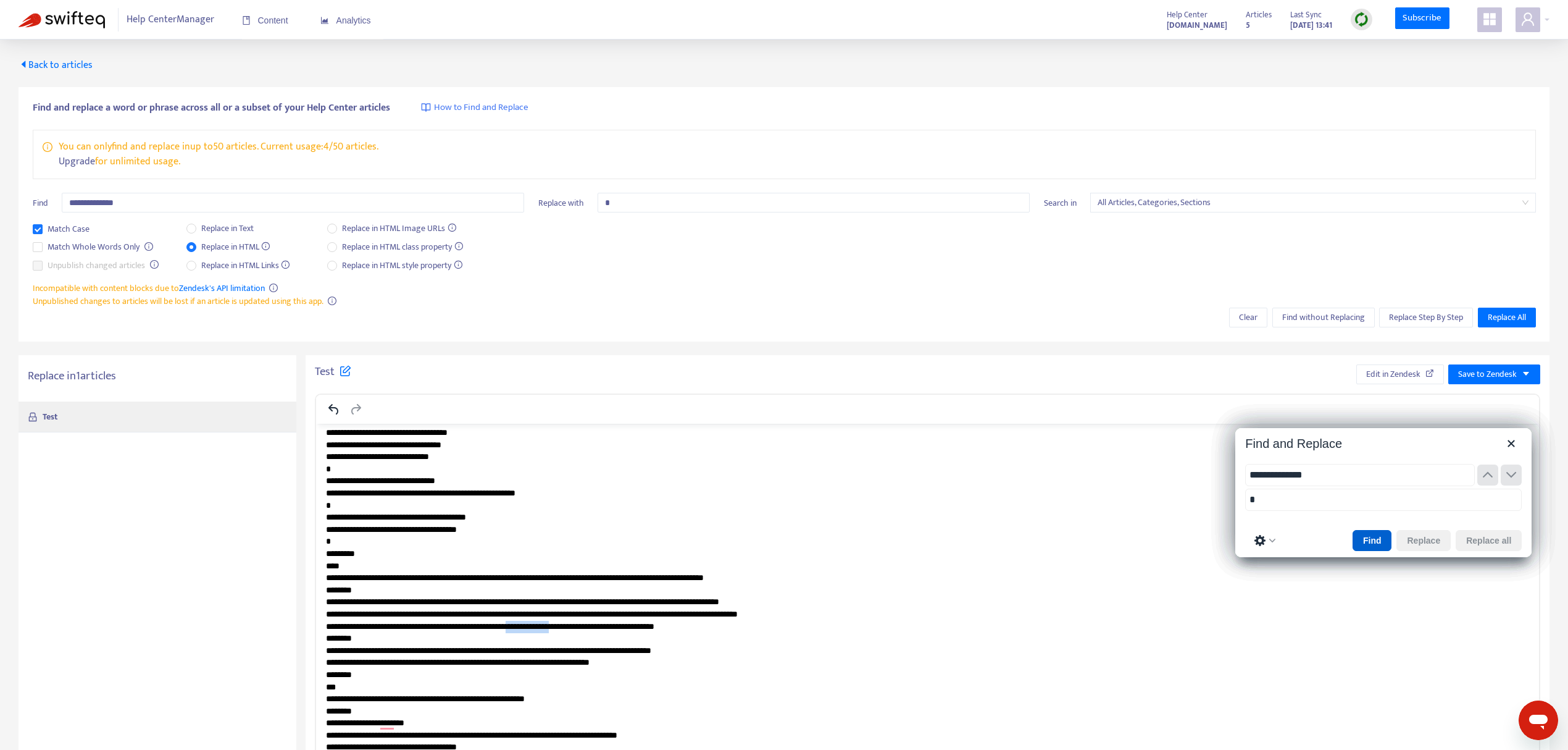
click at [1376, 536] on button "Find" at bounding box center [1373, 540] width 40 height 21
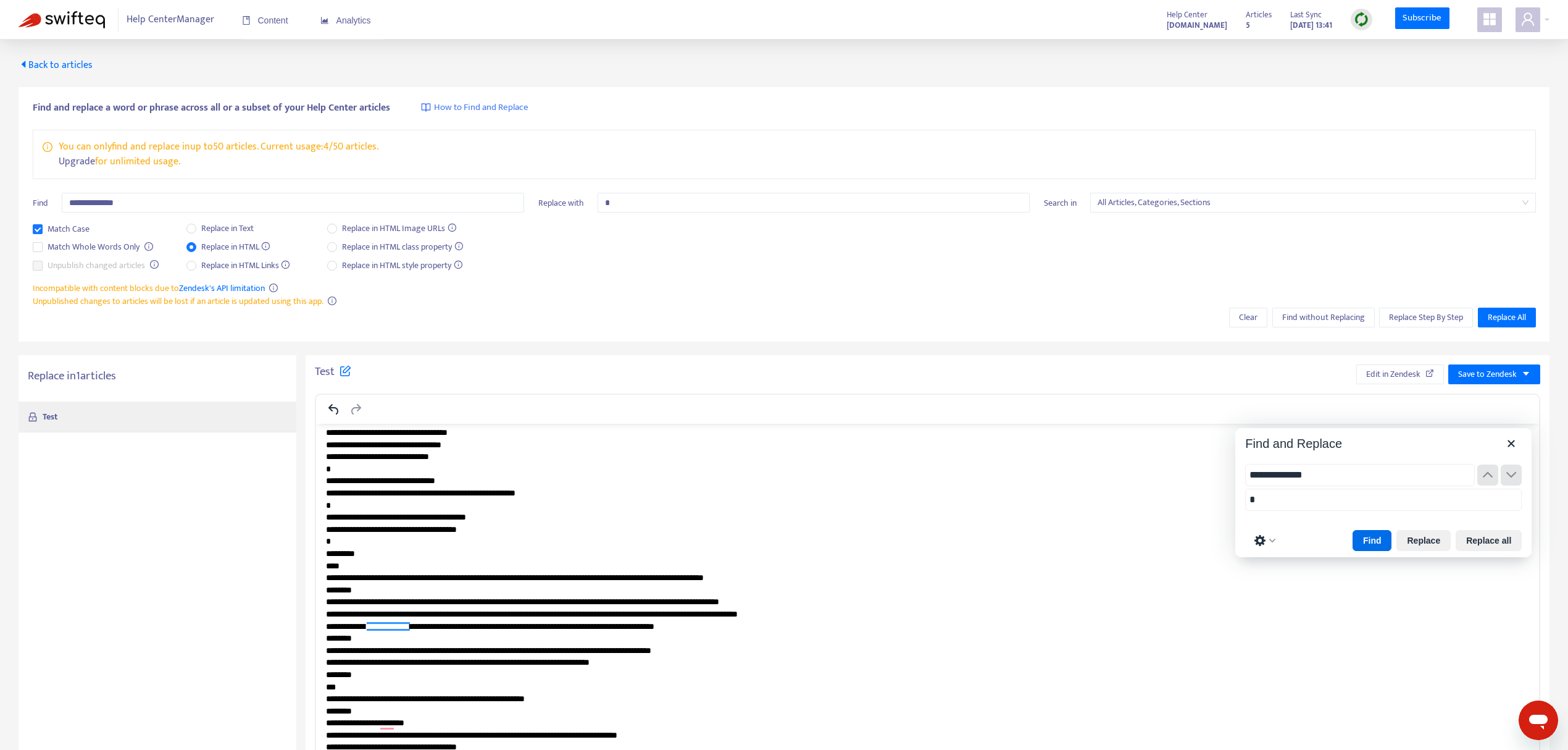
click at [737, 606] on p "**********" at bounding box center [922, 614] width 1193 height 496
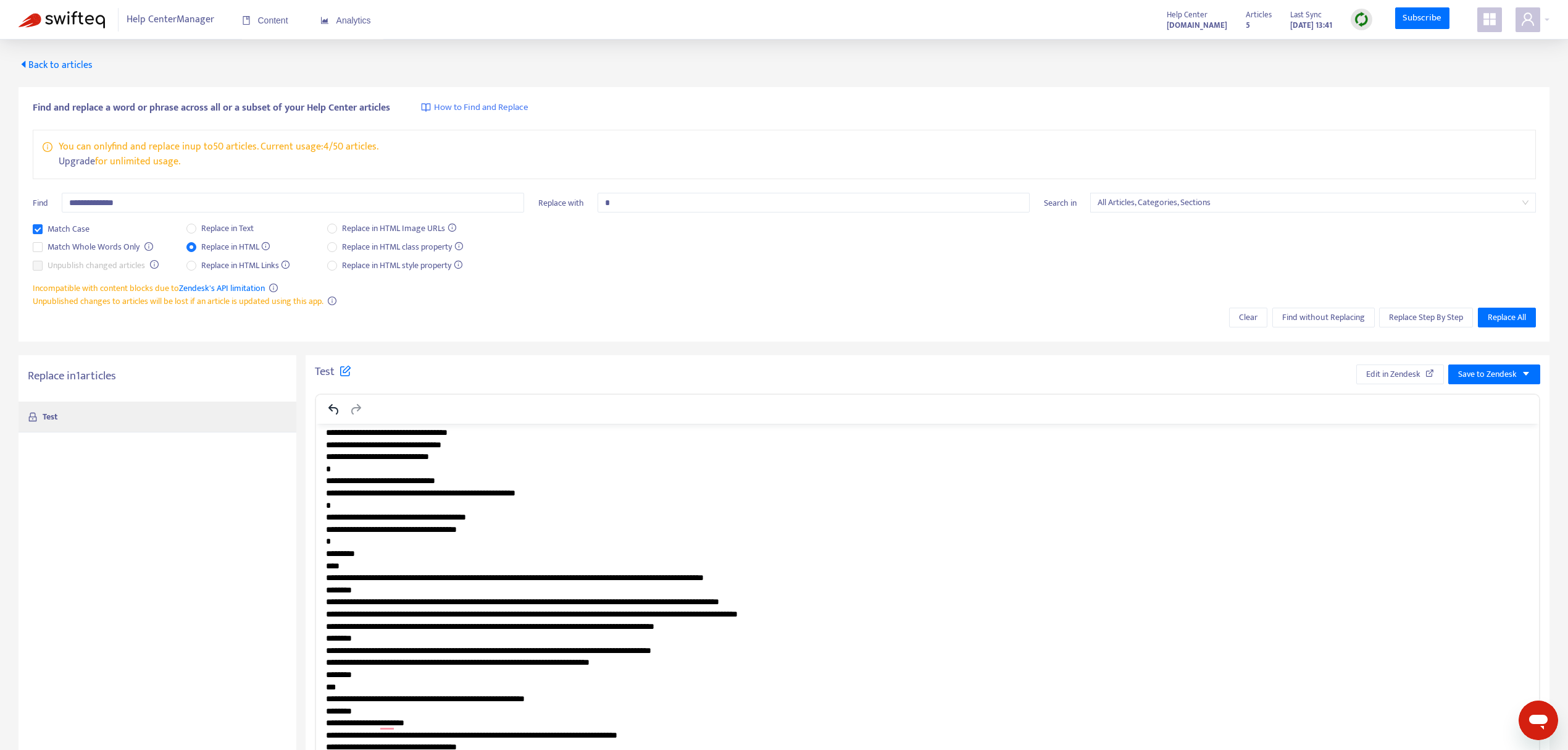
click at [897, 268] on div "Match Case Match Whole Words Only Unpublish changed articles Replace in Text Re…" at bounding box center [784, 251] width 1503 height 60
click at [1428, 321] on span "Replace Step By Step" at bounding box center [1426, 317] width 74 height 14
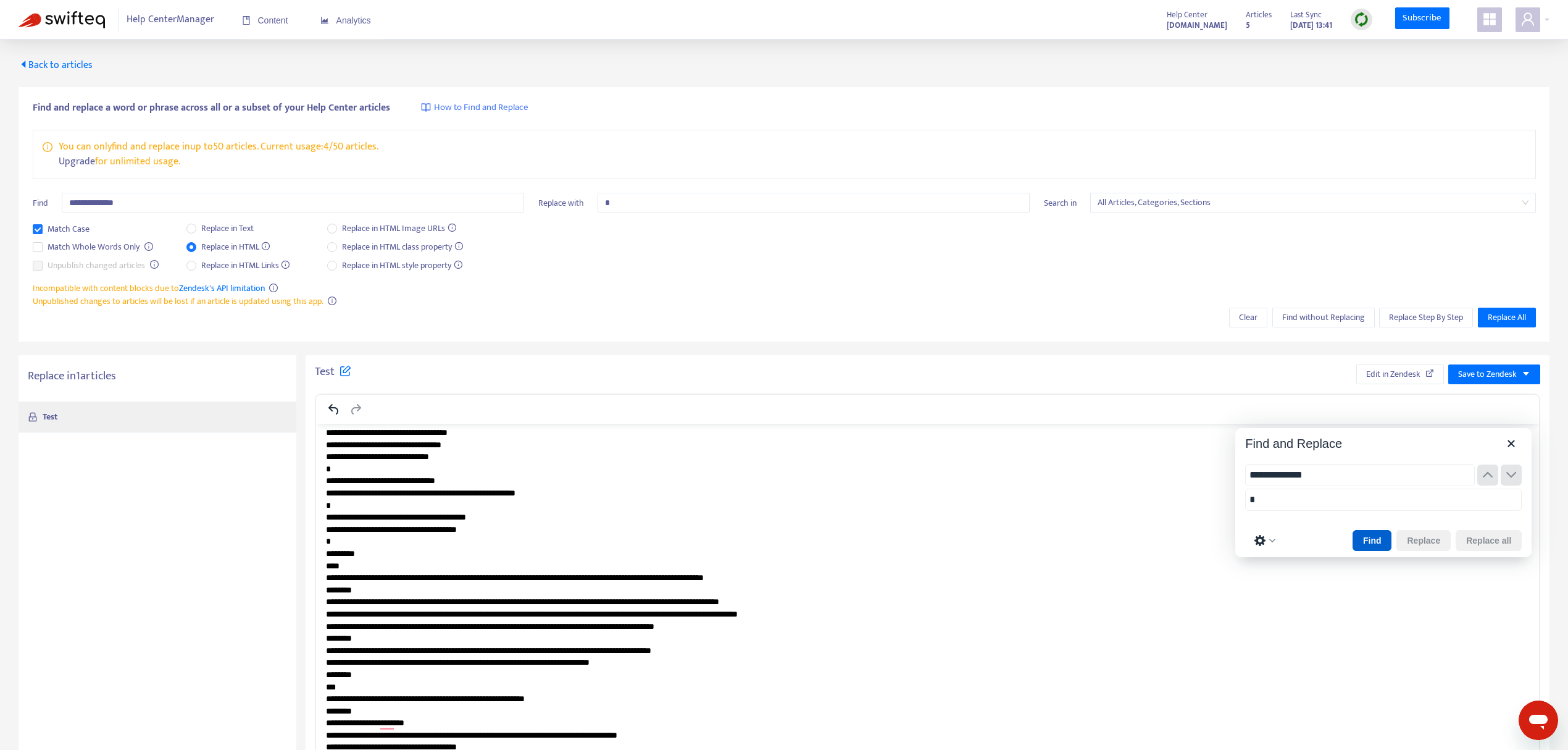
click at [1374, 544] on button "Find" at bounding box center [1373, 540] width 40 height 21
click at [39, 69] on span "Back to articles" at bounding box center [56, 65] width 74 height 17
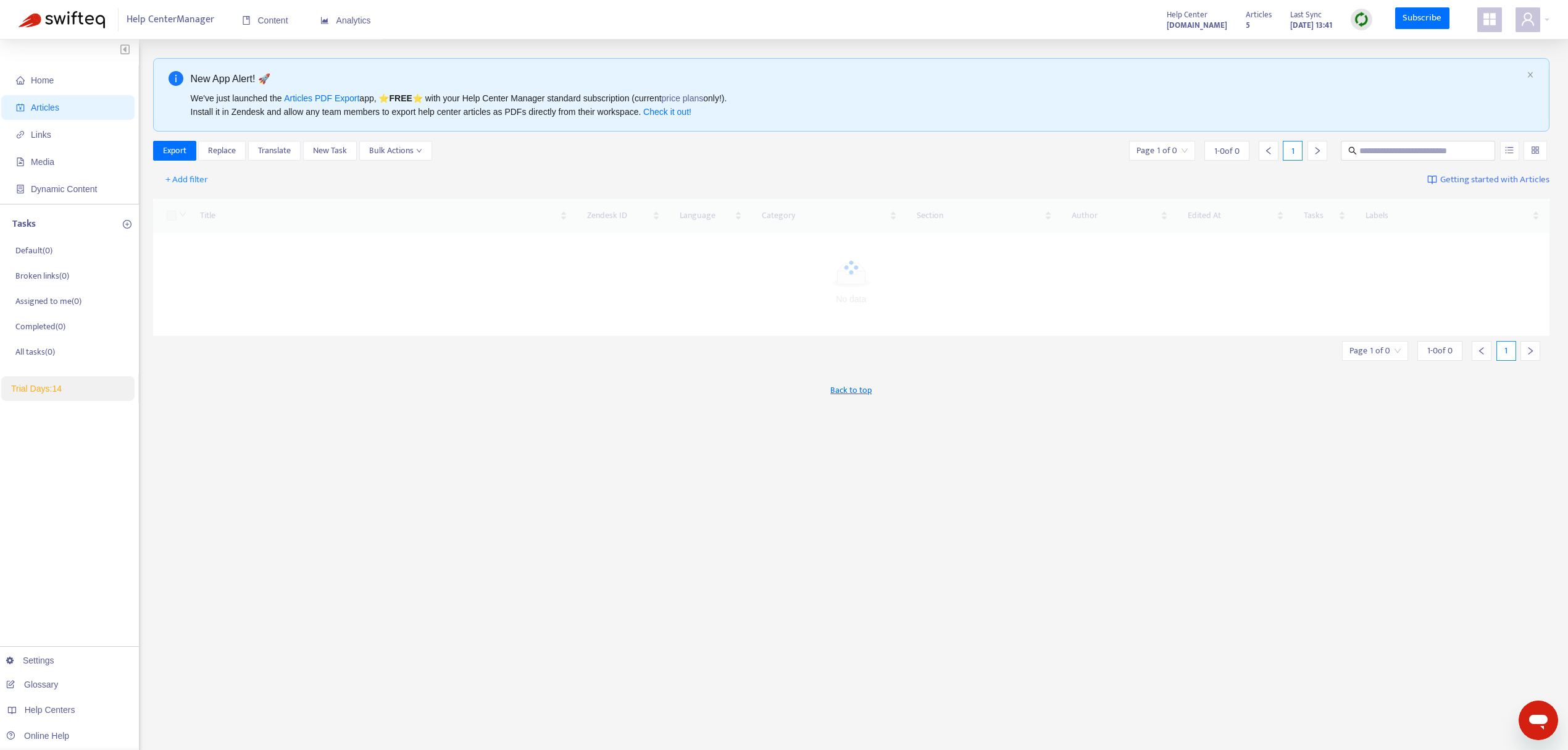
click at [1365, 26] on img at bounding box center [1361, 19] width 15 height 15
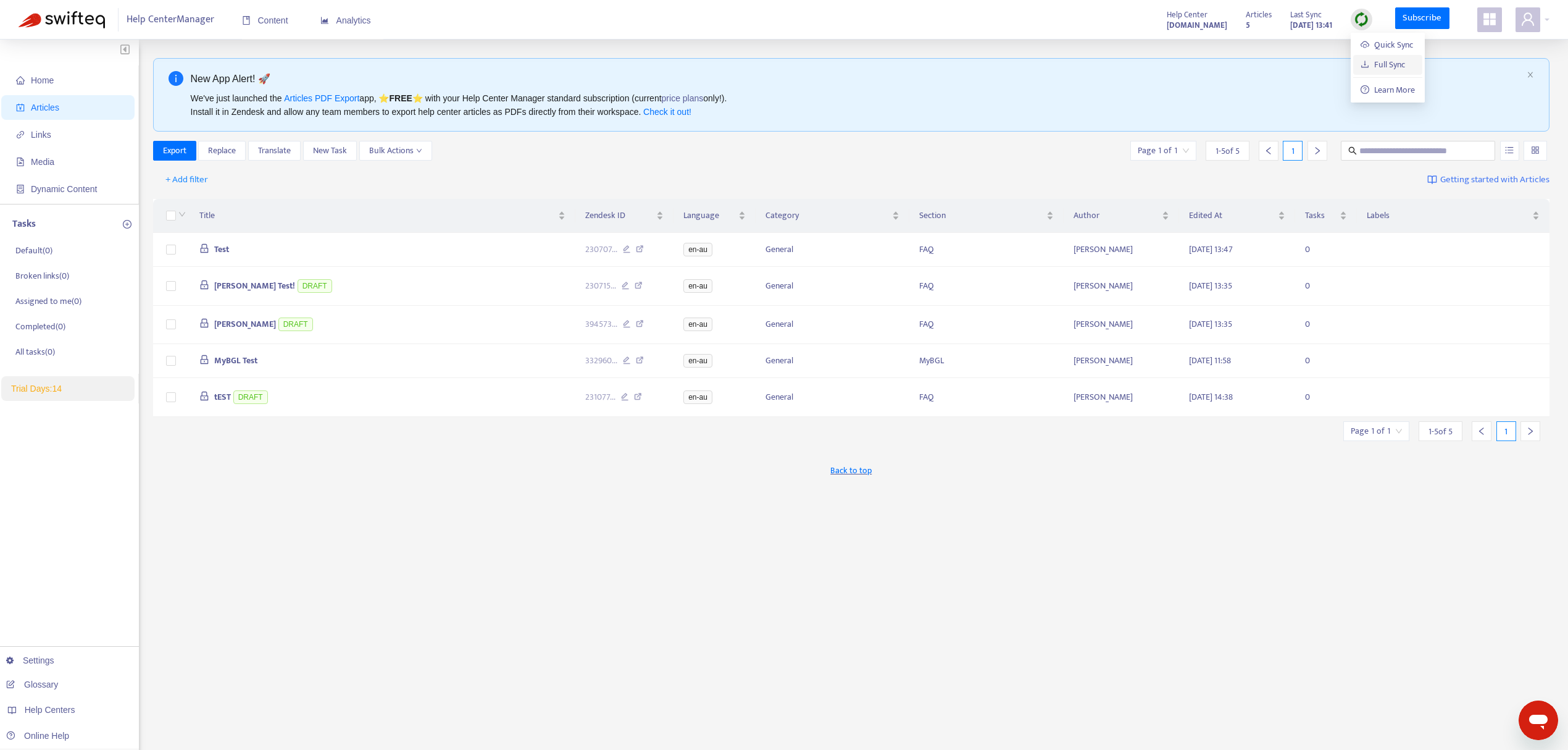
click at [1370, 62] on link "Full Sync" at bounding box center [1383, 65] width 44 height 14
click at [42, 157] on span "Media" at bounding box center [42, 161] width 23 height 10
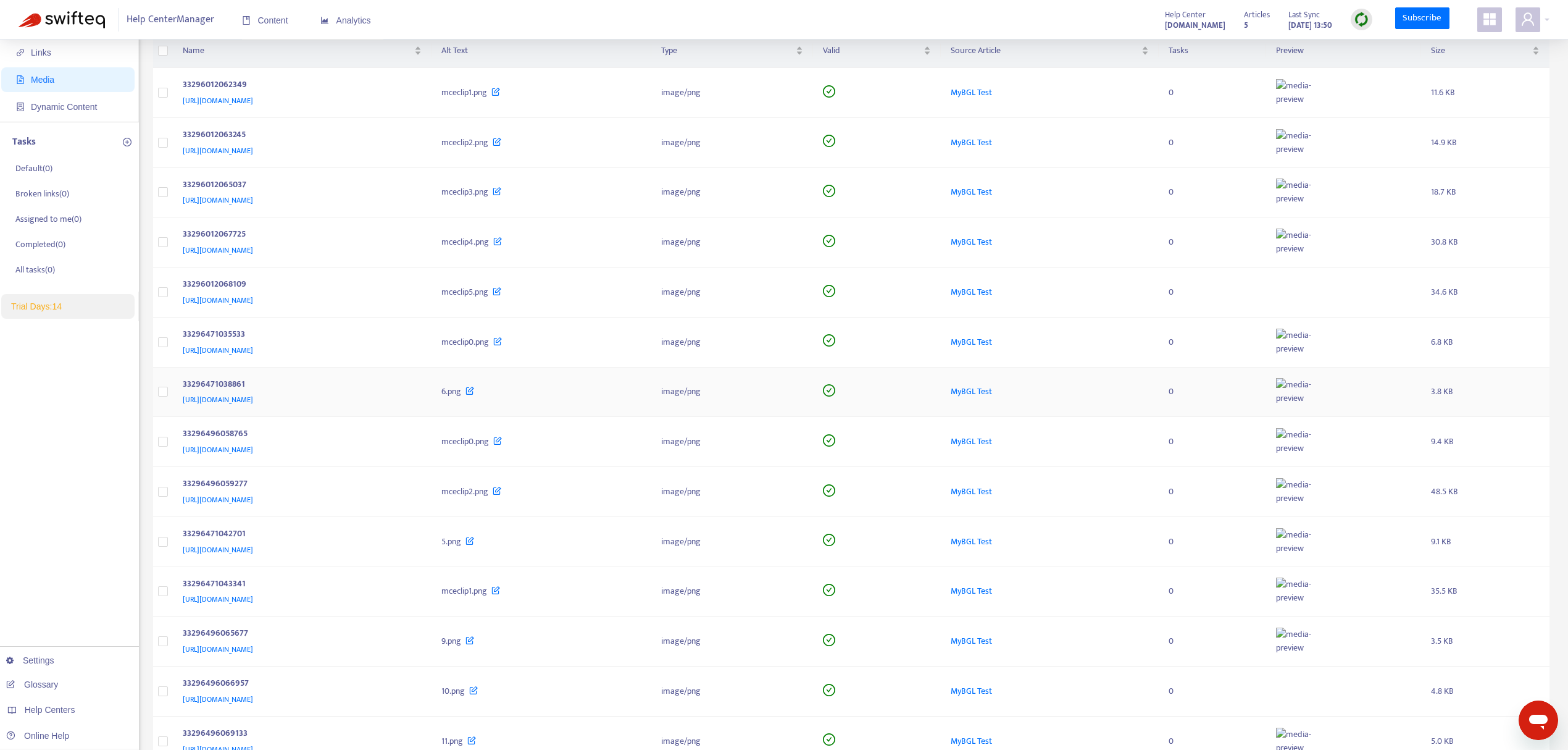
scroll to position [260, 0]
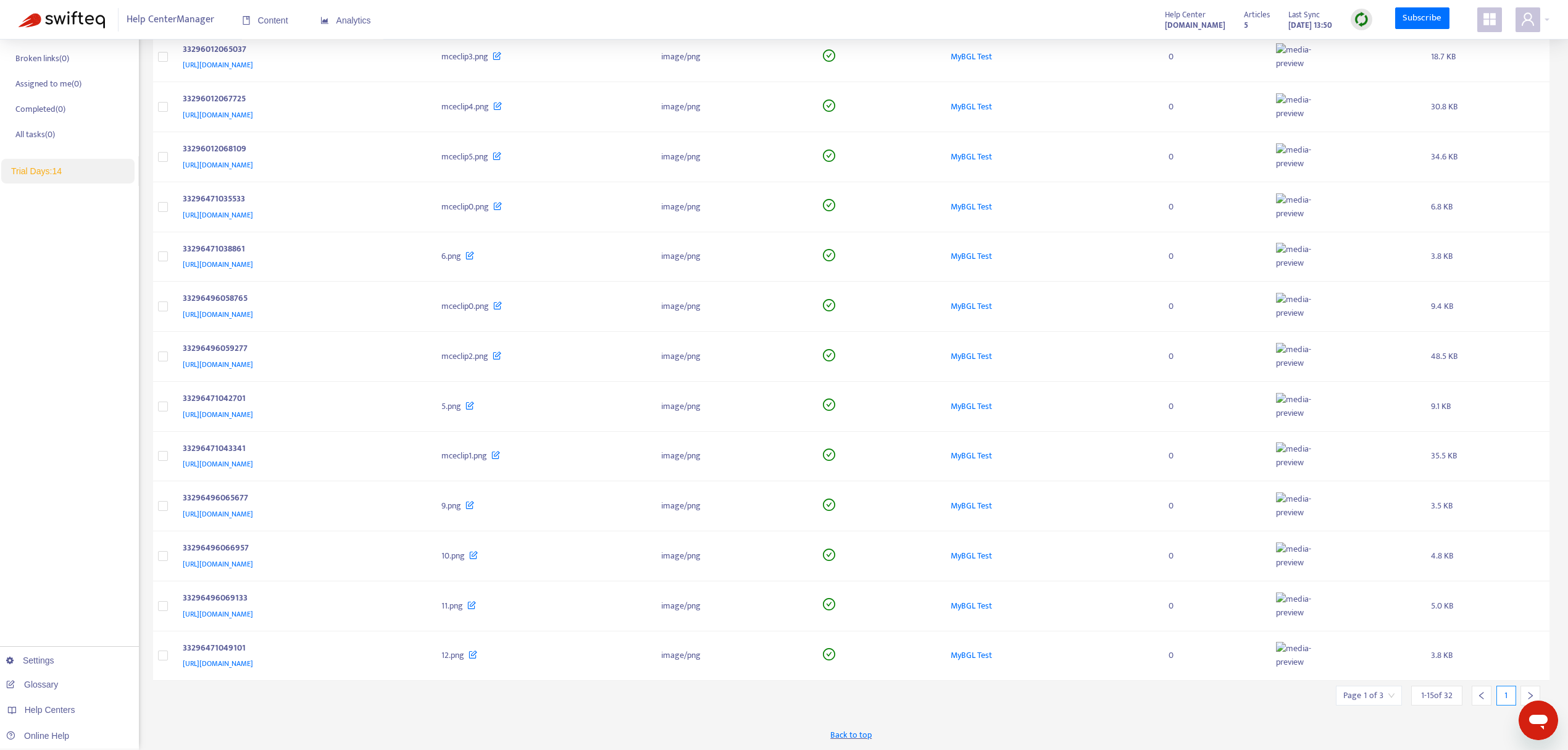
click at [1529, 694] on icon "right" at bounding box center [1531, 696] width 9 height 9
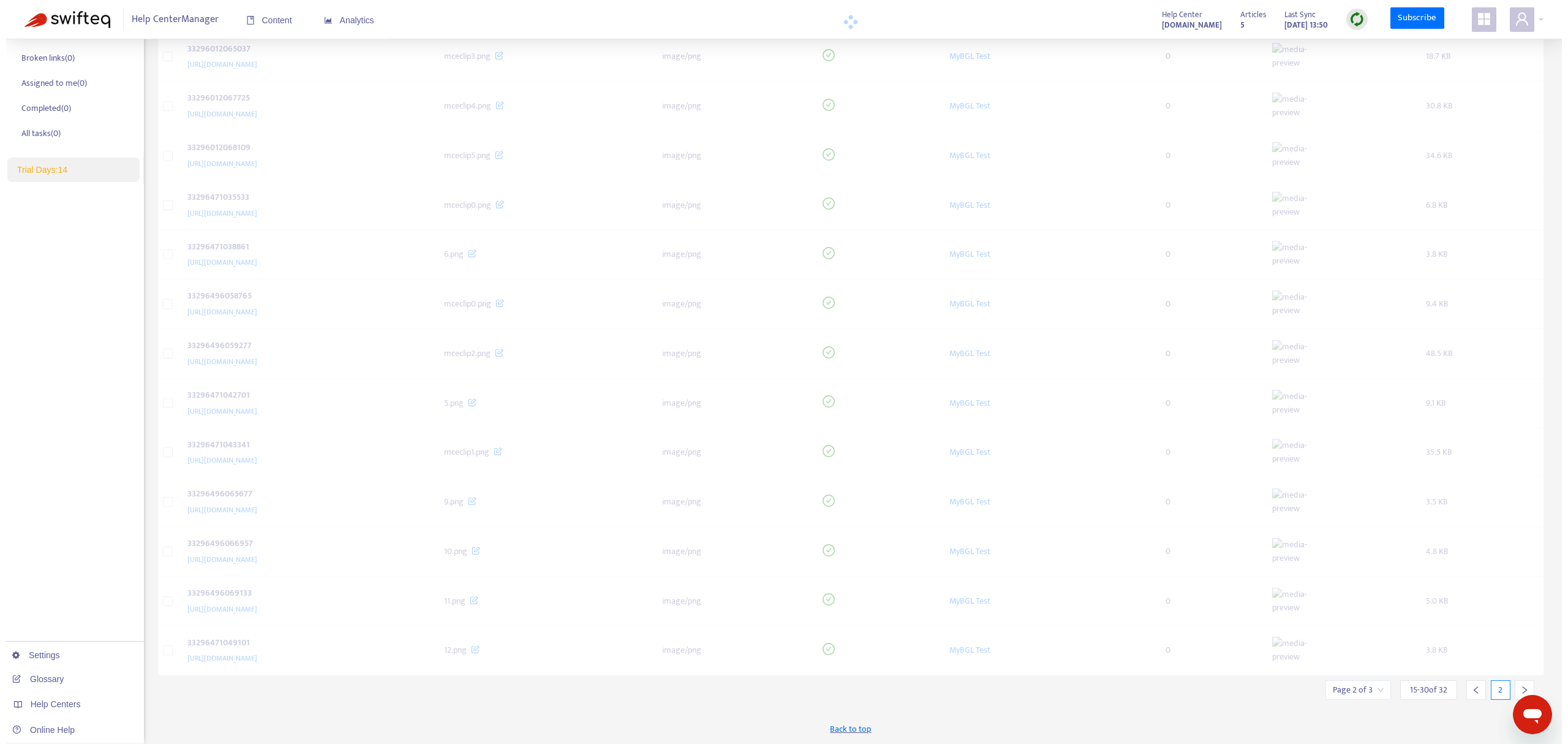
scroll to position [233, 0]
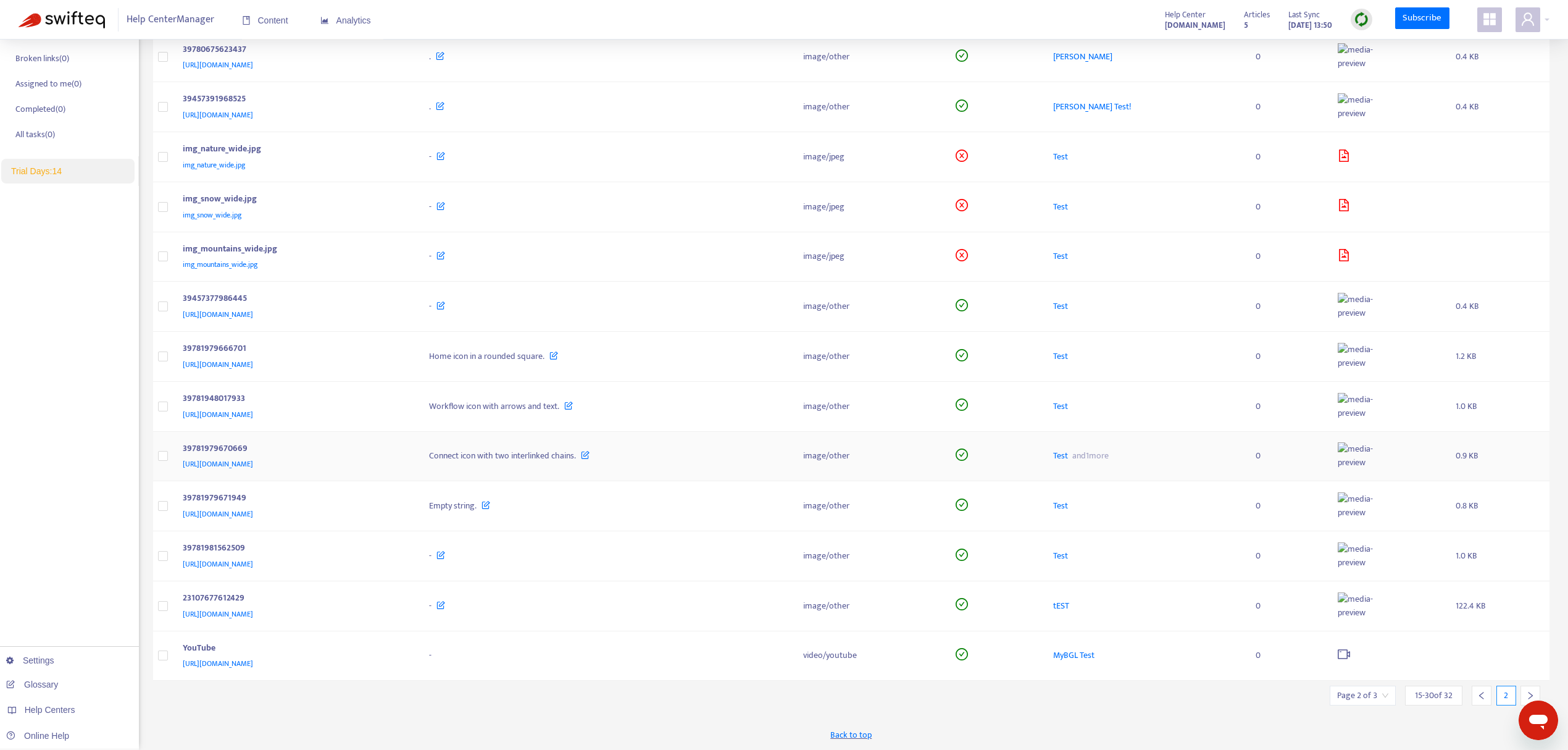
click at [1110, 450] on span "and 1 more" at bounding box center [1089, 456] width 41 height 14
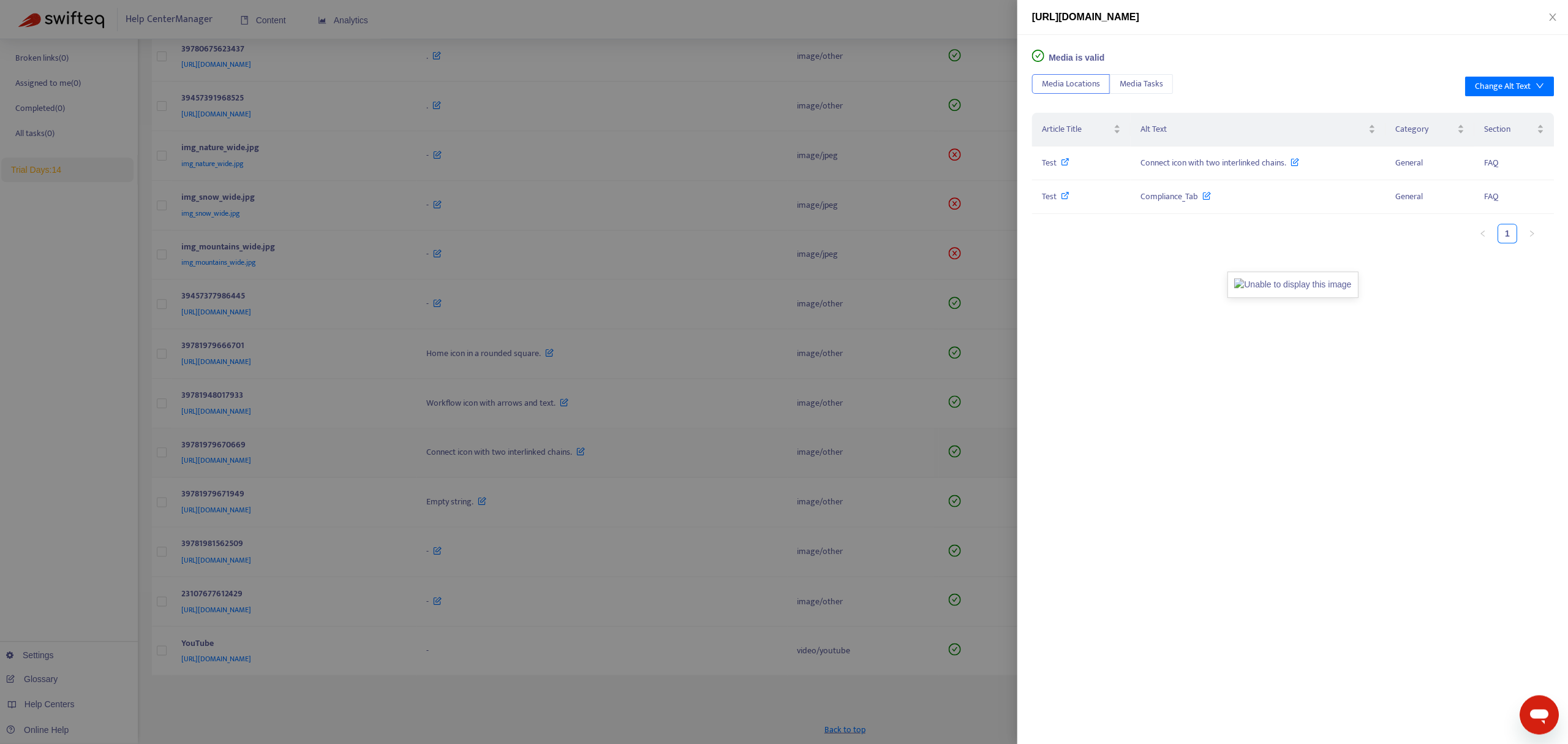
click at [1195, 447] on div at bounding box center [784, 372] width 1568 height 744
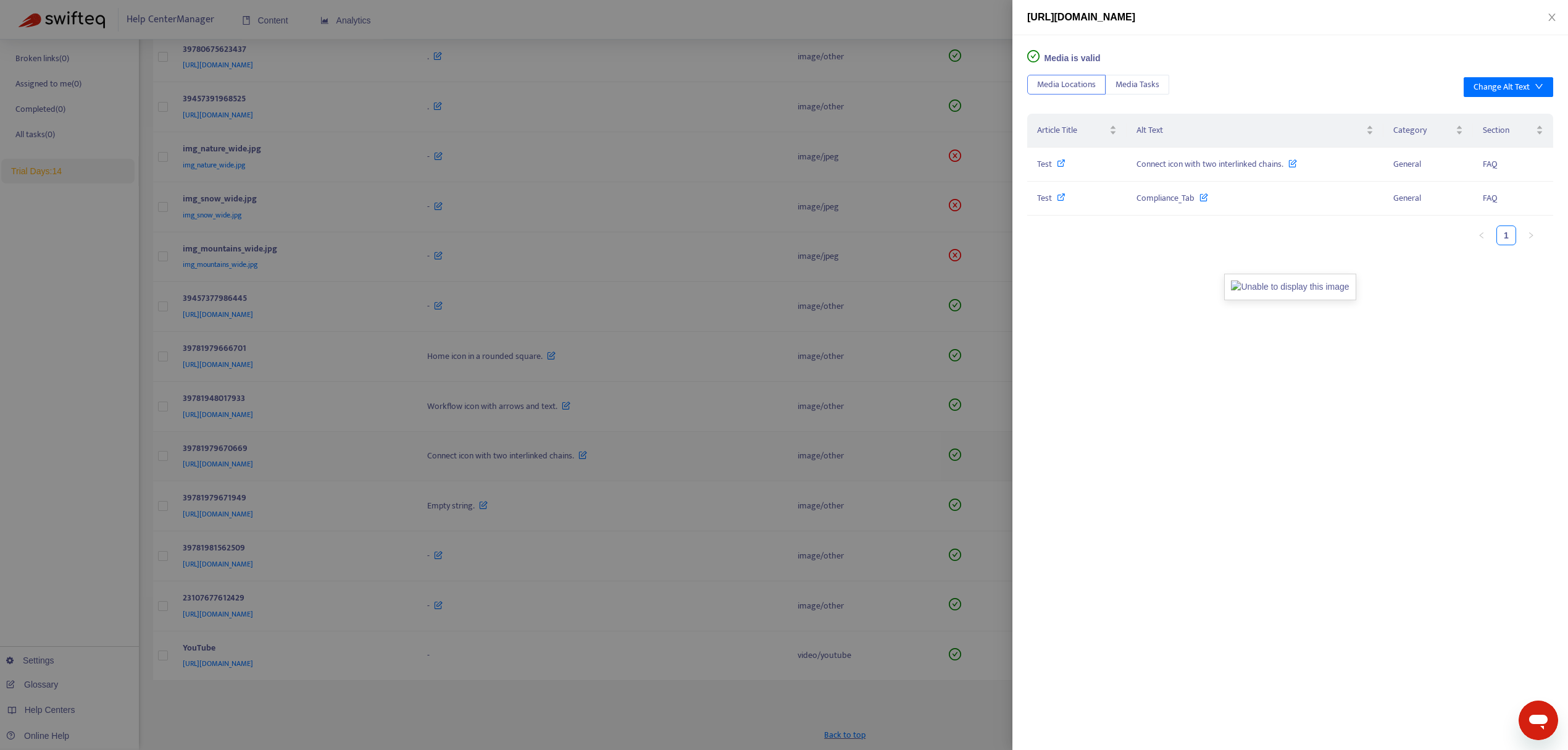
click at [1102, 450] on span "and 1 more" at bounding box center [1081, 456] width 41 height 14
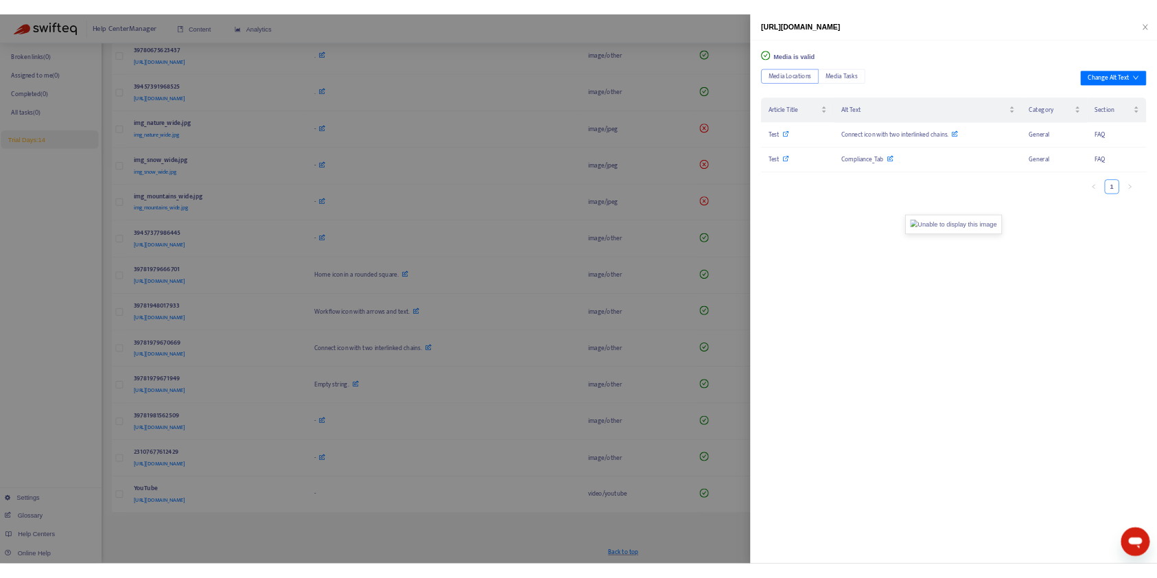
scroll to position [256, 0]
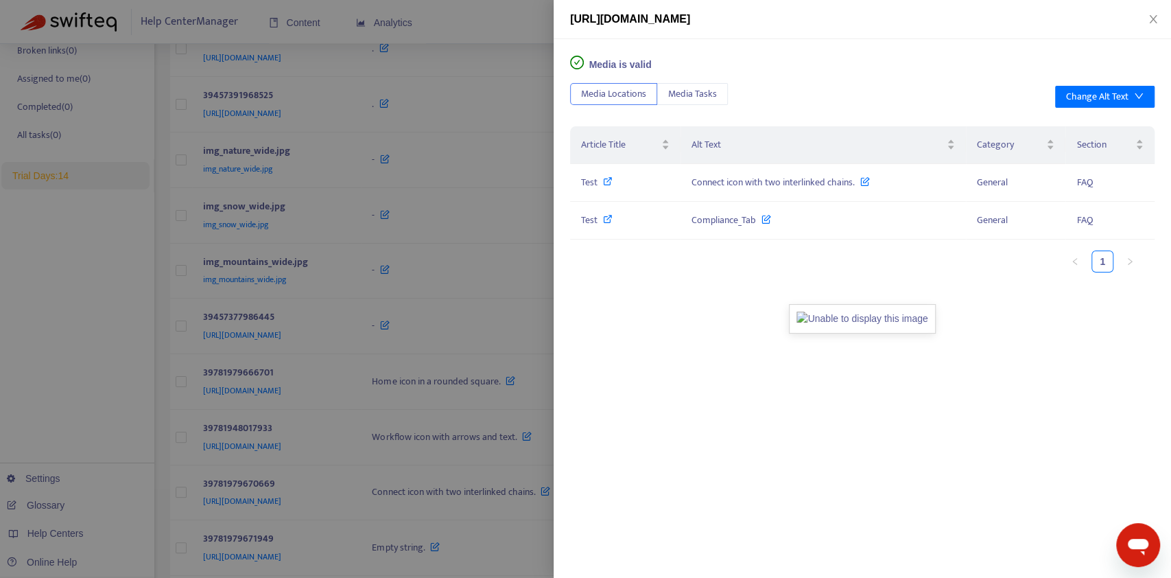
click at [476, 327] on div at bounding box center [585, 289] width 1171 height 578
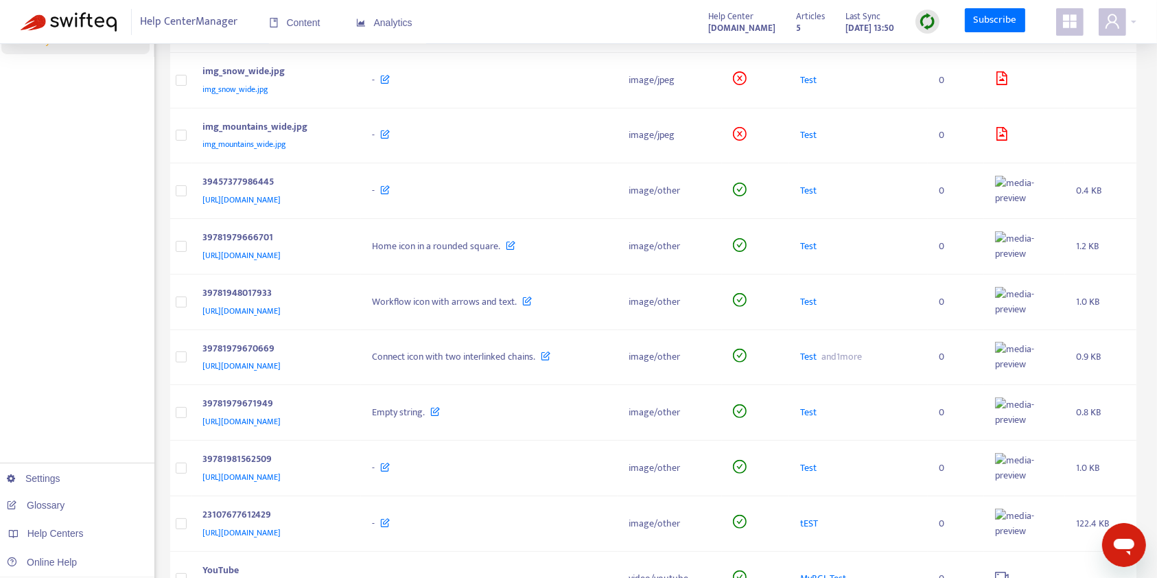
scroll to position [399, 0]
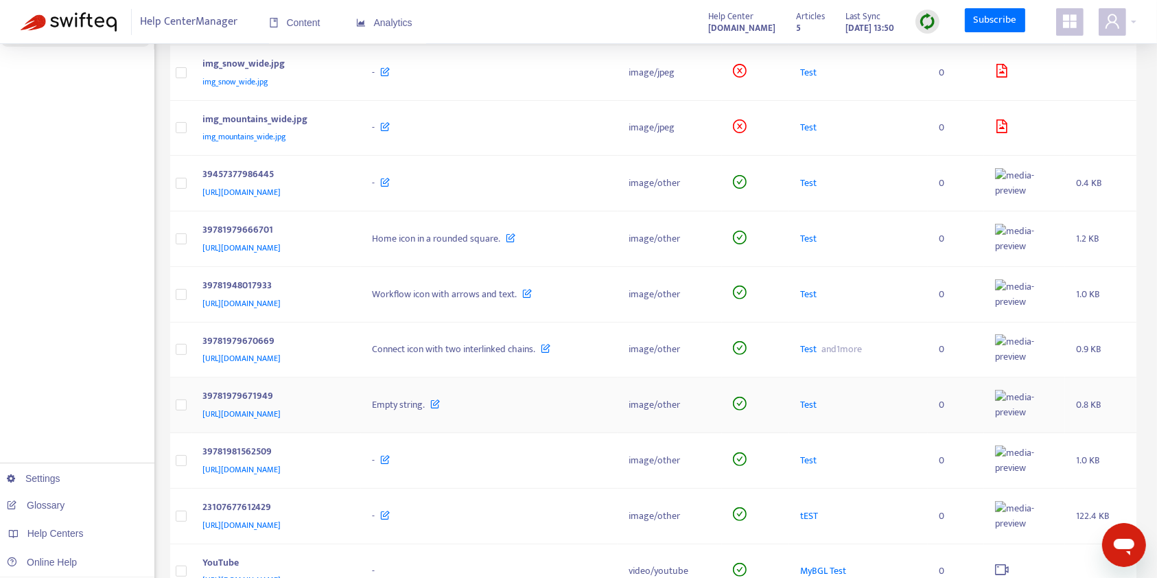
click at [184, 404] on td at bounding box center [181, 405] width 22 height 56
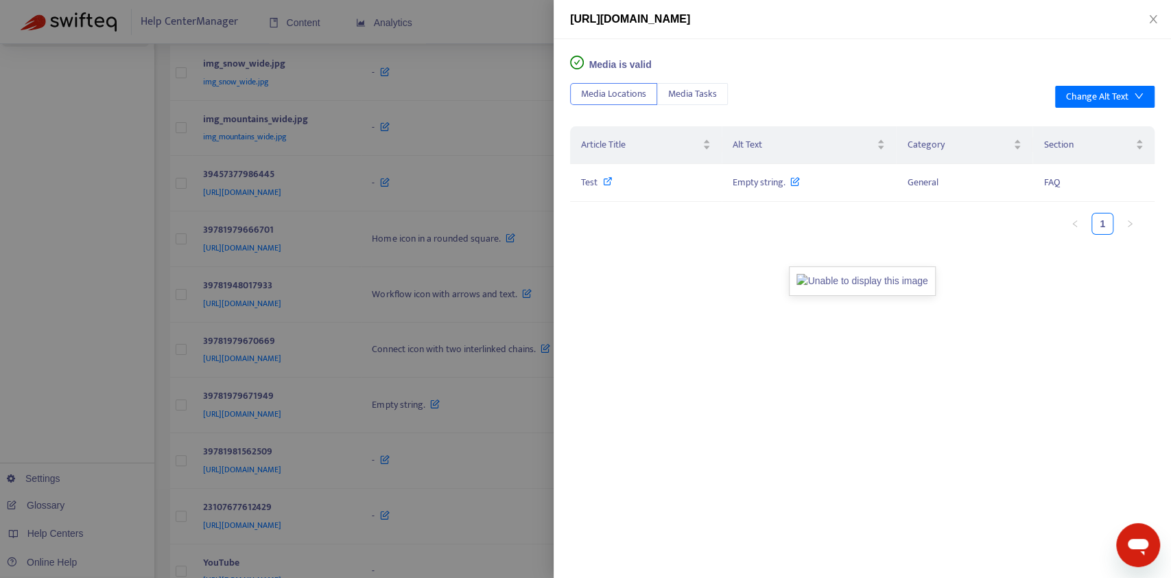
click at [184, 458] on div at bounding box center [585, 289] width 1171 height 578
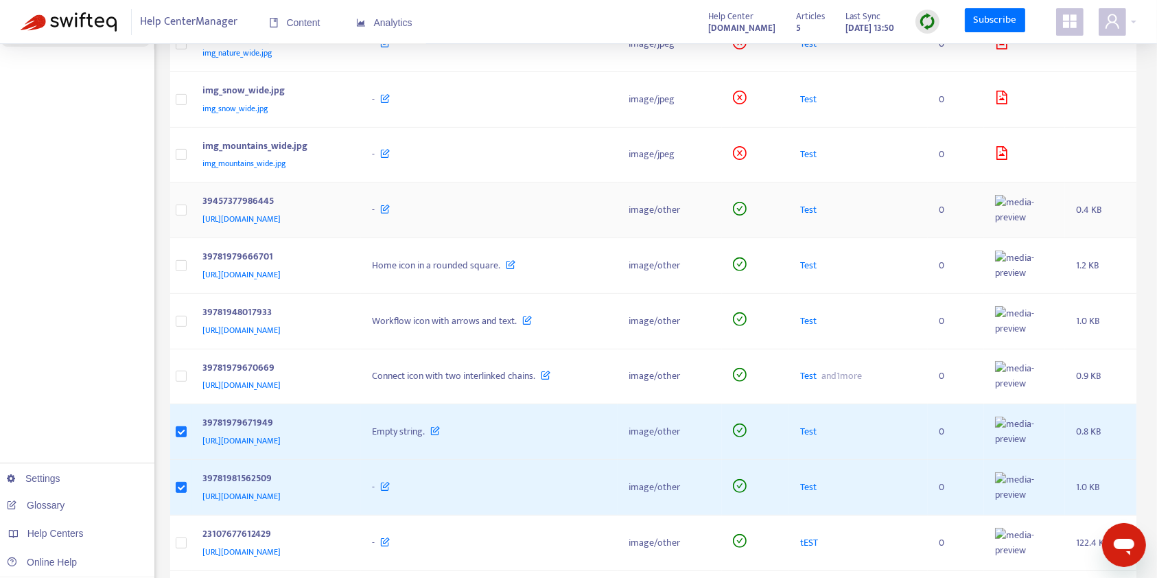
scroll to position [0, 0]
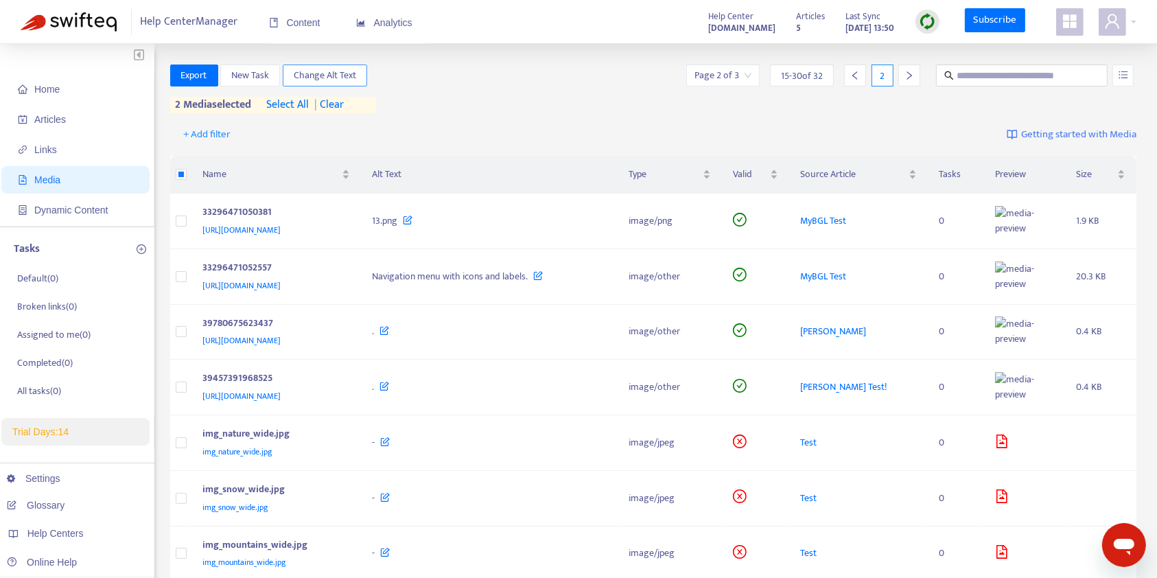
click at [318, 69] on span "Change Alt Text" at bounding box center [325, 75] width 62 height 15
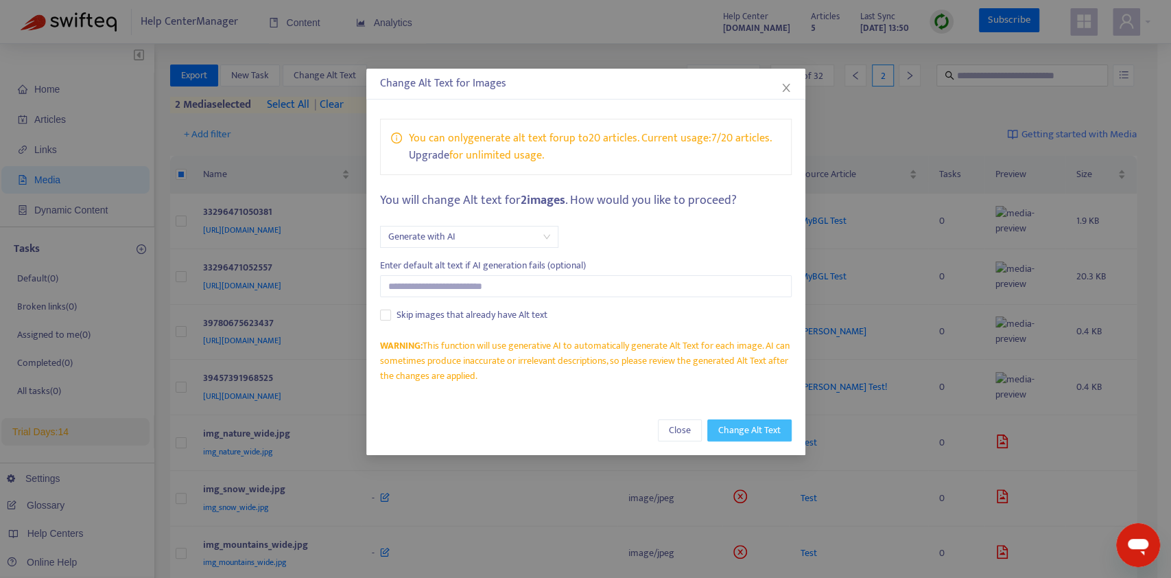
click at [744, 425] on span "Change Alt Text" at bounding box center [749, 430] width 62 height 15
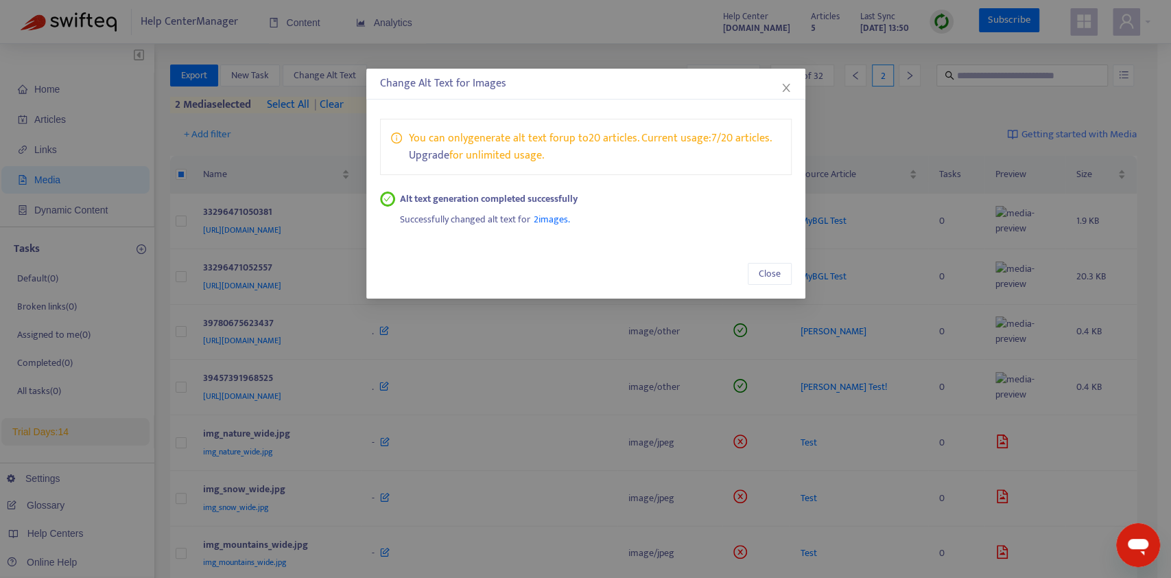
click at [554, 224] on span "2 images" at bounding box center [551, 219] width 34 height 16
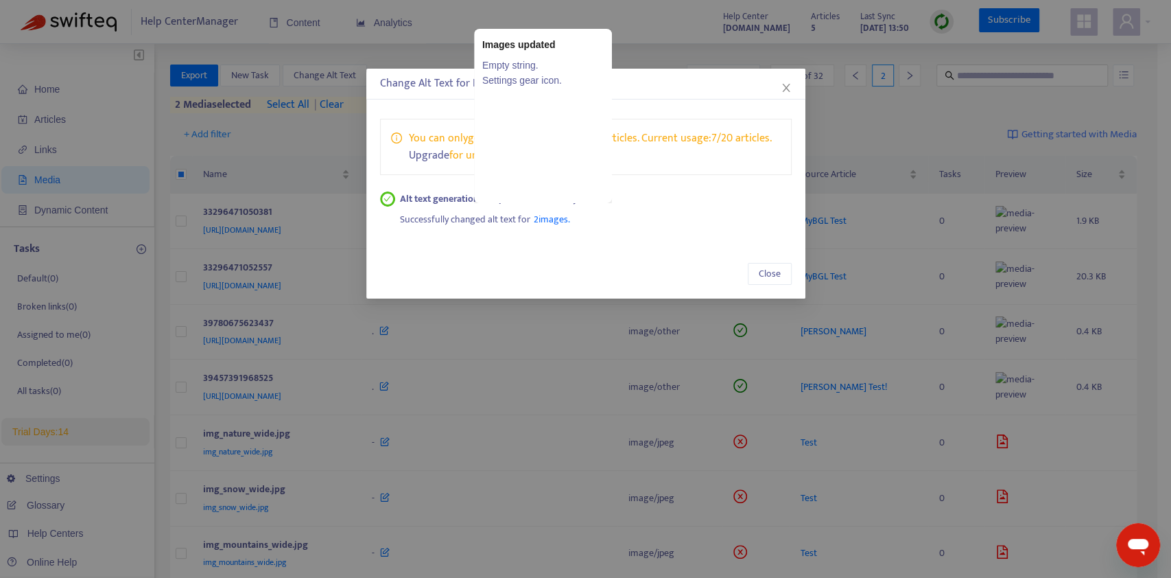
click at [528, 86] on link "Settings gear icon." at bounding box center [542, 80] width 121 height 15
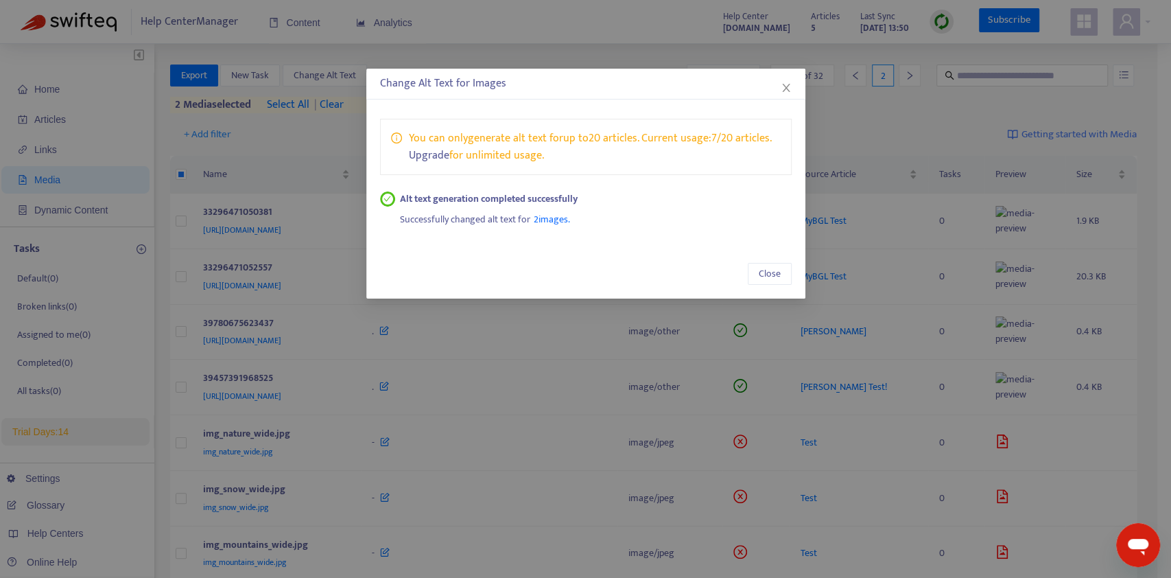
click at [541, 215] on span "2 images" at bounding box center [551, 219] width 34 height 16
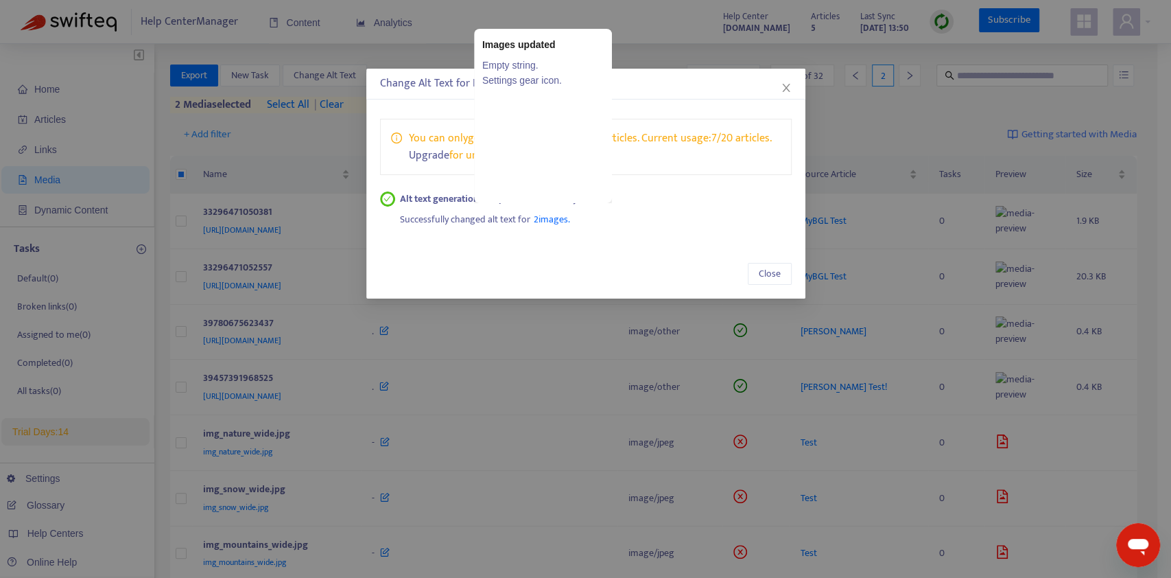
click at [510, 64] on link "Empty string." at bounding box center [542, 65] width 121 height 15
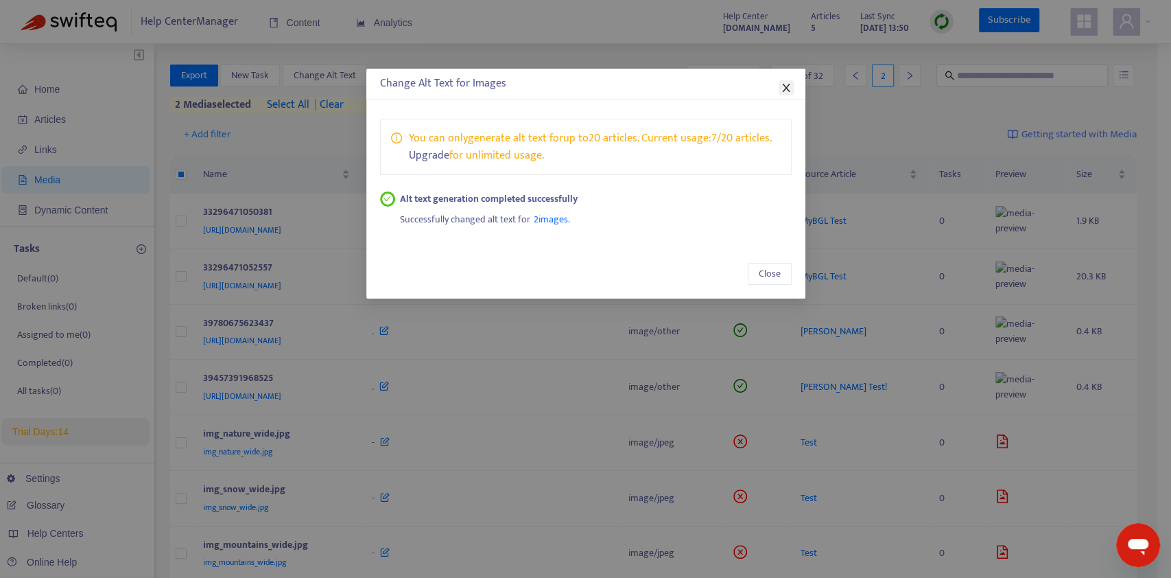
click at [791, 87] on span "Close" at bounding box center [786, 87] width 15 height 11
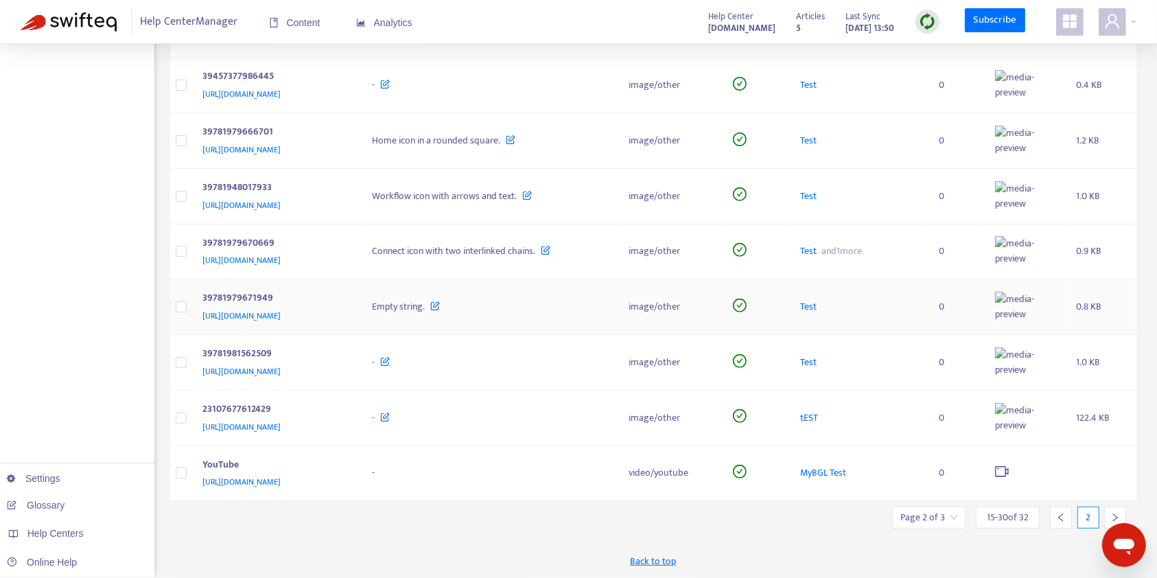
scroll to position [502, 0]
click at [425, 314] on span "Empty string." at bounding box center [398, 306] width 53 height 16
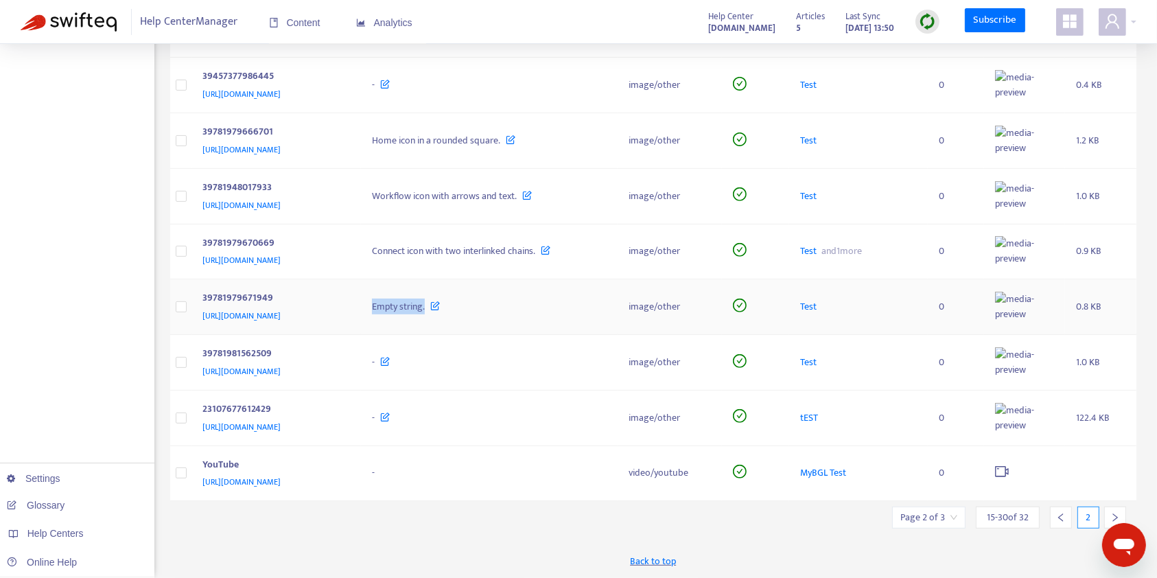
click at [425, 314] on span "Empty string." at bounding box center [398, 306] width 53 height 16
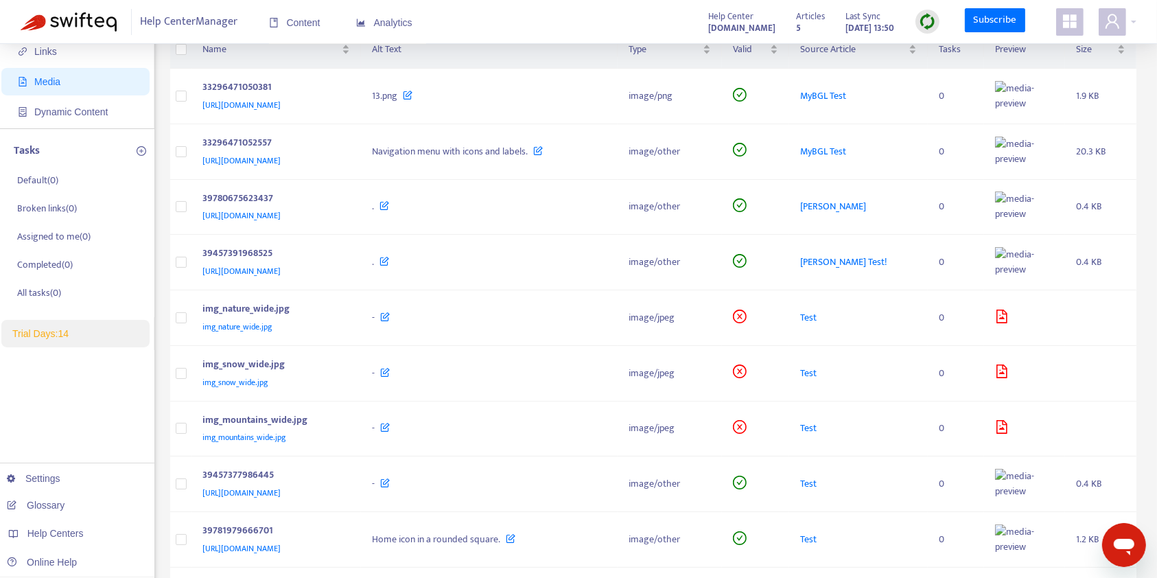
scroll to position [0, 0]
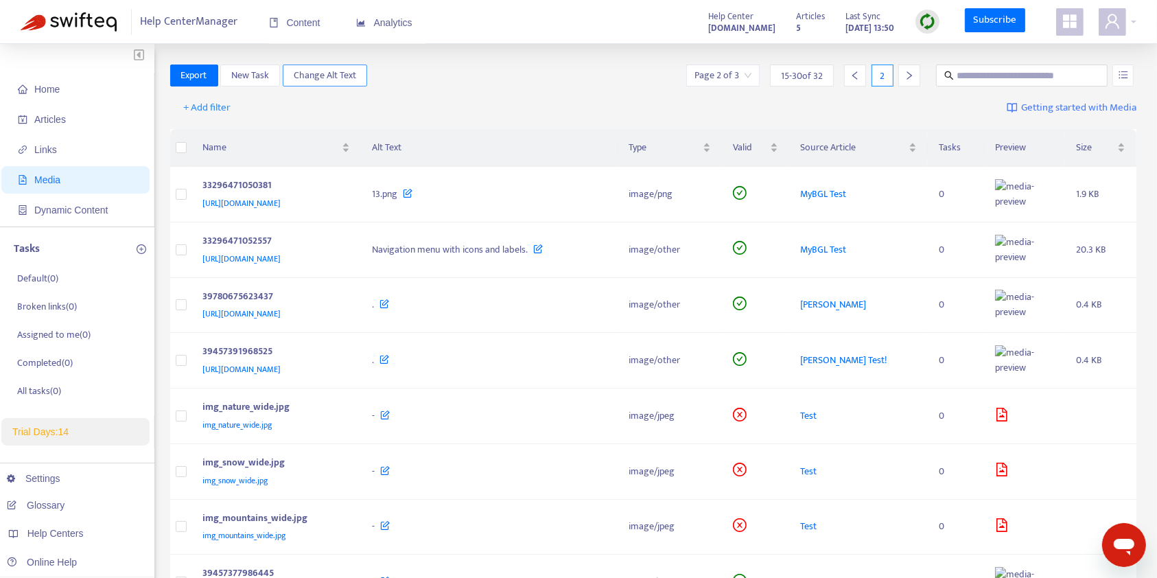
click at [305, 69] on span "Change Alt Text" at bounding box center [325, 75] width 62 height 15
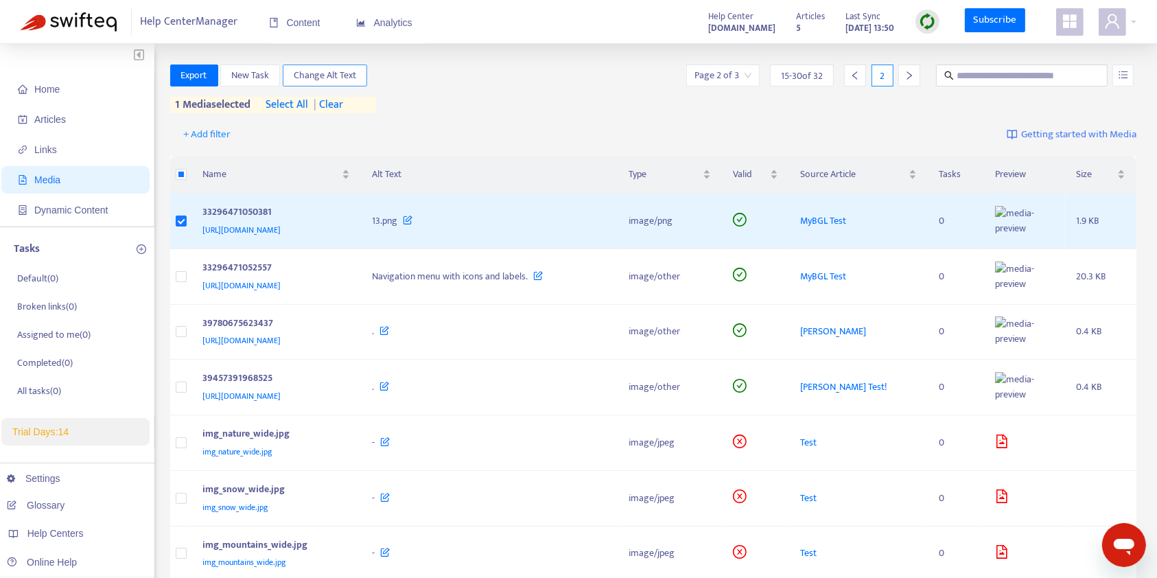
click at [305, 75] on span "Change Alt Text" at bounding box center [325, 75] width 62 height 15
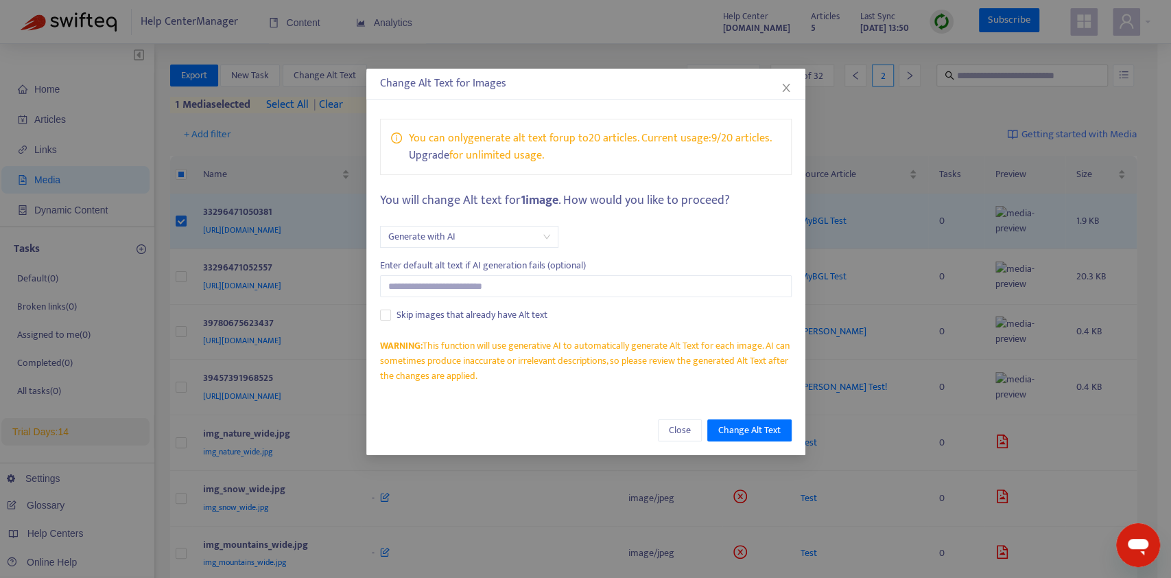
click at [582, 134] on p "You can only generate alt text for up to 20 articles . Current usage: 9 / 20 ar…" at bounding box center [590, 138] width 363 height 17
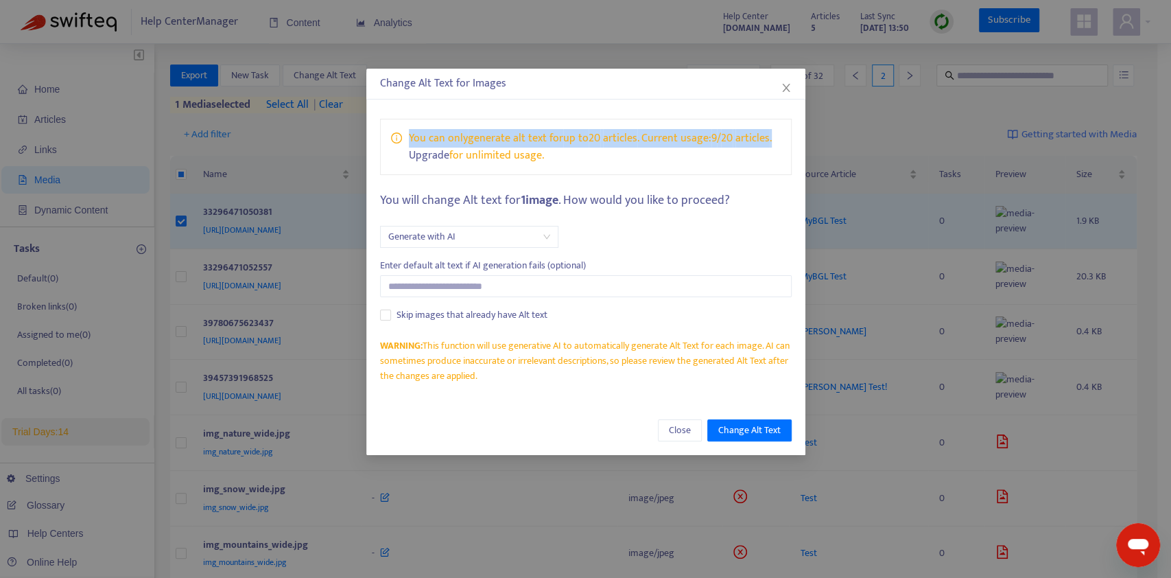
click at [582, 134] on p "You can only generate alt text for up to 20 articles . Current usage: 9 / 20 ar…" at bounding box center [590, 138] width 363 height 17
click at [694, 134] on p "You can only generate alt text for up to 20 articles . Current usage: 9 / 20 ar…" at bounding box center [590, 138] width 363 height 17
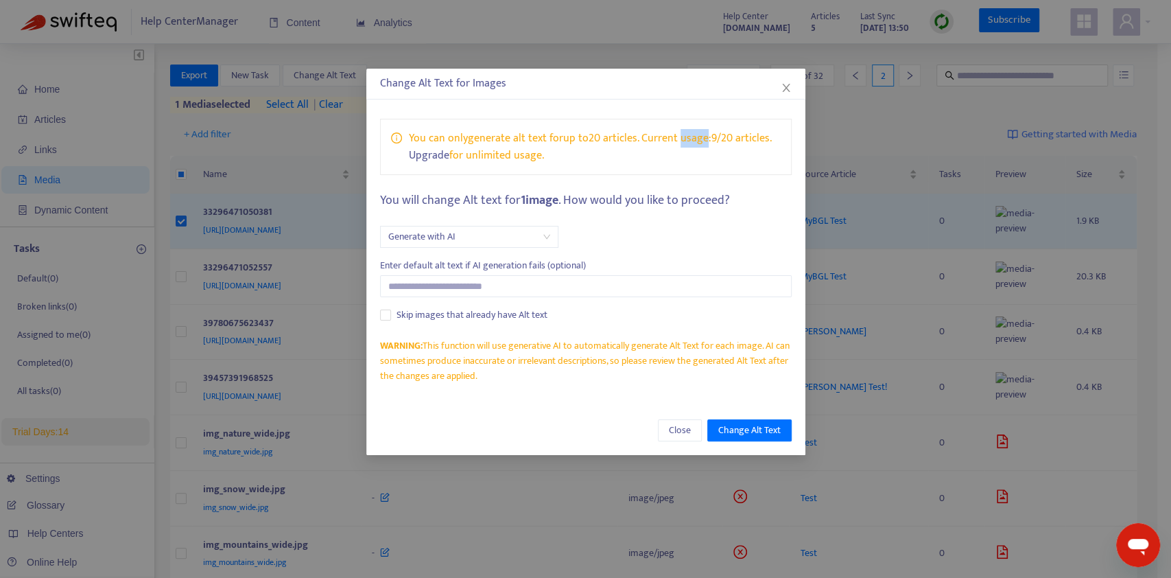
click at [694, 134] on p "You can only generate alt text for up to 20 articles . Current usage: 9 / 20 ar…" at bounding box center [590, 138] width 363 height 17
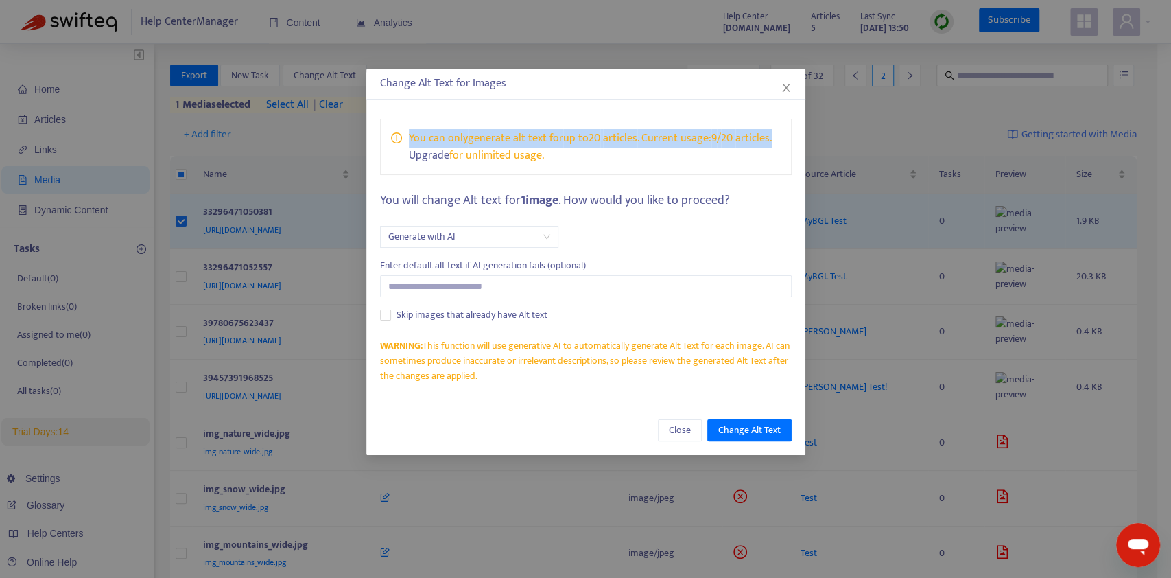
click at [694, 134] on p "You can only generate alt text for up to 20 articles . Current usage: 9 / 20 ar…" at bounding box center [590, 138] width 363 height 17
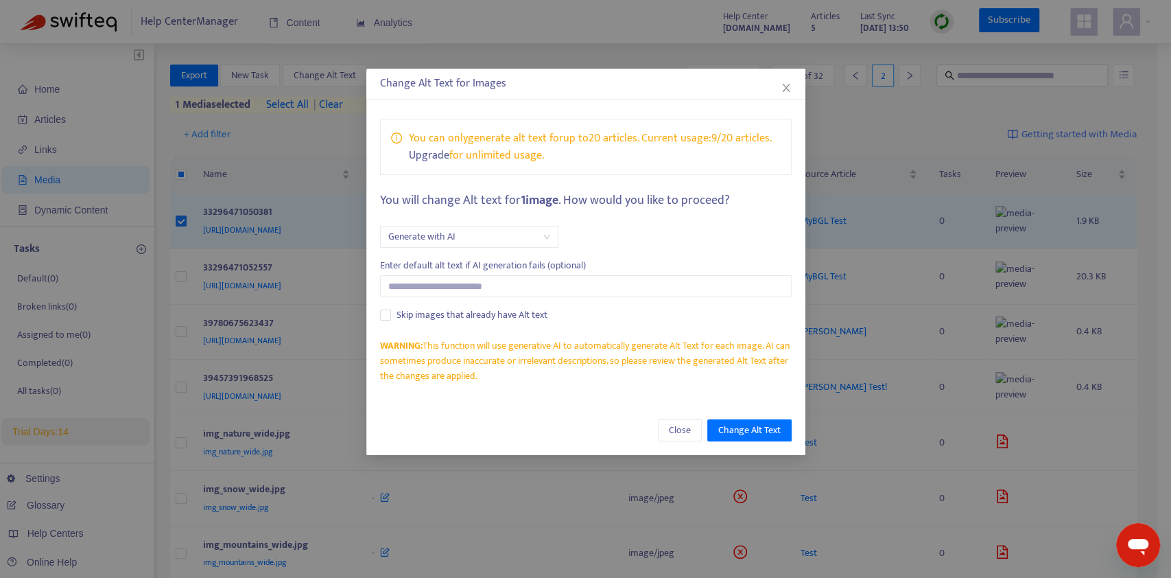
click at [782, 95] on div "Change Alt Text for Images" at bounding box center [585, 84] width 439 height 31
click at [785, 87] on icon "close" at bounding box center [786, 88] width 8 height 8
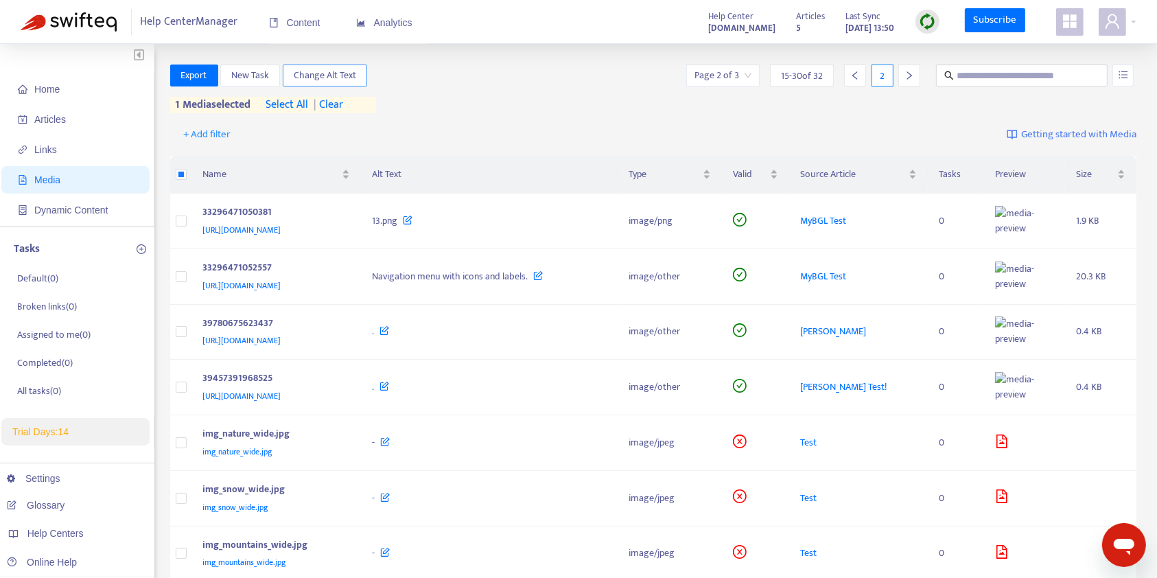
click at [309, 79] on span "Change Alt Text" at bounding box center [325, 75] width 62 height 15
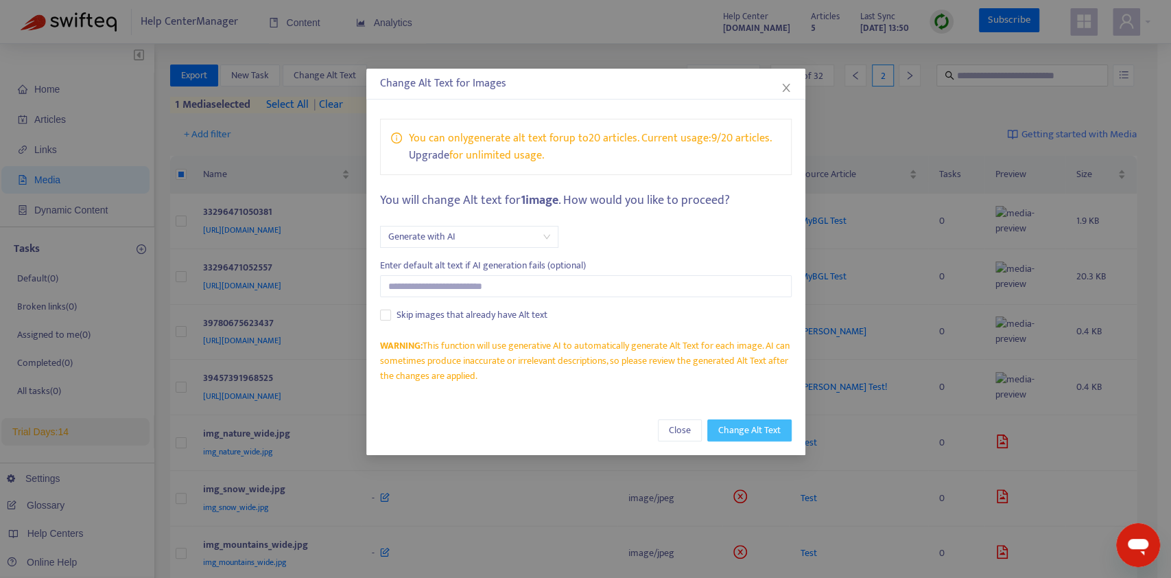
click at [744, 431] on span "Change Alt Text" at bounding box center [749, 430] width 62 height 15
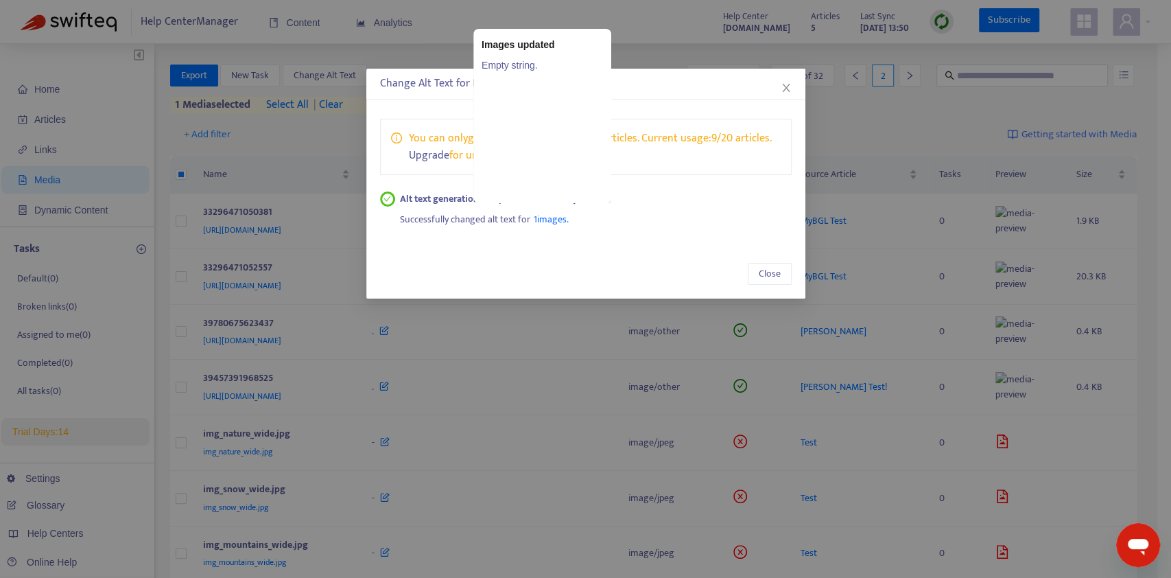
click at [549, 215] on span "1 images" at bounding box center [550, 219] width 33 height 16
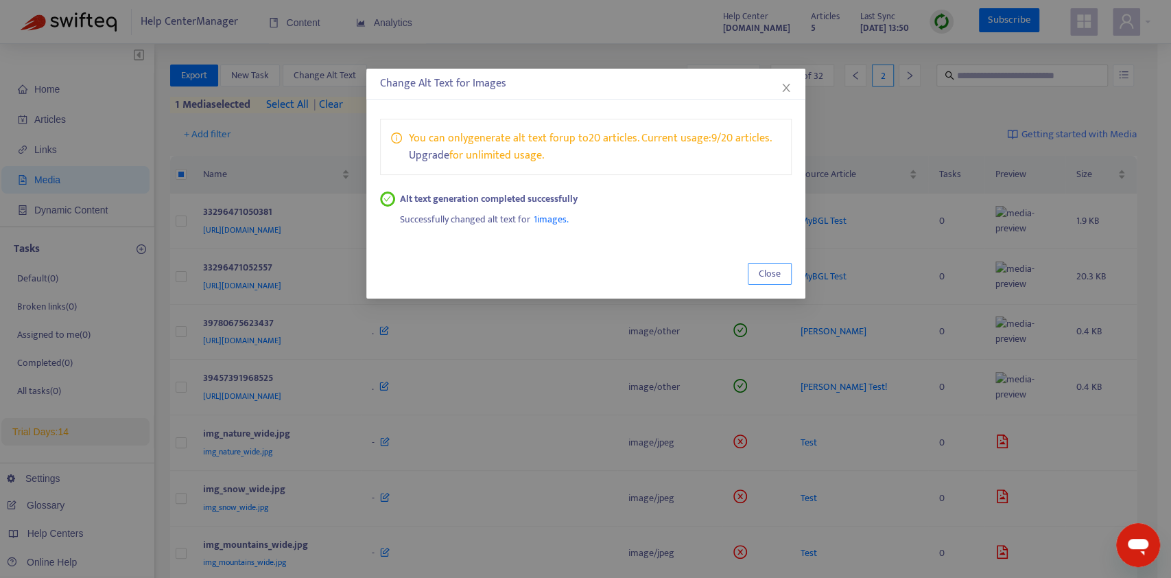
click at [772, 278] on span "Close" at bounding box center [770, 273] width 22 height 15
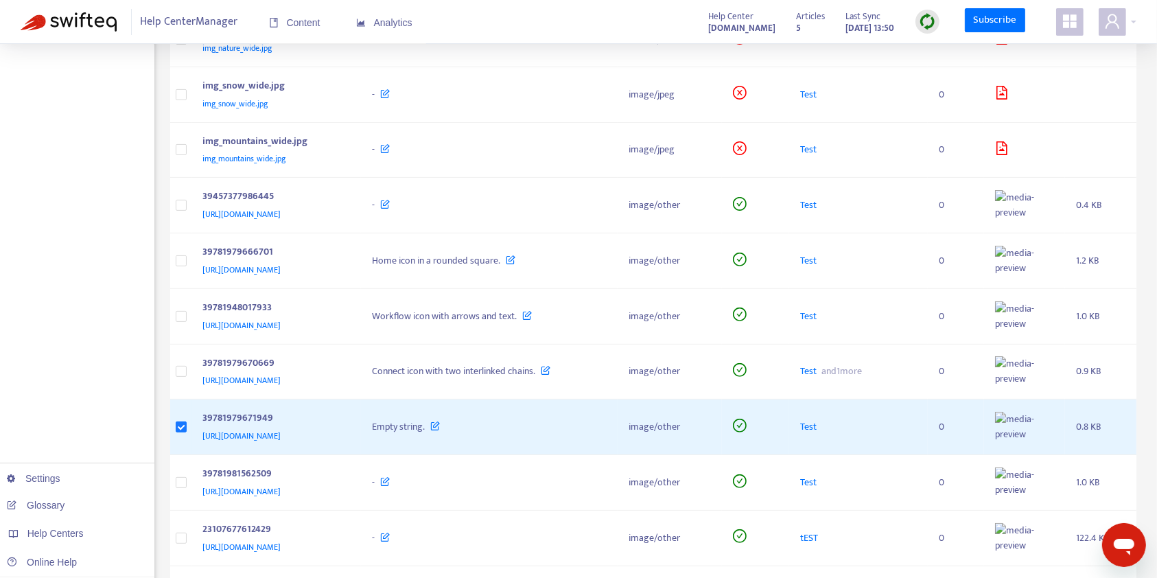
scroll to position [402, 0]
click at [919, 15] on img at bounding box center [927, 21] width 17 height 17
click at [938, 75] on link "Full Sync" at bounding box center [951, 72] width 49 height 16
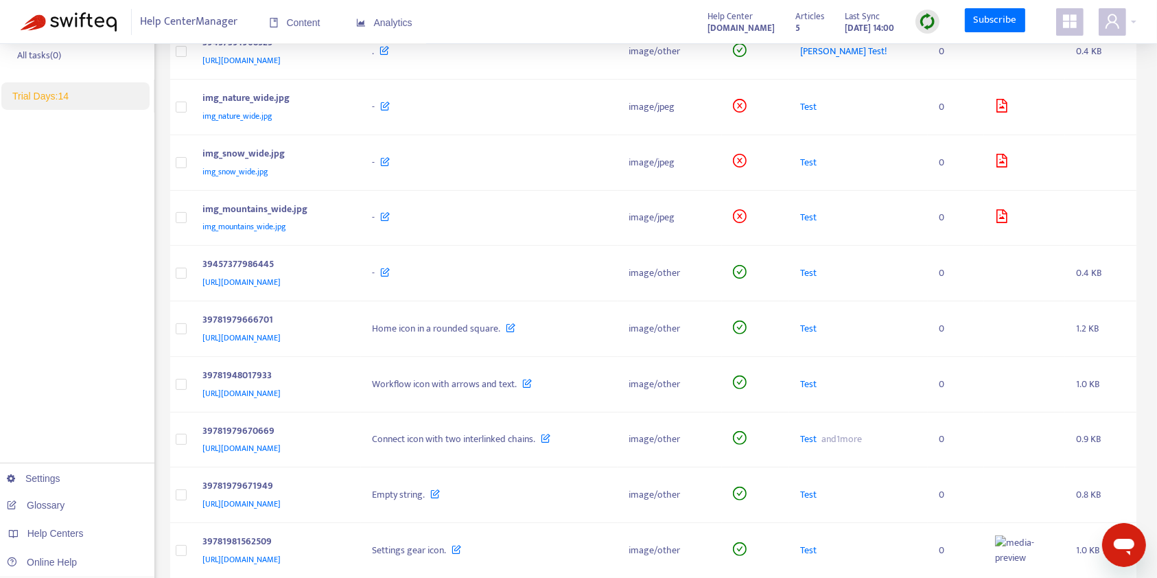
scroll to position [538, 0]
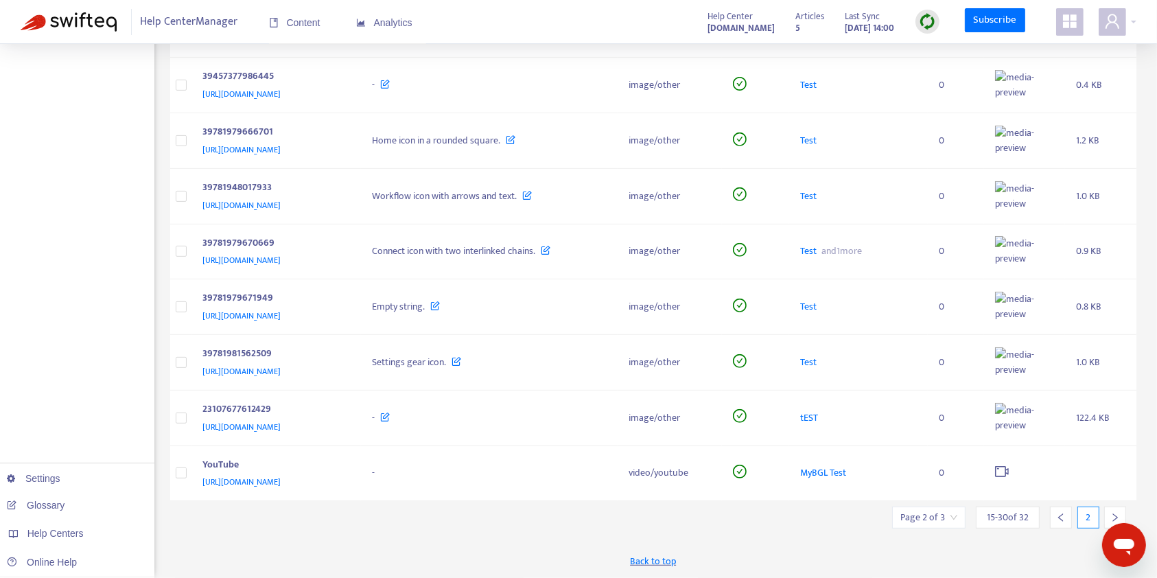
click at [1120, 516] on icon "right" at bounding box center [1115, 517] width 10 height 10
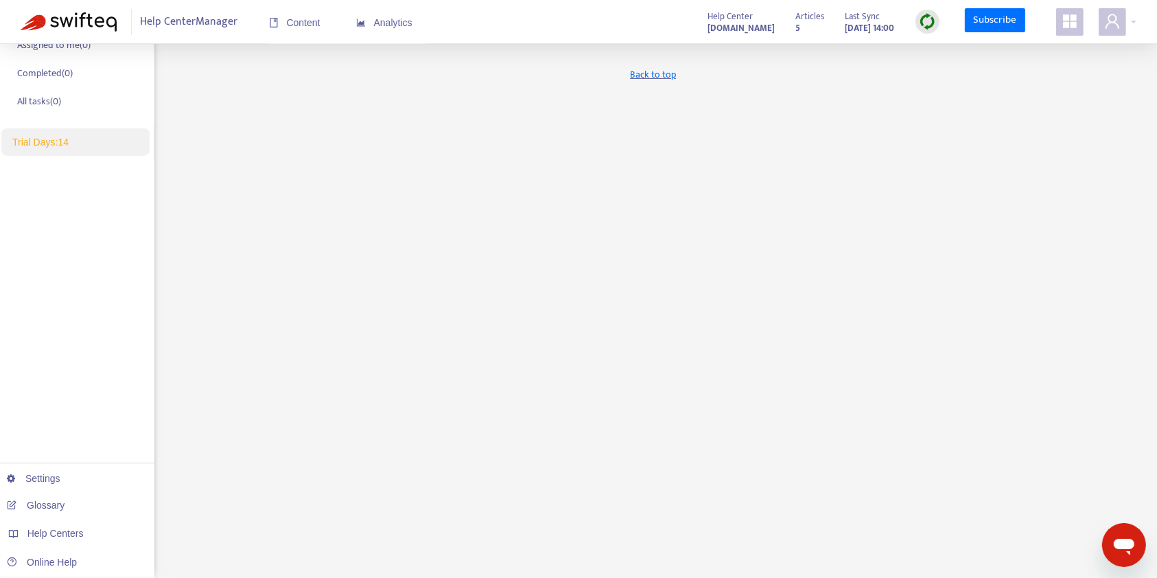
scroll to position [0, 0]
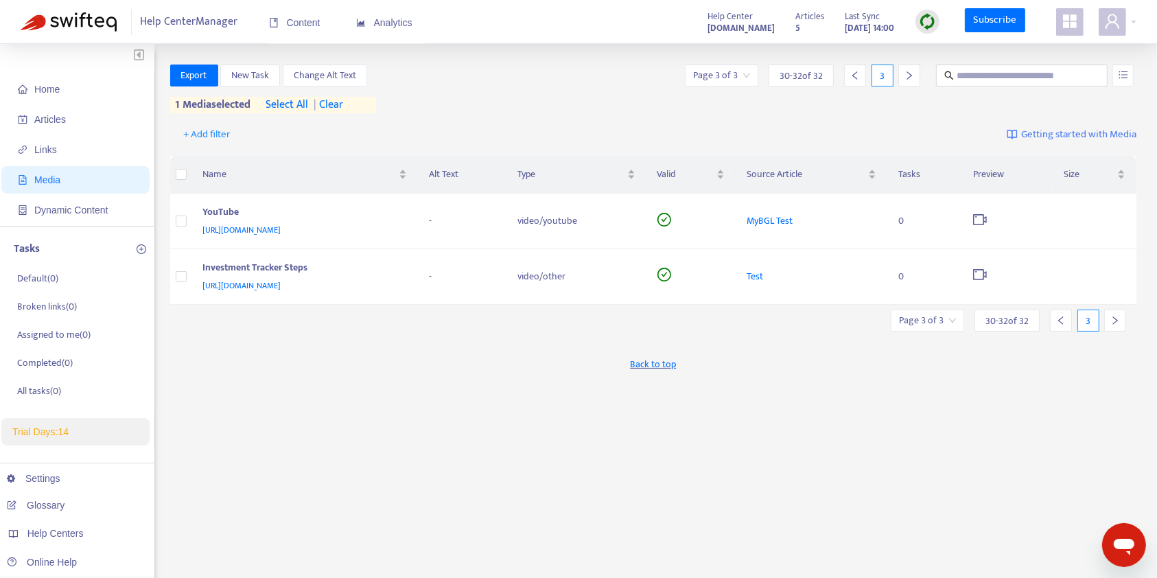
click at [1062, 323] on icon "left" at bounding box center [1060, 320] width 5 height 8
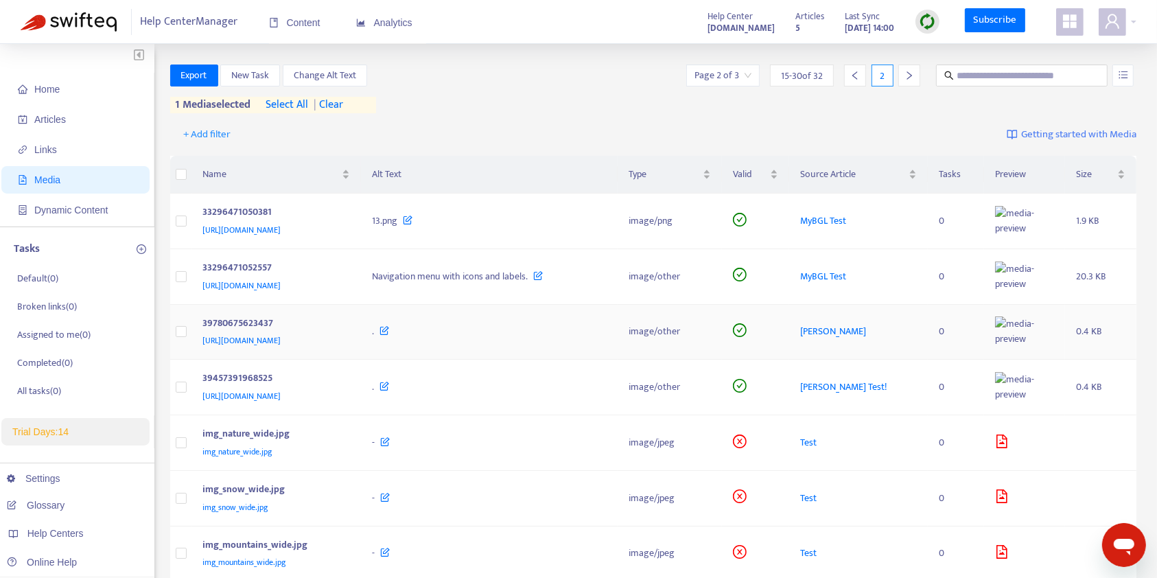
scroll to position [538, 0]
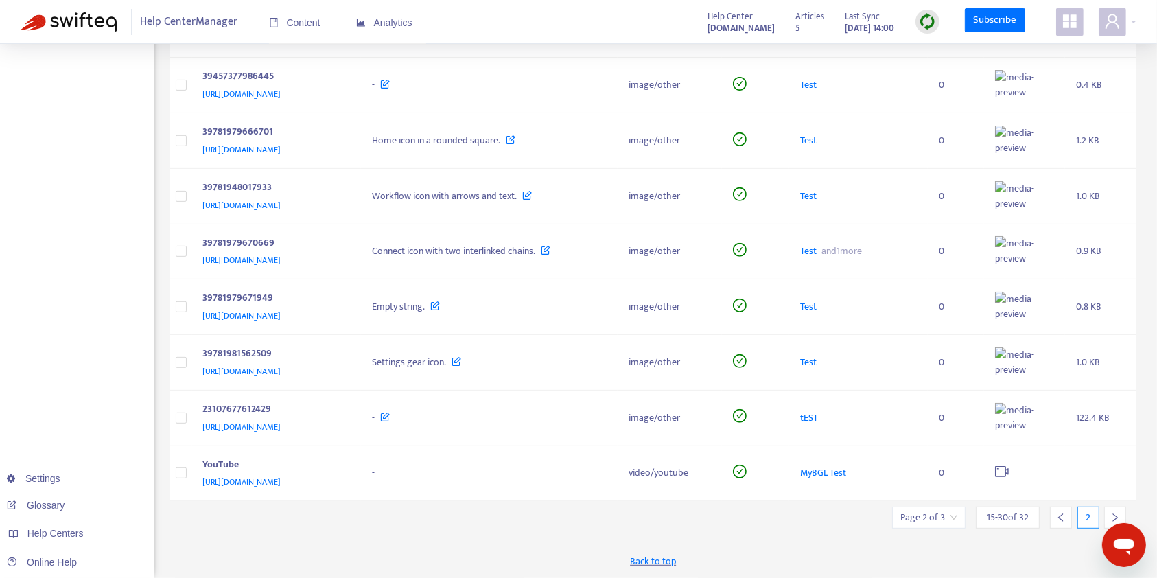
click at [1067, 526] on div at bounding box center [1061, 517] width 22 height 22
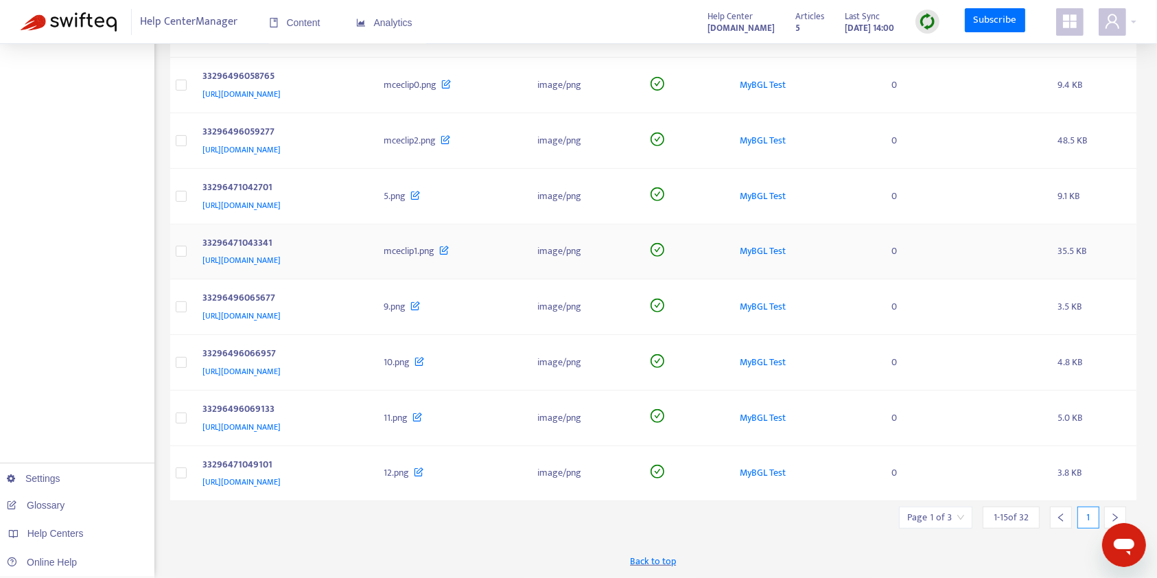
scroll to position [0, 0]
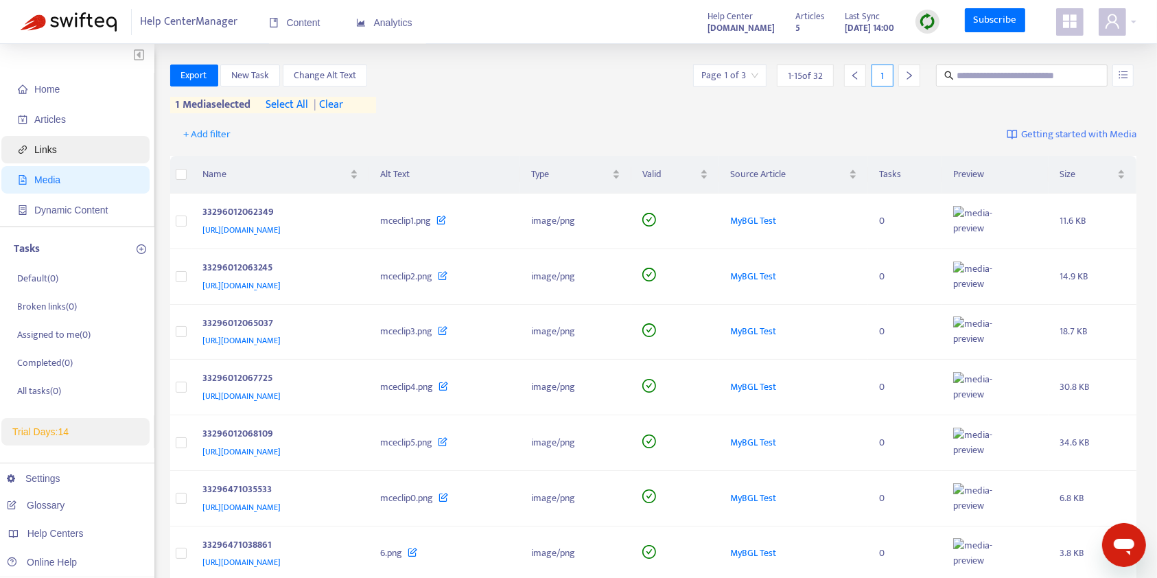
click at [46, 145] on span "Links" at bounding box center [45, 149] width 23 height 11
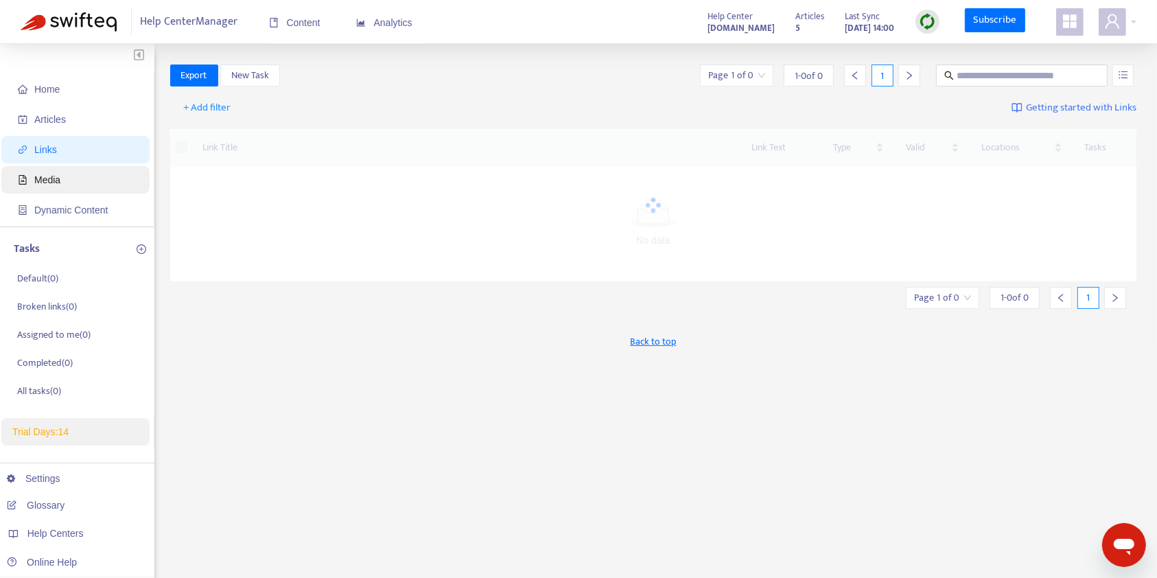
click at [97, 187] on span "Media" at bounding box center [78, 179] width 121 height 27
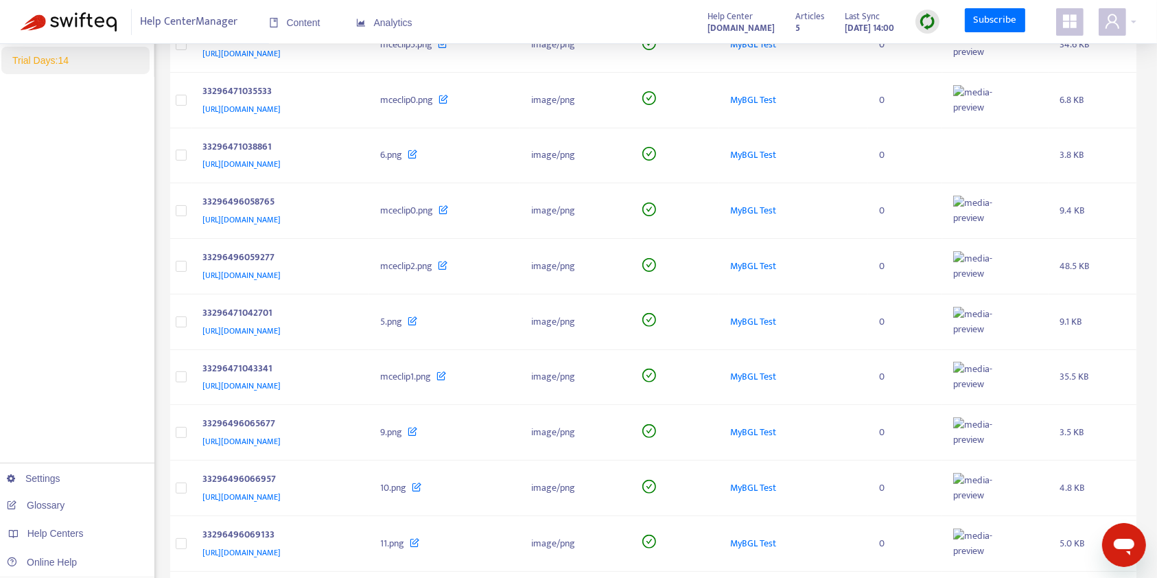
scroll to position [540, 0]
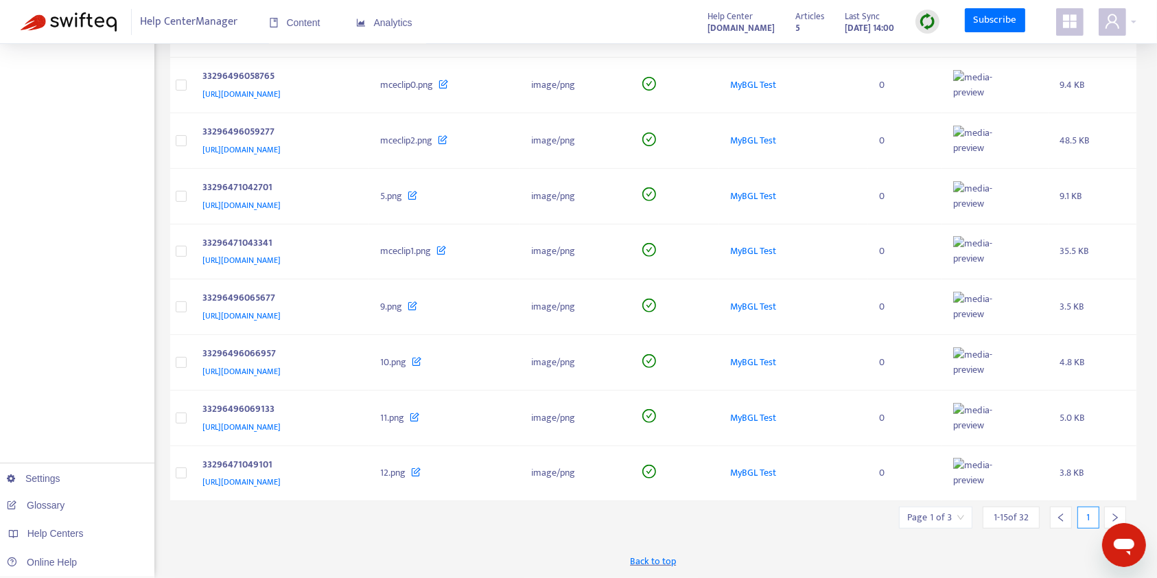
click at [1118, 512] on icon "right" at bounding box center [1115, 517] width 10 height 10
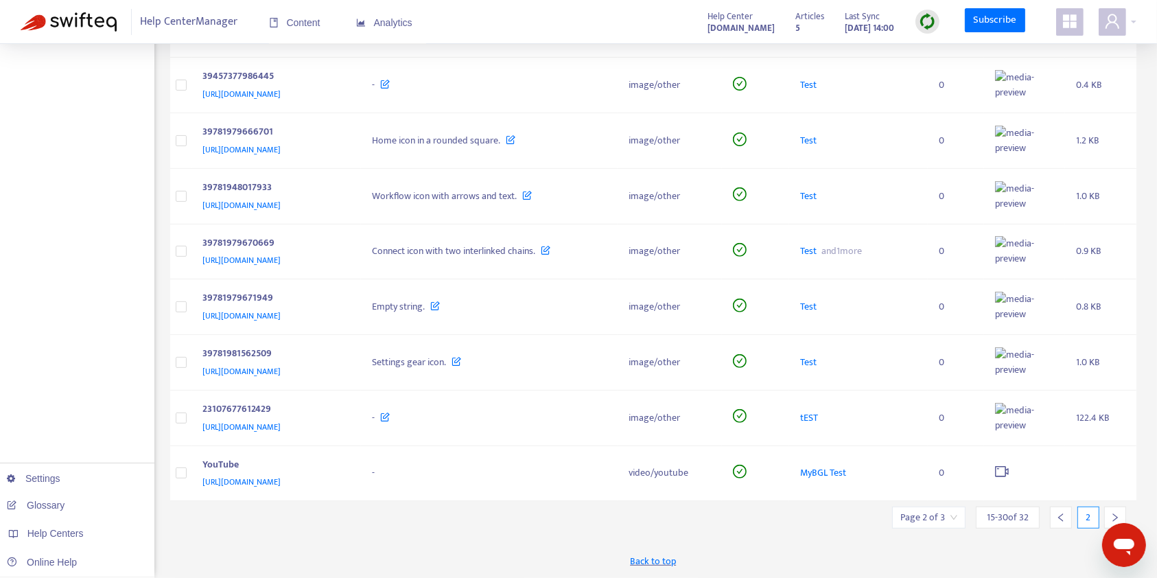
scroll to position [512, 0]
click at [926, 19] on img at bounding box center [927, 21] width 17 height 17
click at [957, 80] on link "Full Sync" at bounding box center [951, 88] width 49 height 16
click at [1111, 516] on icon "right" at bounding box center [1115, 517] width 10 height 10
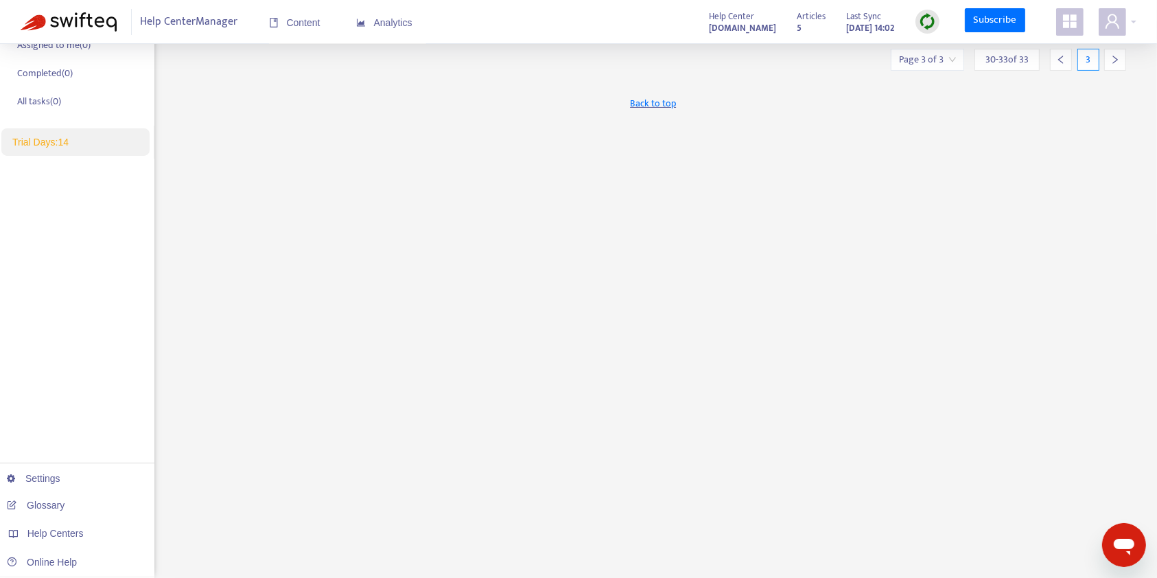
scroll to position [0, 0]
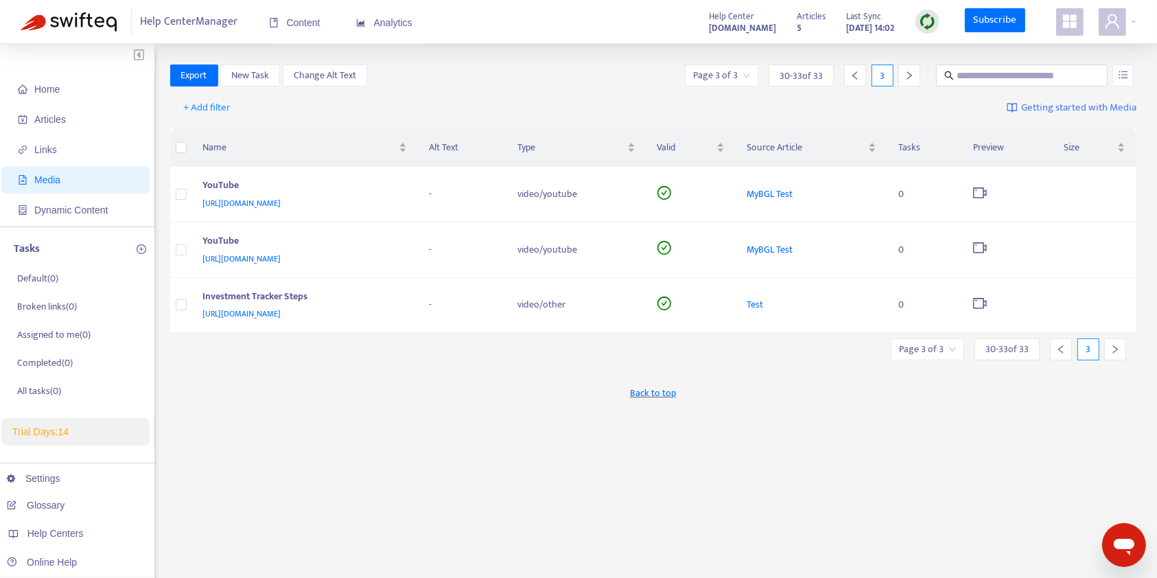
click at [646, 392] on span "Back to top" at bounding box center [653, 393] width 46 height 14
click at [1056, 341] on div at bounding box center [1061, 349] width 22 height 22
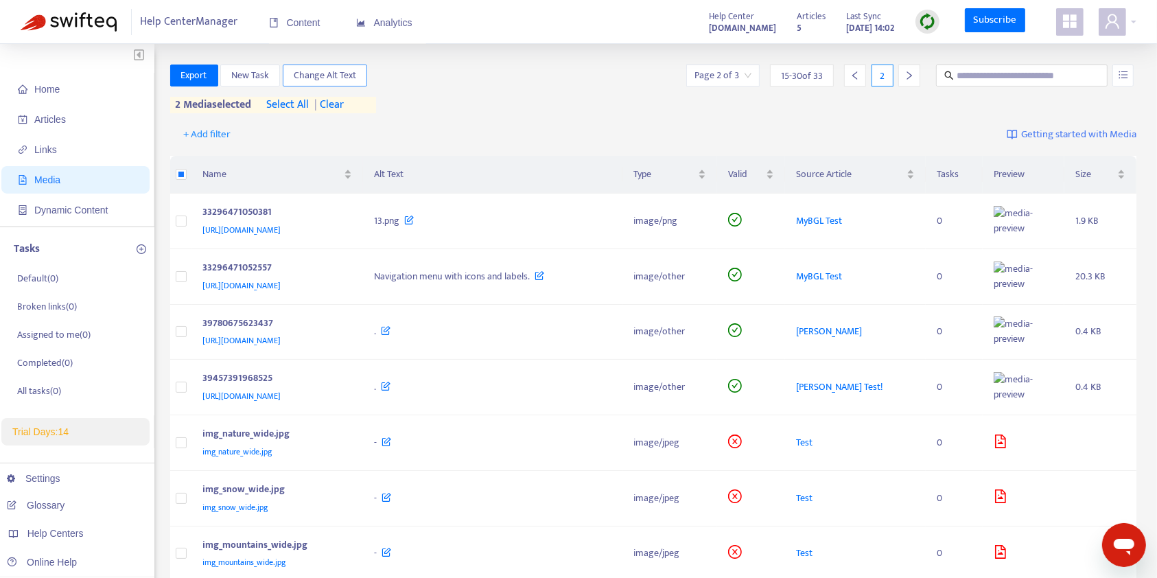
click at [318, 72] on span "Change Alt Text" at bounding box center [325, 75] width 62 height 15
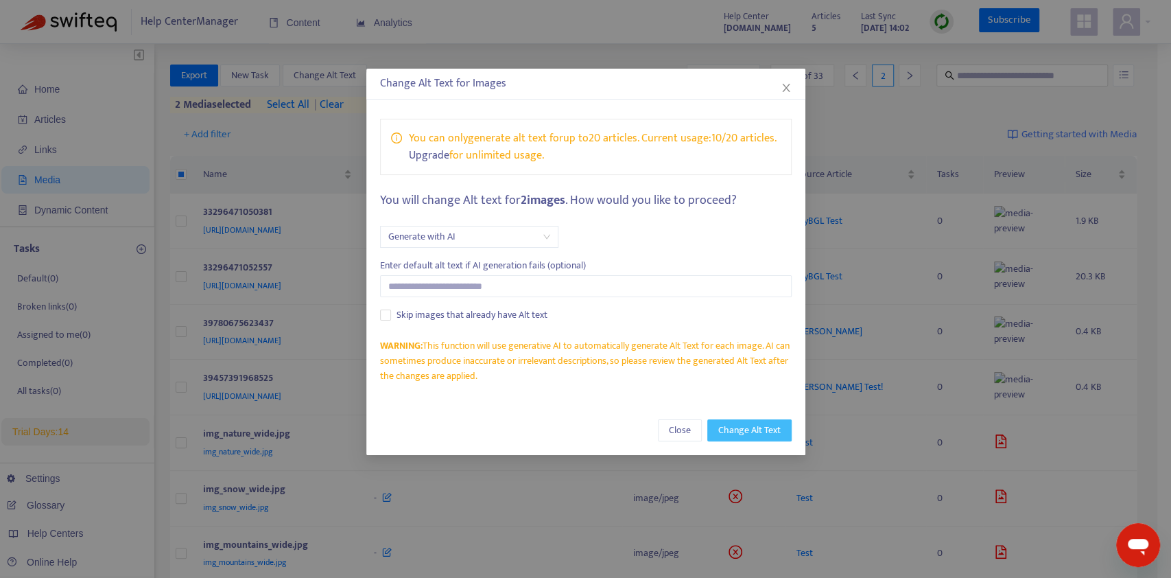
click at [748, 438] on span "Change Alt Text" at bounding box center [749, 430] width 62 height 15
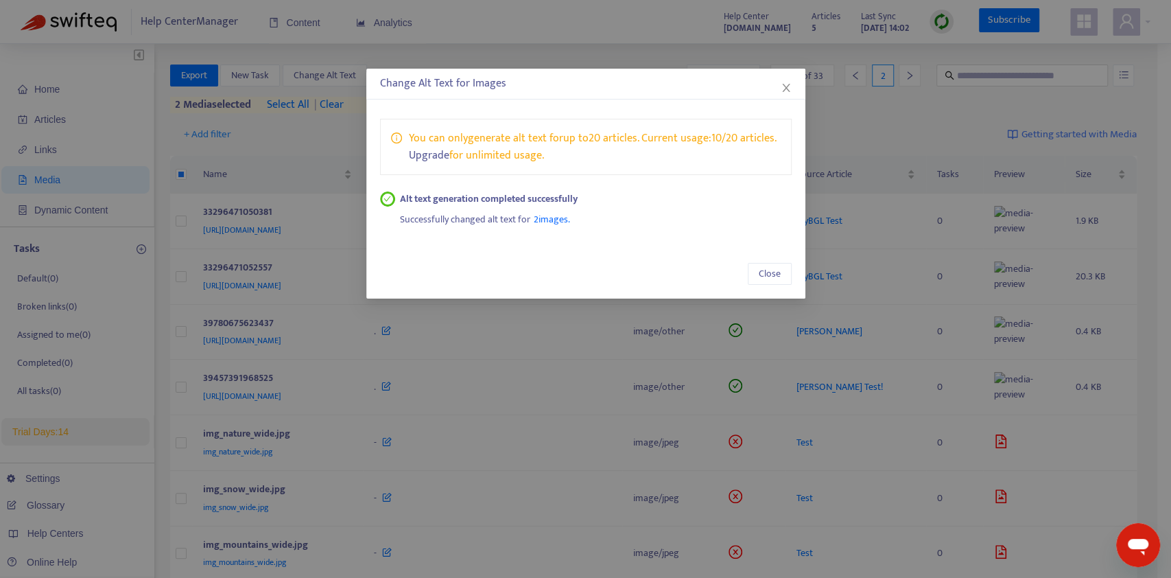
click at [553, 227] on span "2 images" at bounding box center [551, 219] width 34 height 16
click at [778, 281] on span "Close" at bounding box center [770, 273] width 22 height 15
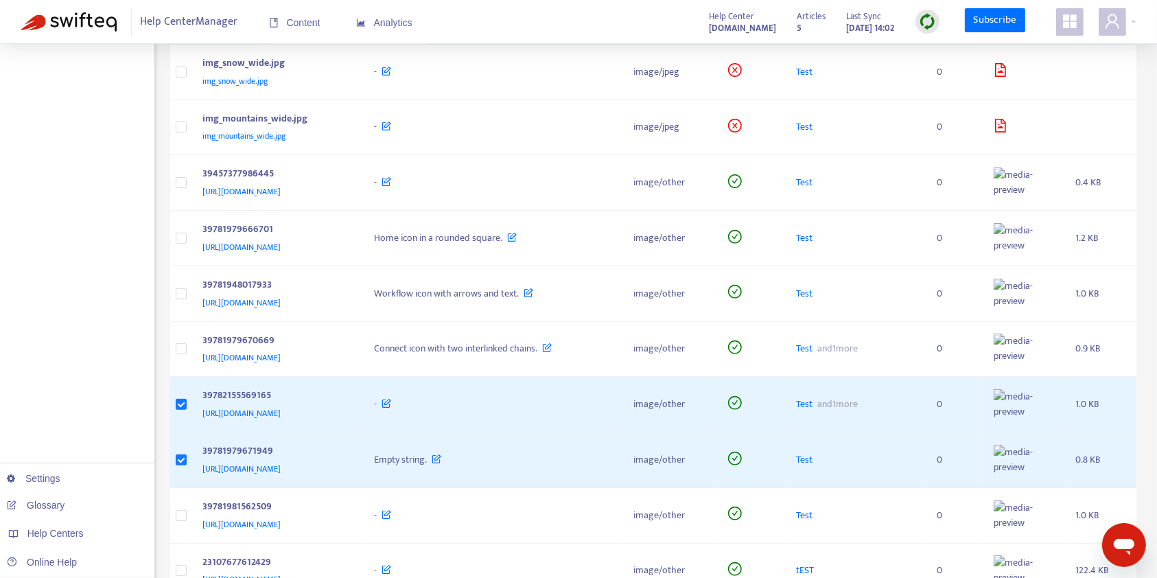
scroll to position [434, 0]
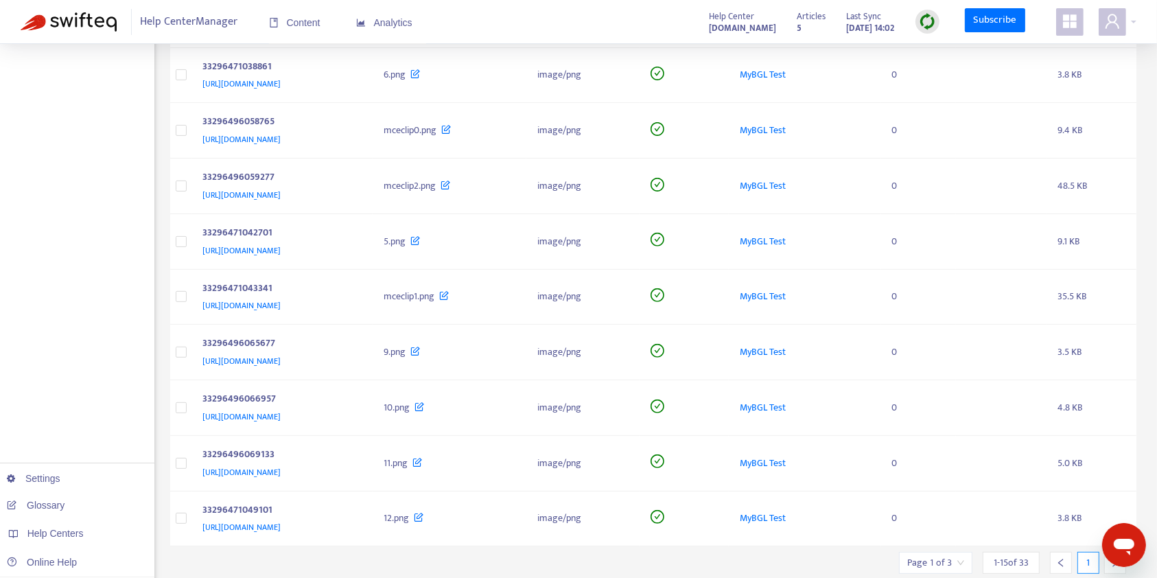
scroll to position [540, 0]
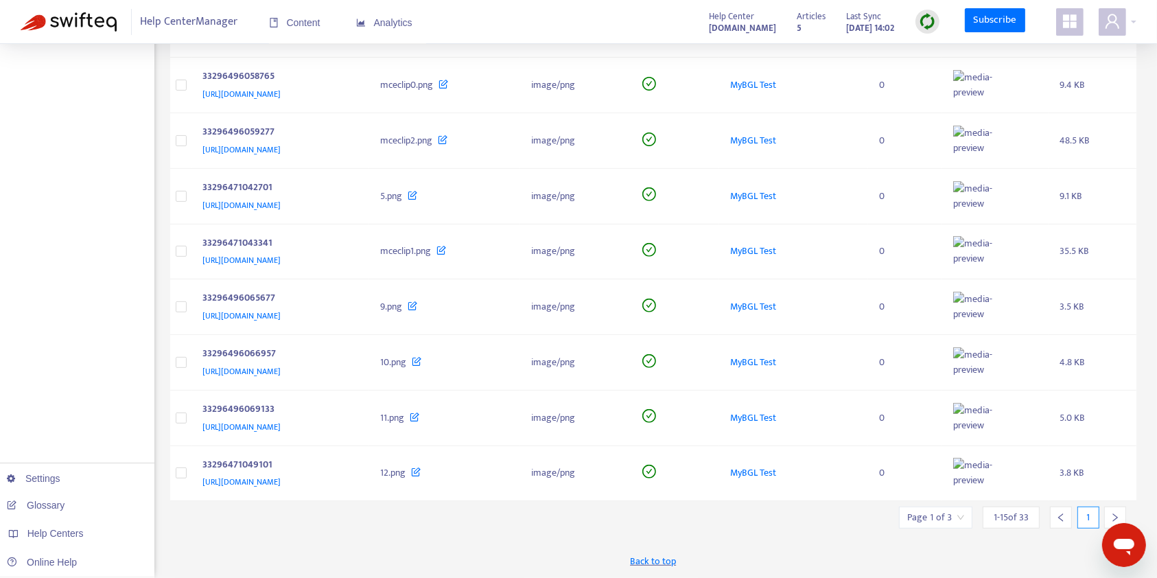
click at [1104, 512] on div at bounding box center [1115, 517] width 22 height 22
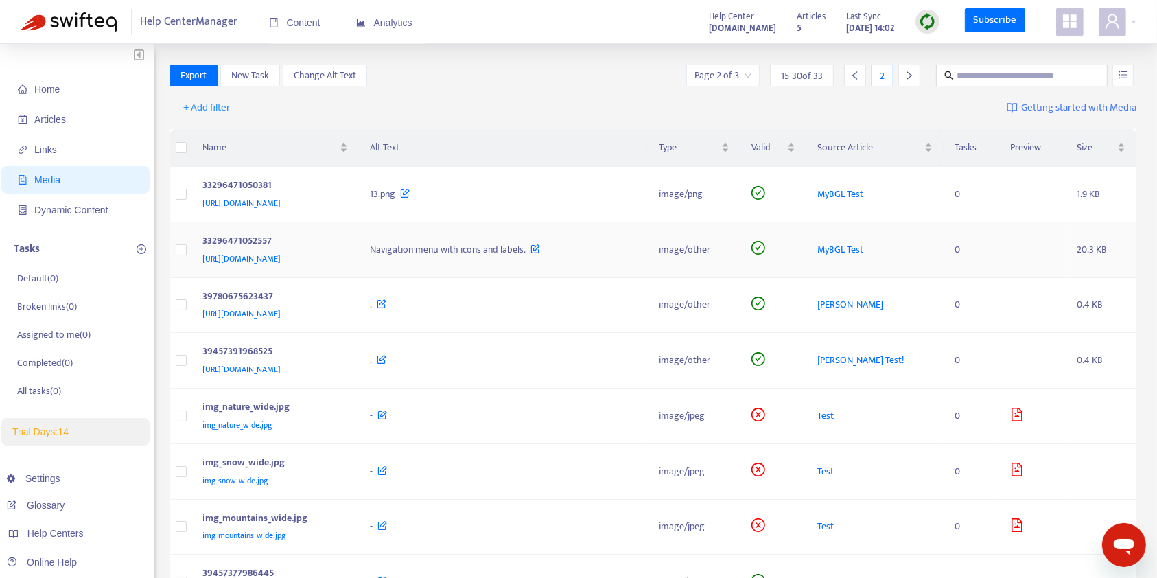
scroll to position [516, 0]
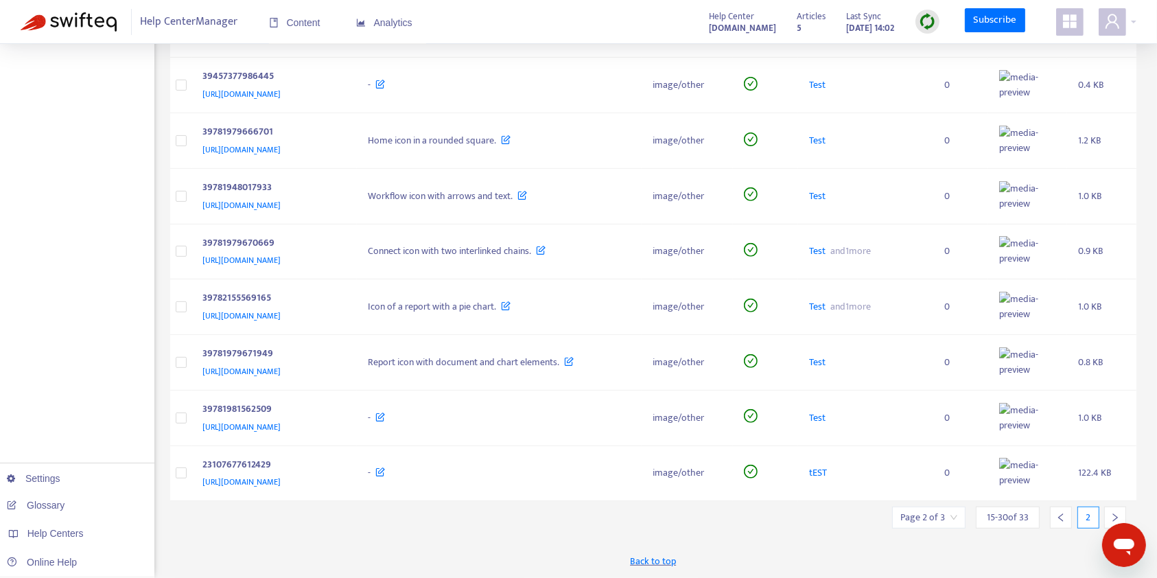
click at [908, 513] on input "search" at bounding box center [928, 517] width 57 height 21
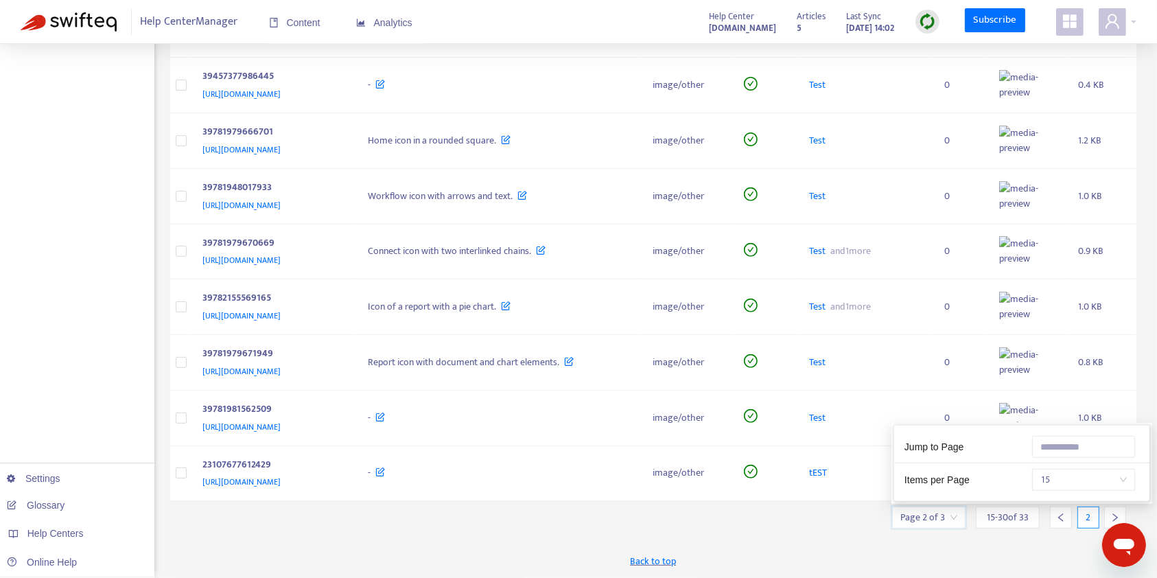
click at [1080, 474] on span "15" at bounding box center [1083, 479] width 86 height 21
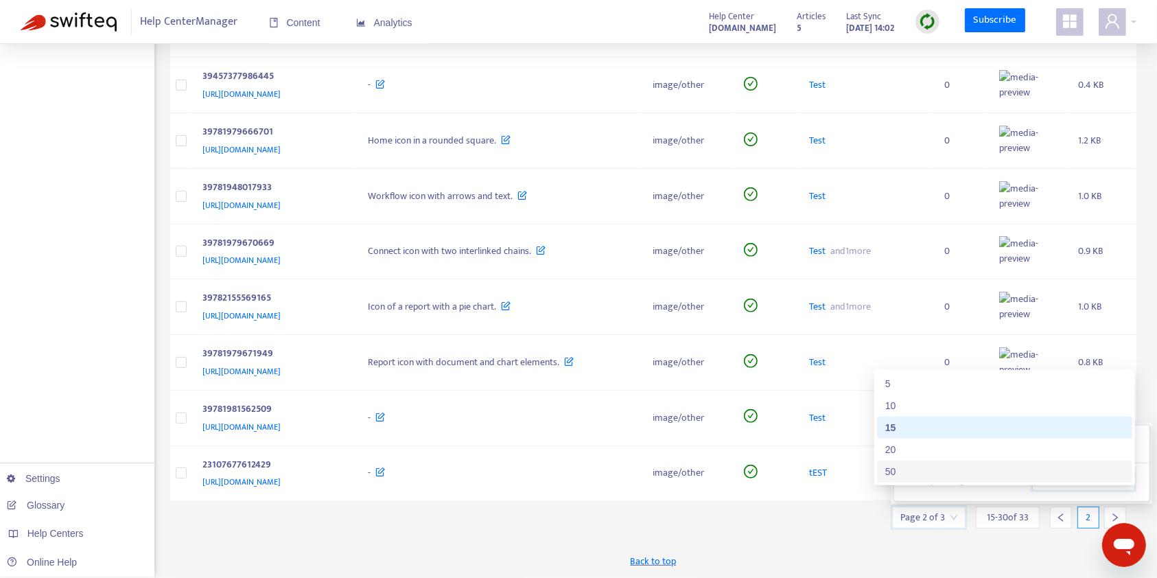
click at [999, 464] on div "50" at bounding box center [1004, 471] width 239 height 15
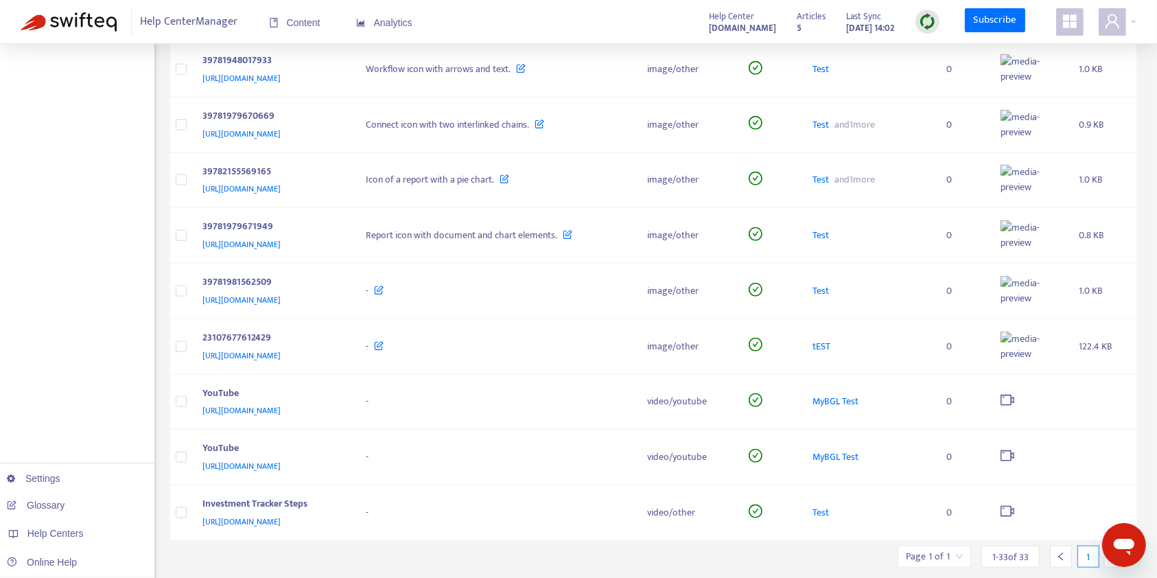
scroll to position [1557, 0]
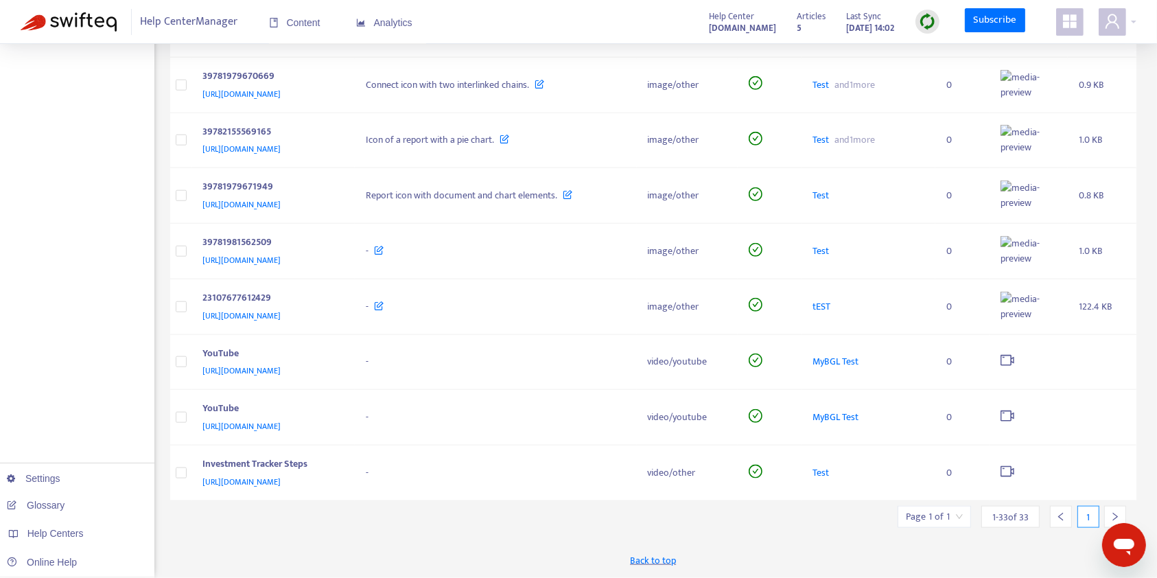
click at [939, 518] on input "search" at bounding box center [934, 516] width 57 height 21
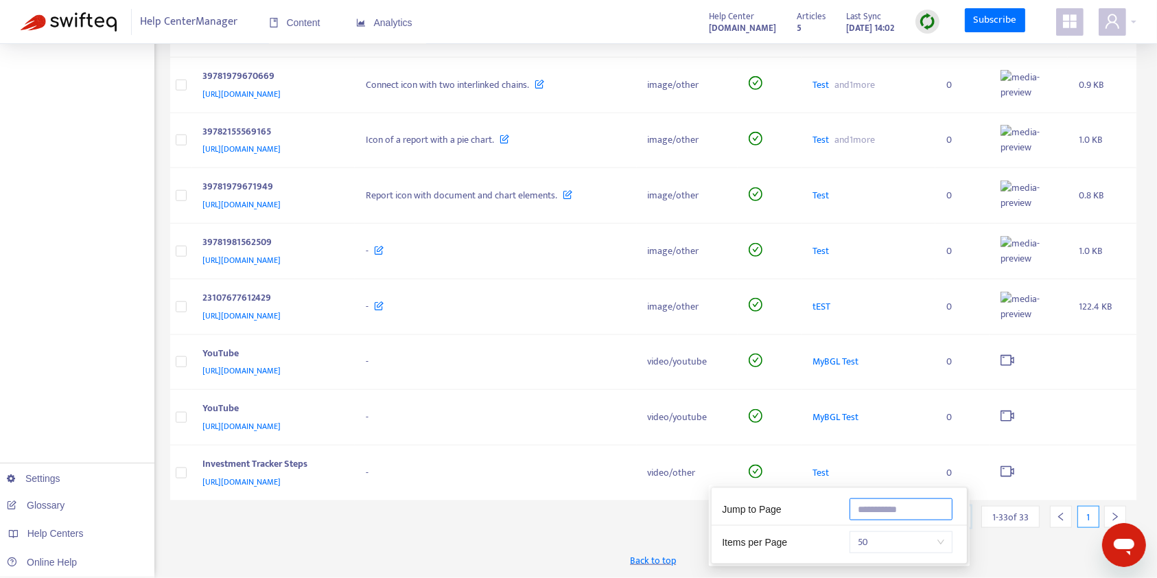
click at [878, 498] on input "text" at bounding box center [900, 509] width 103 height 22
click at [795, 553] on div "Back to top" at bounding box center [653, 560] width 967 height 34
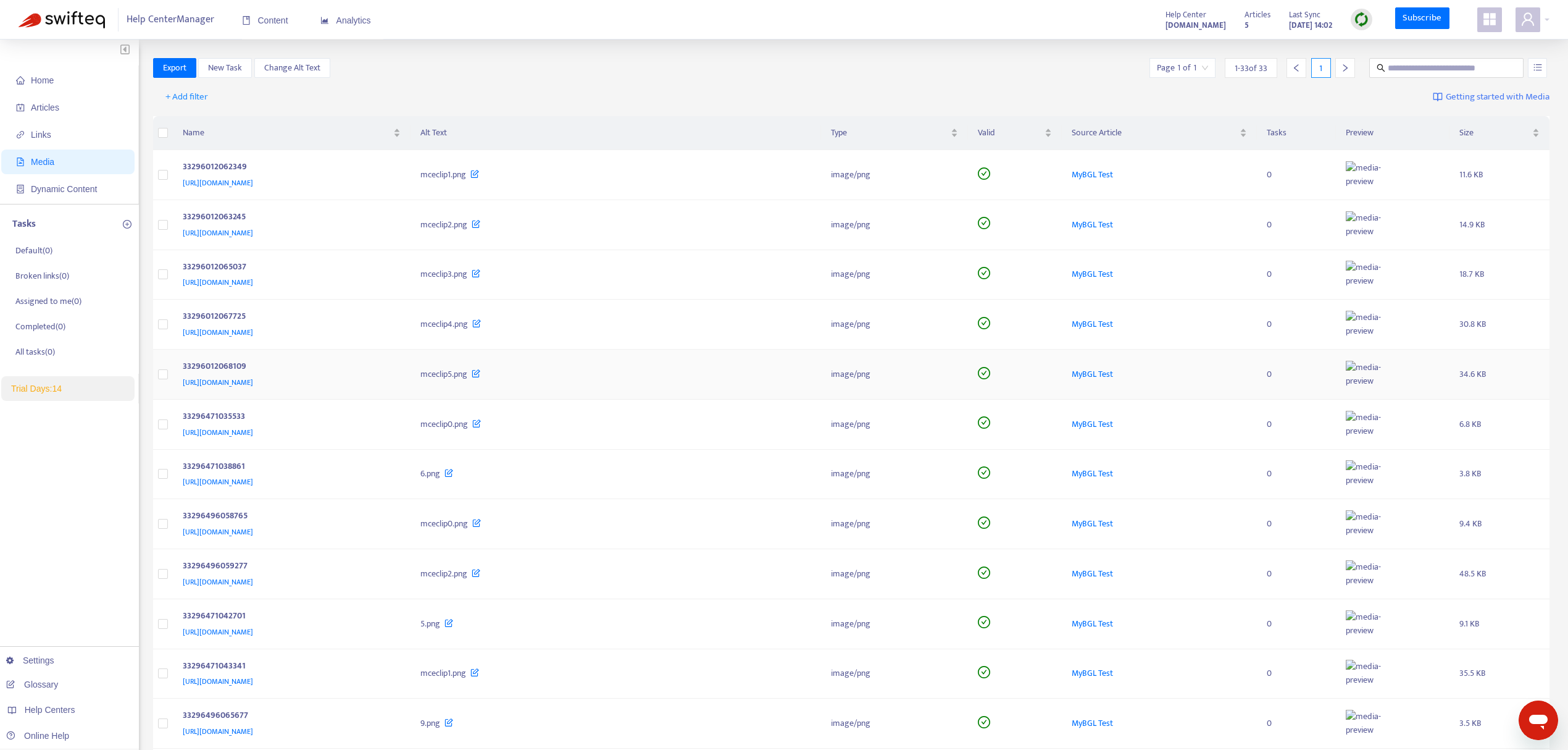
scroll to position [494, 0]
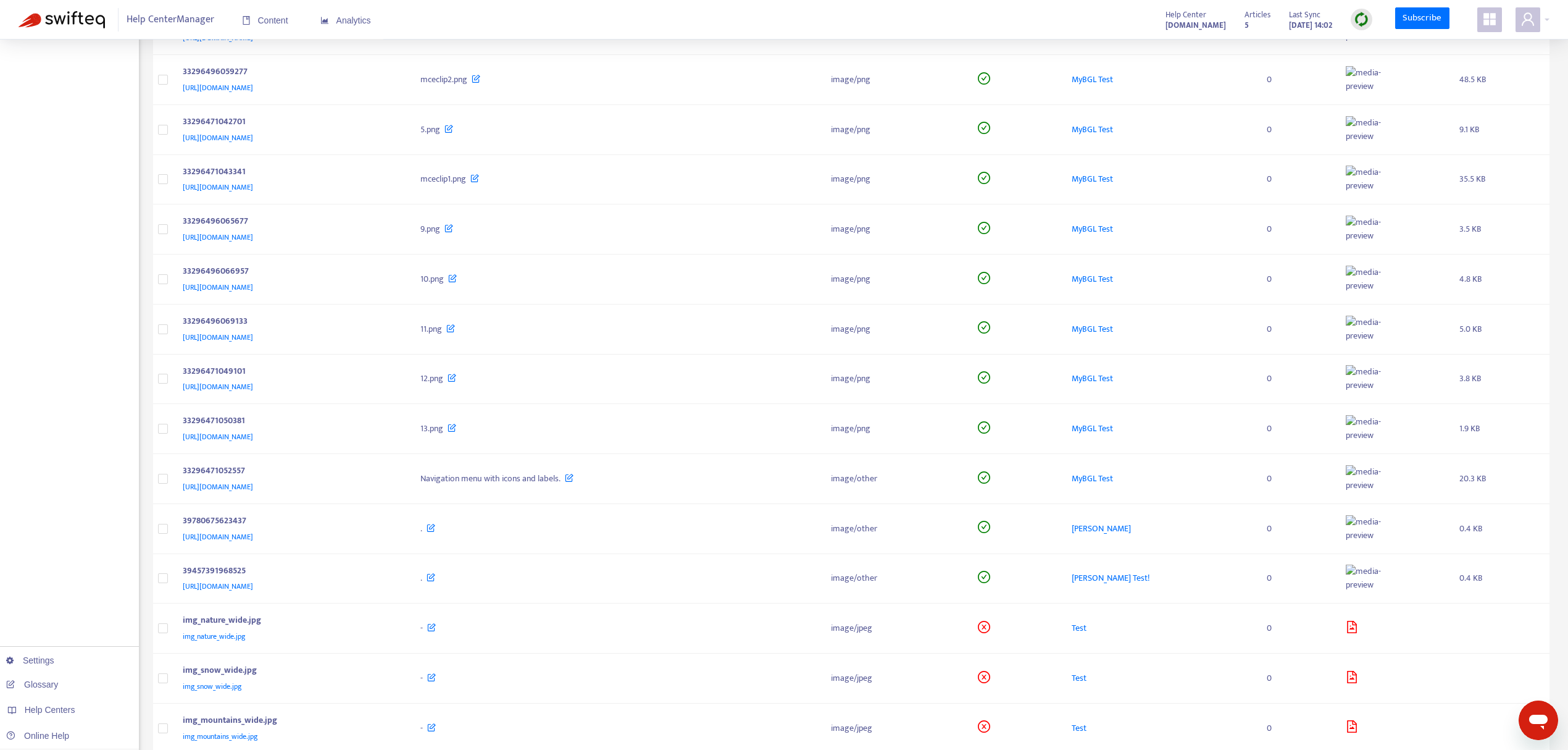
drag, startPoint x: 716, startPoint y: 359, endPoint x: 801, endPoint y: 11, distance: 358.2
click at [801, 11] on div "Help Center Manager Content Analytics Help Center [DOMAIN_NAME] Articles 5 Last…" at bounding box center [784, 20] width 1568 height 40
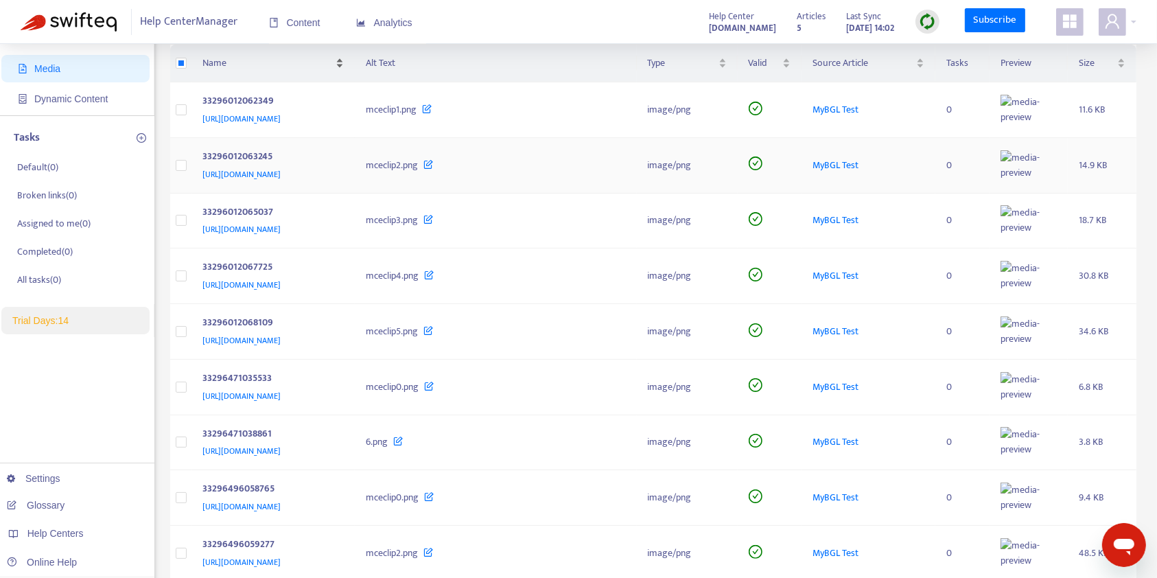
scroll to position [0, 0]
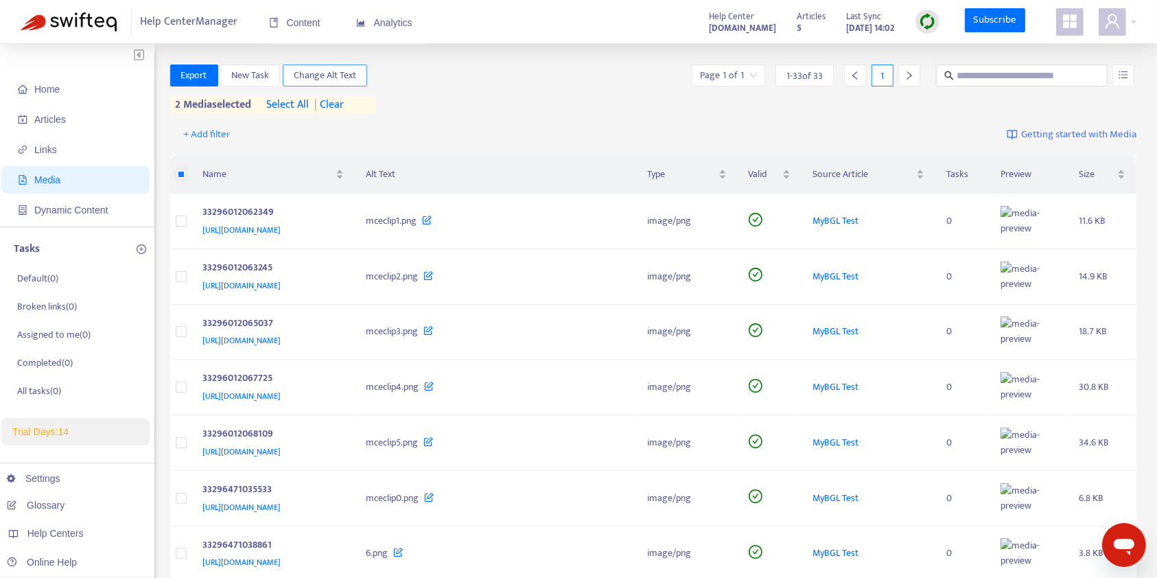
click at [302, 80] on span "Change Alt Text" at bounding box center [325, 75] width 62 height 15
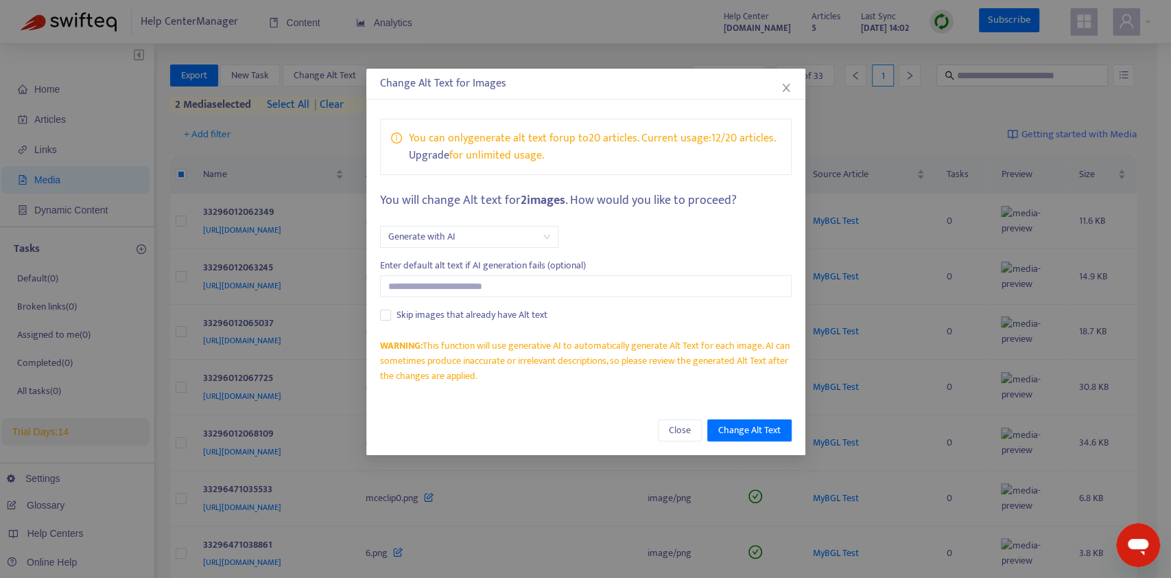
drag, startPoint x: 641, startPoint y: 139, endPoint x: 721, endPoint y: 154, distance: 81.1
click at [721, 154] on div "You can only generate alt text for up to 20 articles . Current usage: 12 / 20 a…" at bounding box center [592, 147] width 367 height 34
click at [720, 154] on p "Upgrade for unlimited usage." at bounding box center [592, 155] width 367 height 17
drag, startPoint x: 702, startPoint y: 156, endPoint x: 683, endPoint y: 137, distance: 28.1
click at [683, 137] on div "You can only generate alt text for up to 20 articles . Current usage: 12 / 20 a…" at bounding box center [592, 147] width 367 height 34
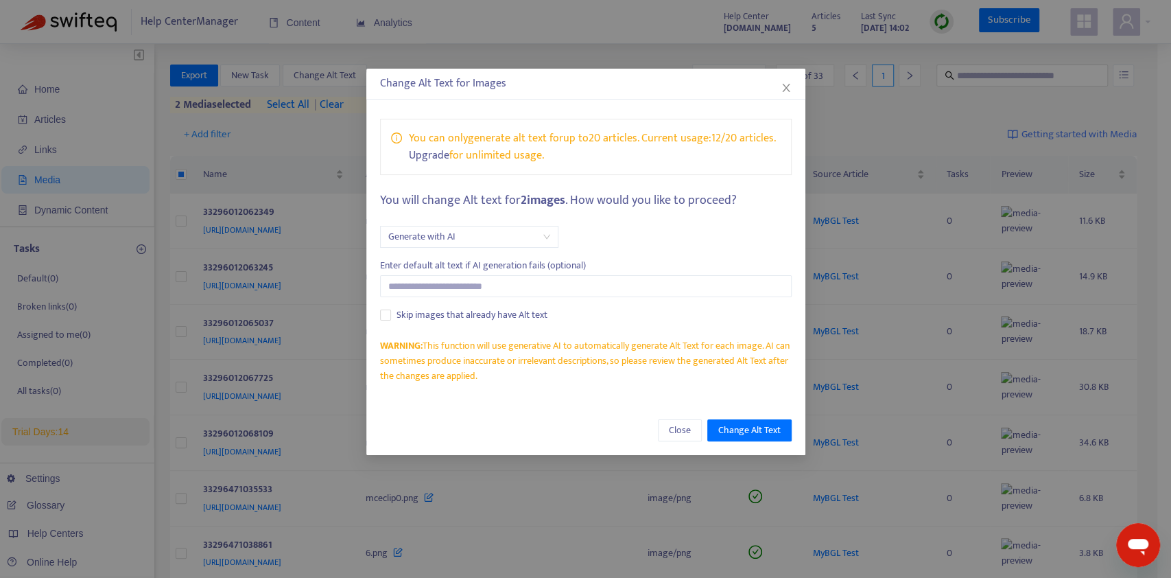
click at [733, 139] on p "You can only generate alt text for up to 20 articles . Current usage: 12 / 20 a…" at bounding box center [592, 138] width 367 height 17
click at [709, 137] on p "You can only generate alt text for up to 20 articles . Current usage: 12 / 20 a…" at bounding box center [592, 138] width 367 height 17
click at [677, 426] on span "Close" at bounding box center [680, 430] width 22 height 15
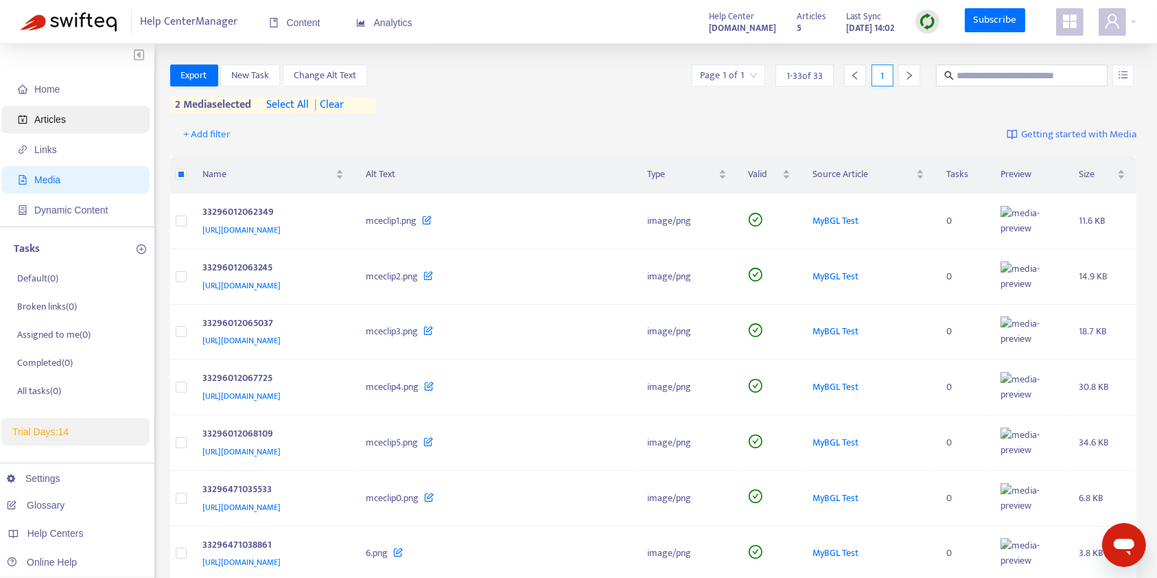
click at [56, 128] on span "Articles" at bounding box center [78, 119] width 121 height 27
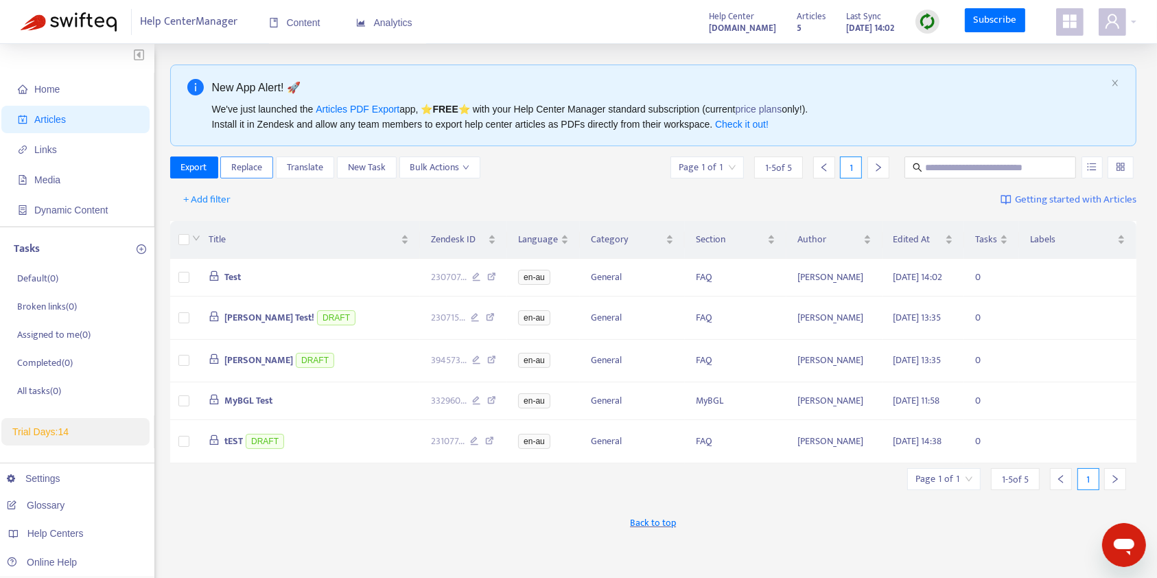
click at [246, 167] on span "Replace" at bounding box center [246, 167] width 31 height 15
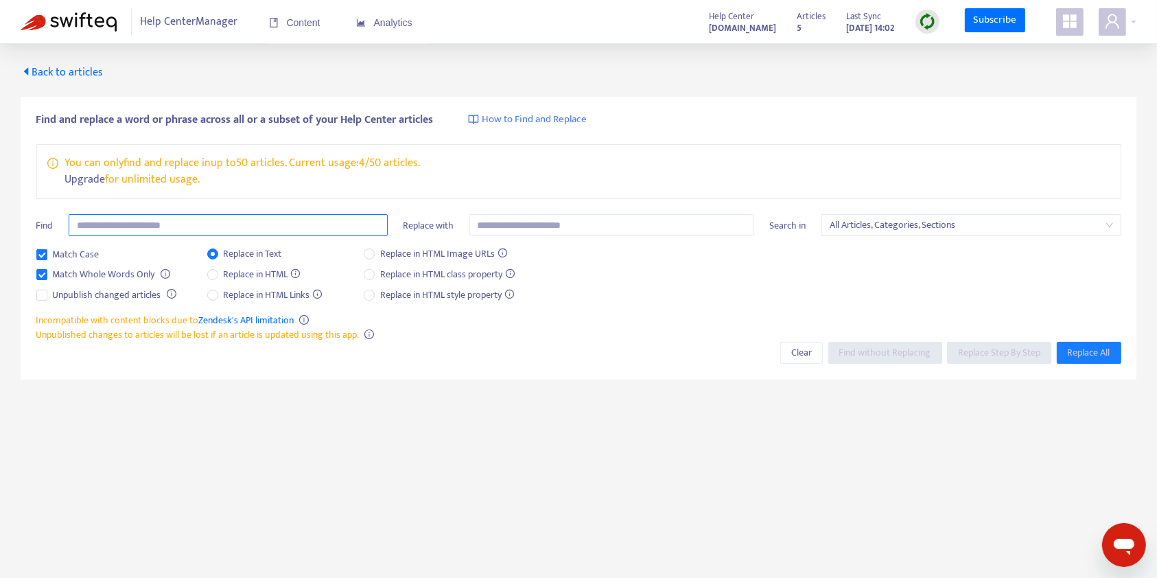
click at [147, 217] on input "text" at bounding box center [228, 225] width 319 height 22
type input "*"
type input "**********"
click at [501, 211] on div "**********" at bounding box center [578, 212] width 1085 height 201
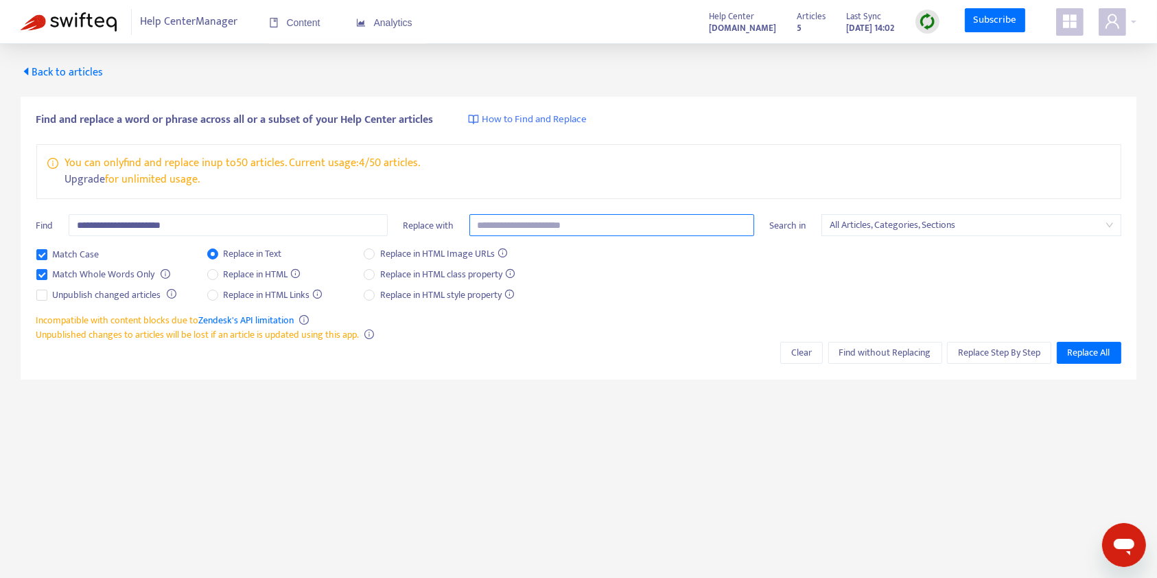
click at [497, 217] on input "text" at bounding box center [611, 225] width 285 height 22
type input "**********"
click at [1018, 358] on span "Replace Step By Step" at bounding box center [999, 352] width 82 height 15
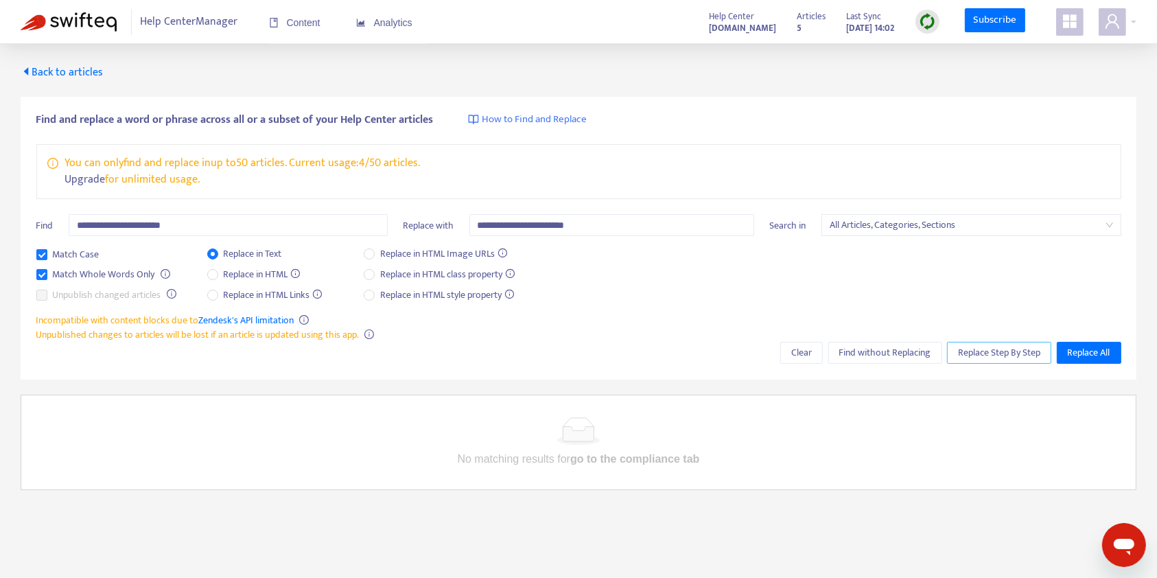
scroll to position [44, 0]
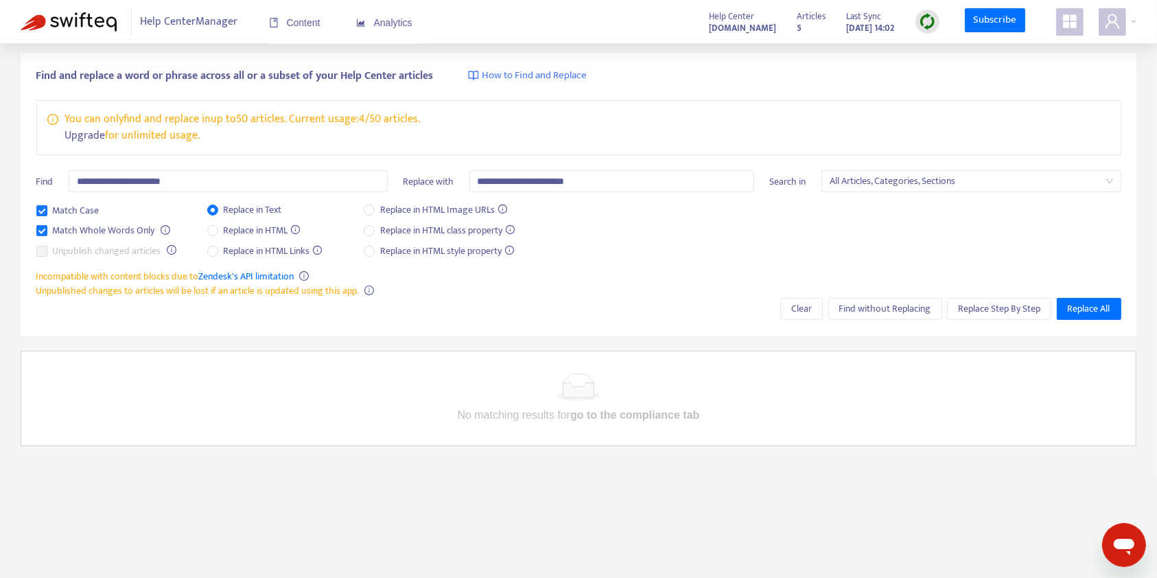
click at [1034, 411] on p "No matching results for go to the compliance tab" at bounding box center [578, 414] width 1103 height 17
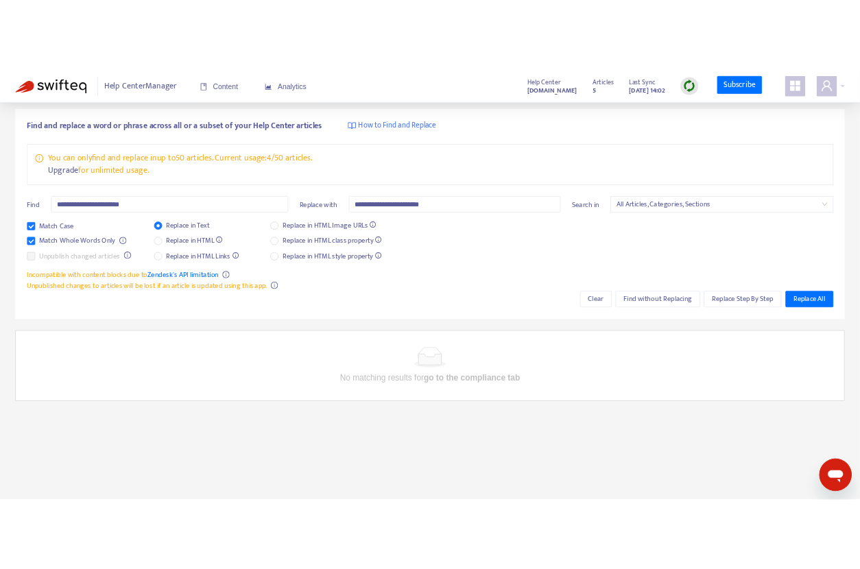
scroll to position [0, 0]
